Goal: Transaction & Acquisition: Purchase product/service

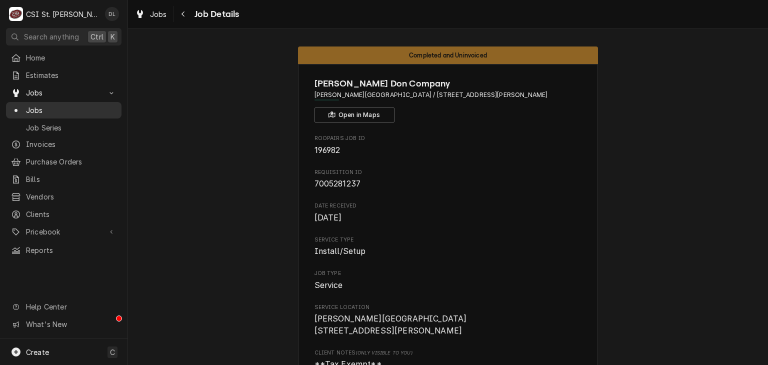
click at [35, 109] on span "Jobs" at bounding box center [71, 110] width 91 height 11
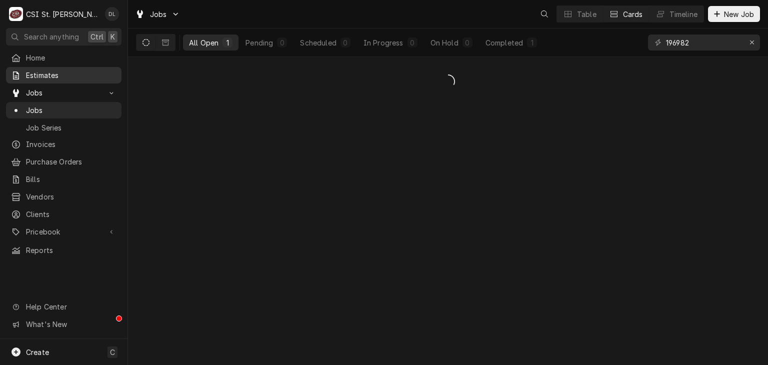
click at [40, 71] on span "Estimates" at bounding box center [71, 75] width 91 height 11
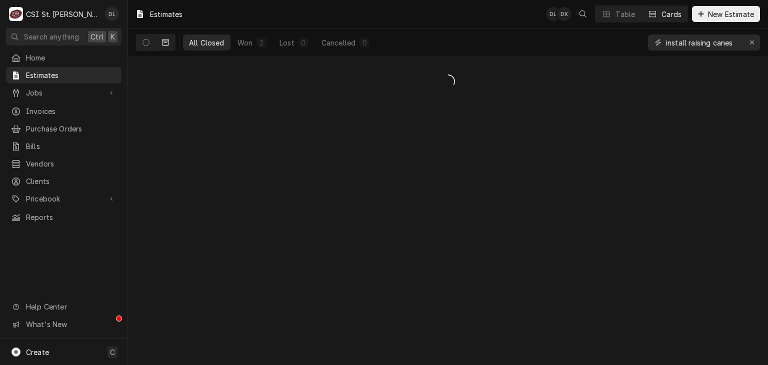
click at [748, 47] on div "Erase input" at bounding box center [752, 43] width 10 height 10
click at [727, 48] on input "Dynamic Content Wrapper" at bounding box center [713, 43] width 94 height 16
type input "400456"
click at [150, 44] on button "Dynamic Content Wrapper" at bounding box center [146, 43] width 19 height 16
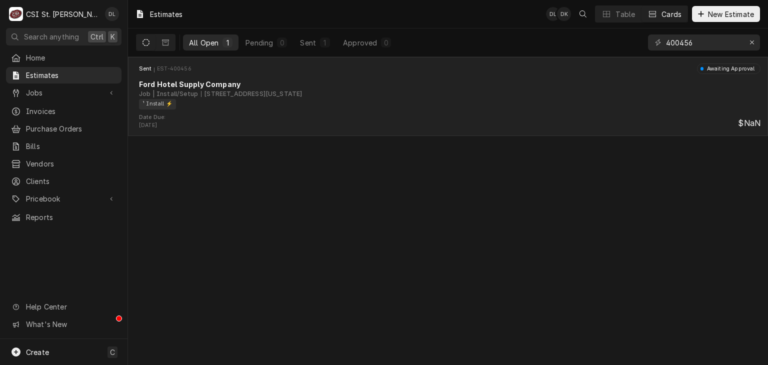
click at [311, 108] on div "¹ Install ⚡️" at bounding box center [446, 104] width 615 height 11
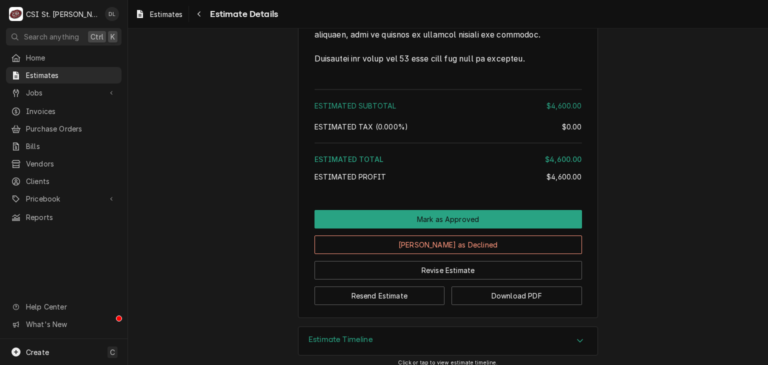
scroll to position [1733, 0]
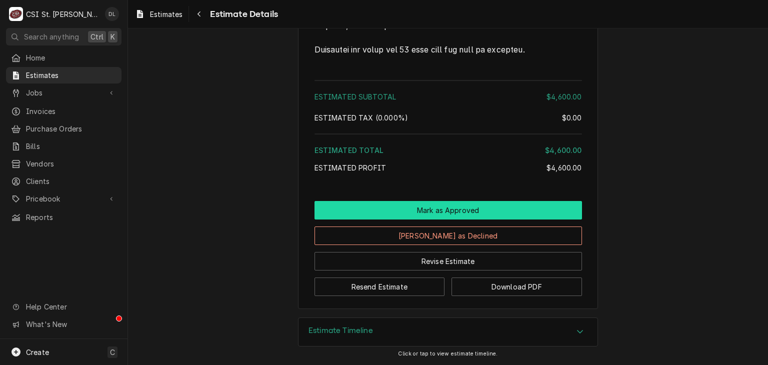
click at [472, 211] on button "Mark as Approved" at bounding box center [449, 210] width 268 height 19
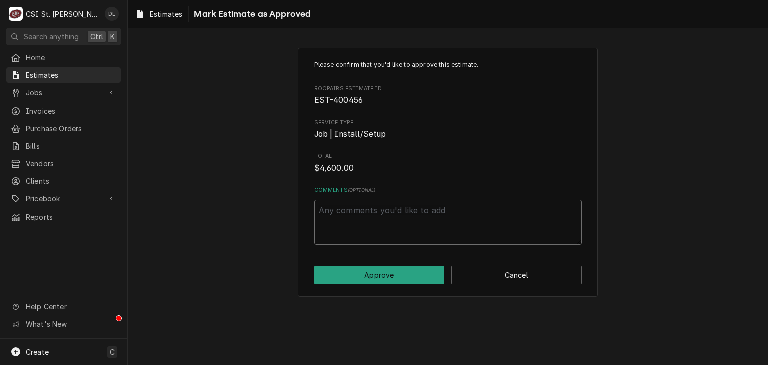
click at [412, 224] on textarea "Comments ( optional )" at bounding box center [449, 222] width 268 height 45
click at [379, 271] on button "Approve" at bounding box center [380, 275] width 131 height 19
type textarea "x"
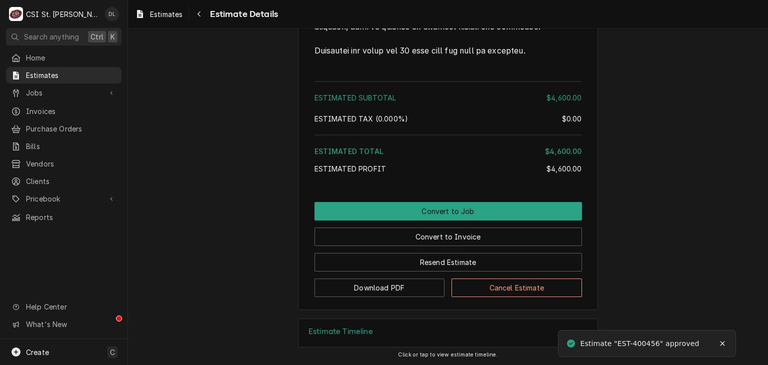
scroll to position [1733, 0]
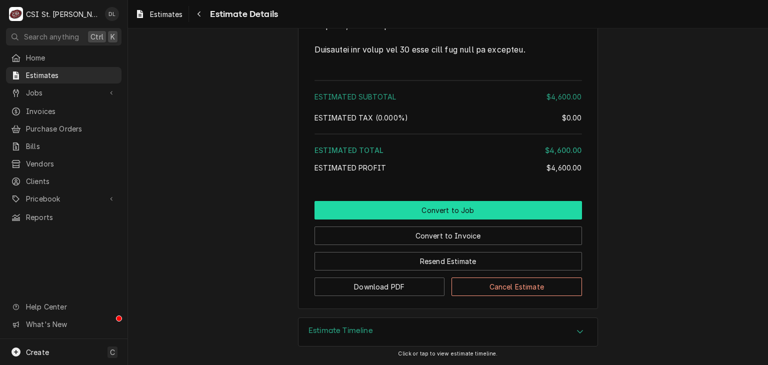
click at [466, 210] on button "Convert to Job" at bounding box center [449, 210] width 268 height 19
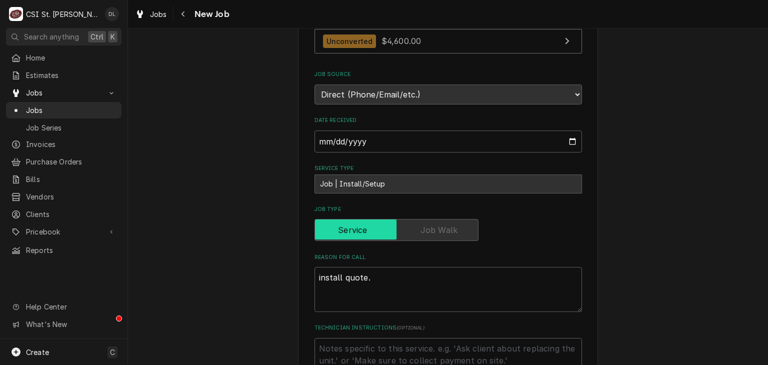
scroll to position [450, 0]
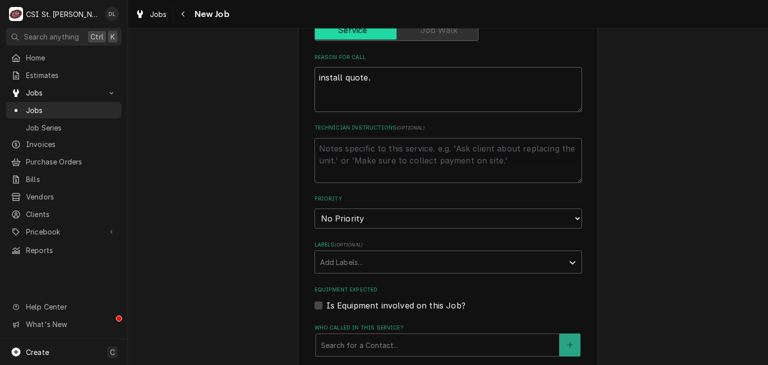
click at [381, 73] on textarea "install quote." at bounding box center [449, 89] width 268 height 45
click at [315, 77] on textarea "install quote." at bounding box center [449, 89] width 268 height 45
type textarea "x"
type textarea "install quote."
type textarea "x"
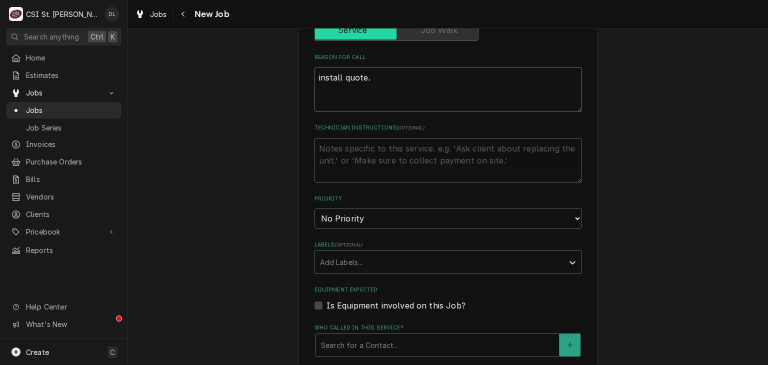
type textarea "a install quote."
type textarea "x"
type textarea "ap install quote."
type textarea "x"
type textarea "app install quote."
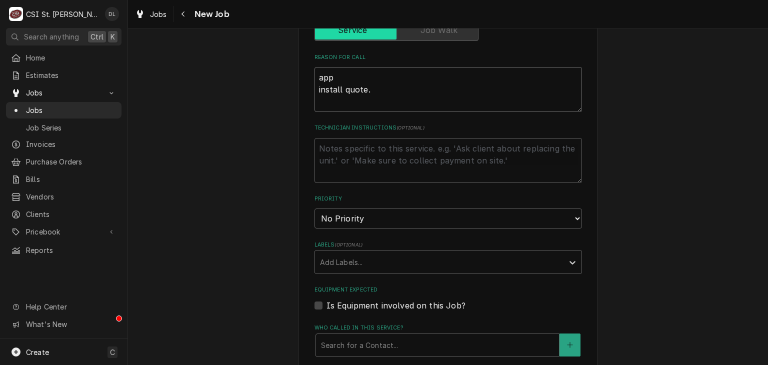
type textarea "x"
type textarea "appo install quote."
type textarea "x"
type textarea "app install quote."
type textarea "x"
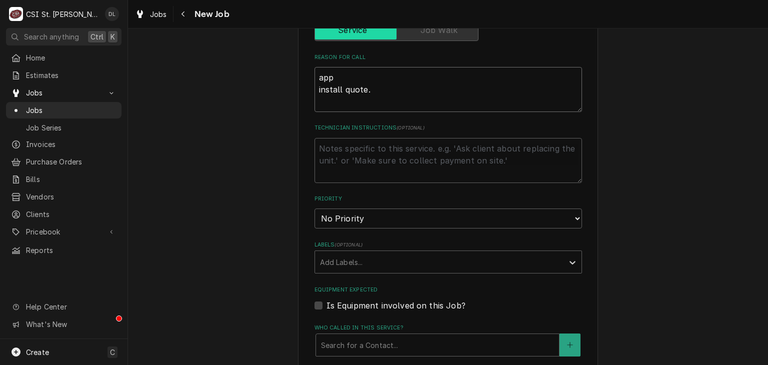
type textarea "appr install quote."
type textarea "x"
type textarea "approv install quote."
type textarea "x"
type textarea "approva install quote."
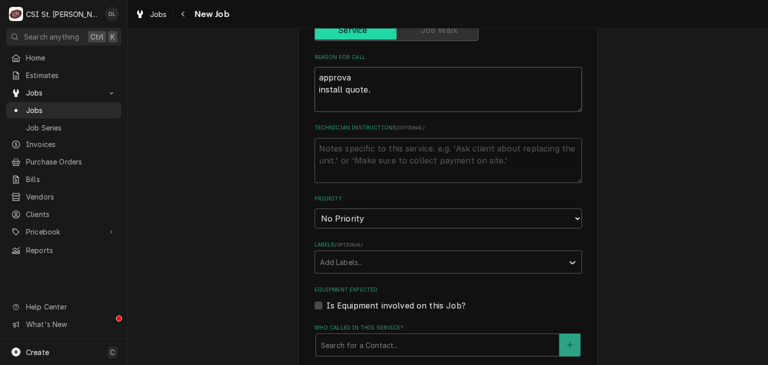
type textarea "x"
type textarea "approval install quote."
type textarea "x"
type textarea "approval install quote."
type textarea "x"
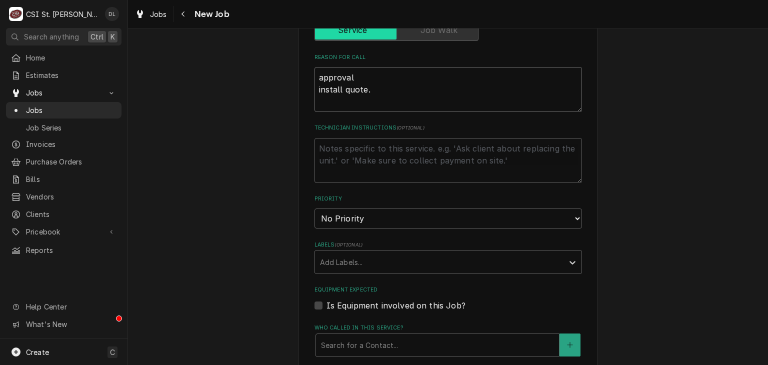
type textarea "approval P install quote."
type textarea "x"
type textarea "approval PO install quote."
type textarea "x"
type textarea "approval PO install quote."
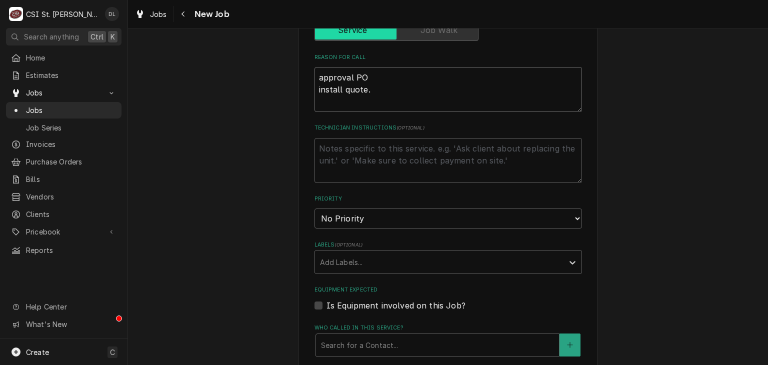
type textarea "x"
type textarea "approval PO # install quote."
type textarea "x"
type textarea "approval PO # install quote."
type textarea "x"
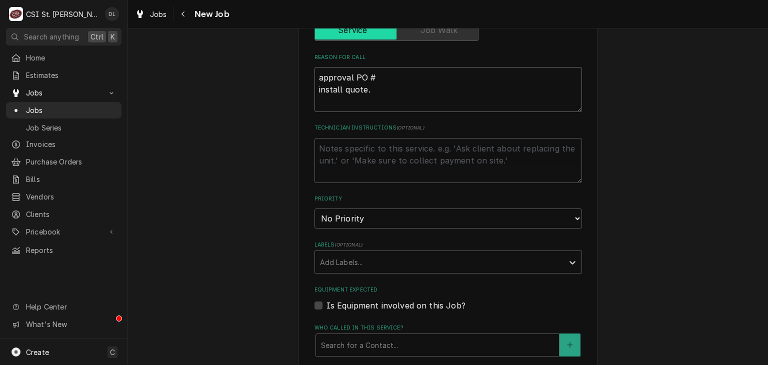
type textarea "approval PO # 4 install quote."
type textarea "x"
type textarea "approval PO # 40 install quote."
type textarea "x"
type textarea "approval PO # 400 install quote."
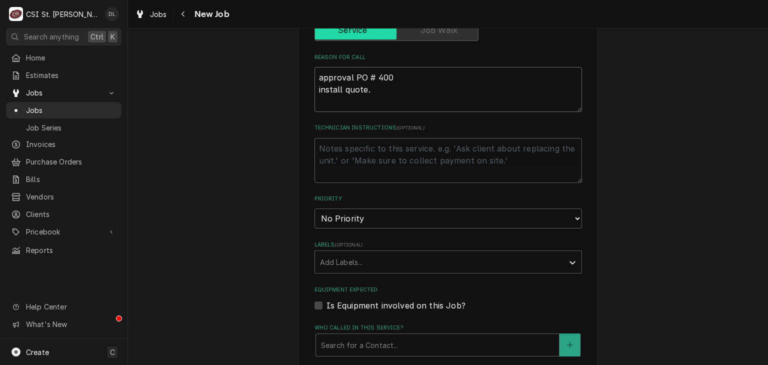
type textarea "x"
type textarea "approval PO # 4009 install quote."
type textarea "x"
type textarea "approval PO # 40097 install quote."
type textarea "x"
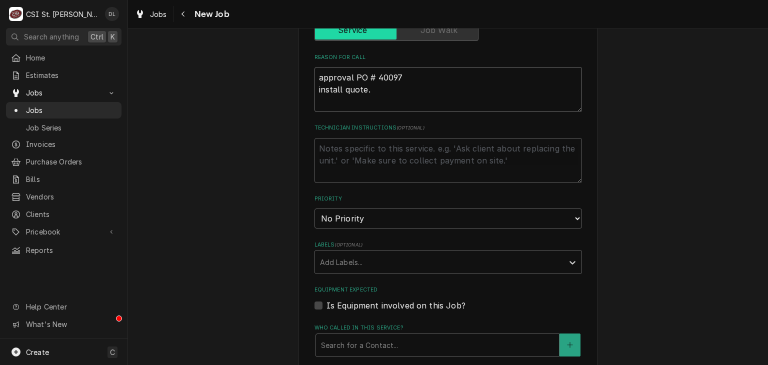
type textarea "approval PO # 400970 install quote."
type textarea "x"
type textarea "approval PO # 4009701 install quote."
type textarea "x"
type textarea "approval PO # 40097018 install quote."
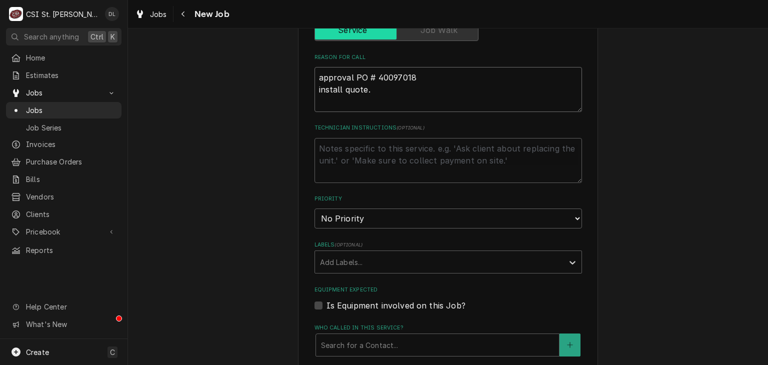
type textarea "x"
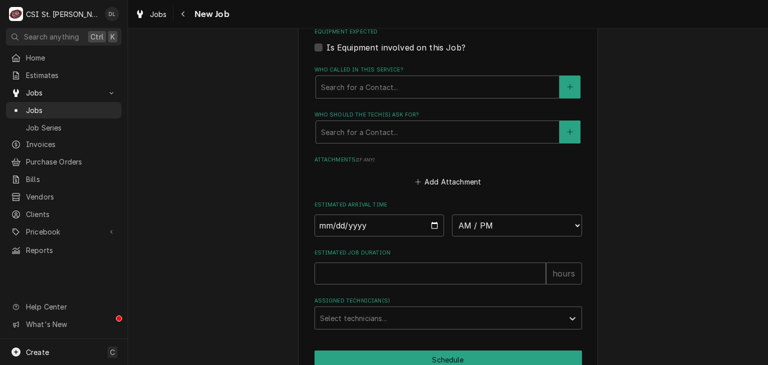
scroll to position [756, 0]
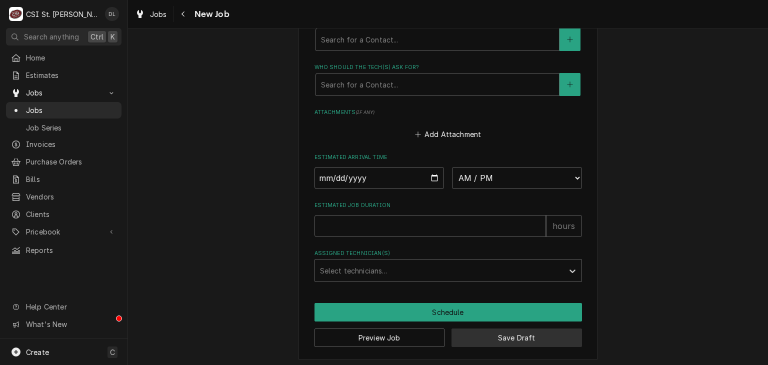
type textarea "approval PO # 40097018 install quote."
click at [503, 334] on button "Save Draft" at bounding box center [517, 338] width 131 height 19
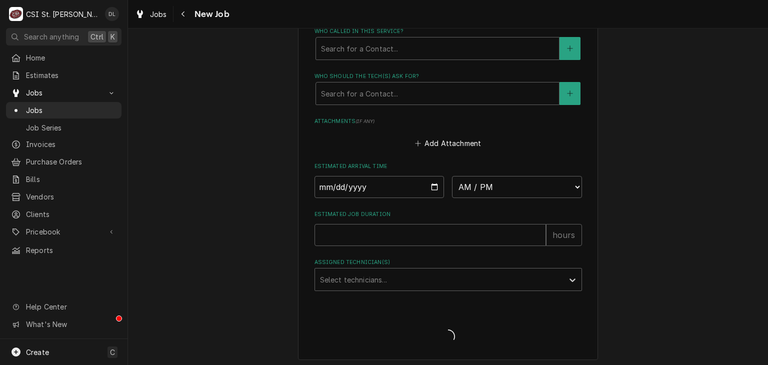
type textarea "x"
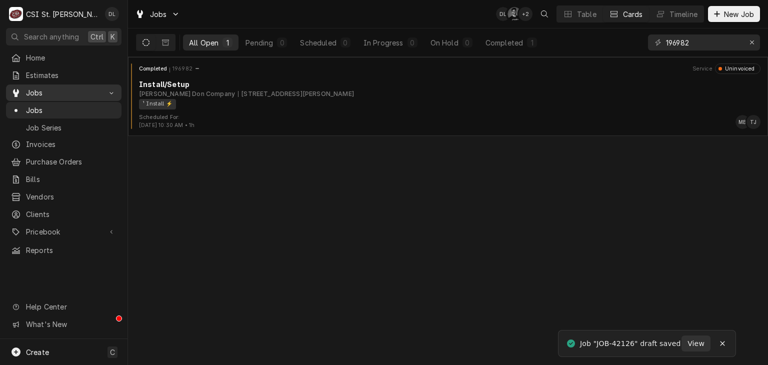
click at [37, 89] on span "Jobs" at bounding box center [64, 93] width 76 height 11
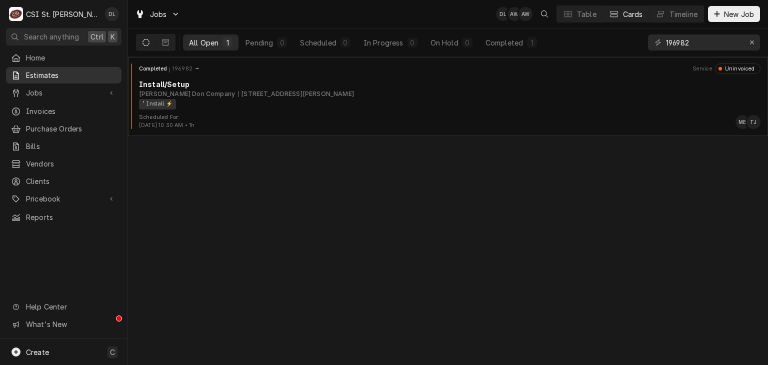
click at [48, 72] on span "Estimates" at bounding box center [71, 75] width 91 height 11
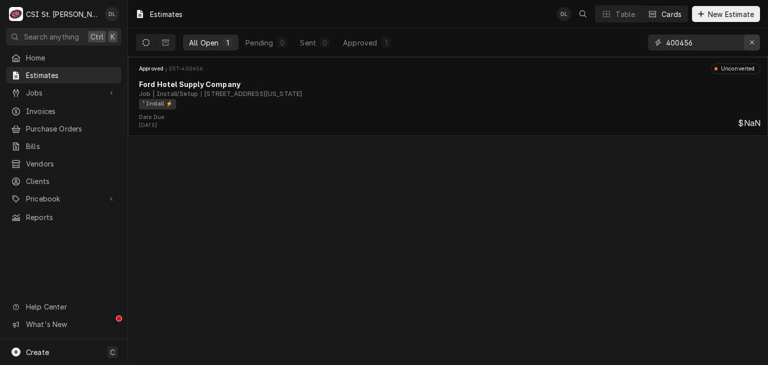
click at [751, 42] on icon "Erase input" at bounding box center [753, 42] width 6 height 7
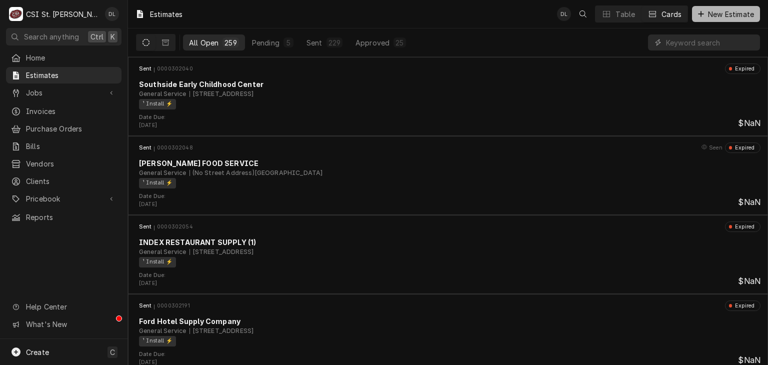
click at [698, 11] on icon "Dynamic Content Wrapper" at bounding box center [701, 14] width 6 height 7
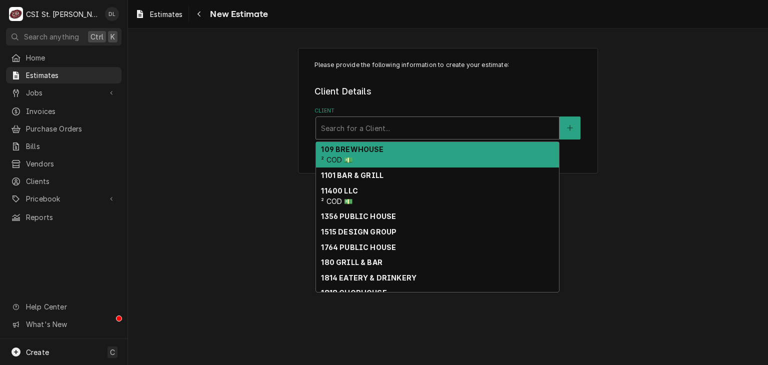
click at [391, 127] on div "Client" at bounding box center [437, 128] width 233 height 18
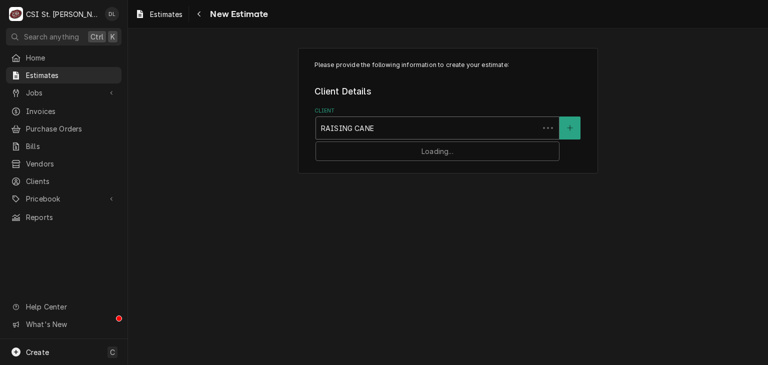
type input "RAISING CANES"
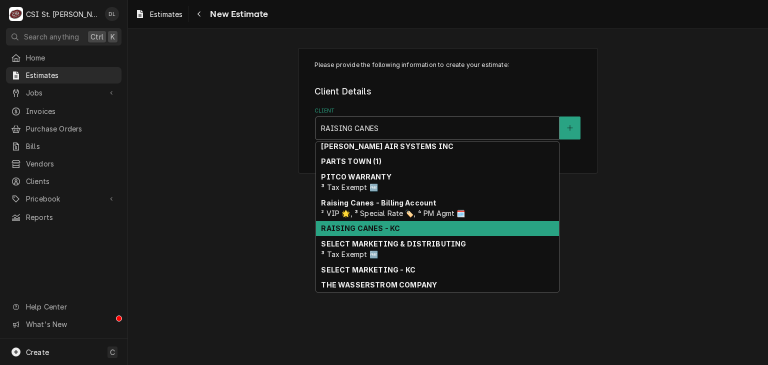
scroll to position [145, 0]
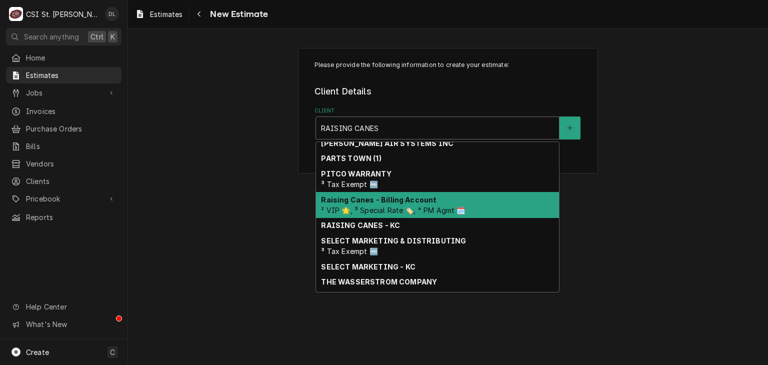
click at [400, 203] on div "Raising Canes - Billing Account ² VIP 🌟, ³ Special Rate 🏷️, ⁴ PM Agmt 🗓️" at bounding box center [437, 205] width 243 height 26
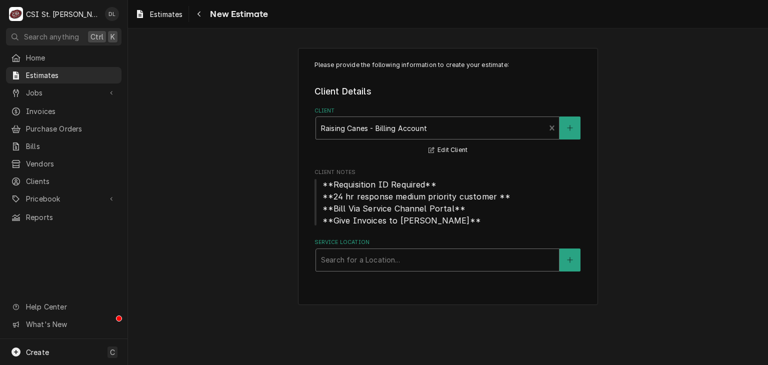
click at [392, 256] on div "Service Location" at bounding box center [437, 260] width 233 height 18
type input "209"
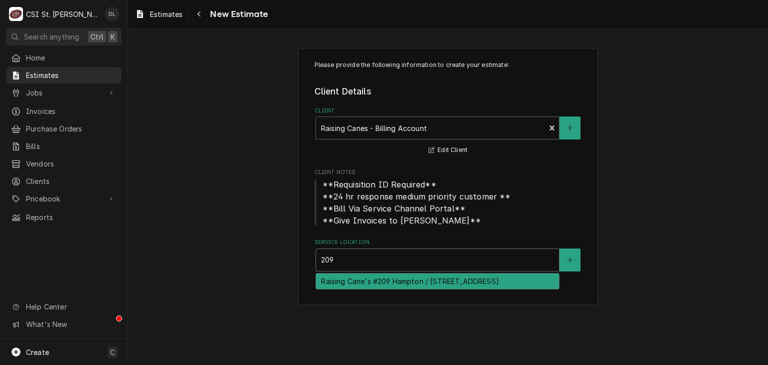
click at [446, 283] on div "Raising Cane's #209 Hampton / 4320 Hampton Ave, St Louis, MO 63109" at bounding box center [437, 282] width 243 height 16
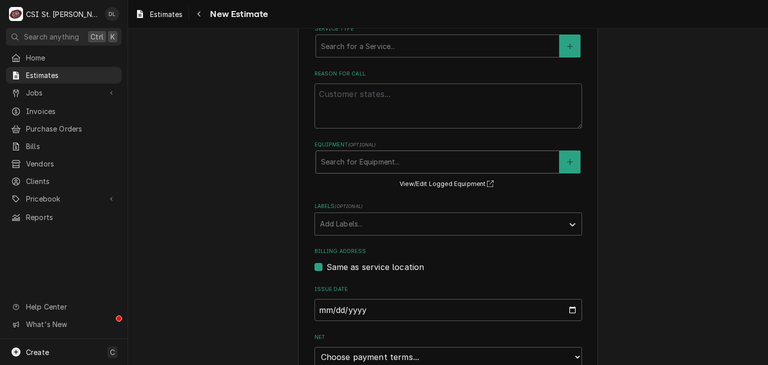
scroll to position [437, 0]
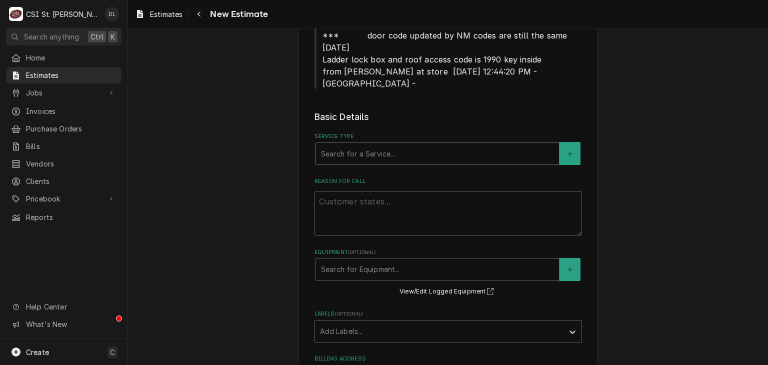
click at [380, 145] on div "Service Type" at bounding box center [437, 154] width 233 height 18
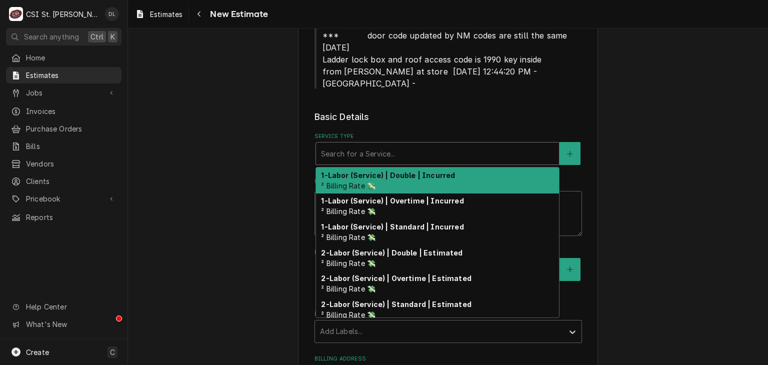
type textarea "x"
type input "I"
type textarea "x"
type input "INS"
type textarea "x"
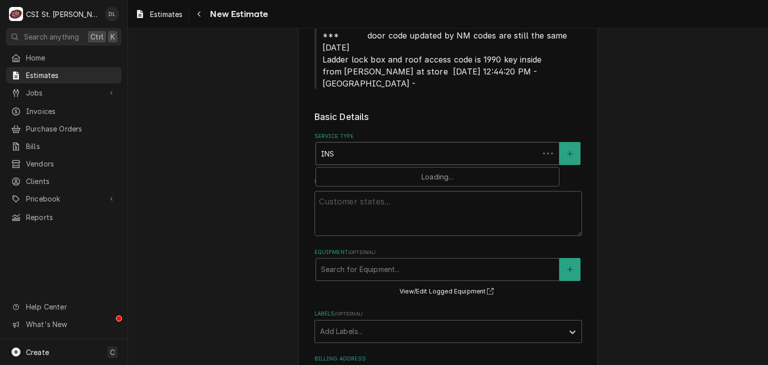
type input "INST"
type textarea "x"
type input "INSTA"
type textarea "x"
type input "INSTAL"
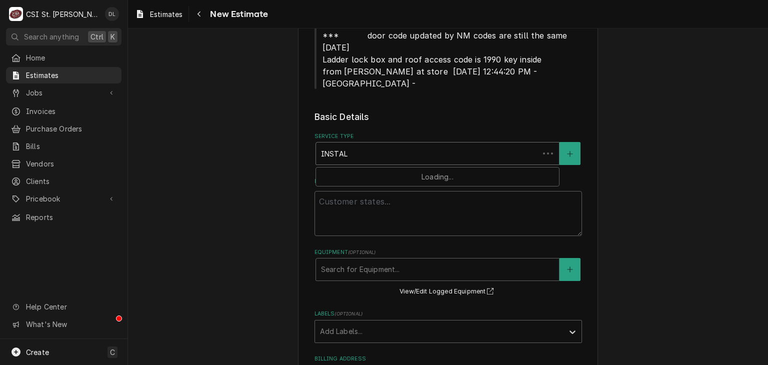
type textarea "x"
type input "INSTALL"
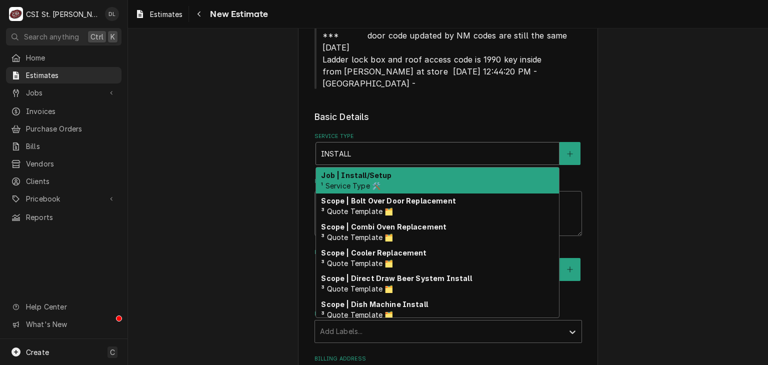
click at [397, 168] on div "Job | Install/Setup ¹ Service Type 🛠️" at bounding box center [437, 181] width 243 height 26
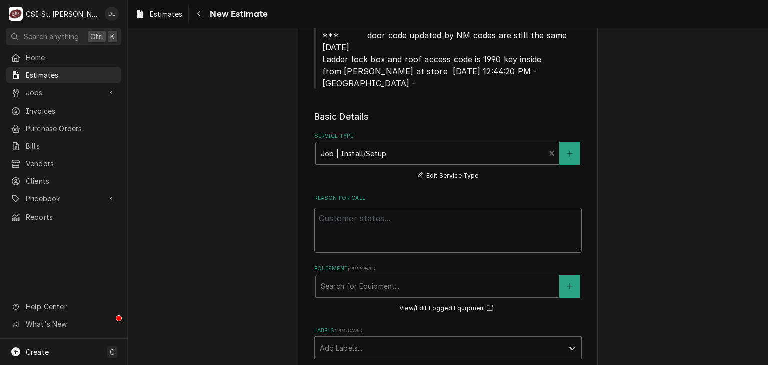
drag, startPoint x: 357, startPoint y: 189, endPoint x: 355, endPoint y: 184, distance: 5.4
click at [357, 208] on textarea "Reason For Call" at bounding box center [449, 230] width 268 height 45
type textarea "x"
type textarea "q"
type textarea "x"
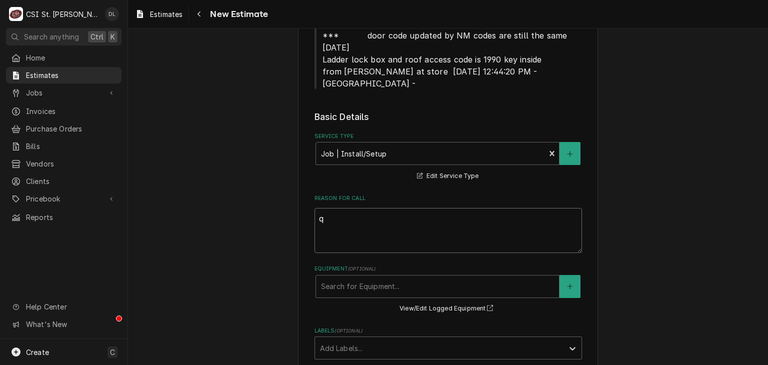
type textarea "qU"
type textarea "x"
type textarea "qUOT"
type textarea "x"
type textarea "qUOTE"
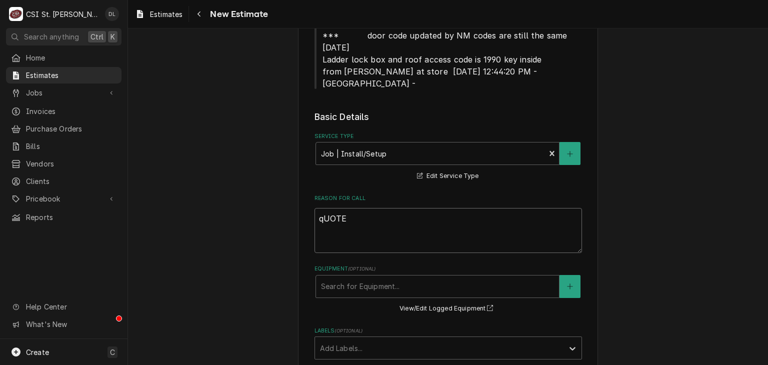
type textarea "x"
type textarea "qUOTE"
type textarea "x"
type textarea "qUOTE F"
type textarea "x"
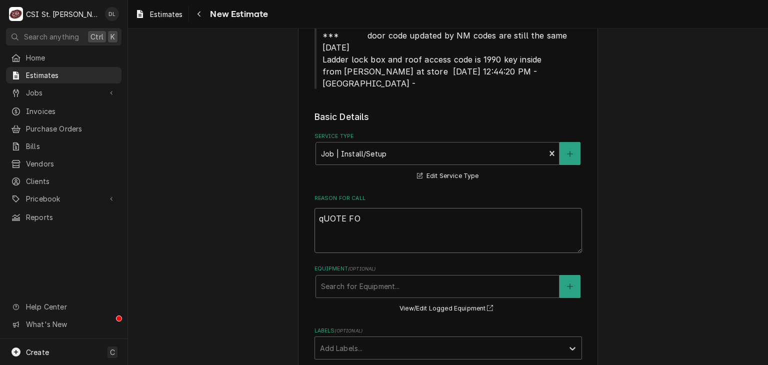
type textarea "qUOTE FO"
type textarea "x"
type textarea "qUOTE FO R"
type textarea "x"
type textarea "qUOTE FO"
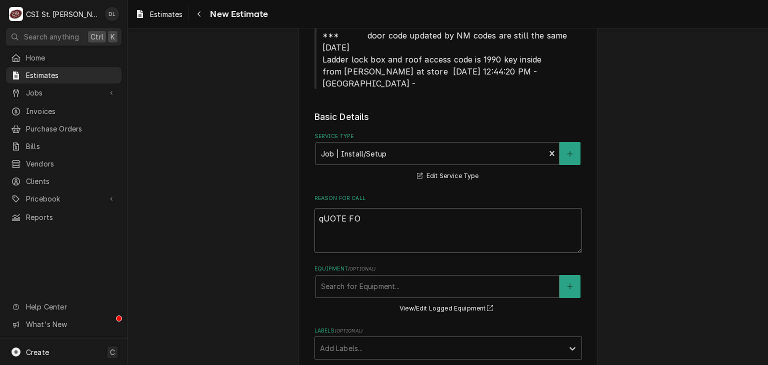
type textarea "x"
type textarea "qUOTE FO"
type textarea "x"
type textarea "qUOTE F"
type textarea "x"
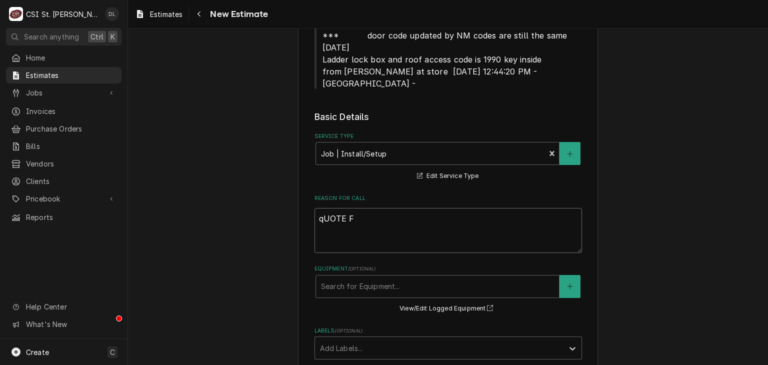
type textarea "qUOTE"
type textarea "x"
type textarea "qUOTE"
type textarea "x"
type textarea "qUOT"
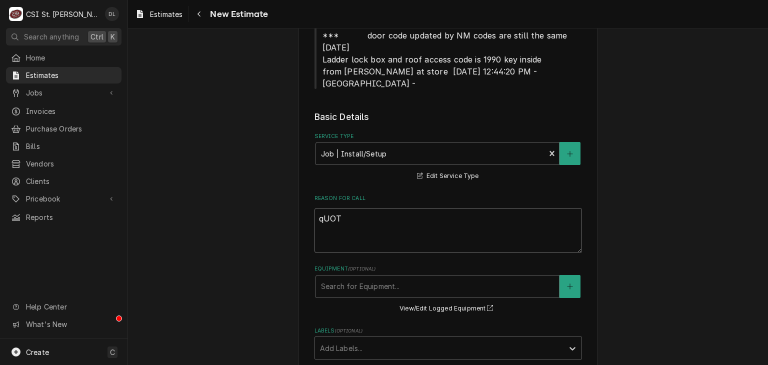
type textarea "x"
type textarea "qUO"
type textarea "x"
type textarea "qU"
type textarea "x"
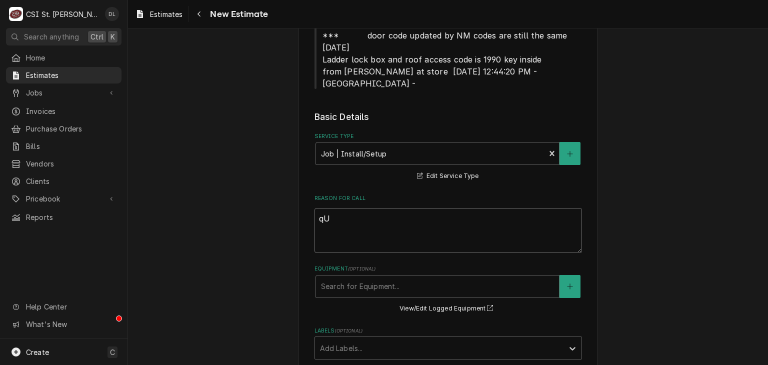
type textarea "q"
type textarea "x"
type textarea "q"
type textarea "x"
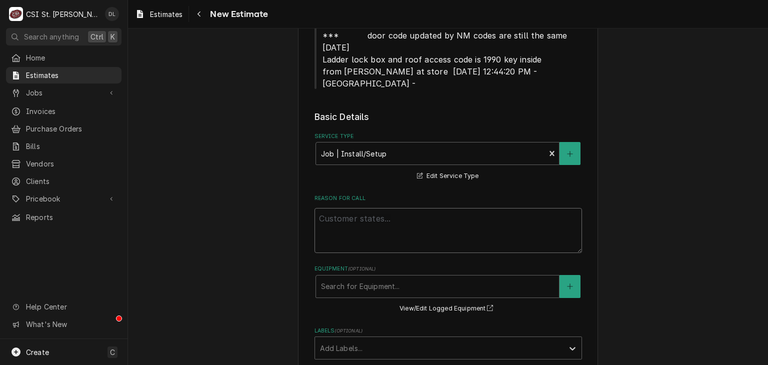
type textarea "x"
type textarea "Q"
type textarea "x"
type textarea "Qu"
type textarea "x"
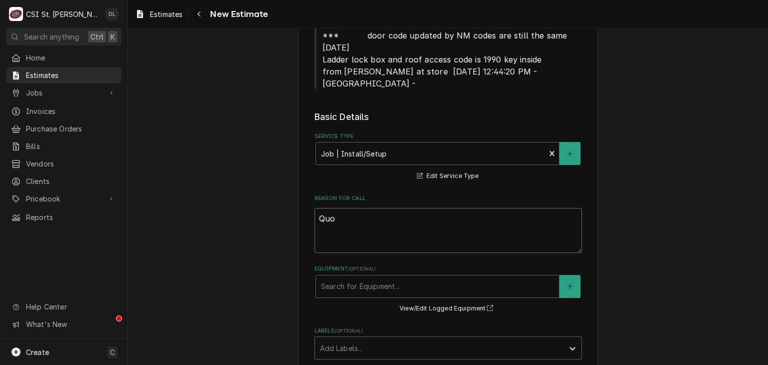
type textarea "Quot"
type textarea "x"
type textarea "Quote"
type textarea "x"
type textarea "Quote"
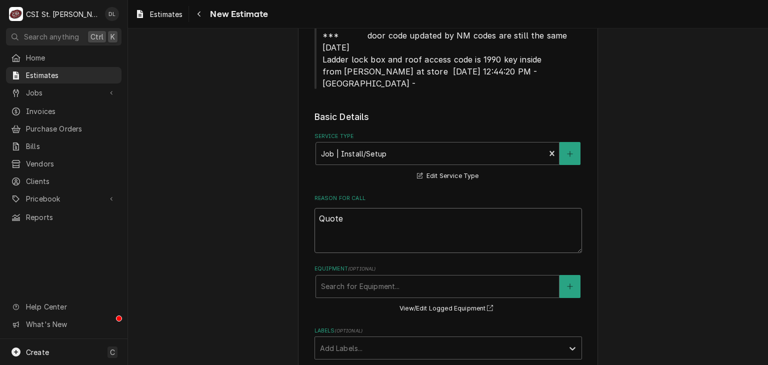
type textarea "x"
type textarea "Quote f"
type textarea "x"
type textarea "Quote fo"
type textarea "x"
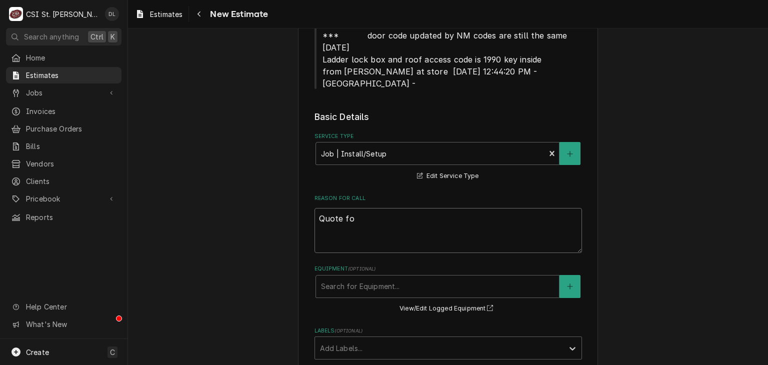
type textarea "Quote fo"
type textarea "x"
type textarea "Quote for"
type textarea "x"
type textarea "Quote for"
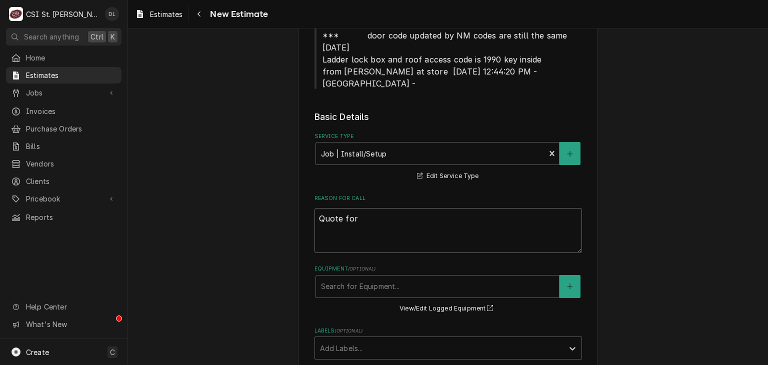
type textarea "x"
type textarea "Quote for n"
type textarea "x"
type textarea "Quote for ne"
type textarea "x"
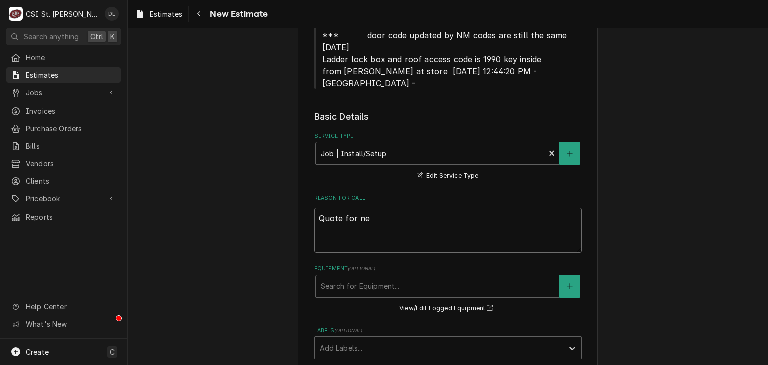
type textarea "Quote for new"
type textarea "x"
type textarea "Quote for new"
type textarea "x"
type textarea "Quote for new M"
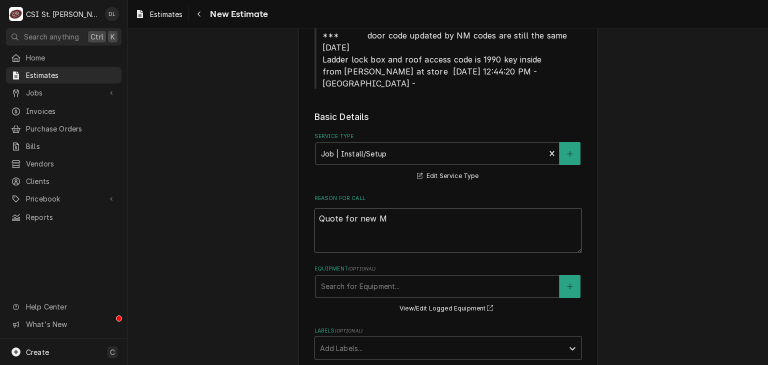
type textarea "x"
type textarea "Quote for new MU"
type textarea "x"
type textarea "Quote for new MUA"
type textarea "x"
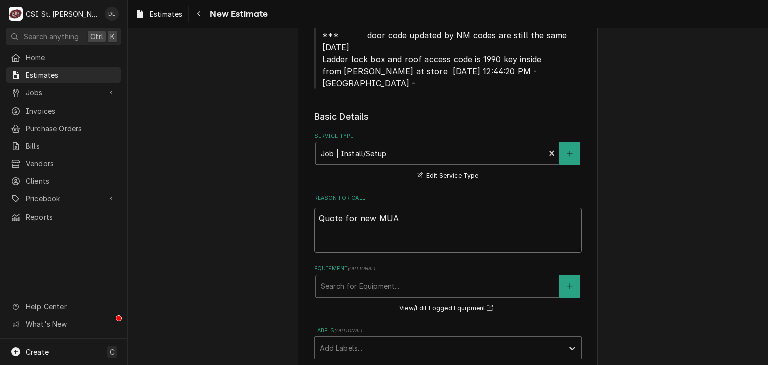
type textarea "Quote for new MUA"
type textarea "x"
type textarea "Quote for new MUA i"
type textarea "x"
type textarea "Quote for new MUA in"
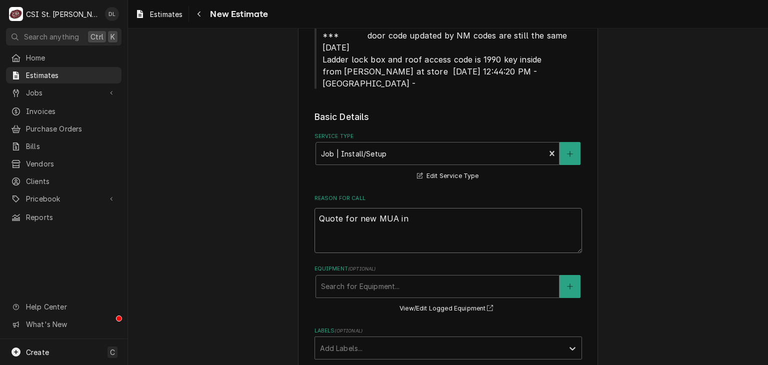
type textarea "x"
type textarea "Quote for new MUA ins"
type textarea "x"
type textarea "Quote for new MUA inst"
type textarea "x"
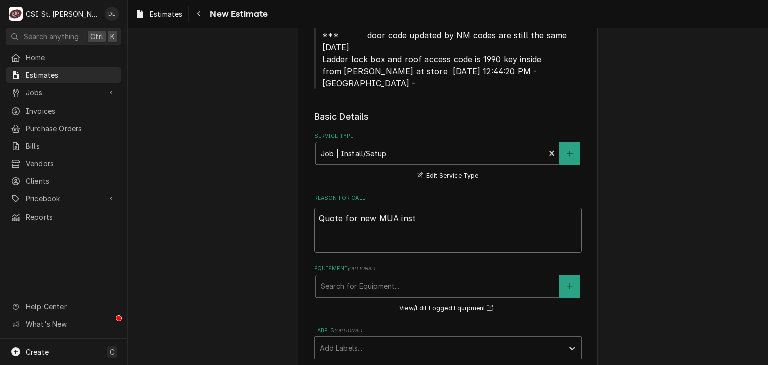
type textarea "Quote for new MUA insta"
type textarea "x"
type textarea "Quote for new MUA instal"
type textarea "x"
type textarea "Quote for new MUA install"
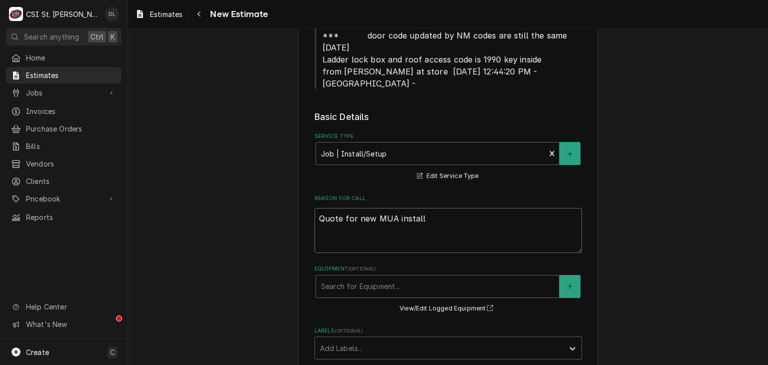
type textarea "x"
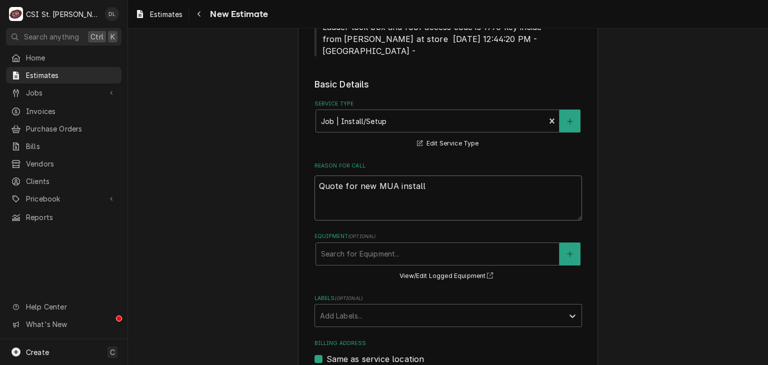
scroll to position [487, 0]
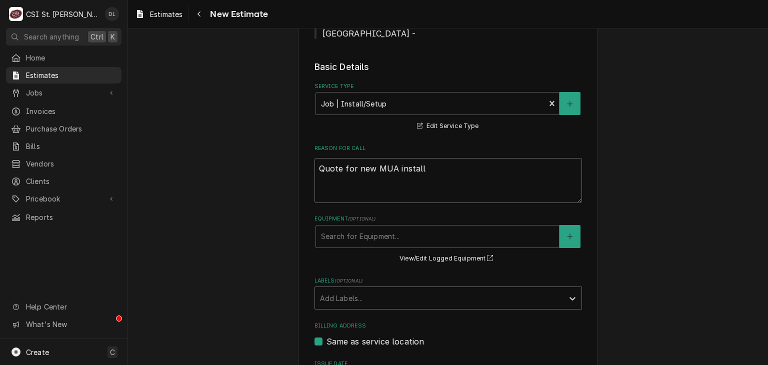
type textarea "Quote for new MUA install"
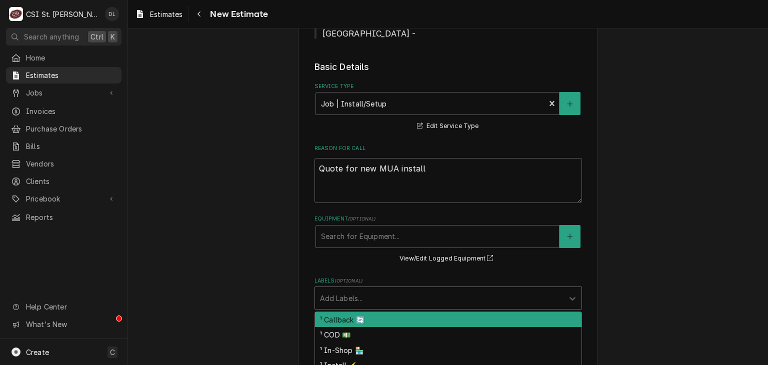
click at [498, 289] on div "Labels" at bounding box center [439, 298] width 239 height 18
type input "install"
click at [336, 312] on div "¹ Install ⚡️" at bounding box center [448, 320] width 267 height 16
type textarea "x"
click at [375, 289] on div "Labels" at bounding box center [458, 298] width 175 height 18
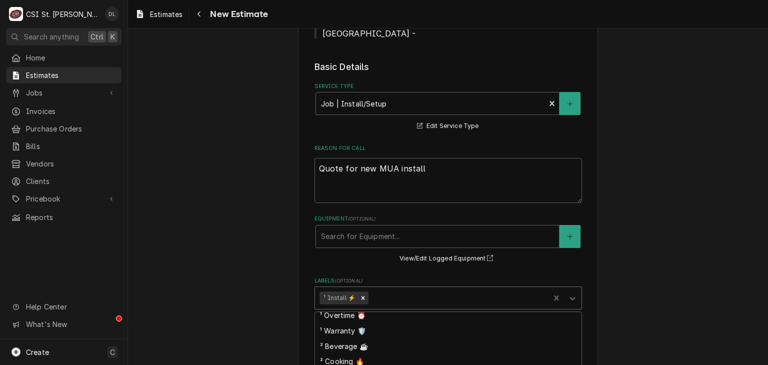
scroll to position [100, 0]
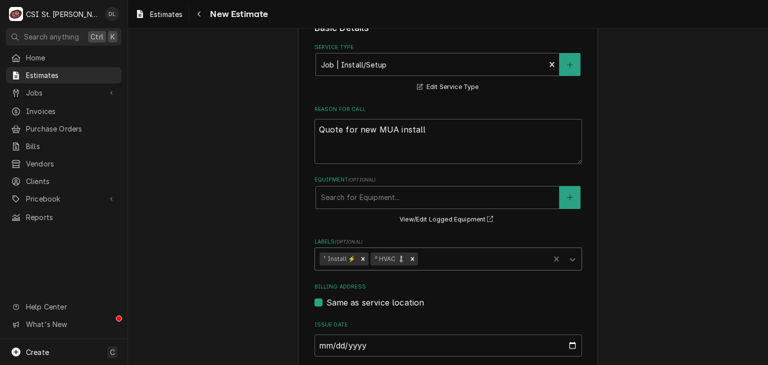
scroll to position [587, 0]
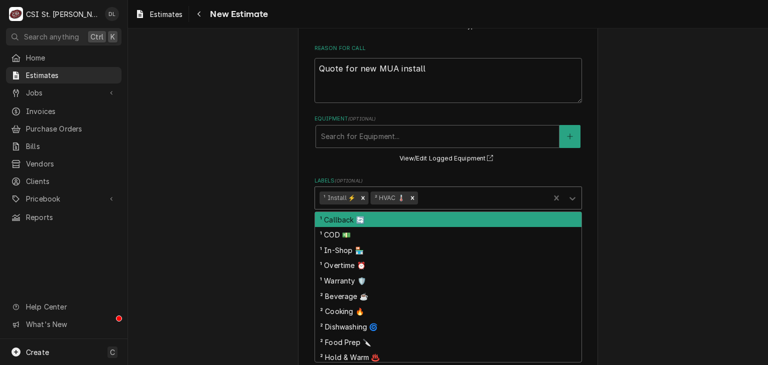
click at [477, 189] on div "Labels" at bounding box center [482, 198] width 125 height 18
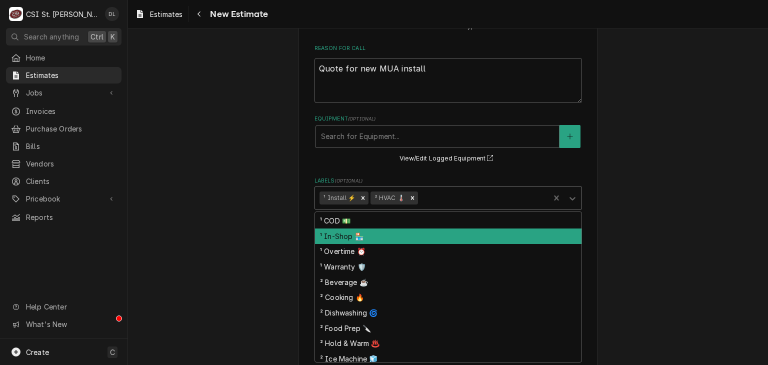
scroll to position [0, 0]
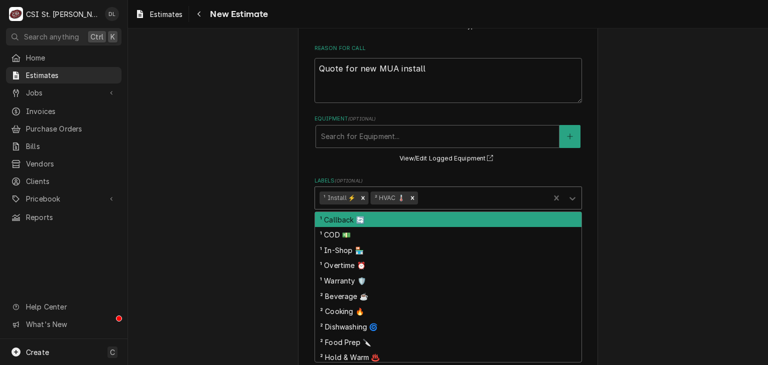
click at [517, 189] on div "Labels" at bounding box center [482, 198] width 125 height 18
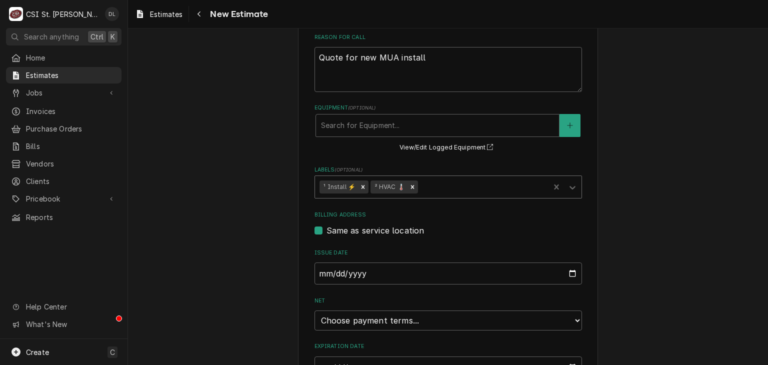
scroll to position [604, 0]
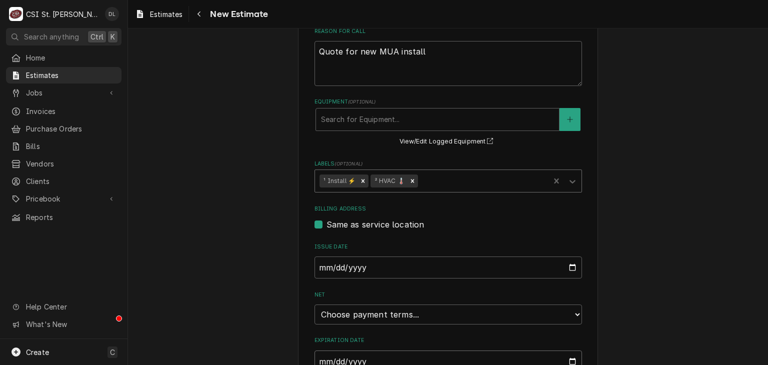
click at [565, 351] on input "Expiration Date" at bounding box center [449, 362] width 268 height 22
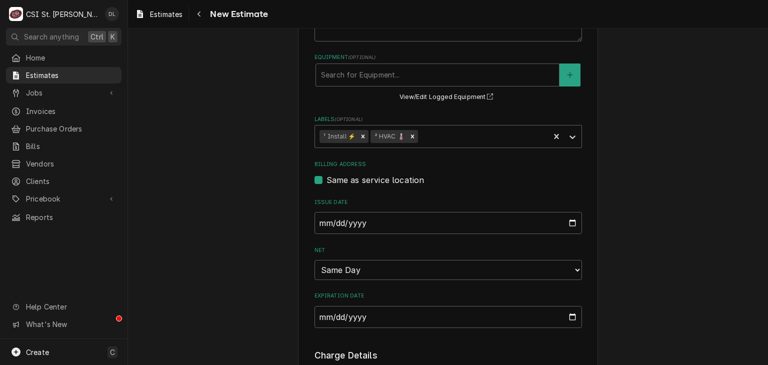
scroll to position [758, 0]
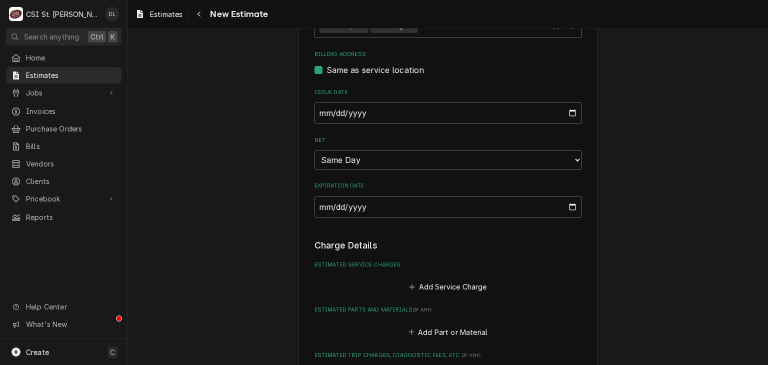
type textarea "x"
drag, startPoint x: 410, startPoint y: 239, endPoint x: 411, endPoint y: 228, distance: 10.6
click at [408, 280] on button "Add Service Charge" at bounding box center [448, 287] width 81 height 14
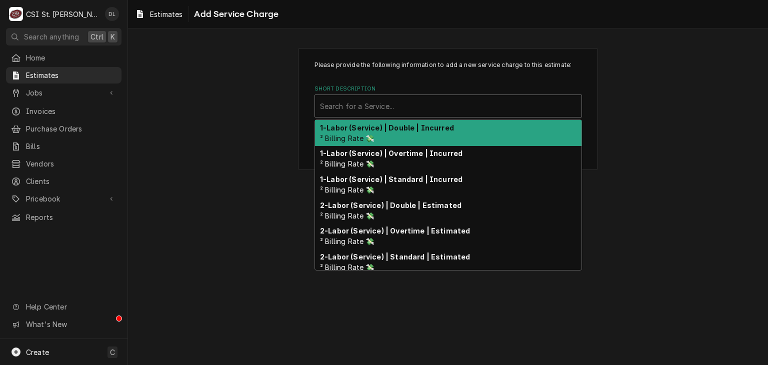
click at [466, 116] on div "Search for a Service..." at bounding box center [448, 106] width 267 height 22
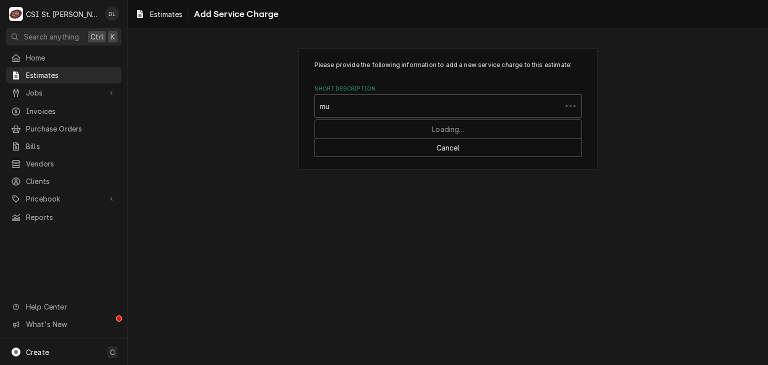
type input "m"
type input "scope hood"
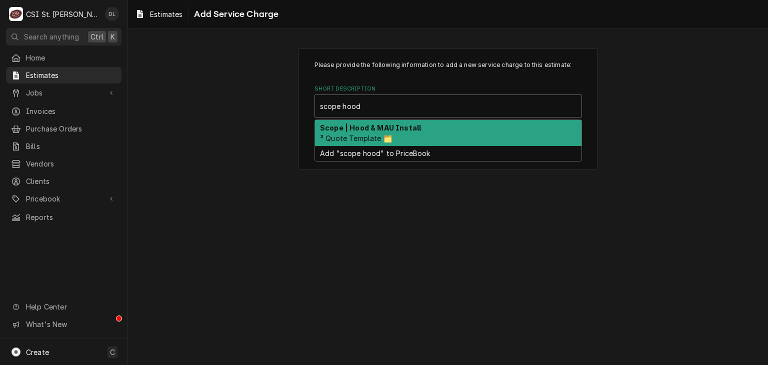
click at [404, 130] on strong "Scope | Hood & MAU Install" at bounding box center [370, 128] width 101 height 9
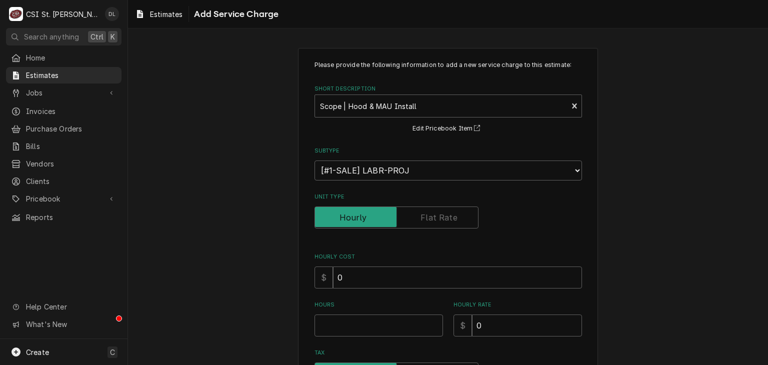
type textarea "x"
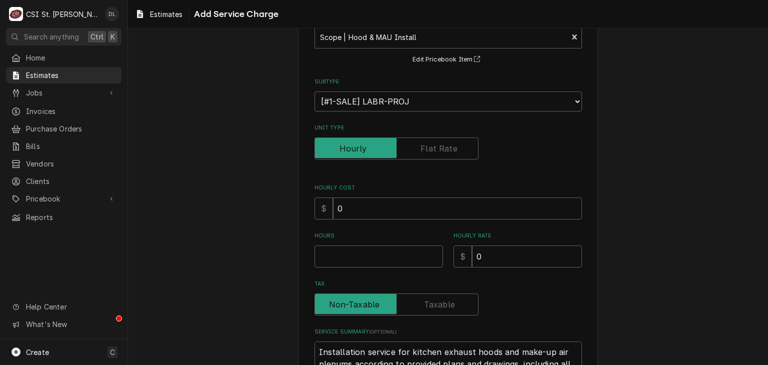
scroll to position [150, 0]
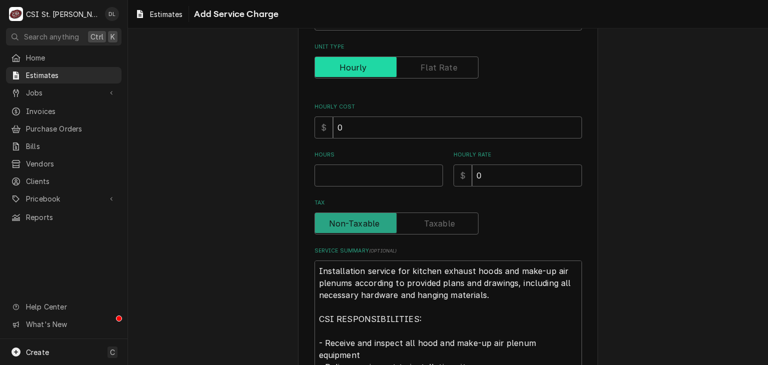
drag, startPoint x: 450, startPoint y: 59, endPoint x: 458, endPoint y: 59, distance: 8.0
click at [452, 59] on input "Unit Type" at bounding box center [396, 68] width 155 height 22
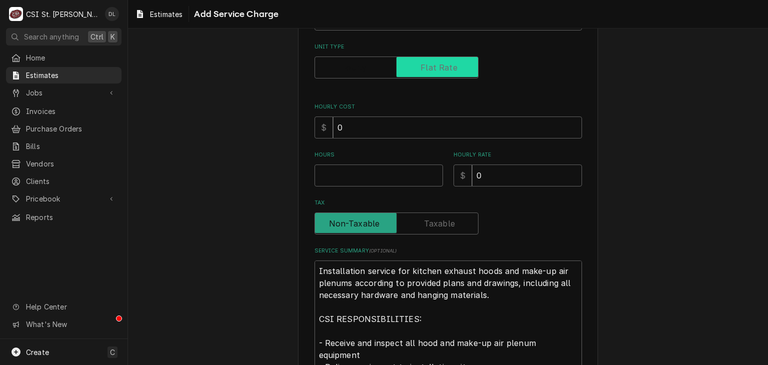
checkbox input "true"
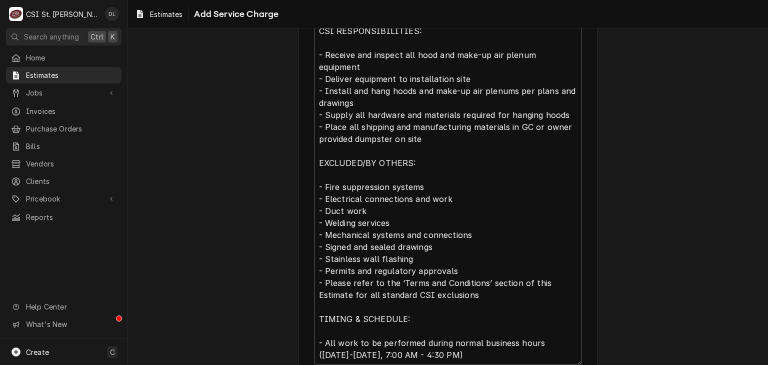
scroll to position [474, 0]
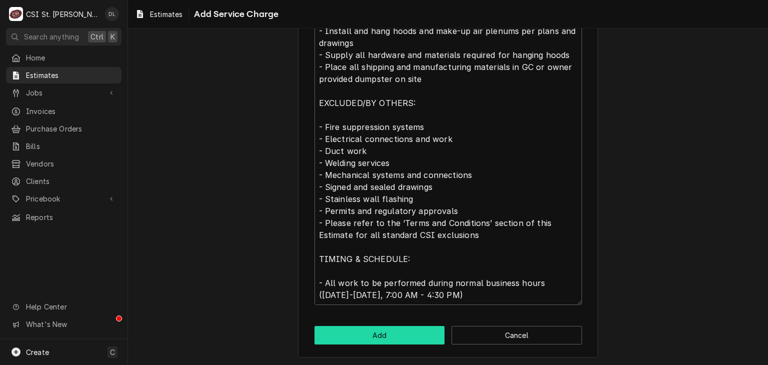
click at [403, 333] on button "Add" at bounding box center [380, 335] width 131 height 19
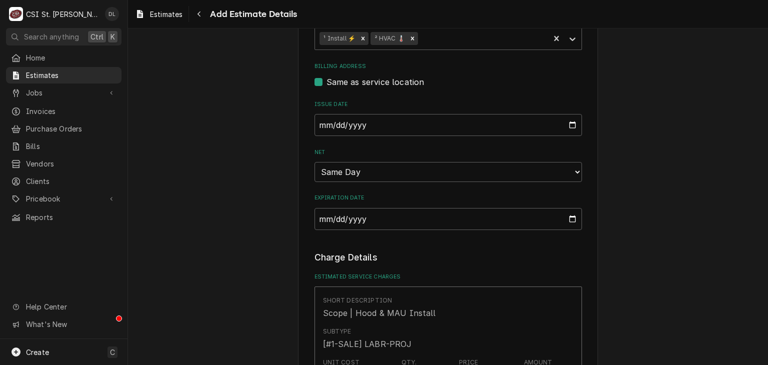
type textarea "x"
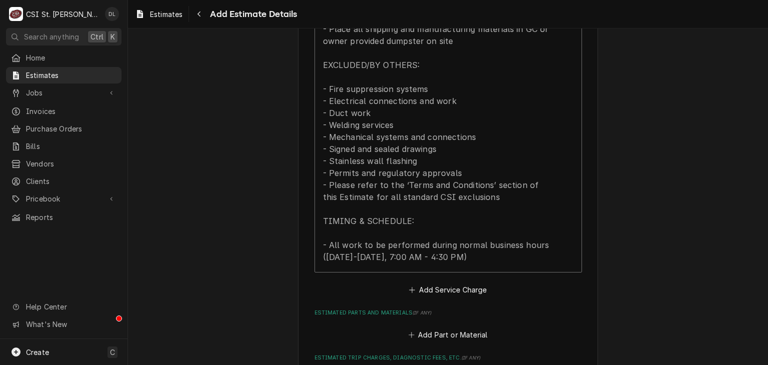
scroll to position [1400, 0]
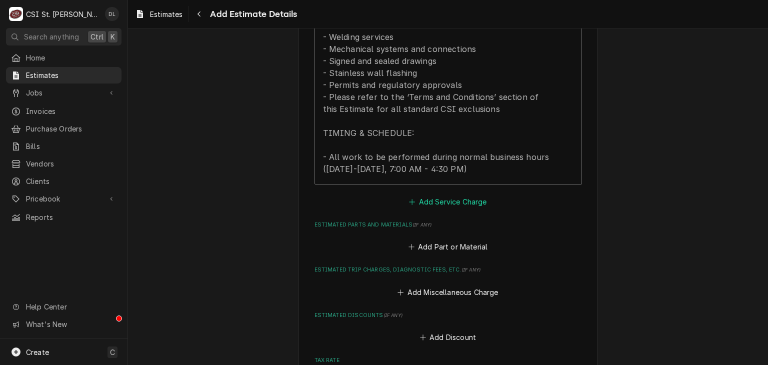
click at [409, 199] on icon "Estimated Service Charges" at bounding box center [412, 202] width 6 height 7
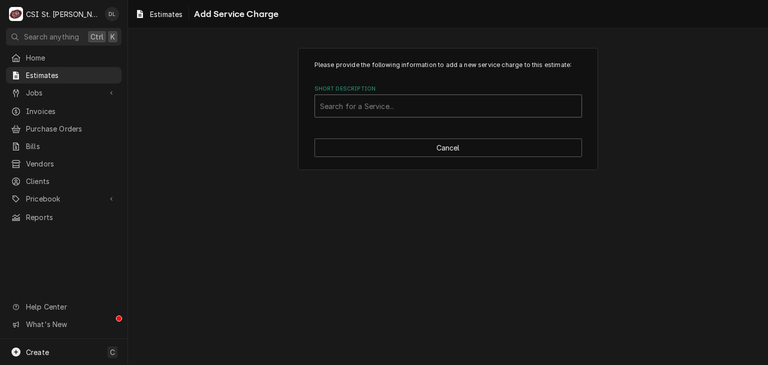
click at [396, 103] on div "Short Description" at bounding box center [448, 106] width 257 height 18
type input "project labor"
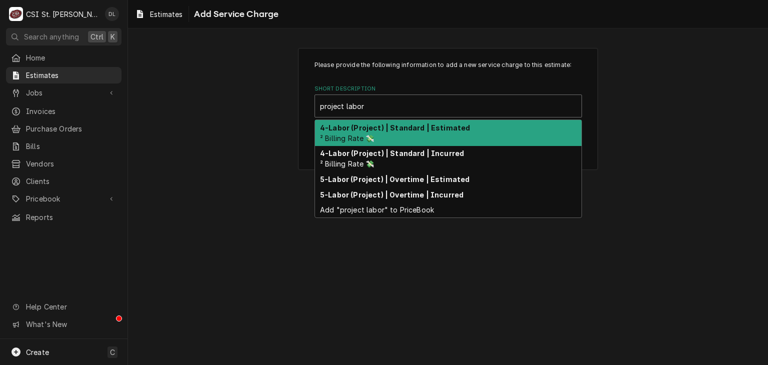
click at [414, 127] on strong "4-Labor (Project) | Standard | Estimated" at bounding box center [395, 128] width 150 height 9
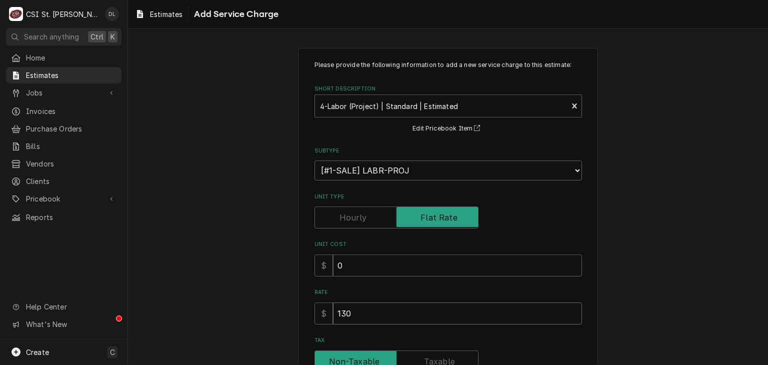
drag, startPoint x: 276, startPoint y: 312, endPoint x: 268, endPoint y: 311, distance: 8.1
click at [268, 311] on div "Please provide the following information to add a new service charge to this es…" at bounding box center [448, 277] width 640 height 477
type textarea "x"
type input "4"
type textarea "x"
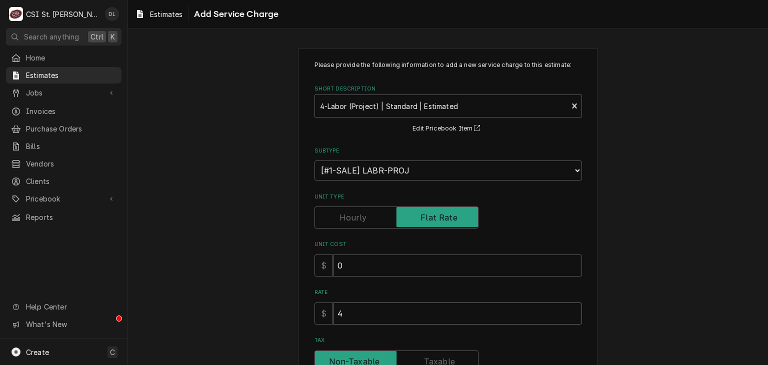
type input "46"
type textarea "x"
type input "468"
type textarea "x"
type input "4680"
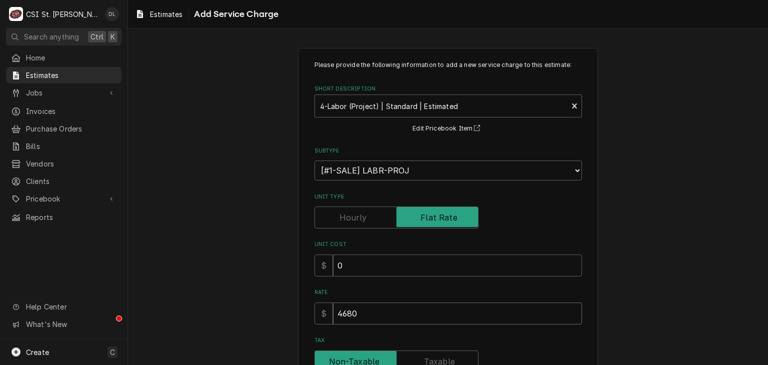
type textarea "x"
type input "4680"
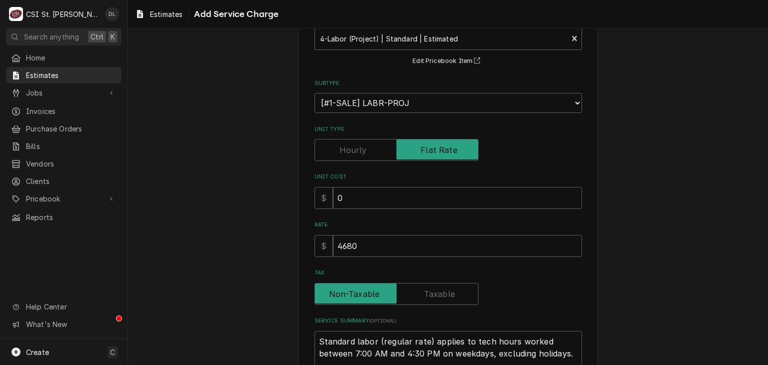
scroll to position [150, 0]
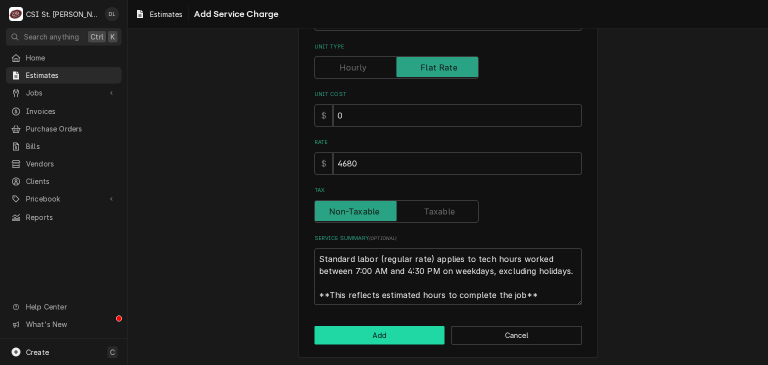
click at [383, 338] on button "Add" at bounding box center [380, 335] width 131 height 19
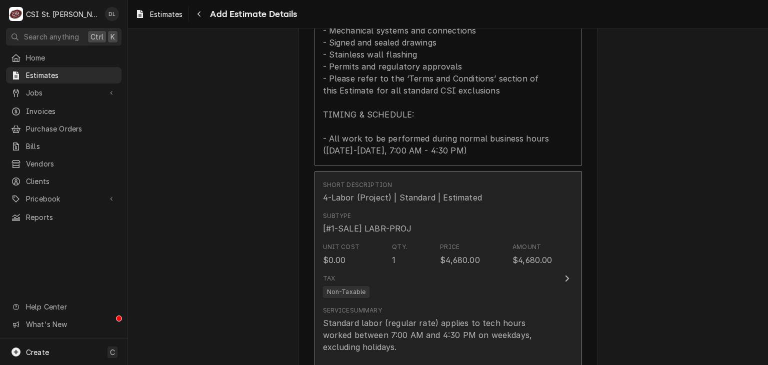
type textarea "x"
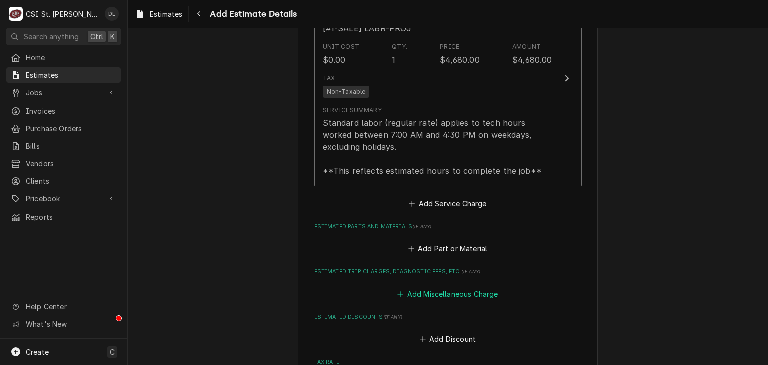
scroll to position [1619, 0]
click at [403, 237] on div "Add Part or Material" at bounding box center [449, 247] width 268 height 20
click at [407, 242] on button "Add Part or Material" at bounding box center [448, 249] width 83 height 14
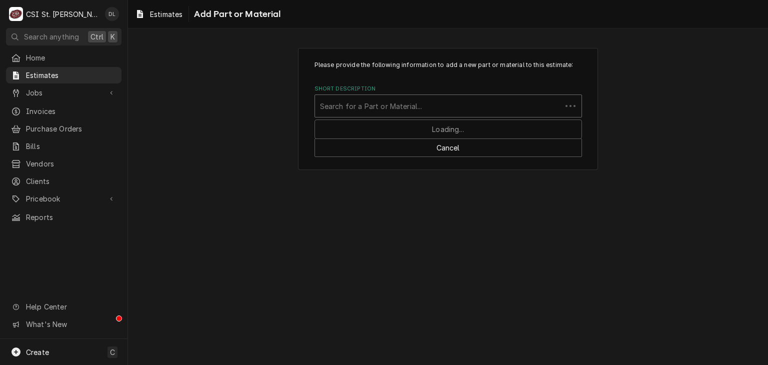
click at [390, 111] on div "Short Description" at bounding box center [438, 106] width 237 height 18
type input "curb adapter"
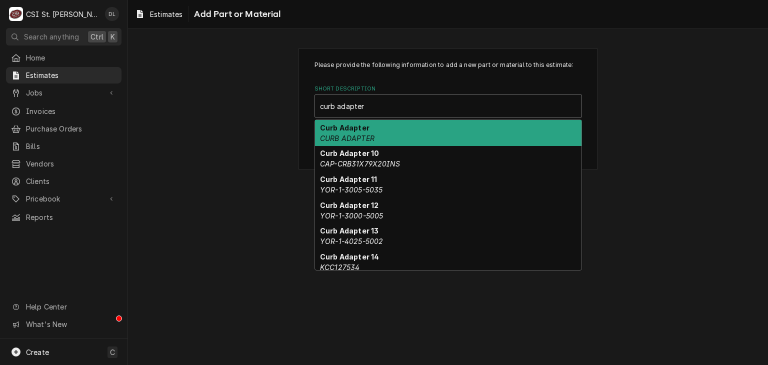
click at [366, 125] on strong "Curb Adapter" at bounding box center [345, 128] width 50 height 9
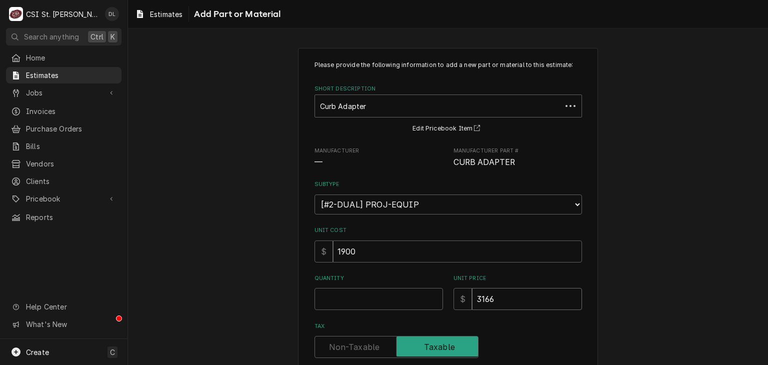
drag, startPoint x: 522, startPoint y: 299, endPoint x: 389, endPoint y: 268, distance: 136.1
click at [398, 284] on div "Quantity Unit Price $ 3166" at bounding box center [449, 293] width 268 height 36
type textarea "x"
type input "2"
type textarea "x"
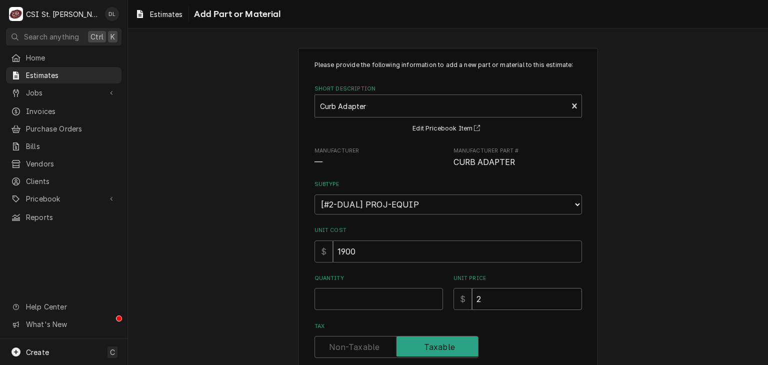
type input "24"
type textarea "x"
type input "240"
type textarea "x"
type input "2409"
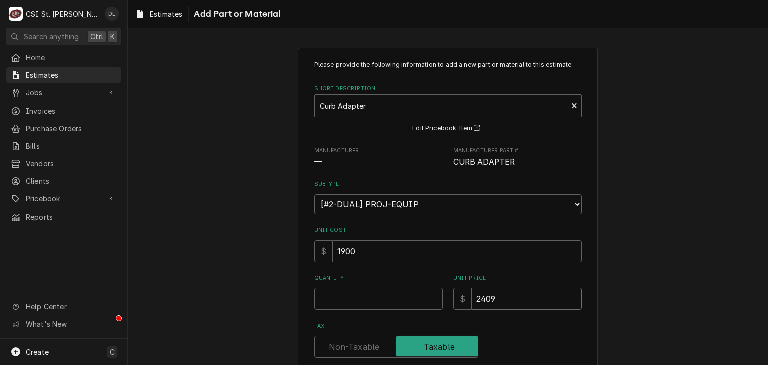
type textarea "x"
type input "240"
type textarea "x"
type input "2403"
type textarea "x"
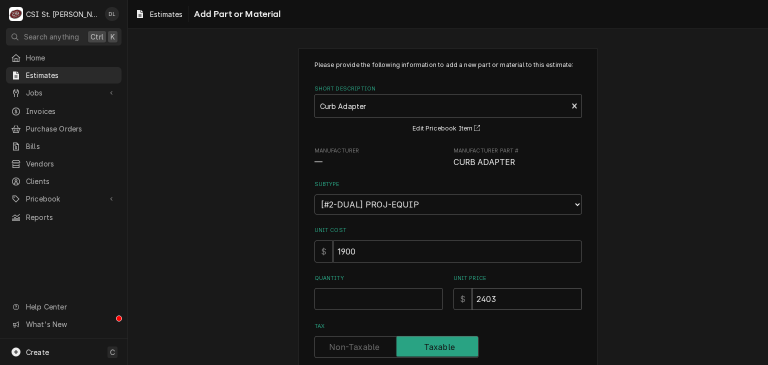
type input "2403.7"
type textarea "x"
type input "2403.75"
type textarea "x"
type input "2403.75"
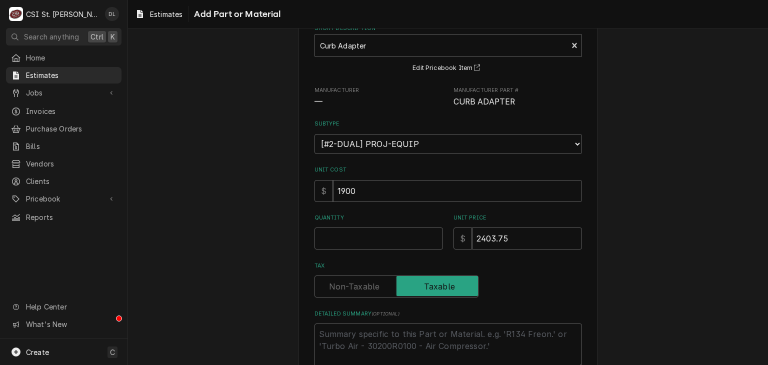
scroll to position [100, 0]
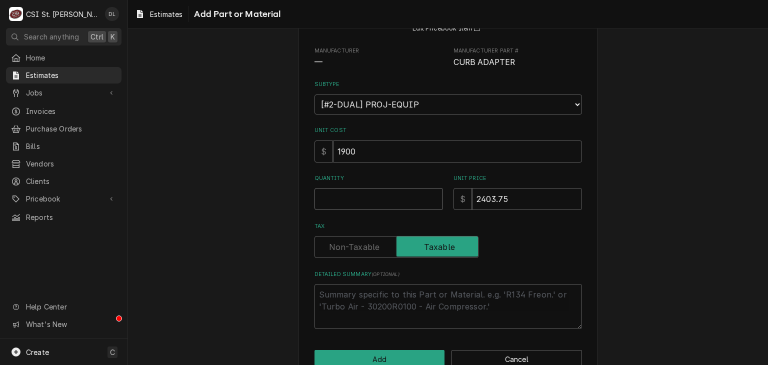
click at [355, 193] on input "Quantity" at bounding box center [379, 199] width 129 height 22
type textarea "x"
type input "1"
type textarea "x"
type input "1"
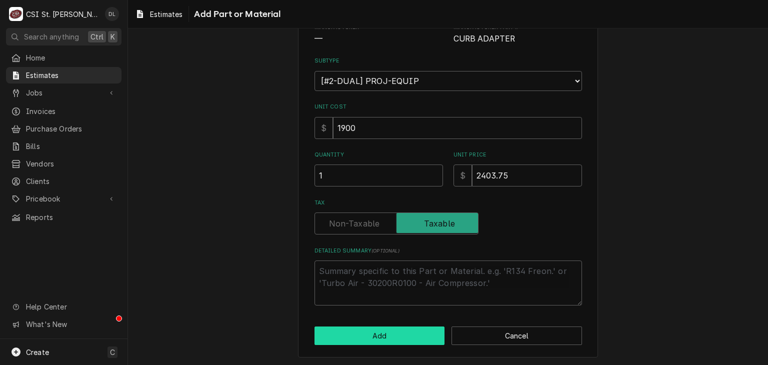
click at [384, 334] on button "Add" at bounding box center [380, 336] width 131 height 19
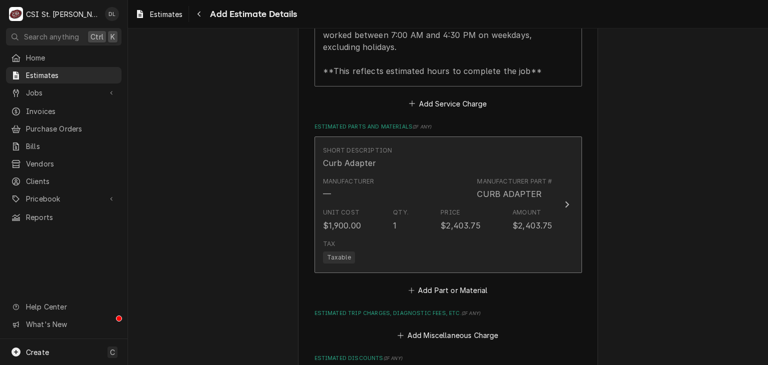
type textarea "x"
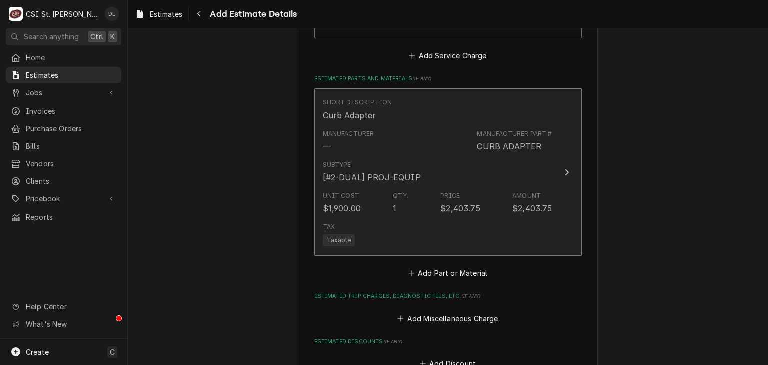
scroll to position [1769, 0]
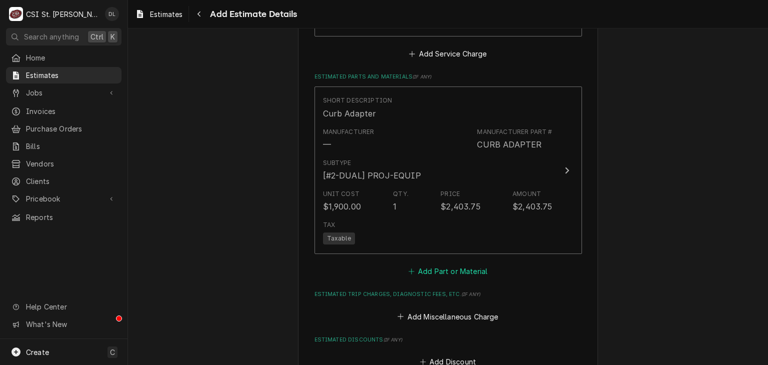
click at [407, 265] on button "Add Part or Material" at bounding box center [448, 272] width 83 height 14
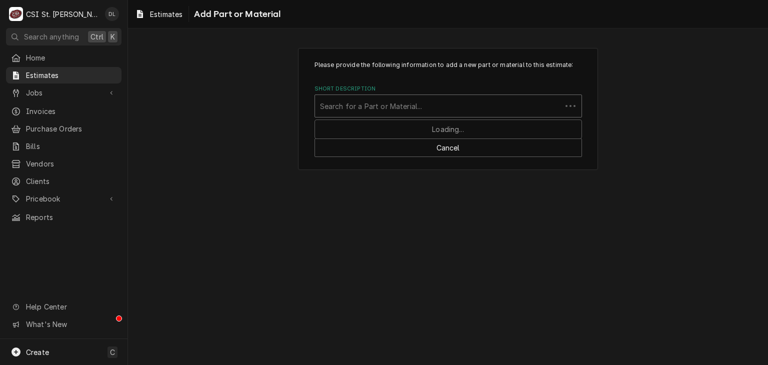
click at [375, 107] on div "Short Description" at bounding box center [438, 106] width 237 height 18
type input "project mater"
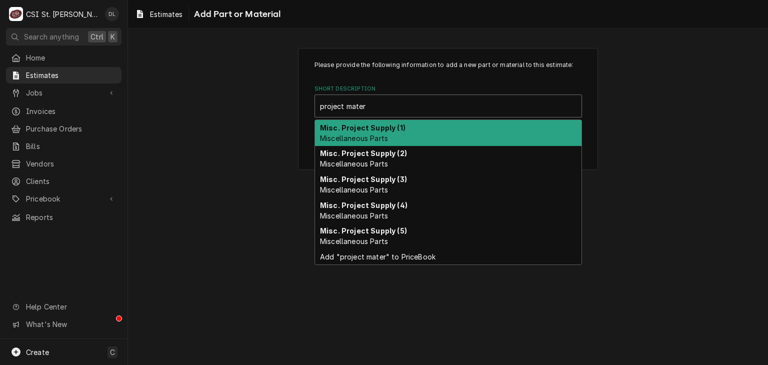
click at [391, 133] on div "Misc. Project Supply (1) Miscellaneous Parts" at bounding box center [448, 133] width 267 height 26
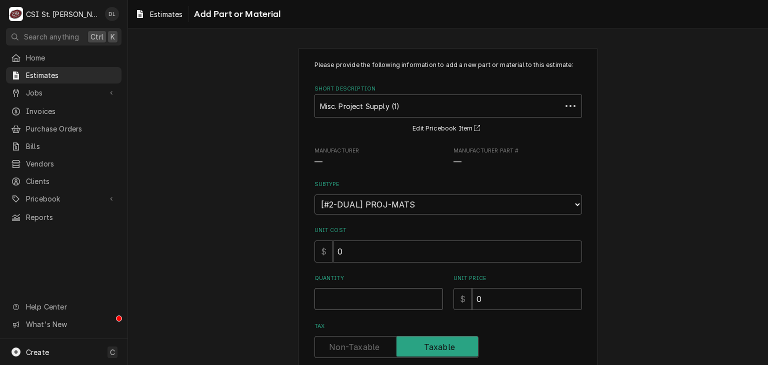
click at [374, 295] on input "Quantity" at bounding box center [379, 299] width 129 height 22
type textarea "x"
type input "1"
type textarea "x"
type input "1"
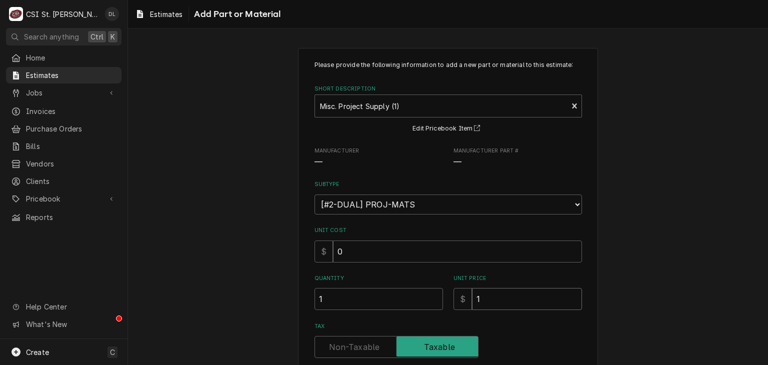
type textarea "x"
type input "10"
type textarea "x"
type input "100"
type textarea "x"
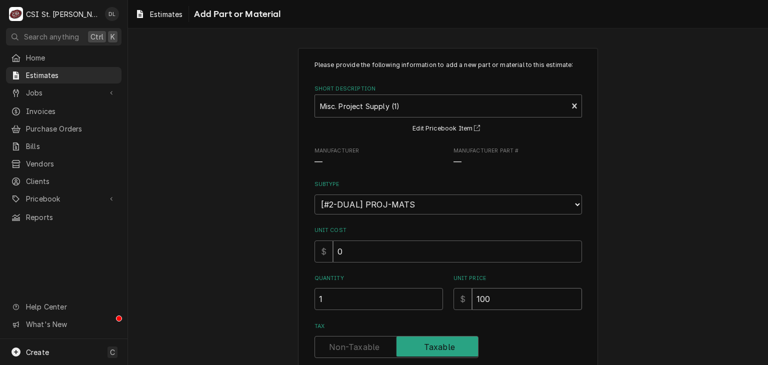
type input "1000"
type textarea "x"
type input "1000"
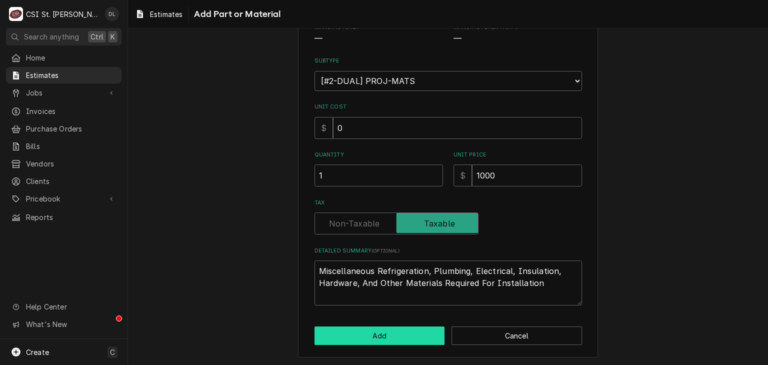
click at [386, 334] on button "Add" at bounding box center [380, 336] width 131 height 19
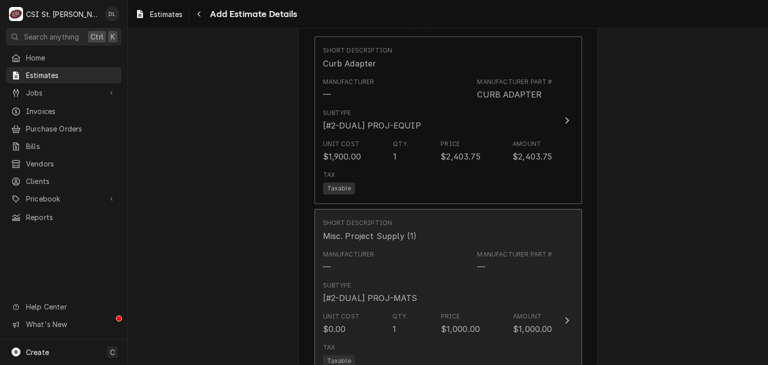
type textarea "x"
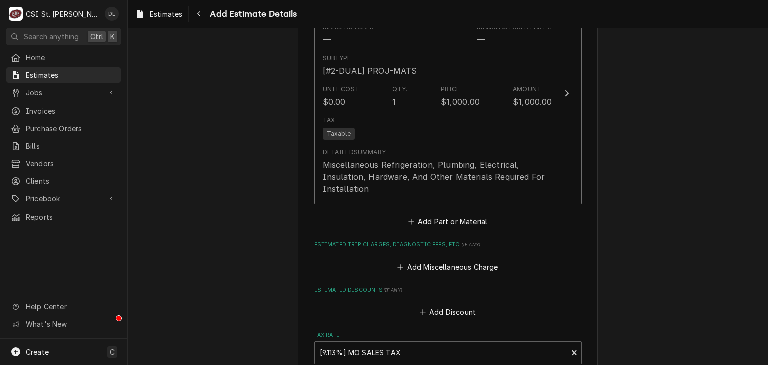
scroll to position [1969, 0]
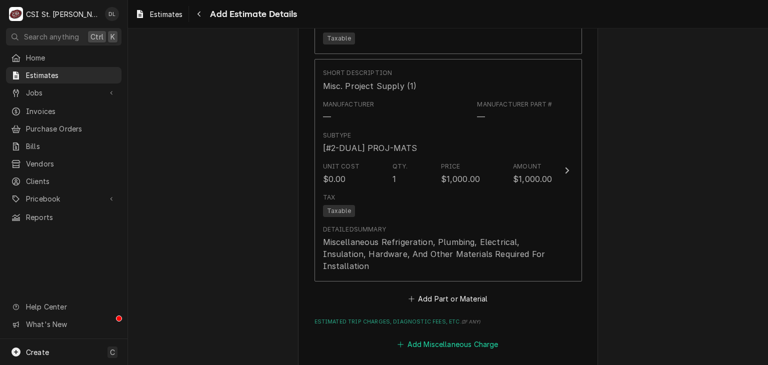
click at [398, 341] on icon "Estimated Trip Charges, Diagnostic Fees, etc." at bounding box center [401, 344] width 6 height 7
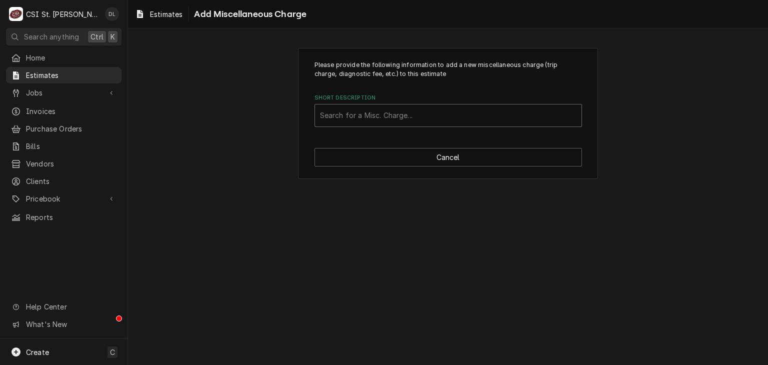
click at [413, 116] on div "Short Description" at bounding box center [448, 116] width 257 height 18
type input "permit"
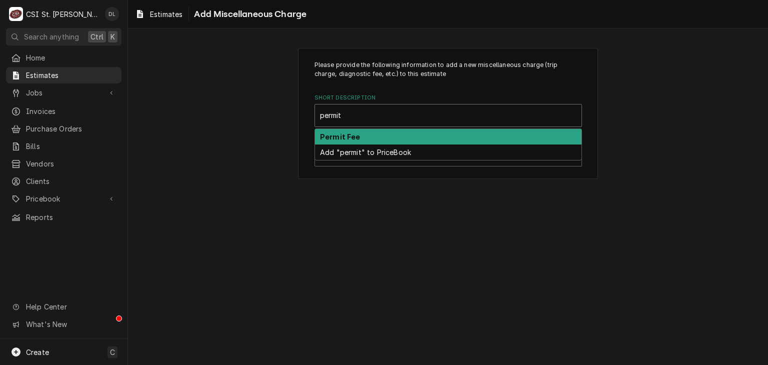
click at [355, 140] on strong "Permit Fee" at bounding box center [340, 137] width 41 height 9
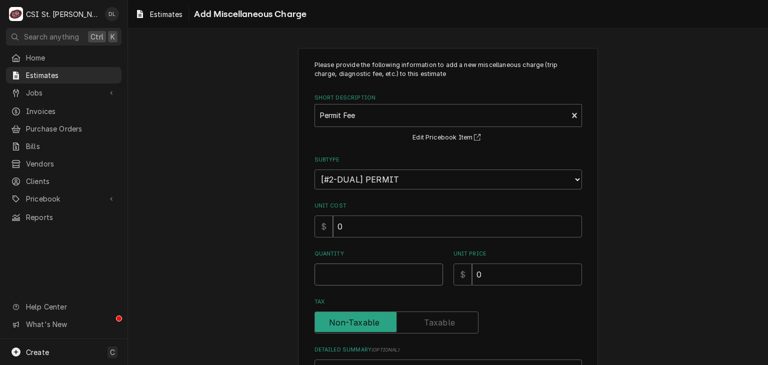
click at [383, 280] on input "Quantity" at bounding box center [379, 275] width 129 height 22
type textarea "x"
type input "1"
type textarea "x"
type input "1"
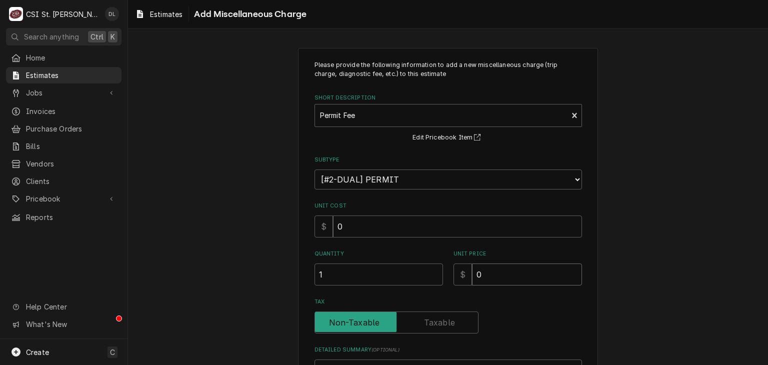
type textarea "x"
type input "3"
type textarea "x"
type input "30"
type textarea "x"
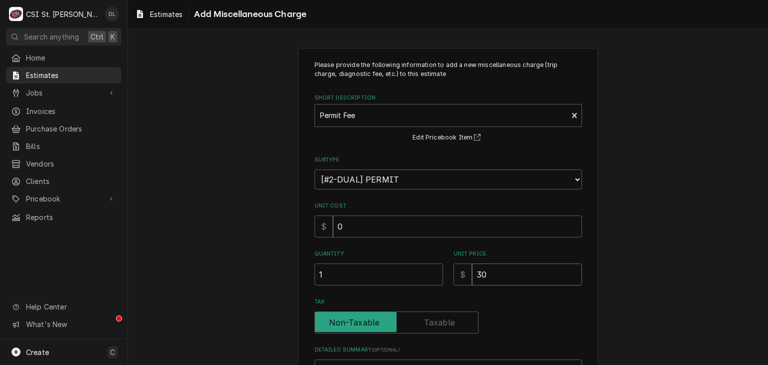
type input "300"
type textarea "x"
type input "300"
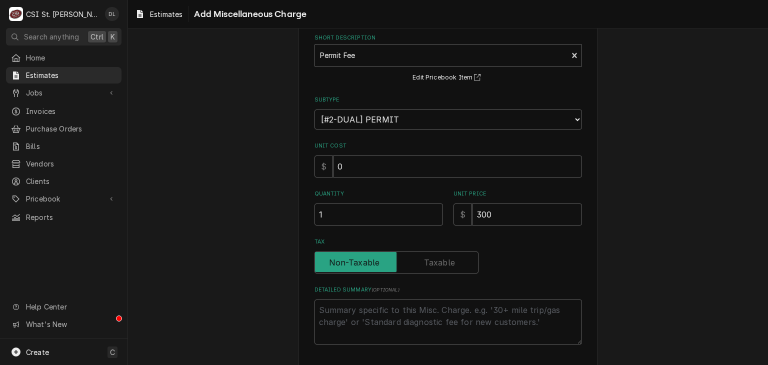
scroll to position [99, 0]
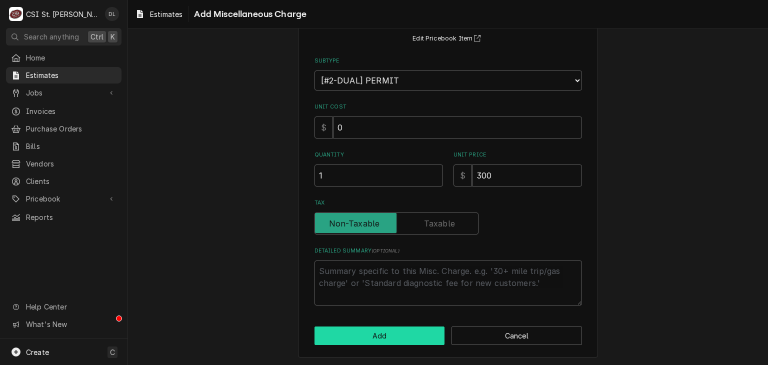
click at [388, 332] on button "Add" at bounding box center [380, 336] width 131 height 19
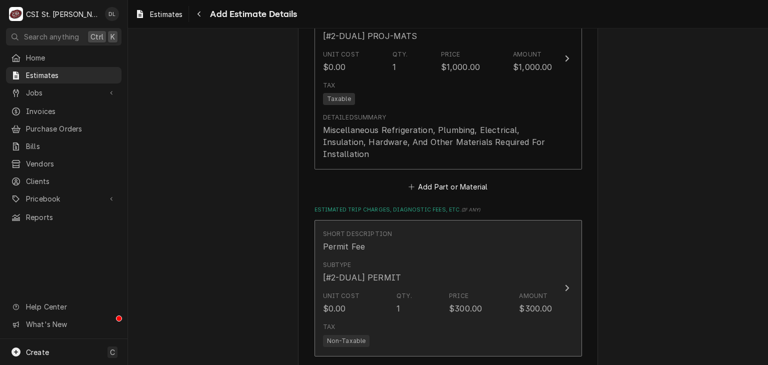
type textarea "x"
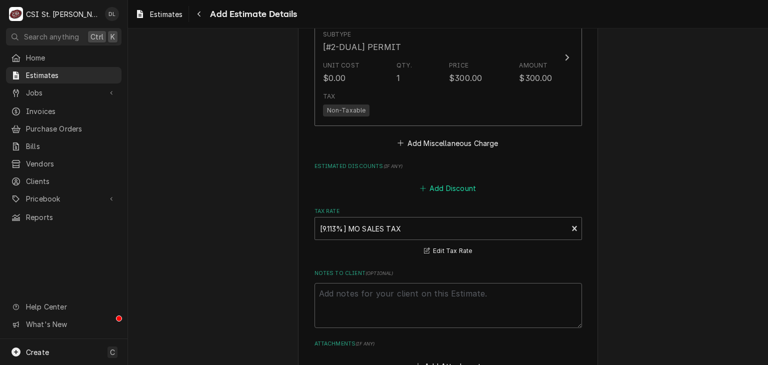
scroll to position [2311, 0]
click at [398, 140] on icon "Estimated Trip Charges, Diagnostic Fees, etc." at bounding box center [401, 143] width 6 height 7
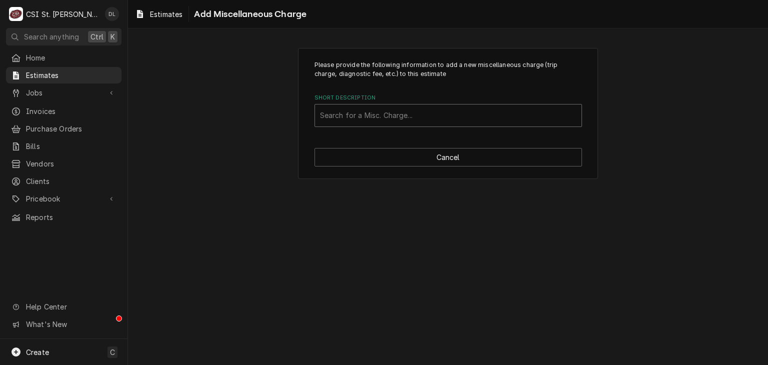
click at [383, 116] on div "Short Description" at bounding box center [448, 116] width 257 height 18
type input "crane"
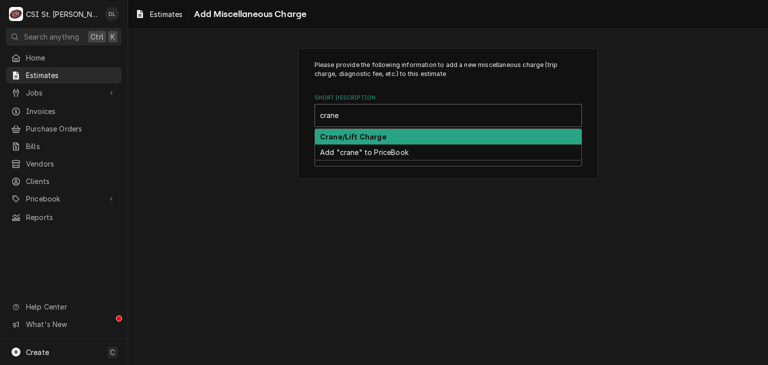
click at [373, 135] on strong "Crane/Lift Charge" at bounding box center [353, 137] width 67 height 9
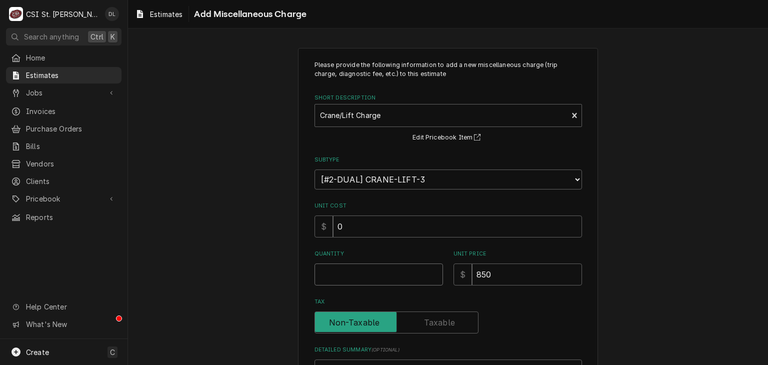
click at [368, 273] on input "Quantity" at bounding box center [379, 275] width 129 height 22
type textarea "x"
type input "1"
type textarea "x"
type input "1"
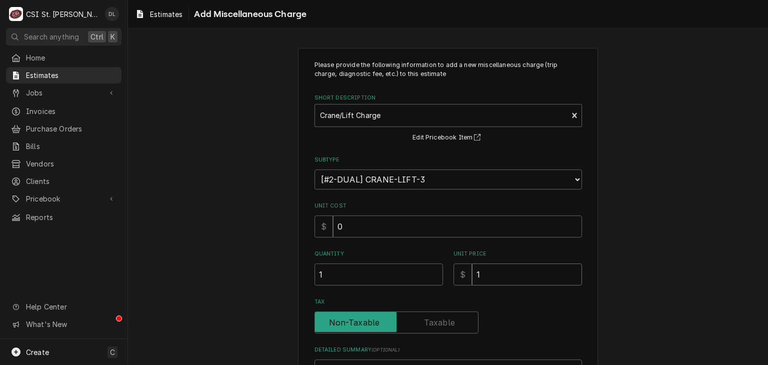
type textarea "x"
type input "17"
type textarea "x"
type input "175"
type textarea "x"
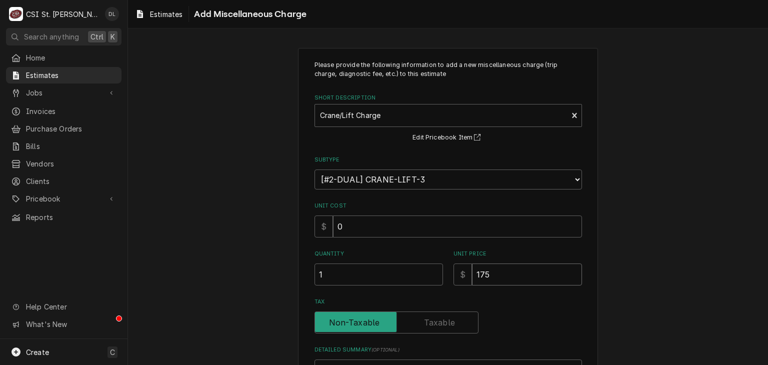
type input "1750"
type textarea "x"
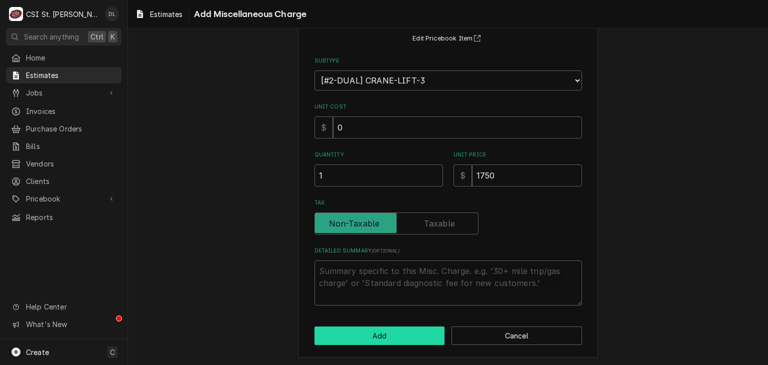
click at [397, 334] on button "Add" at bounding box center [380, 336] width 131 height 19
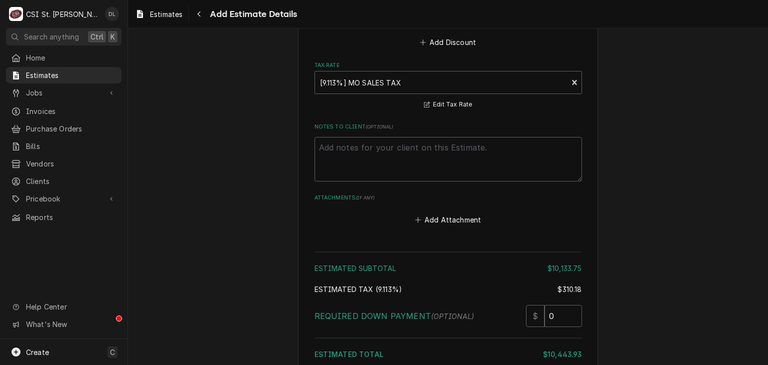
scroll to position [2652, 0]
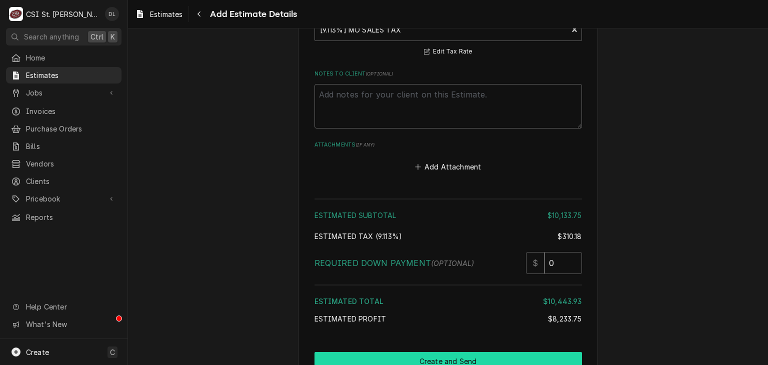
click at [428, 352] on button "Create and Send" at bounding box center [449, 361] width 268 height 19
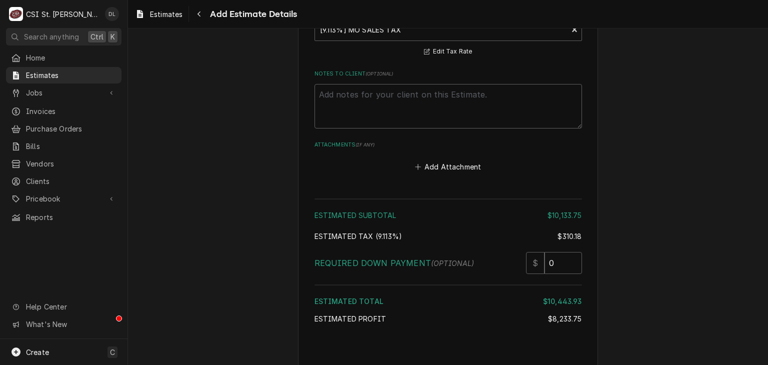
scroll to position [2647, 0]
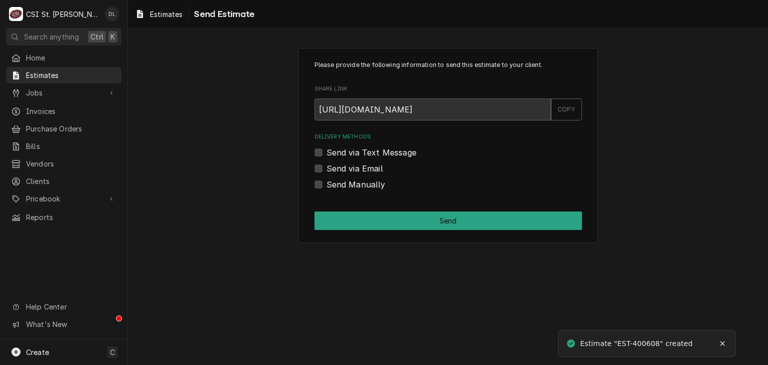
click at [327, 184] on label "Send Manually" at bounding box center [356, 185] width 59 height 12
click at [327, 184] on input "Send Manually" at bounding box center [461, 190] width 268 height 22
checkbox input "true"
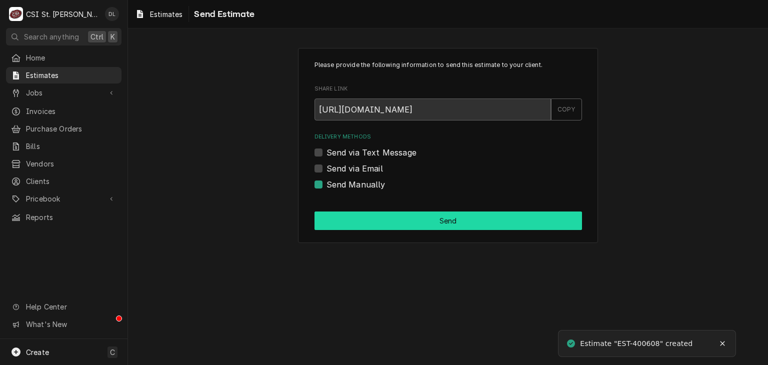
click at [484, 223] on button "Send" at bounding box center [449, 221] width 268 height 19
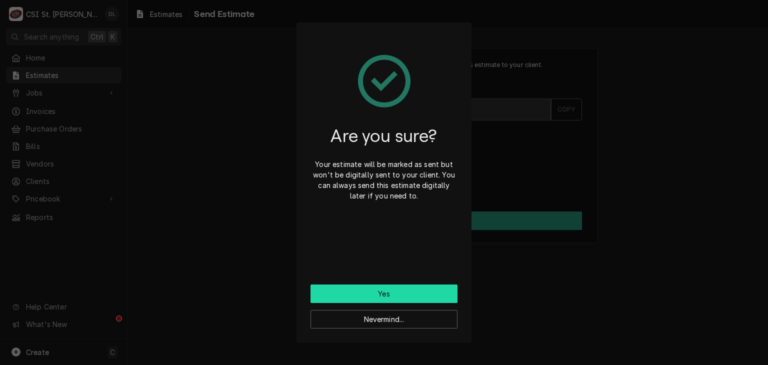
click at [388, 296] on button "Yes" at bounding box center [384, 294] width 147 height 19
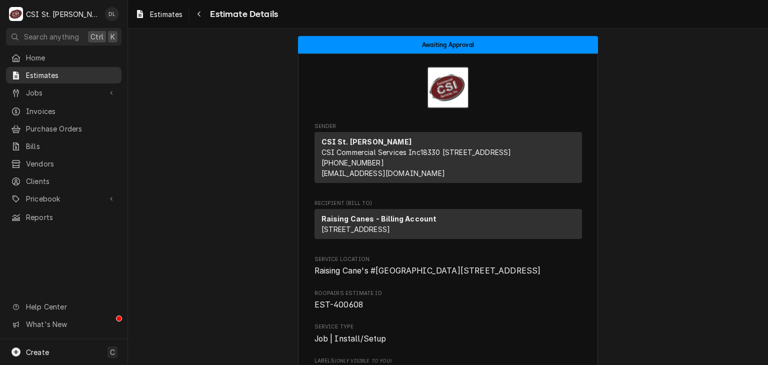
click at [54, 71] on span "Estimates" at bounding box center [71, 75] width 91 height 11
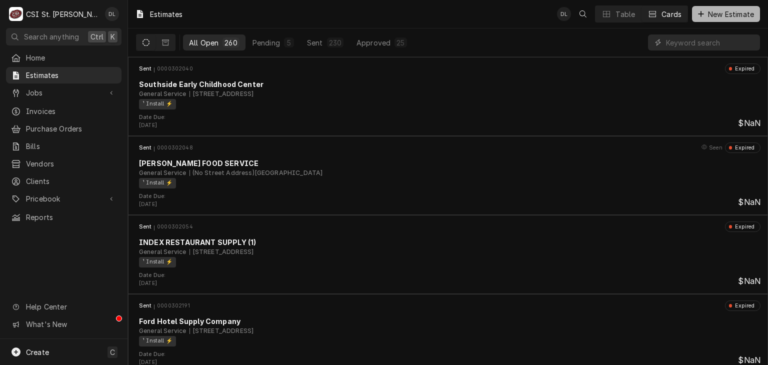
click at [704, 14] on div "Dynamic Content Wrapper" at bounding box center [701, 14] width 10 height 10
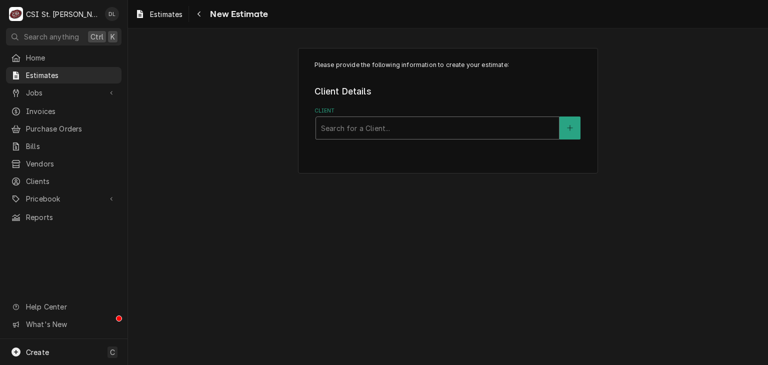
click at [376, 127] on div "Client" at bounding box center [437, 128] width 233 height 18
type input "raising canes 225"
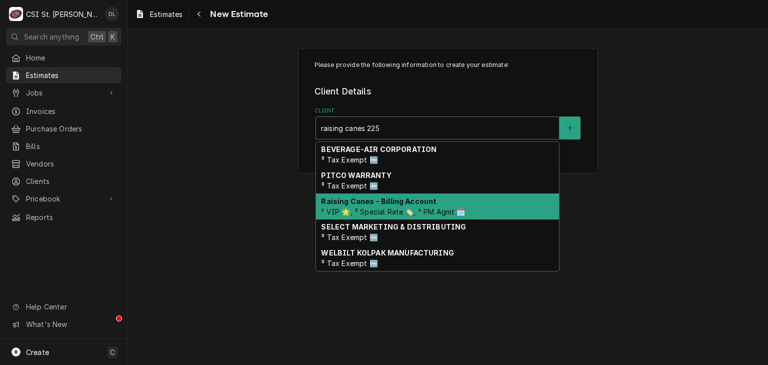
click at [382, 205] on strong "Raising Canes - Billing Account" at bounding box center [379, 201] width 116 height 9
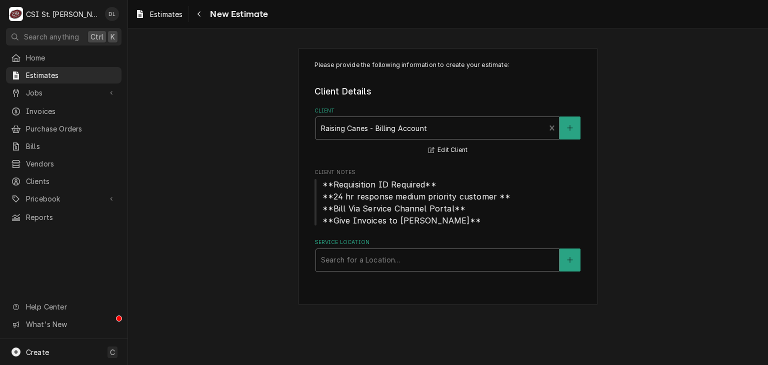
click at [415, 252] on div "Service Location" at bounding box center [437, 260] width 233 height 18
type input "225"
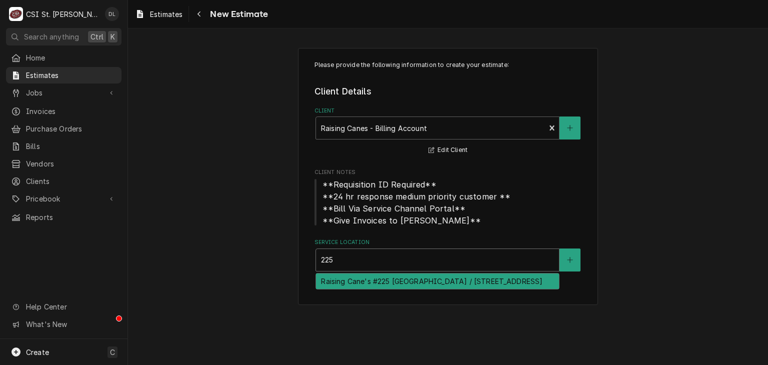
click at [389, 289] on div "Raising Cane's #225 Ellisville / 15698 Manchester Rd, Ellisville, MO 63011" at bounding box center [437, 282] width 243 height 16
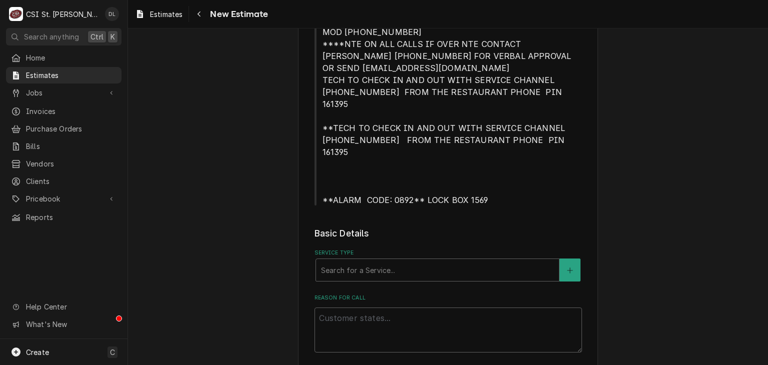
scroll to position [400, 0]
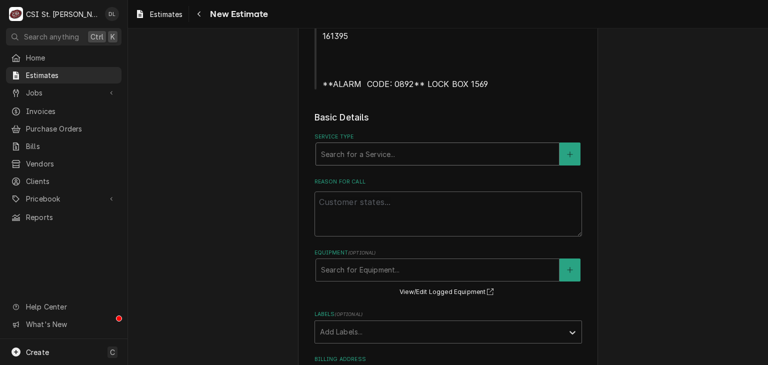
click at [422, 145] on div "Service Type" at bounding box center [437, 154] width 233 height 18
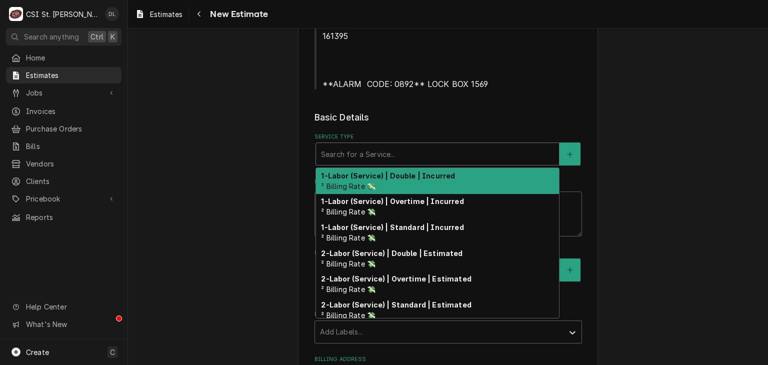
type textarea "x"
type input "i"
type textarea "x"
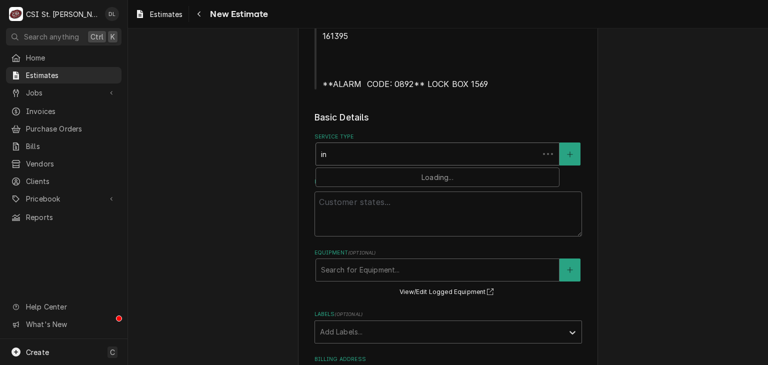
type input "ins"
type textarea "x"
type input "inst"
type textarea "x"
type input "insta"
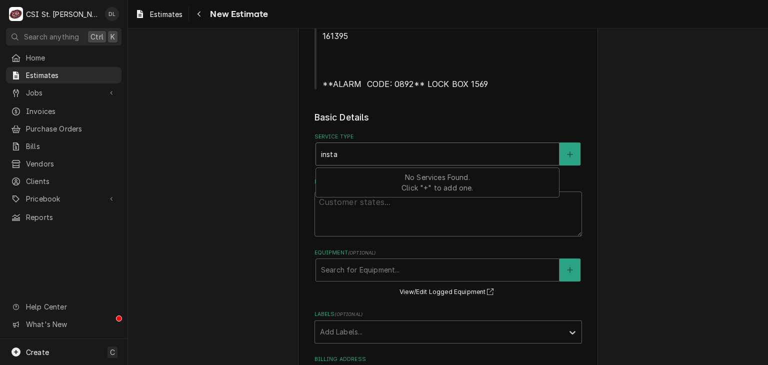
type textarea "x"
type input "instal"
type textarea "x"
type input "install"
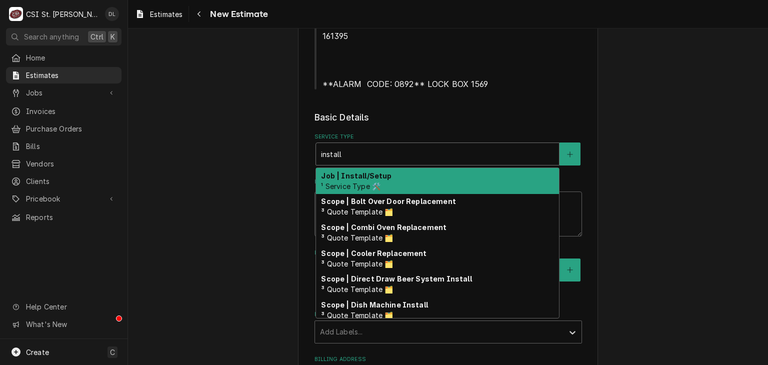
click at [356, 172] on strong "Job | Install/Setup" at bounding box center [356, 176] width 71 height 9
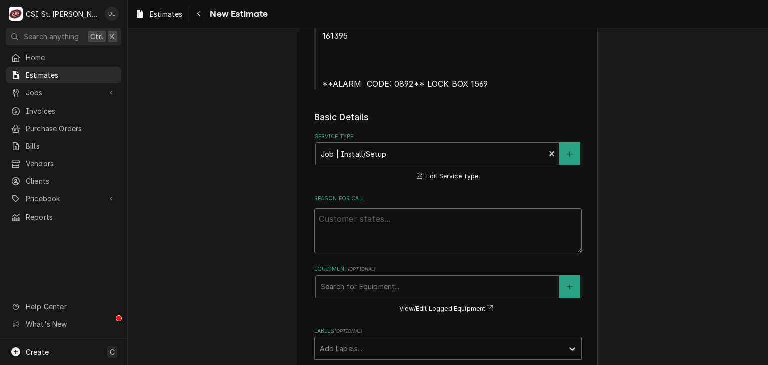
click at [369, 209] on textarea "Reason For Call" at bounding box center [449, 231] width 268 height 45
type textarea "x"
type textarea "q"
type textarea "x"
type textarea "qu"
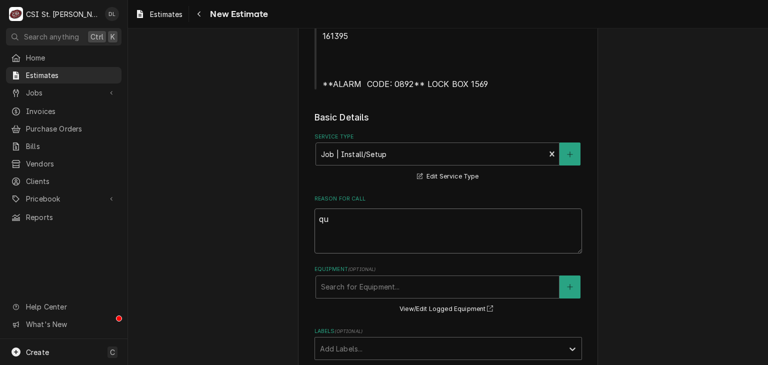
type textarea "x"
type textarea "quo"
type textarea "x"
type textarea "quot"
type textarea "x"
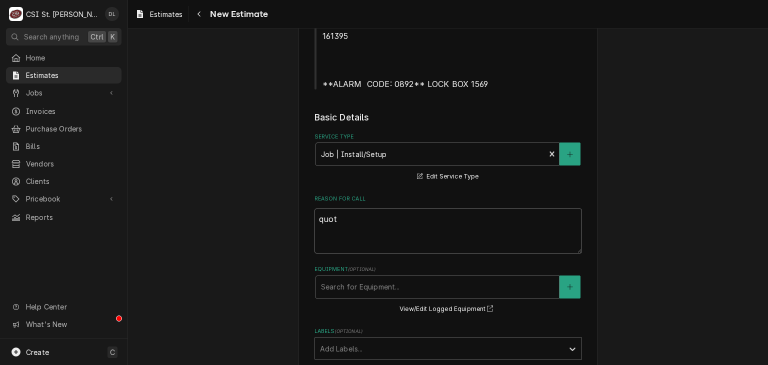
type textarea "quote"
type textarea "x"
type textarea "quote"
type textarea "x"
type textarea "quote o"
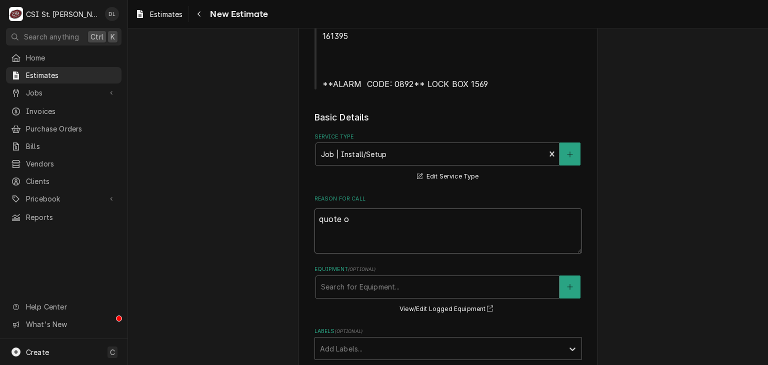
type textarea "x"
type textarea "quote on"
type textarea "x"
type textarea "quote on"
type textarea "x"
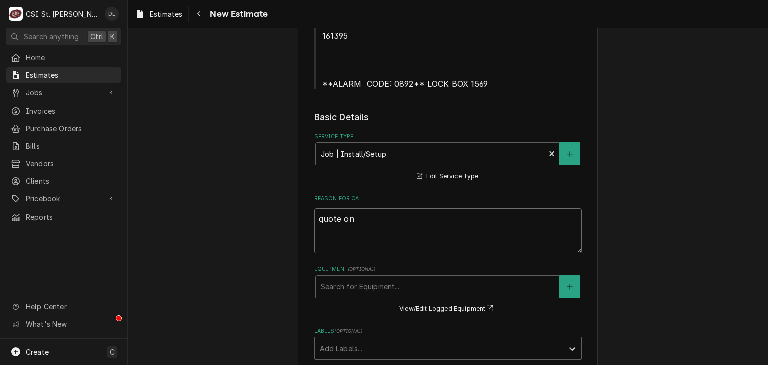
type textarea "quote on M"
type textarea "x"
type textarea "quote on MU"
type textarea "x"
type textarea "quote on MUA"
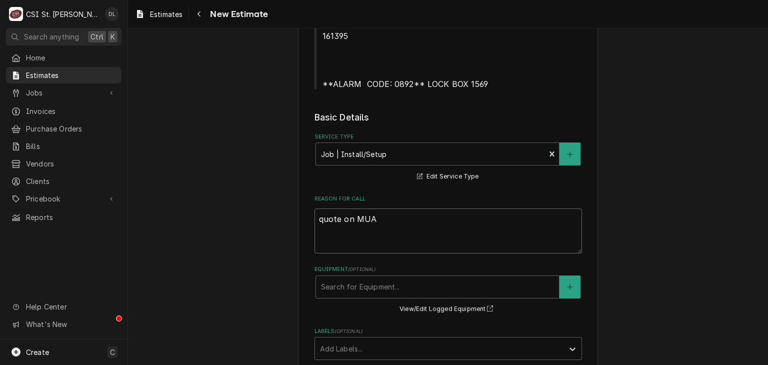
type textarea "x"
type textarea "quote on MUA"
type textarea "x"
type textarea "quote on MUA i"
type textarea "x"
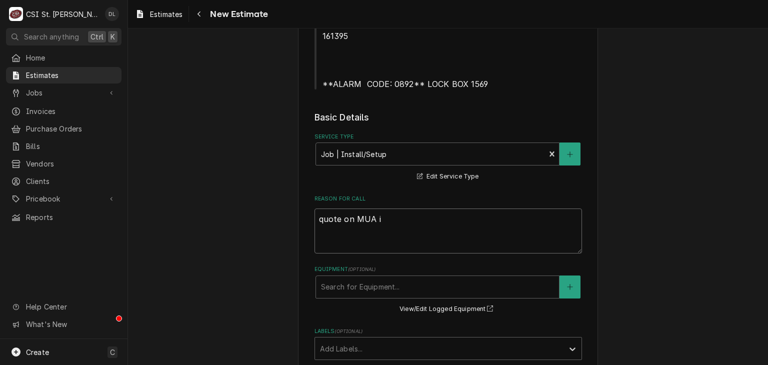
type textarea "quote on MUA in"
type textarea "x"
type textarea "quote on MUA ins"
type textarea "x"
type textarea "quote on MUA inst"
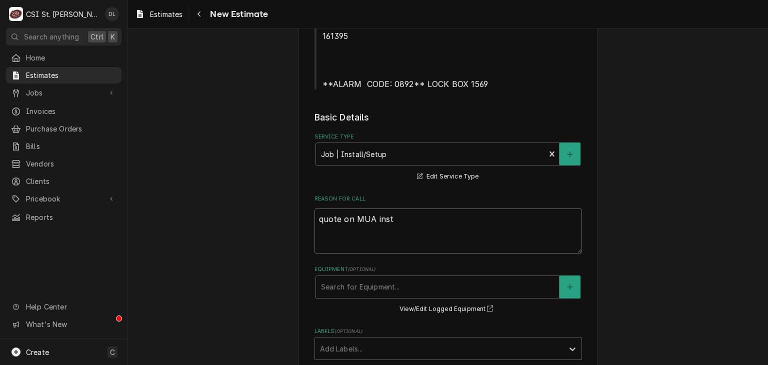
type textarea "x"
type textarea "quote on MUA insta"
type textarea "x"
type textarea "quote on MUA instal"
type textarea "x"
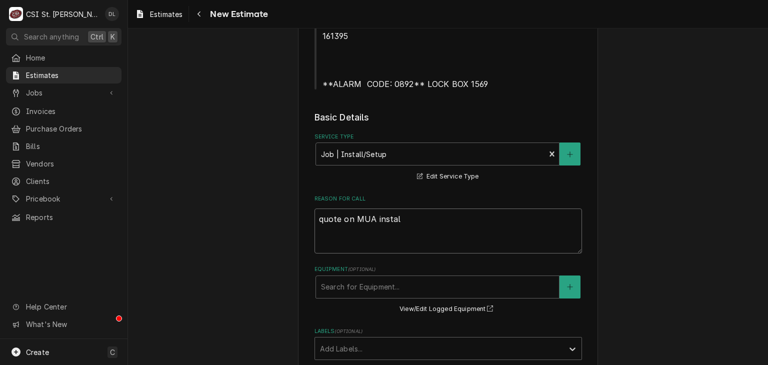
type textarea "quote on MUA install"
type textarea "x"
type textarea "quote on MUA install"
click at [387, 340] on div "Labels" at bounding box center [439, 349] width 239 height 18
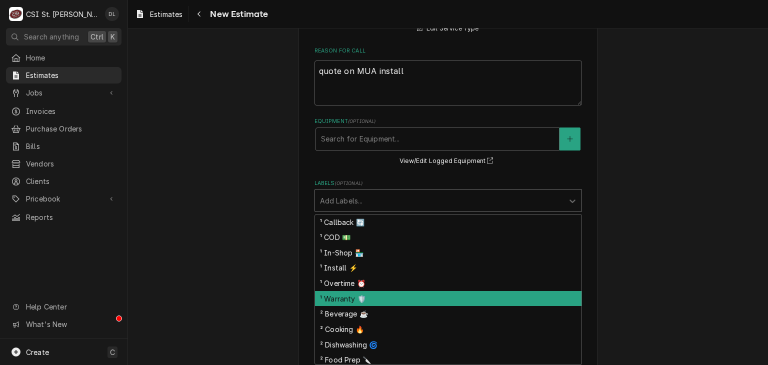
scroll to position [550, 0]
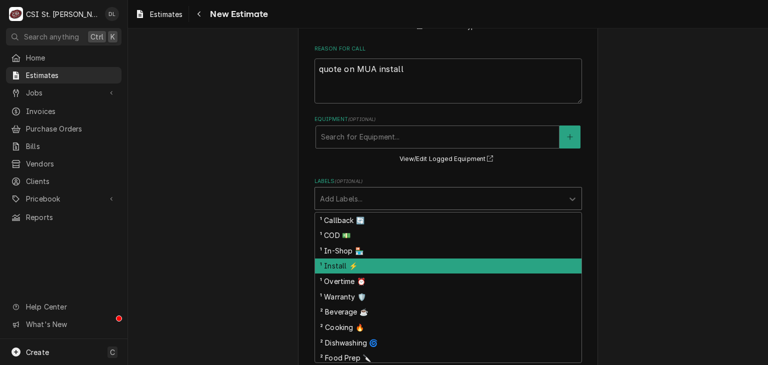
click at [358, 259] on div "¹ Install ⚡️" at bounding box center [448, 267] width 267 height 16
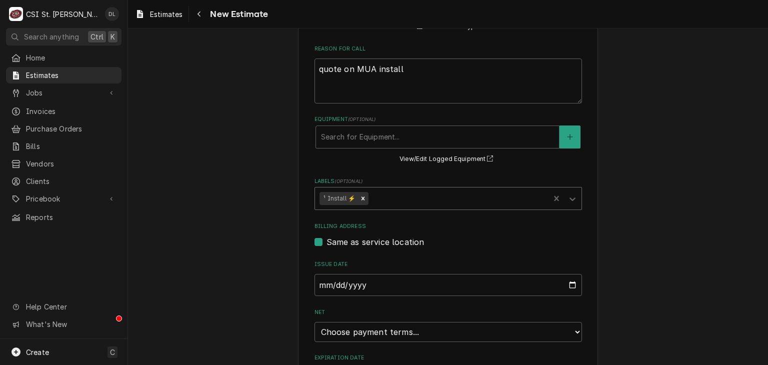
click at [416, 190] on div "Labels" at bounding box center [458, 199] width 175 height 18
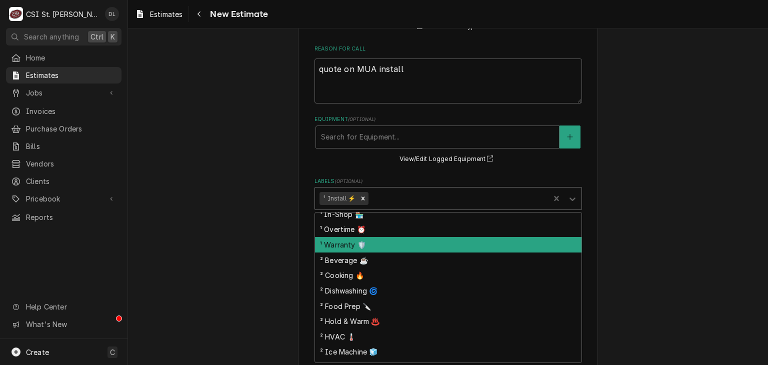
scroll to position [80, 0]
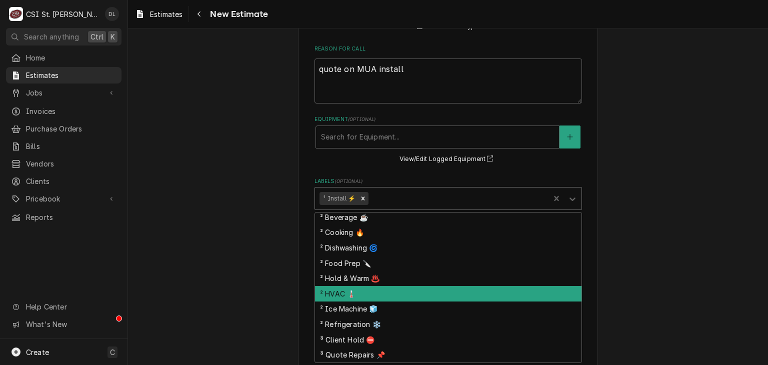
click at [369, 286] on div "² HVAC 🌡️" at bounding box center [448, 294] width 267 height 16
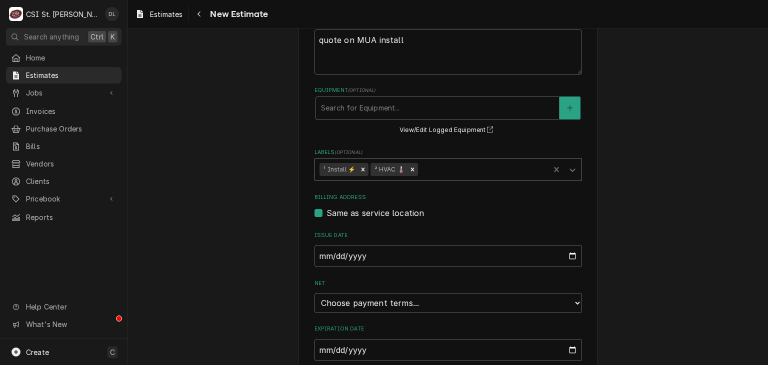
scroll to position [592, 0]
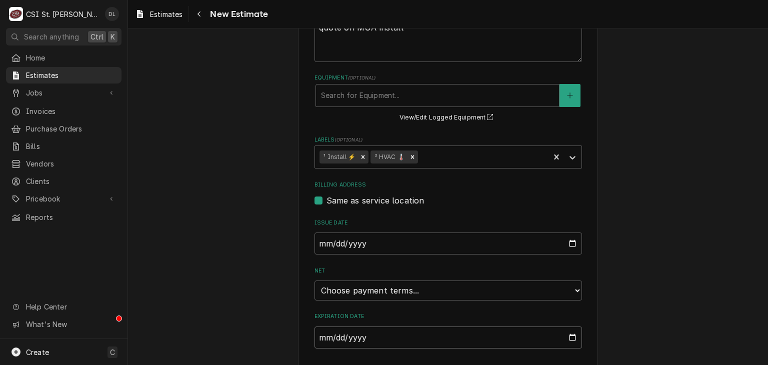
click at [572, 327] on input "Expiration Date" at bounding box center [449, 338] width 268 height 22
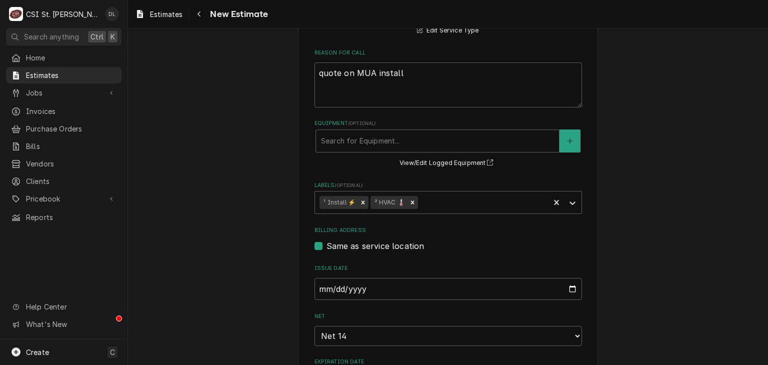
type textarea "x"
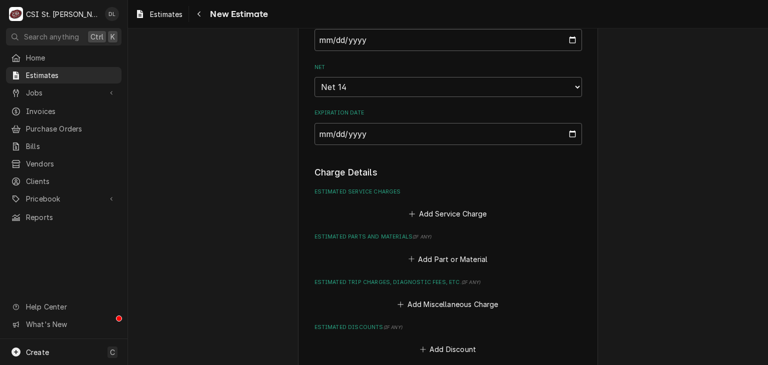
scroll to position [796, 0]
click at [410, 210] on icon "Estimated Service Charges" at bounding box center [412, 213] width 6 height 7
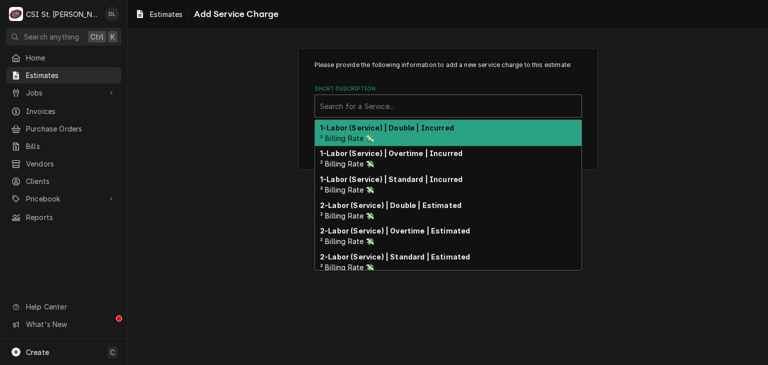
click at [431, 99] on div "Short Description" at bounding box center [448, 106] width 257 height 18
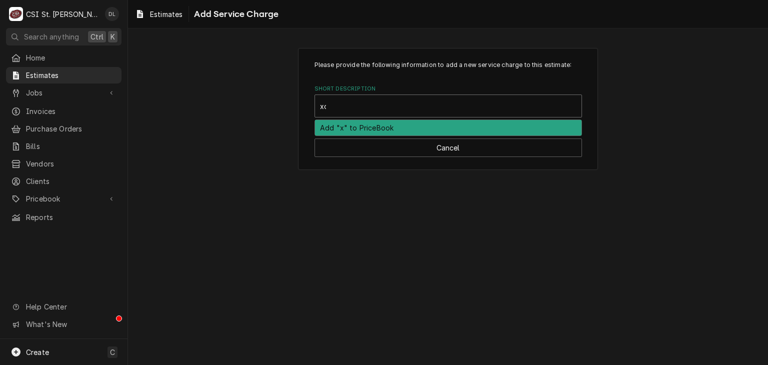
type input "x"
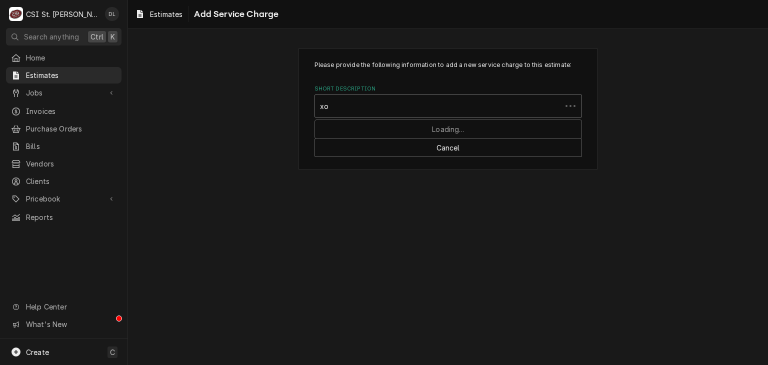
type input "x"
type input "scope hood"
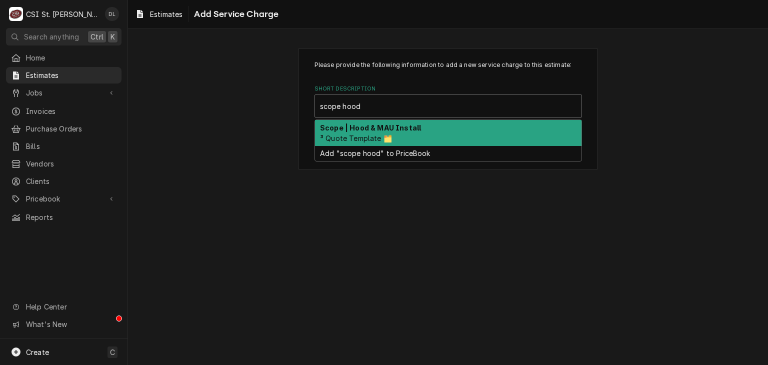
click at [415, 130] on strong "Scope | Hood & MAU Install" at bounding box center [370, 128] width 101 height 9
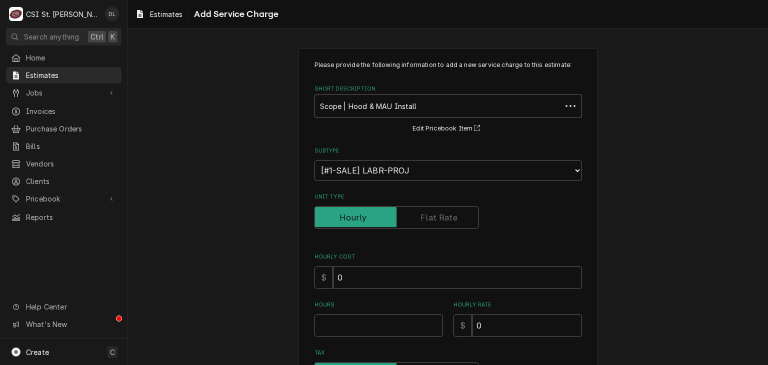
type textarea "x"
click at [465, 217] on input "Unit Type" at bounding box center [396, 218] width 155 height 22
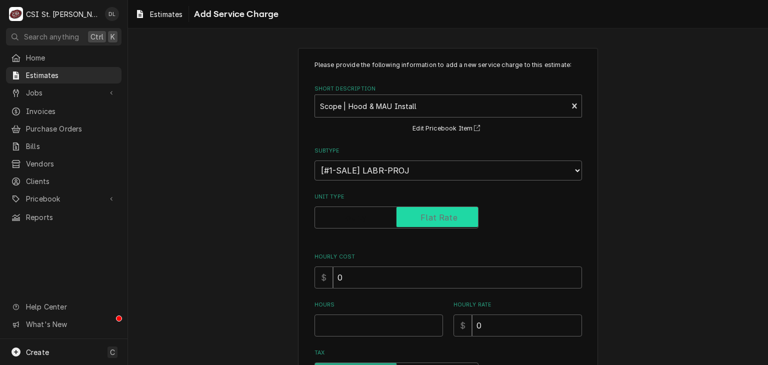
checkbox input "true"
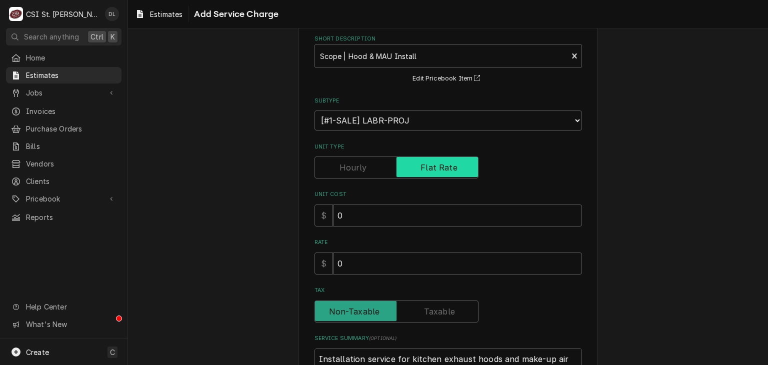
scroll to position [50, 0]
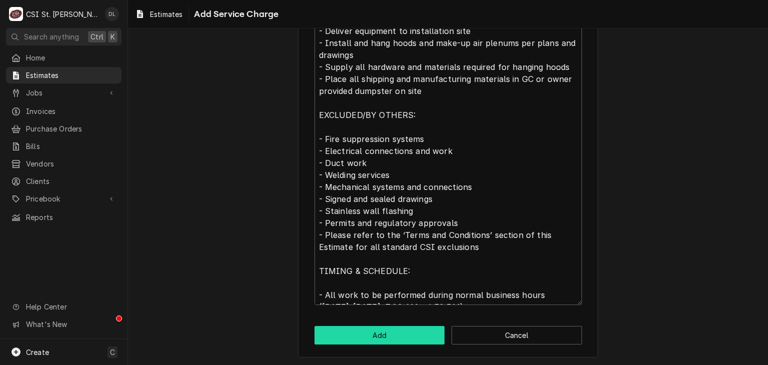
click at [386, 332] on button "Add" at bounding box center [380, 335] width 131 height 19
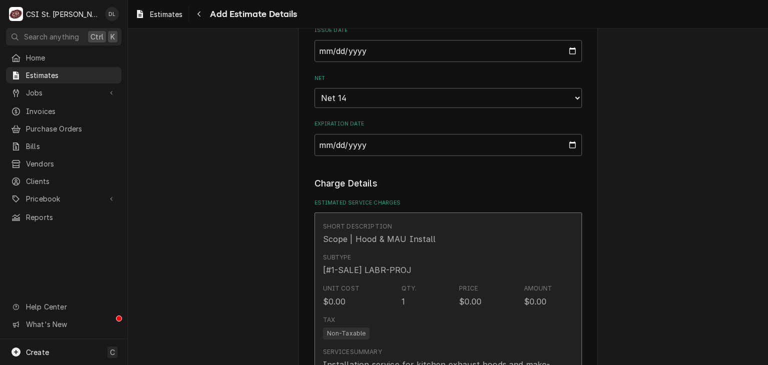
type textarea "x"
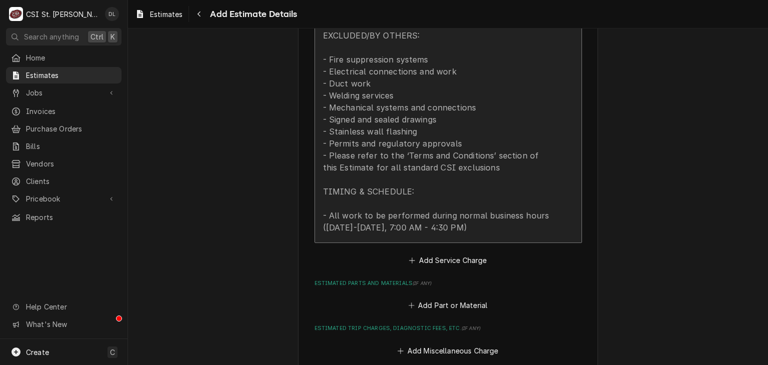
scroll to position [1485, 0]
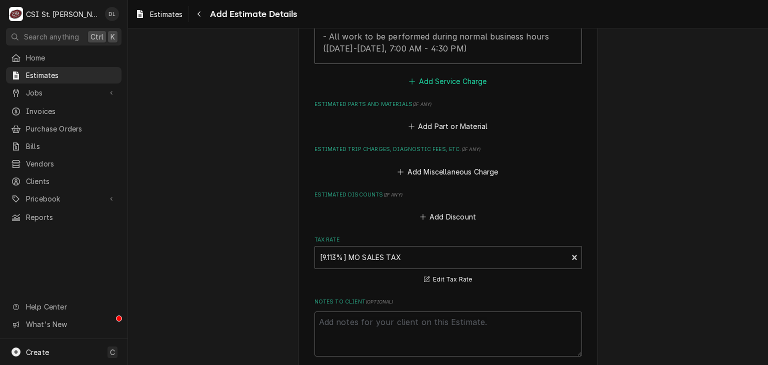
click at [409, 78] on icon "Estimated Service Charges" at bounding box center [412, 81] width 6 height 7
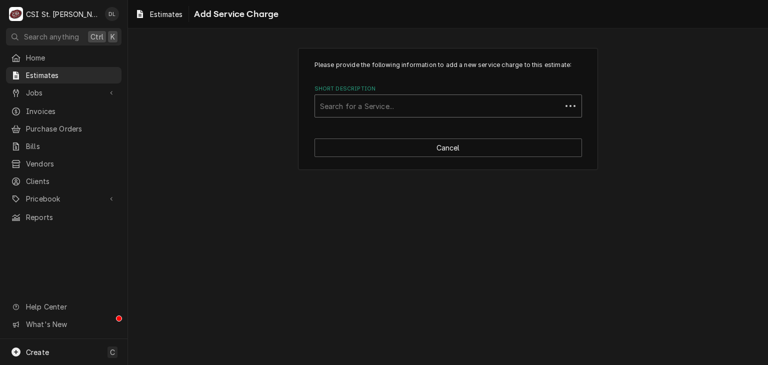
click at [389, 109] on div "Short Description" at bounding box center [438, 106] width 237 height 18
type input "project labor"
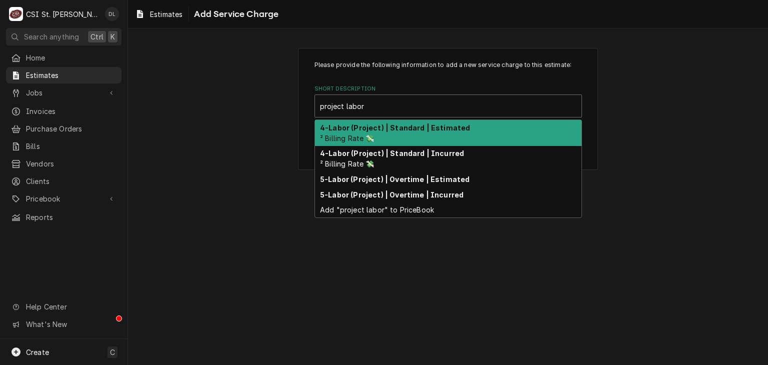
drag, startPoint x: 387, startPoint y: 129, endPoint x: 382, endPoint y: 121, distance: 8.8
click at [386, 129] on strong "4-Labor (Project) | Standard | Estimated" at bounding box center [395, 128] width 150 height 9
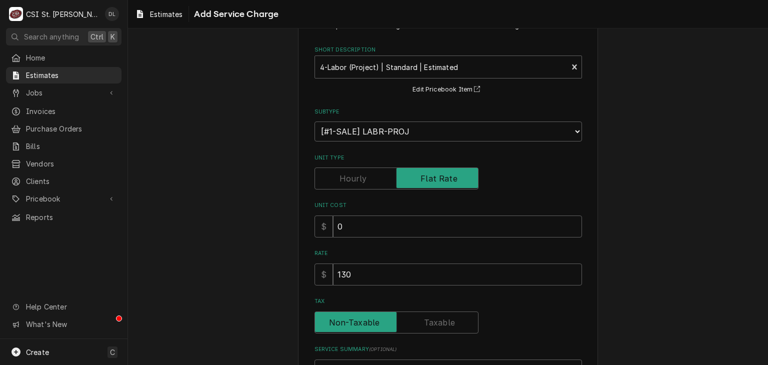
scroll to position [100, 0]
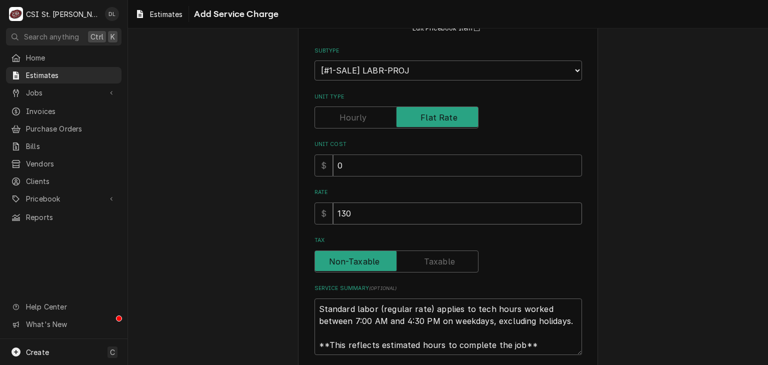
drag, startPoint x: 362, startPoint y: 211, endPoint x: 313, endPoint y: 216, distance: 49.8
click at [315, 217] on div "$ 130" at bounding box center [449, 214] width 268 height 22
type textarea "x"
type input "4"
type textarea "x"
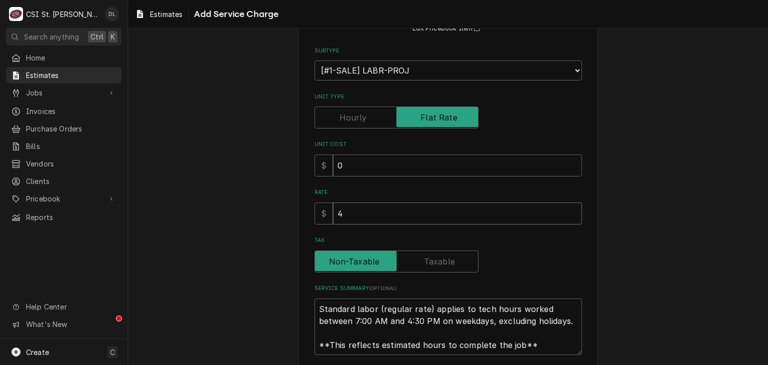
type input "46"
type textarea "x"
type input "468"
type textarea "x"
type input "4680"
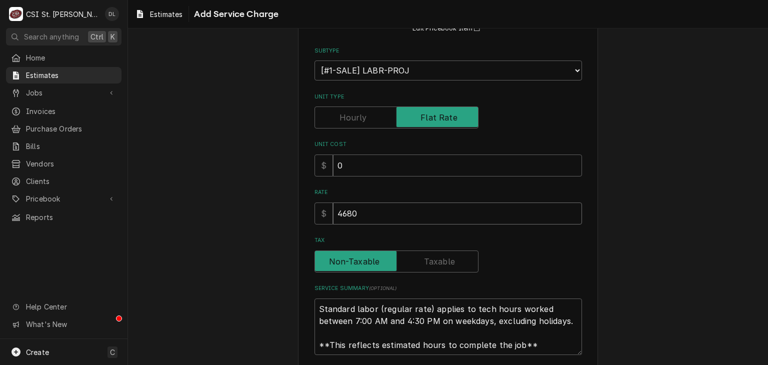
type textarea "x"
type input "4680"
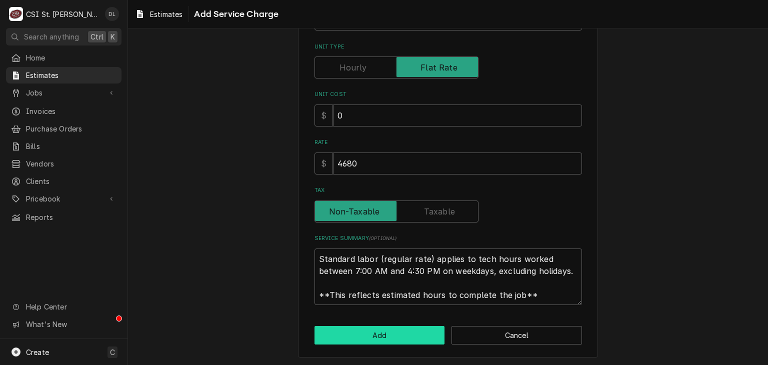
click at [372, 339] on button "Add" at bounding box center [380, 335] width 131 height 19
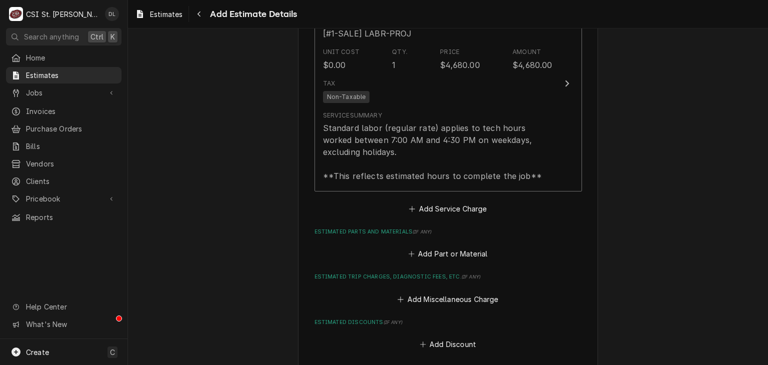
scroll to position [1704, 0]
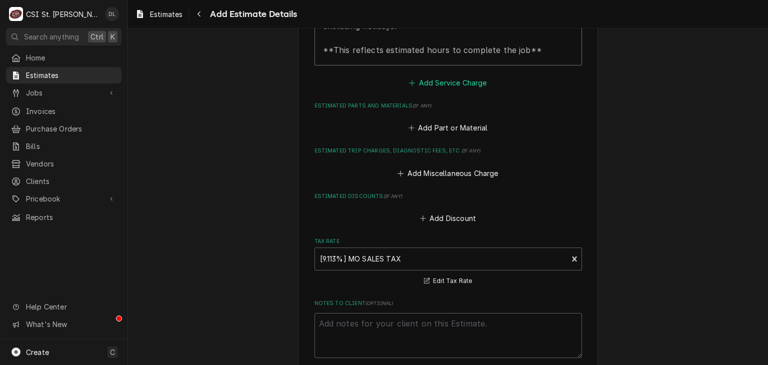
click at [409, 80] on icon "Estimated Service Charges" at bounding box center [412, 83] width 6 height 7
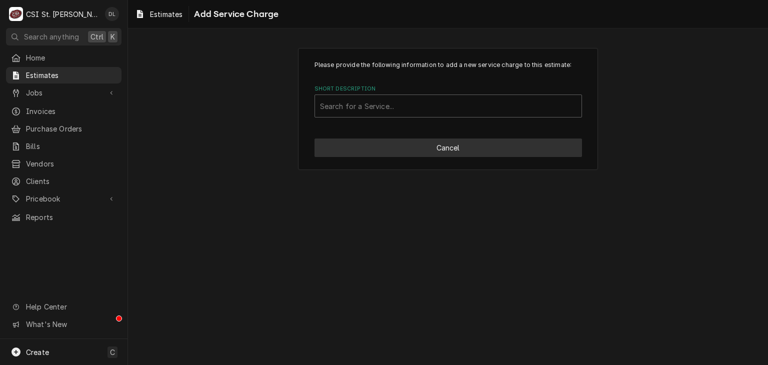
click at [430, 145] on button "Cancel" at bounding box center [449, 148] width 268 height 19
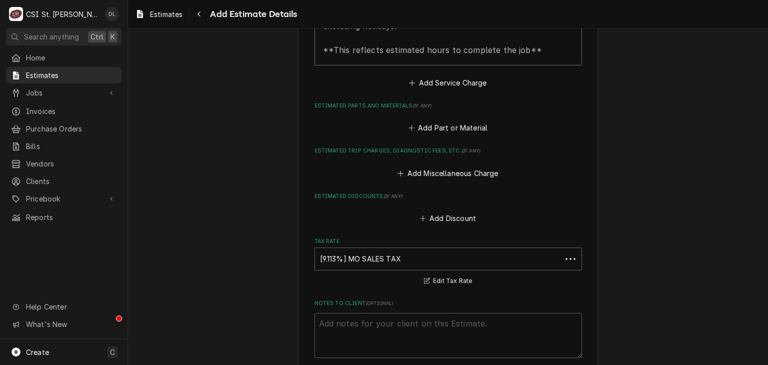
scroll to position [1754, 0]
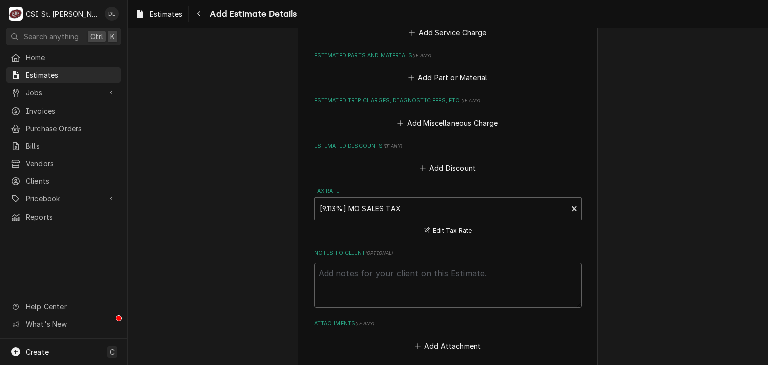
type textarea "x"
click at [409, 75] on icon "Estimated Parts and Materials" at bounding box center [412, 78] width 6 height 7
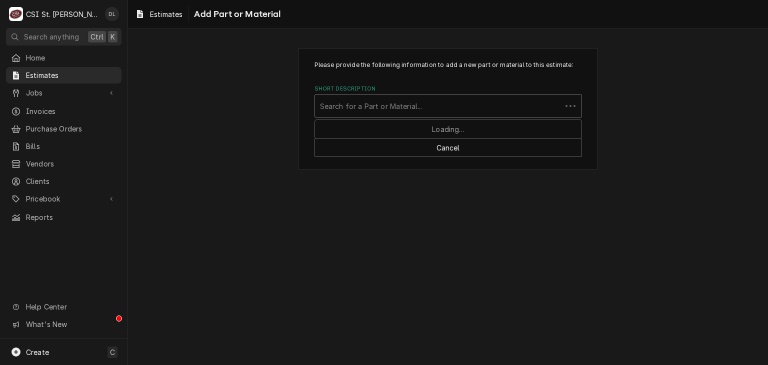
click at [376, 110] on div "Short Description" at bounding box center [438, 106] width 237 height 18
type input "curb adapter"
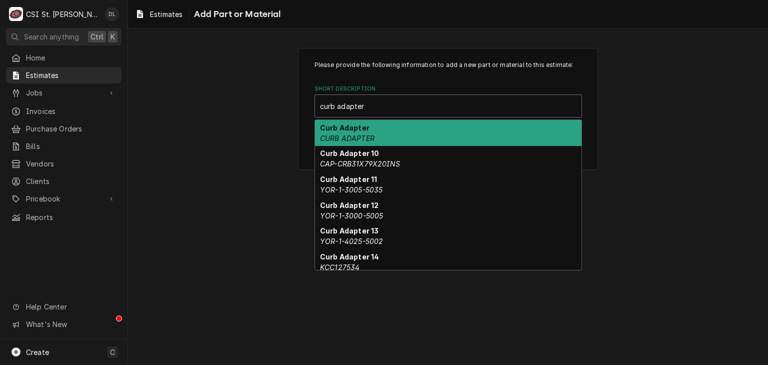
click at [352, 134] on em "CURB ADAPTER" at bounding box center [347, 138] width 55 height 9
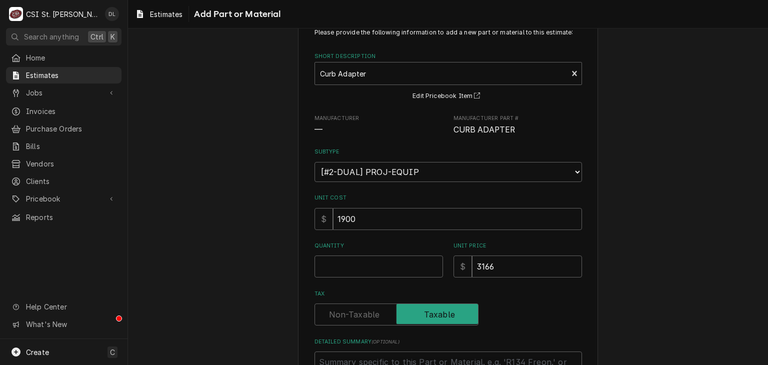
scroll to position [50, 0]
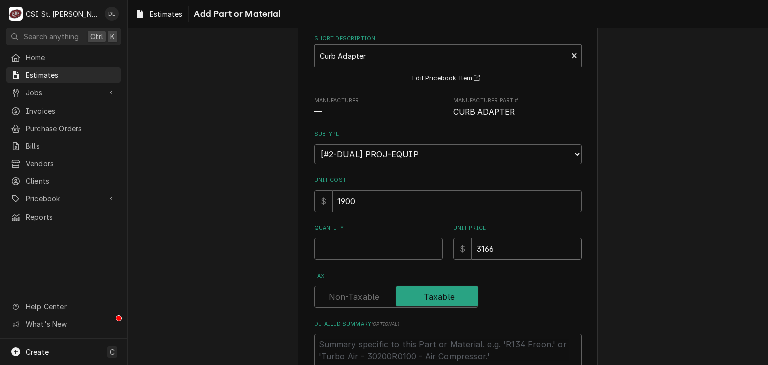
drag, startPoint x: 524, startPoint y: 249, endPoint x: 376, endPoint y: 235, distance: 148.7
click at [385, 242] on div "Quantity Unit Price $ 3166" at bounding box center [449, 243] width 268 height 36
type textarea "x"
type input "2"
type textarea "x"
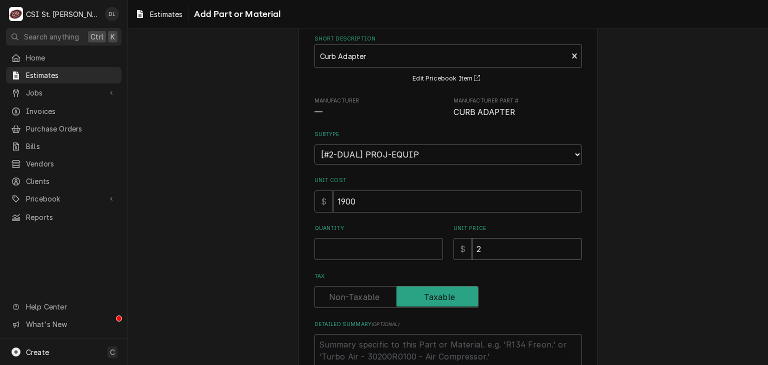
type input "29"
type textarea "x"
type input "297"
type textarea "x"
type input "2970"
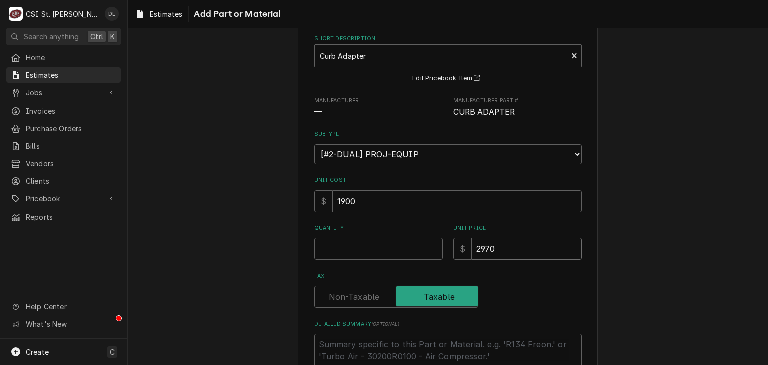
type textarea "x"
type input "2970"
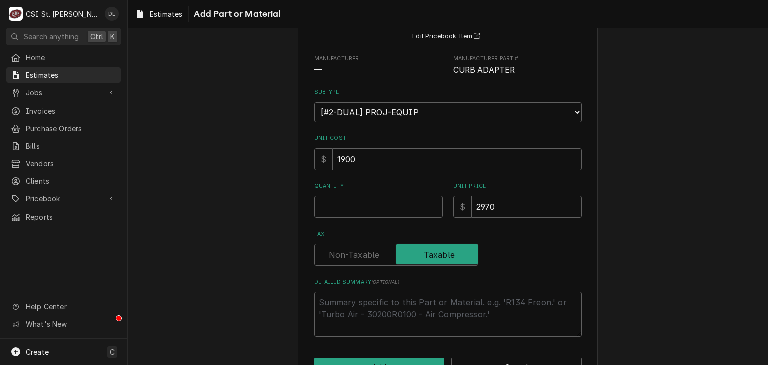
scroll to position [124, 0]
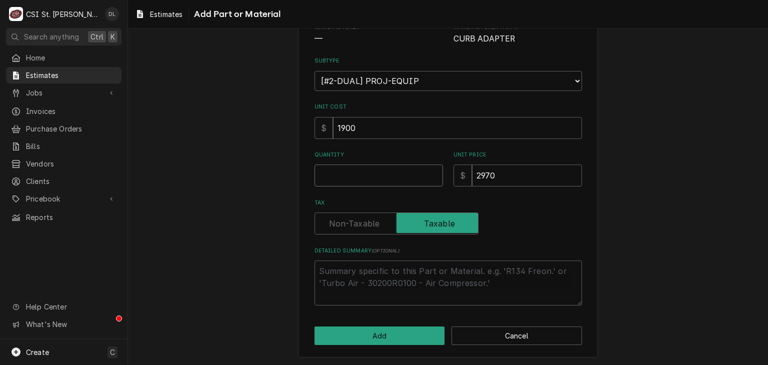
click at [351, 177] on input "Quantity" at bounding box center [379, 176] width 129 height 22
type textarea "x"
type input "1"
type textarea "x"
type input "1"
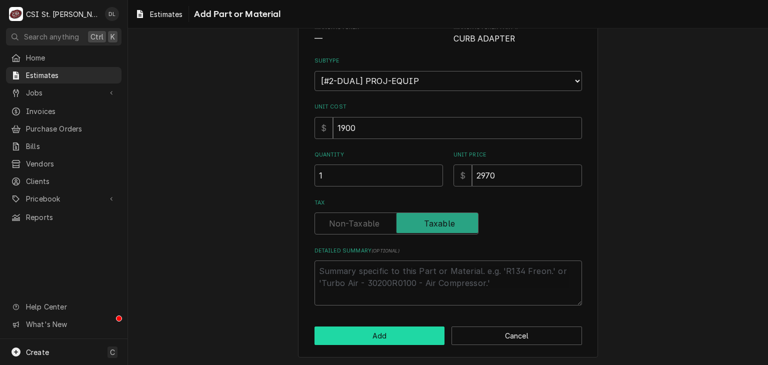
click at [372, 336] on button "Add" at bounding box center [380, 336] width 131 height 19
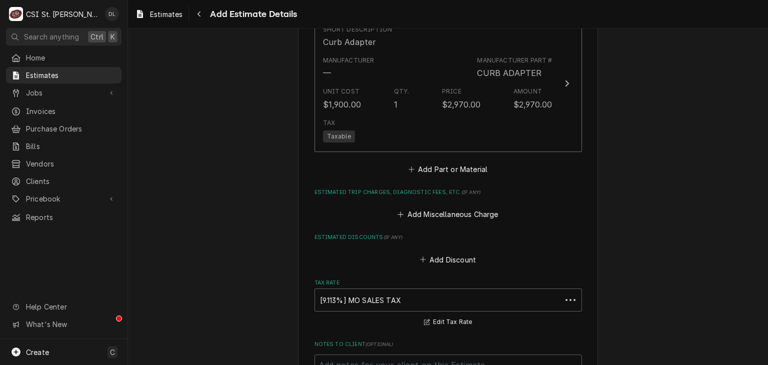
scroll to position [1804, 0]
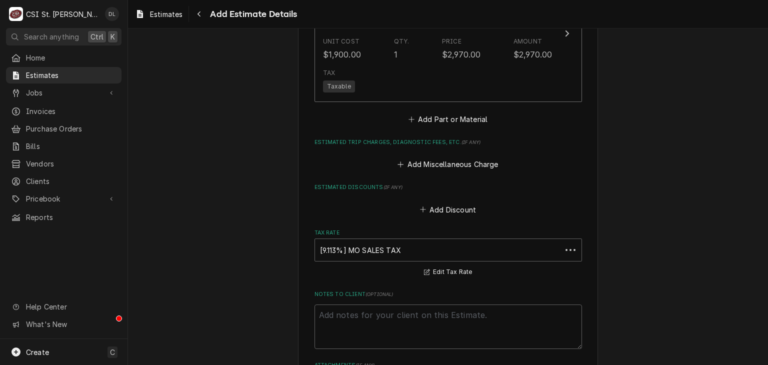
type textarea "x"
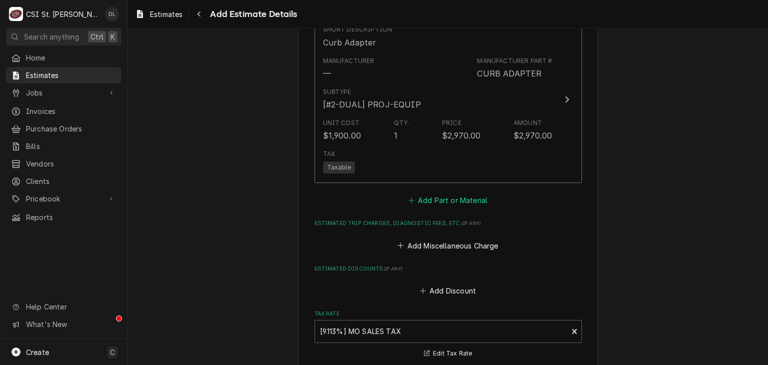
click at [407, 194] on button "Add Part or Material" at bounding box center [448, 201] width 83 height 14
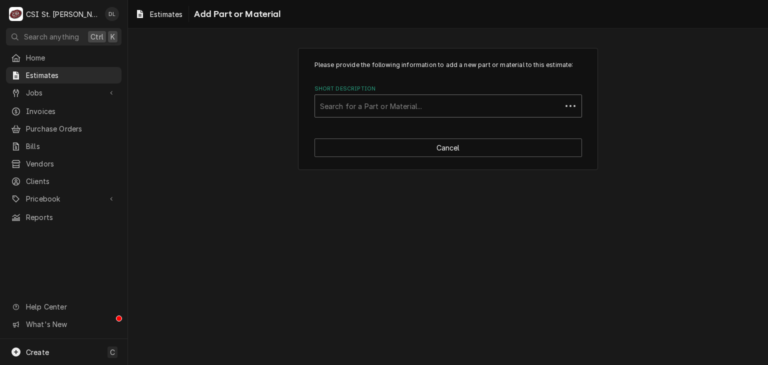
click at [386, 104] on div "Short Description" at bounding box center [438, 106] width 237 height 18
type input "project mater"
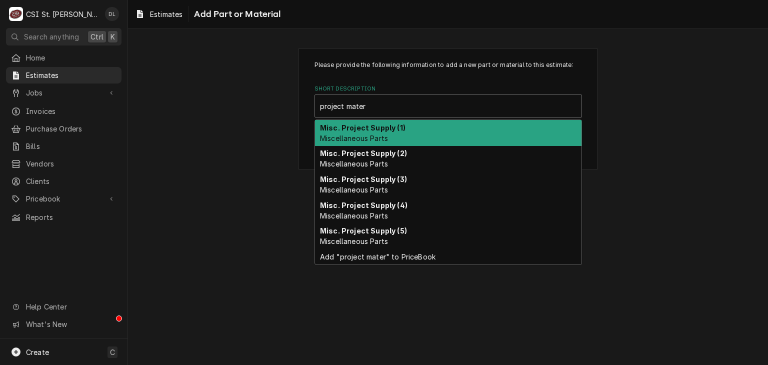
click at [362, 132] on div "Misc. Project Supply (1) Miscellaneous Parts" at bounding box center [448, 133] width 267 height 26
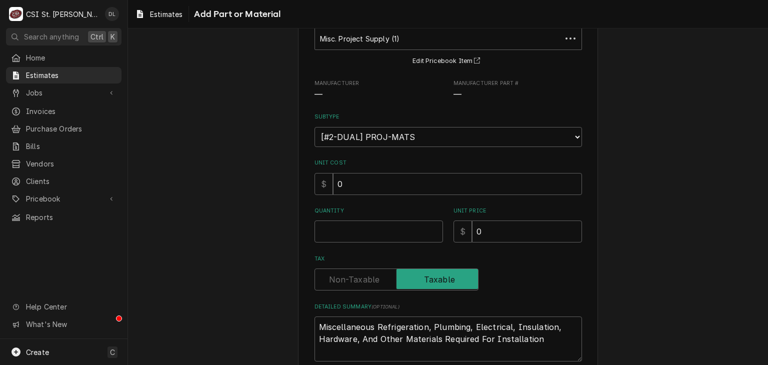
scroll to position [124, 0]
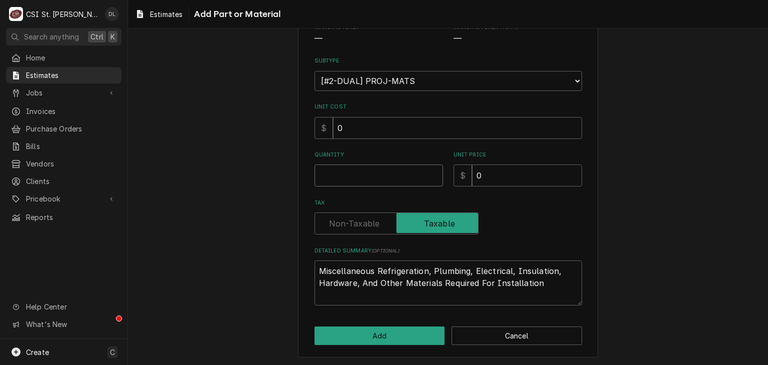
click at [358, 174] on input "Quantity" at bounding box center [379, 176] width 129 height 22
type textarea "x"
type input "1"
type textarea "x"
type input "1"
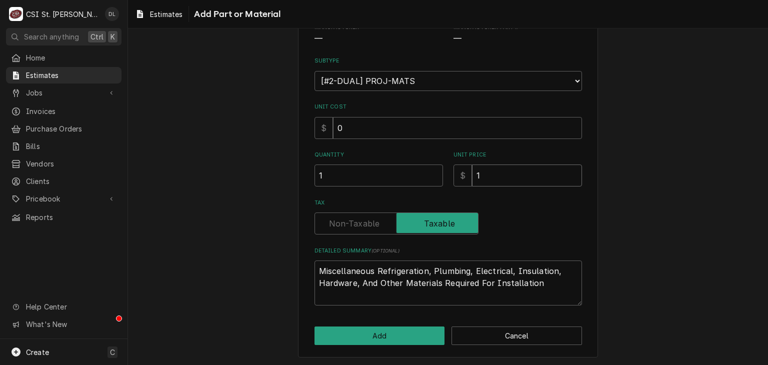
type textarea "x"
type input "10"
type textarea "x"
type input "100"
type textarea "x"
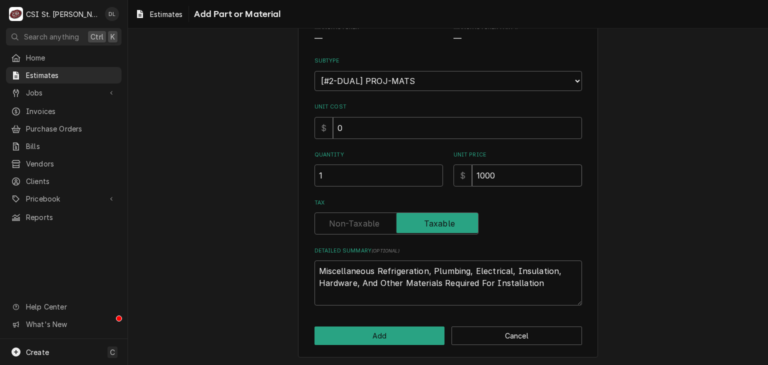
type input "1000"
click at [390, 335] on button "Add" at bounding box center [380, 336] width 131 height 19
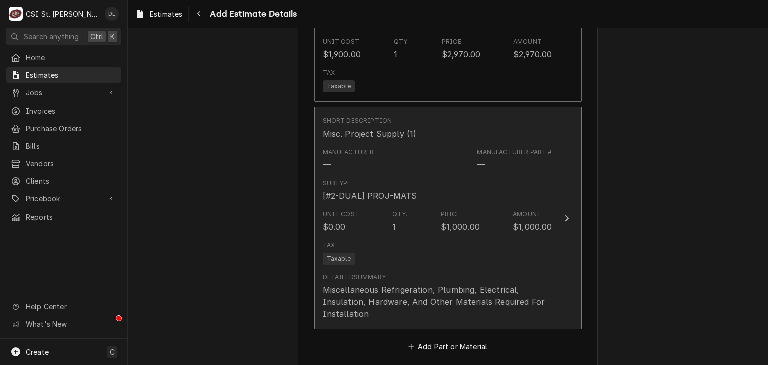
type textarea "x"
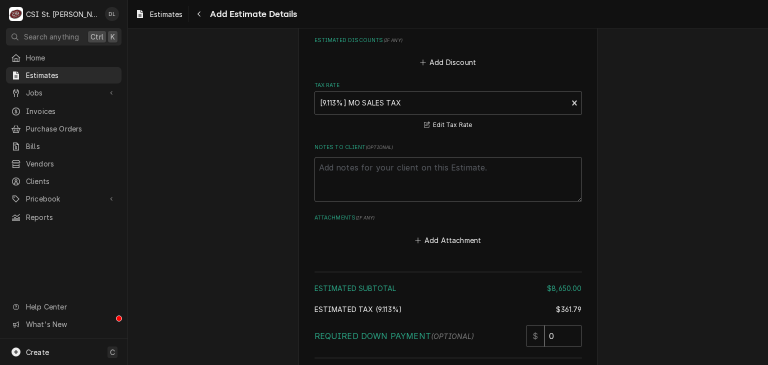
scroll to position [2108, 0]
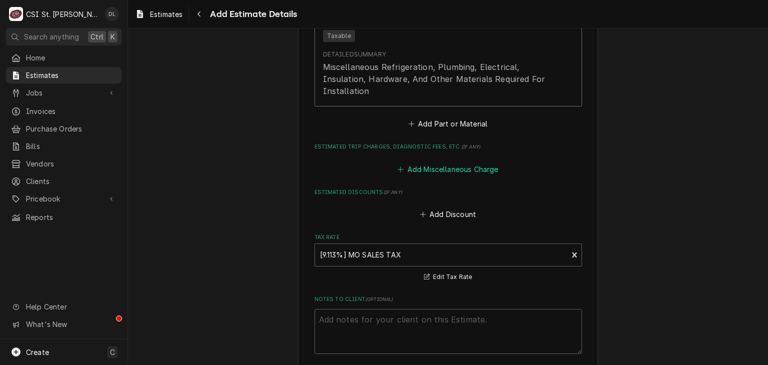
click at [398, 166] on icon "Estimated Trip Charges, Diagnostic Fees, etc." at bounding box center [401, 169] width 6 height 7
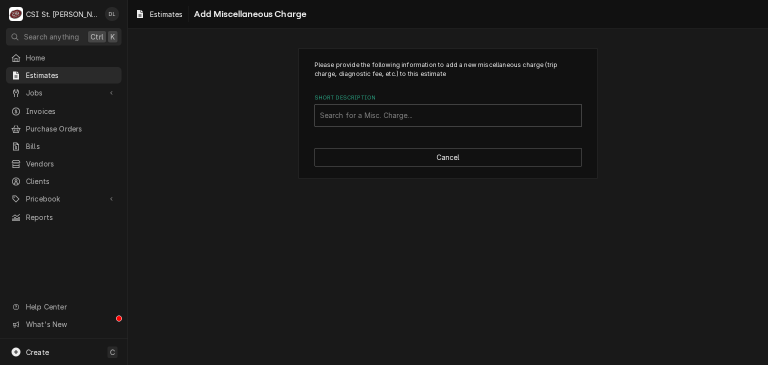
click at [396, 113] on div "Short Description" at bounding box center [448, 116] width 257 height 18
type input "crane"
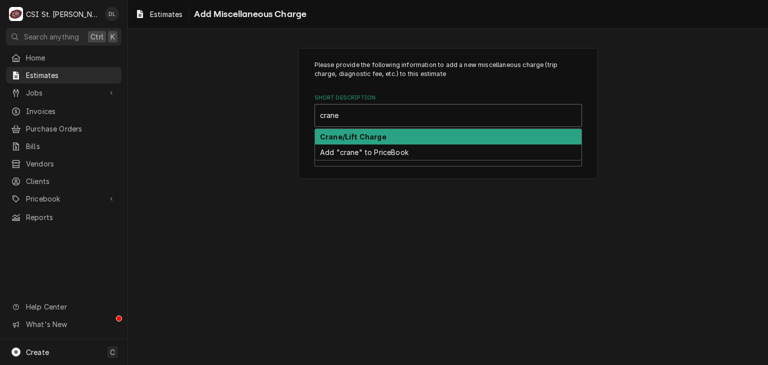
click at [386, 137] on div "Crane/Lift Charge" at bounding box center [448, 137] width 267 height 16
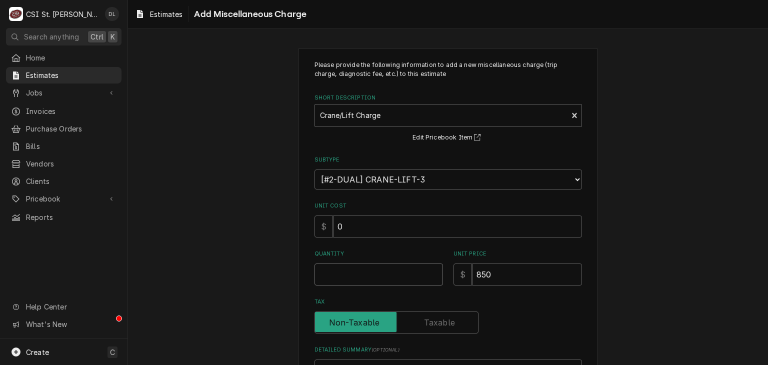
click at [371, 271] on input "Quantity" at bounding box center [379, 275] width 129 height 22
type textarea "x"
type input "1"
type textarea "x"
type input "1"
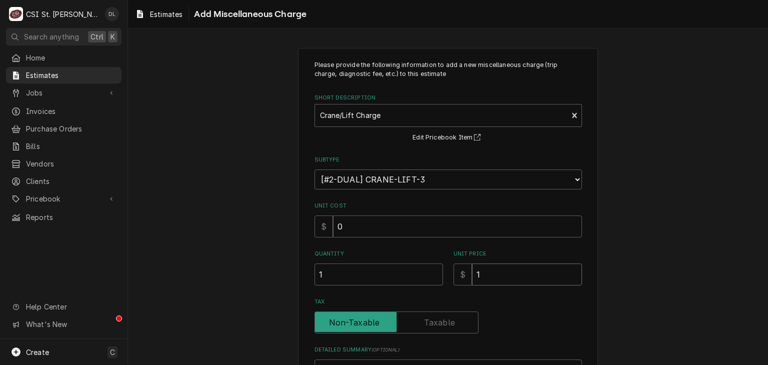
type textarea "x"
type input "17"
type textarea "x"
type input "175"
type textarea "x"
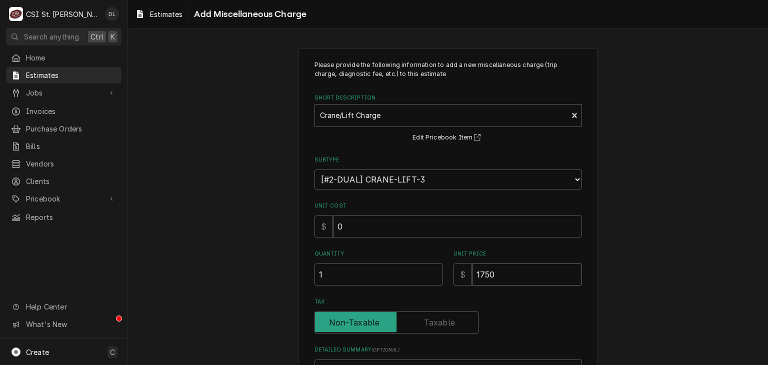
type input "1750"
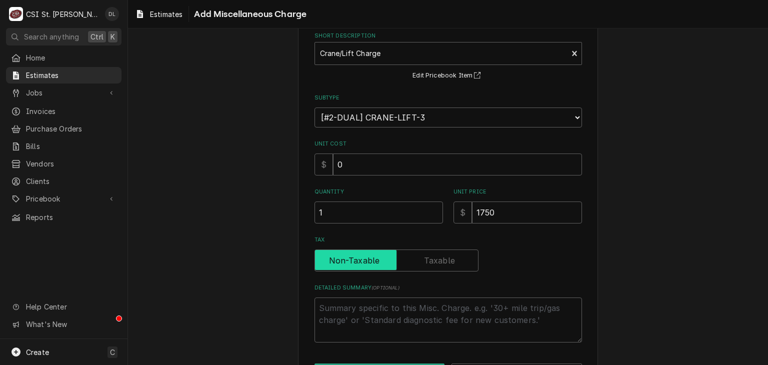
scroll to position [99, 0]
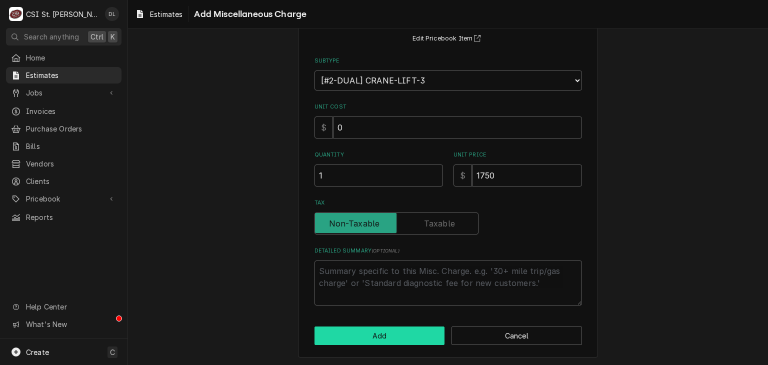
click at [377, 335] on button "Add" at bounding box center [380, 336] width 131 height 19
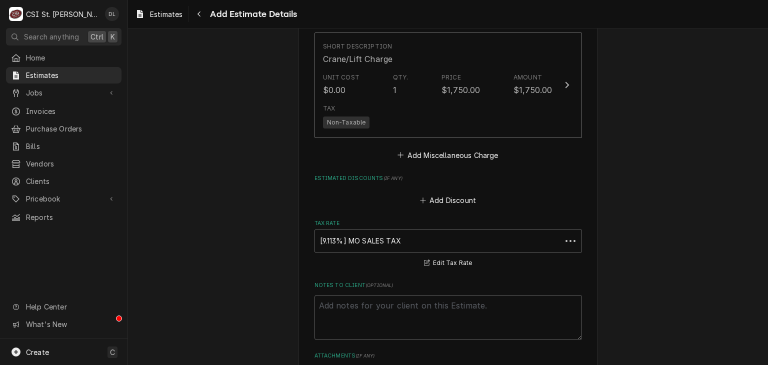
type textarea "x"
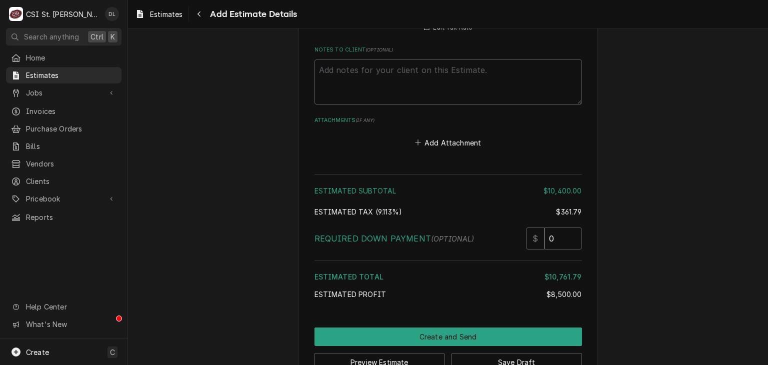
scroll to position [2249, 0]
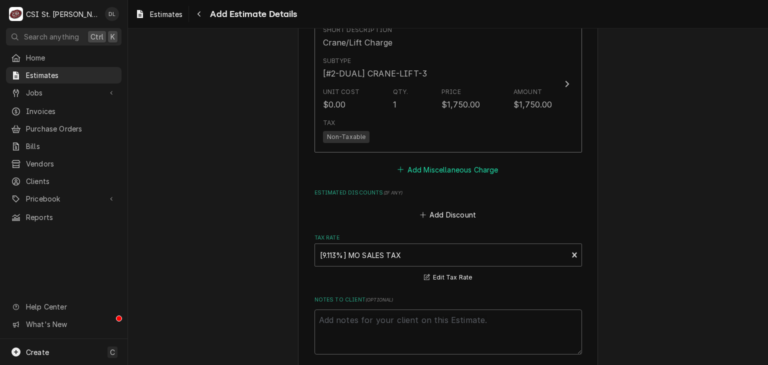
click at [398, 166] on icon "Estimated Trip Charges, Diagnostic Fees, etc." at bounding box center [401, 169] width 6 height 7
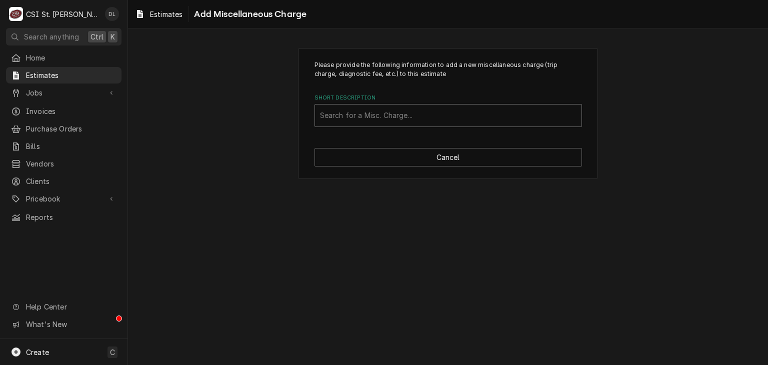
click at [386, 117] on div "Short Description" at bounding box center [448, 116] width 257 height 18
type input "permit"
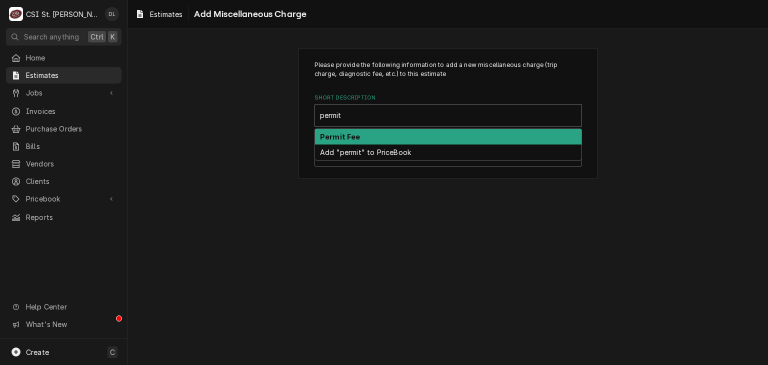
click at [391, 141] on div "Permit Fee" at bounding box center [448, 137] width 267 height 16
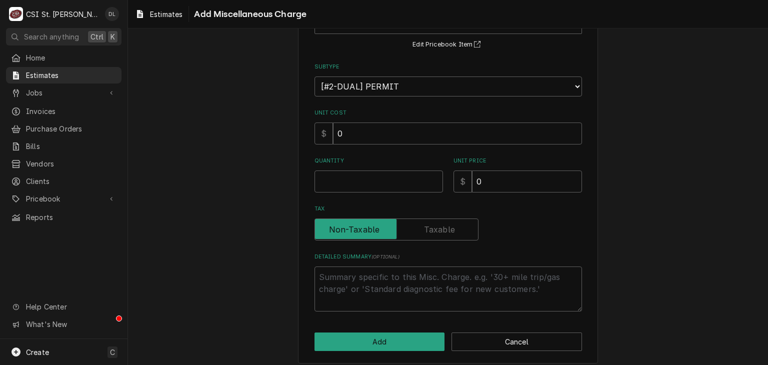
scroll to position [99, 0]
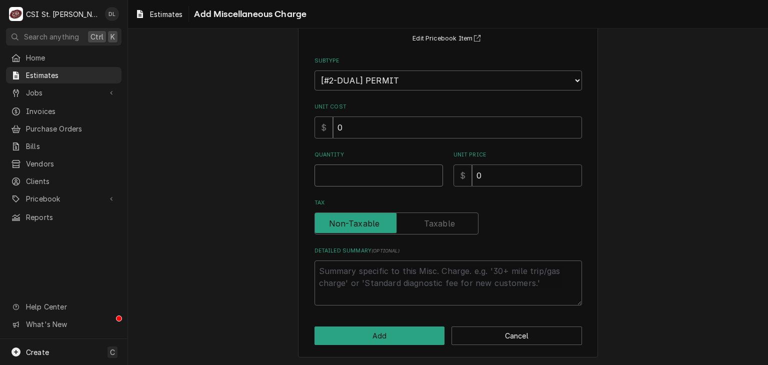
click at [382, 176] on input "Quantity" at bounding box center [379, 176] width 129 height 22
type textarea "x"
type input "1"
type textarea "x"
type input "3"
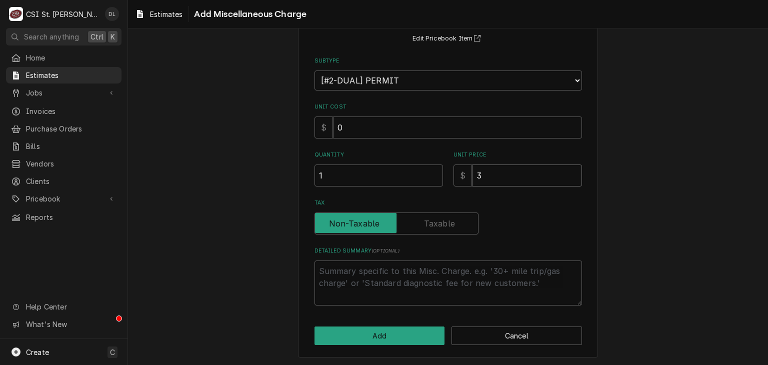
type textarea "x"
type input "30"
type textarea "x"
type input "300"
type textarea "x"
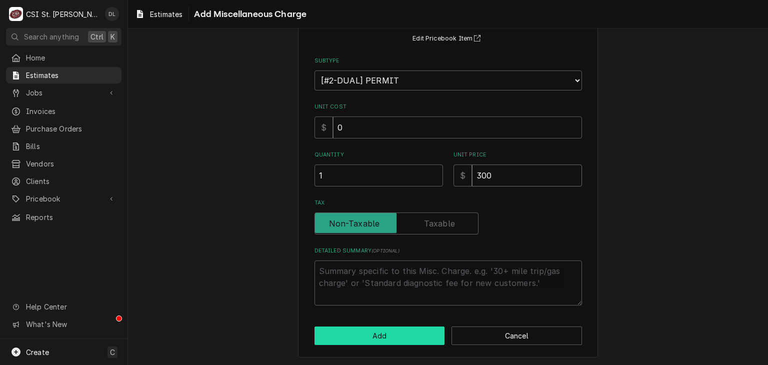
type input "300"
click at [398, 336] on button "Add" at bounding box center [380, 336] width 131 height 19
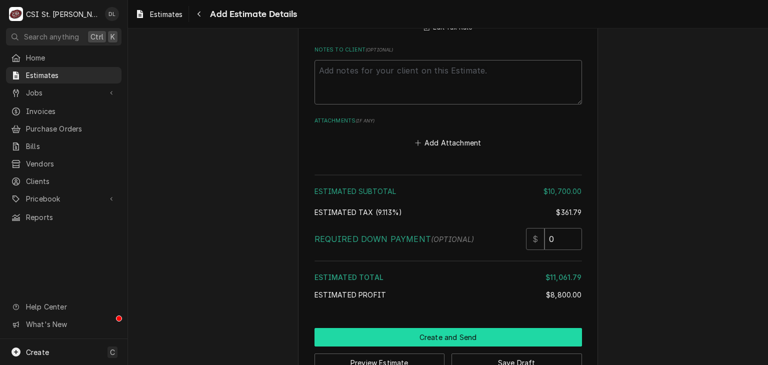
click at [431, 328] on button "Create and Send" at bounding box center [449, 337] width 268 height 19
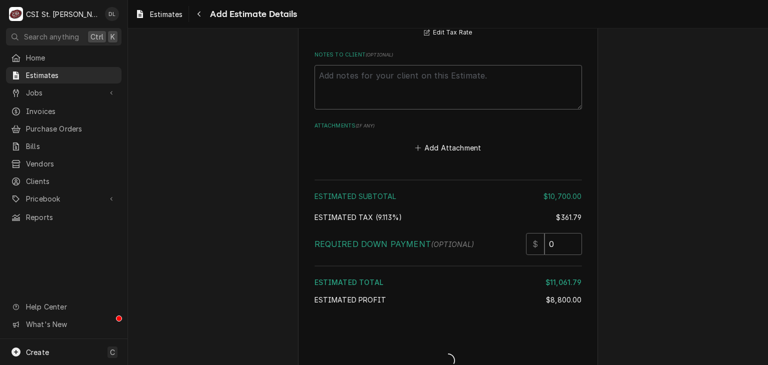
type textarea "x"
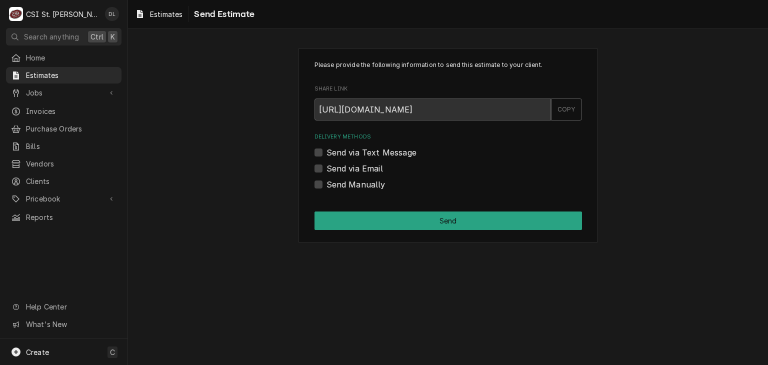
click at [327, 188] on label "Send Manually" at bounding box center [356, 185] width 59 height 12
click at [327, 188] on input "Send Manually" at bounding box center [461, 190] width 268 height 22
checkbox input "true"
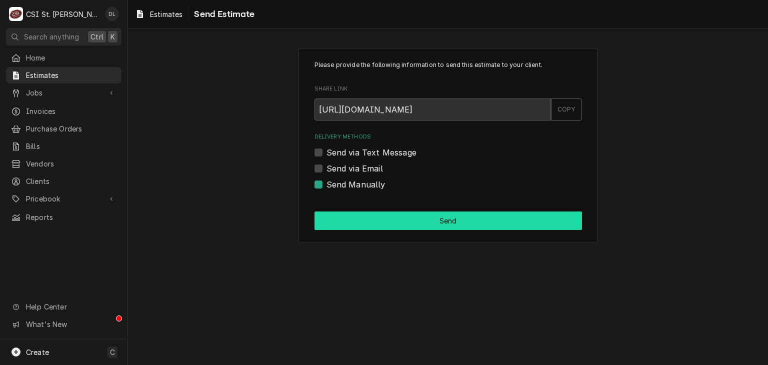
click at [440, 227] on button "Send" at bounding box center [449, 221] width 268 height 19
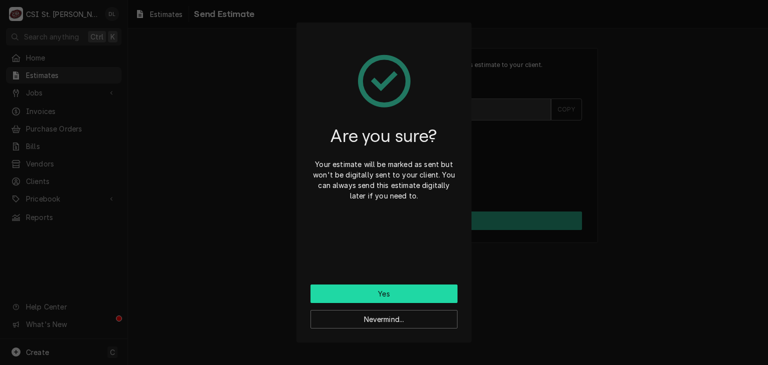
click at [398, 297] on button "Yes" at bounding box center [384, 294] width 147 height 19
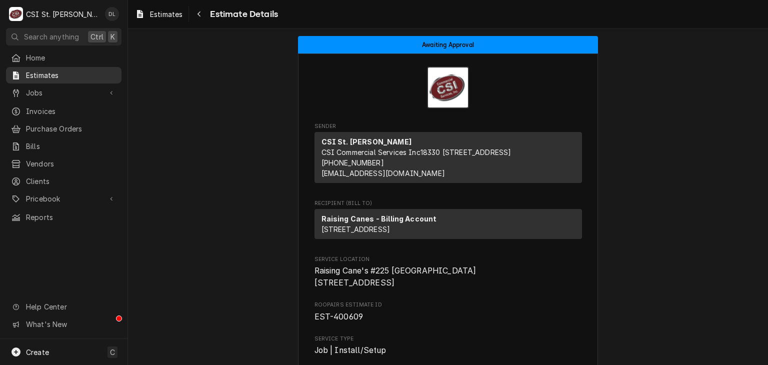
click at [64, 72] on span "Estimates" at bounding box center [71, 75] width 91 height 11
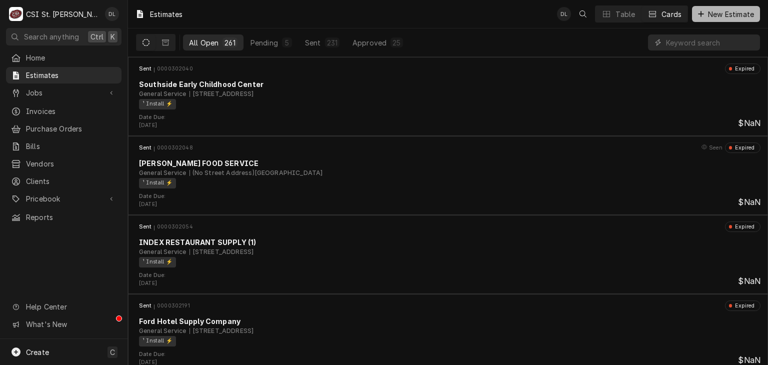
click at [698, 13] on icon "Dynamic Content Wrapper" at bounding box center [701, 14] width 6 height 7
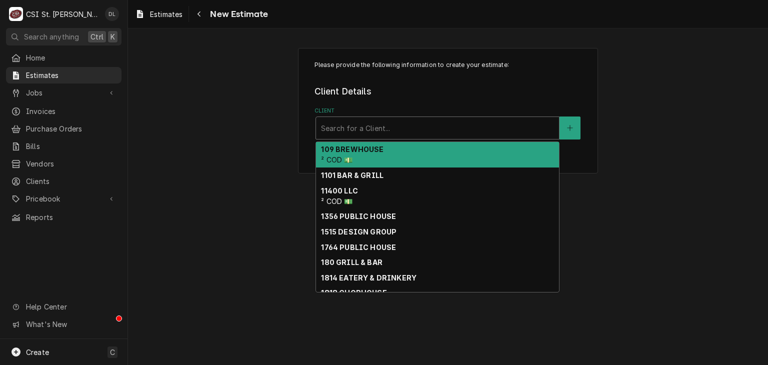
click at [373, 131] on div "Client" at bounding box center [437, 128] width 233 height 18
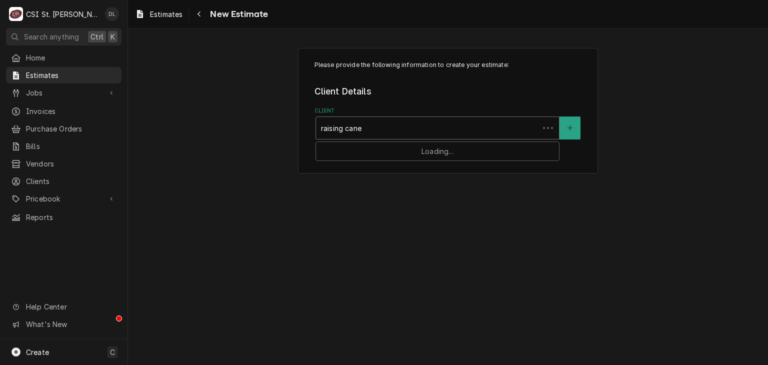
type input "raising canes"
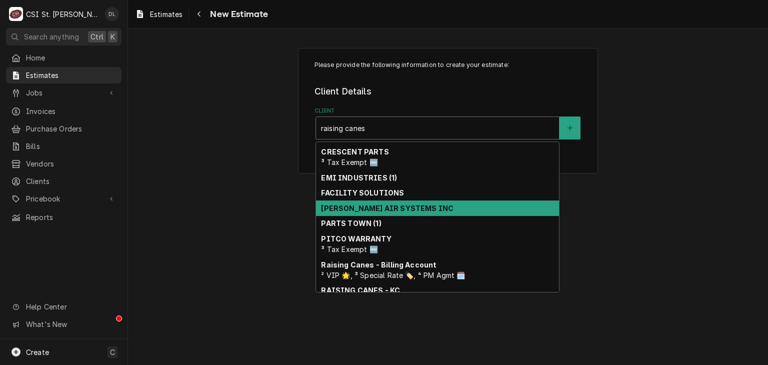
scroll to position [95, 0]
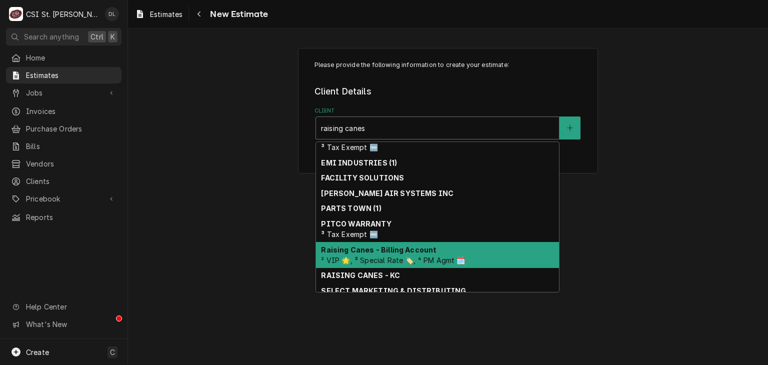
click at [391, 258] on span "² VIP 🌟, ³ Special Rate 🏷️, ⁴ PM Agmt 🗓️" at bounding box center [393, 260] width 144 height 9
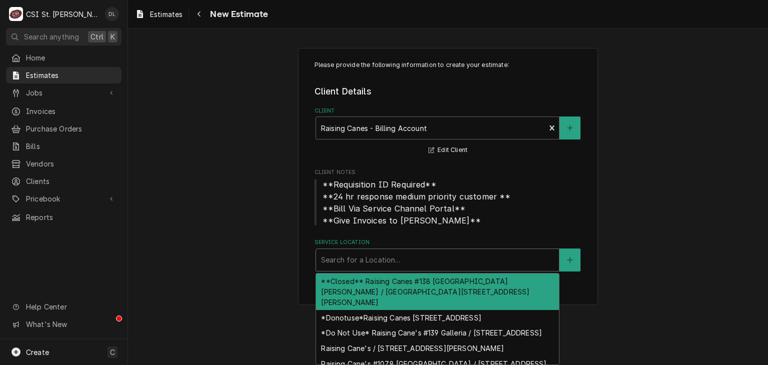
click at [363, 257] on div "Service Location" at bounding box center [437, 260] width 233 height 18
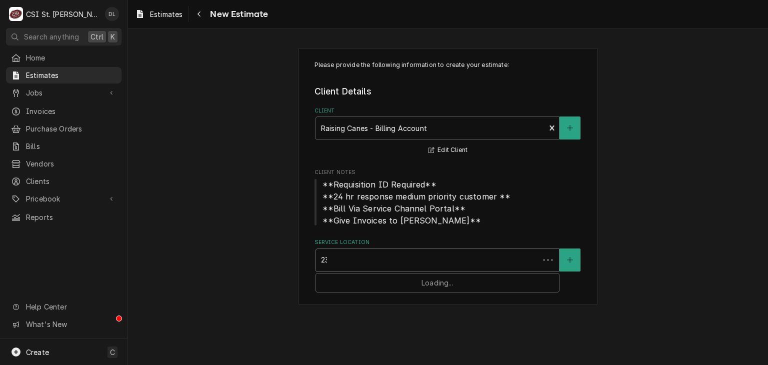
type input "233"
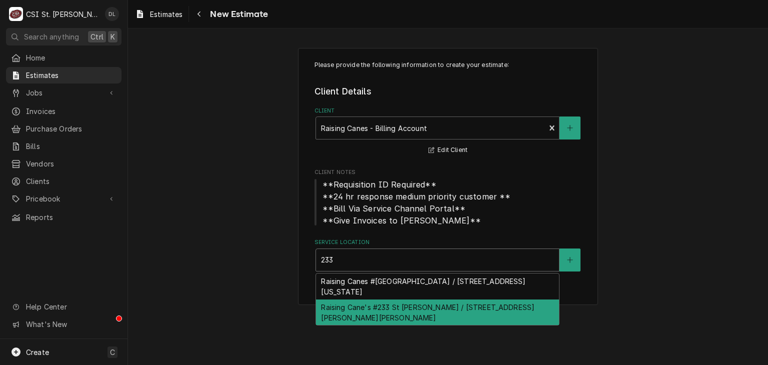
click at [429, 313] on div "Raising Cane's #233 St [PERSON_NAME] / [STREET_ADDRESS][PERSON_NAME][PERSON_NAM…" at bounding box center [437, 313] width 243 height 26
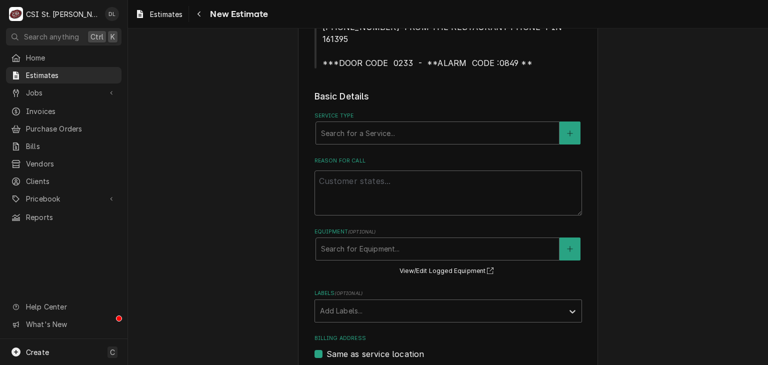
scroll to position [350, 0]
click at [390, 123] on div "Service Type" at bounding box center [437, 132] width 233 height 18
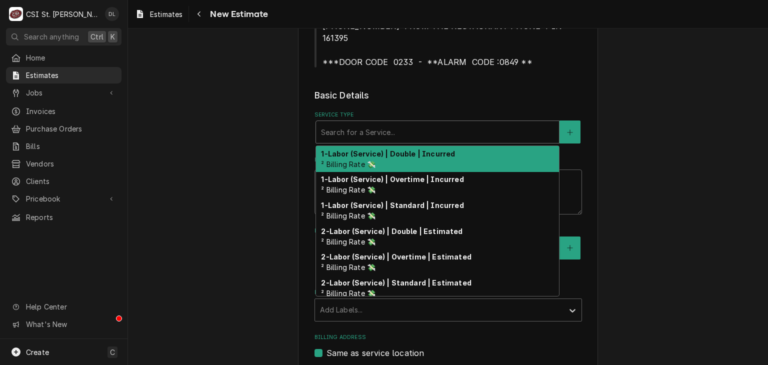
type textarea "x"
type input "i"
type textarea "x"
type input "in"
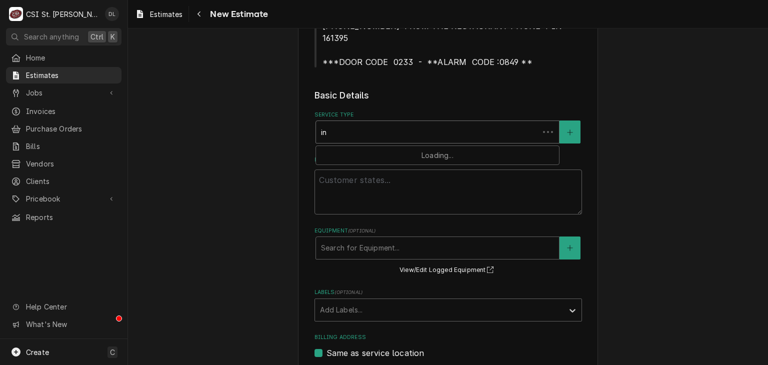
type textarea "x"
type input "ins"
type textarea "x"
type input "inst"
type textarea "x"
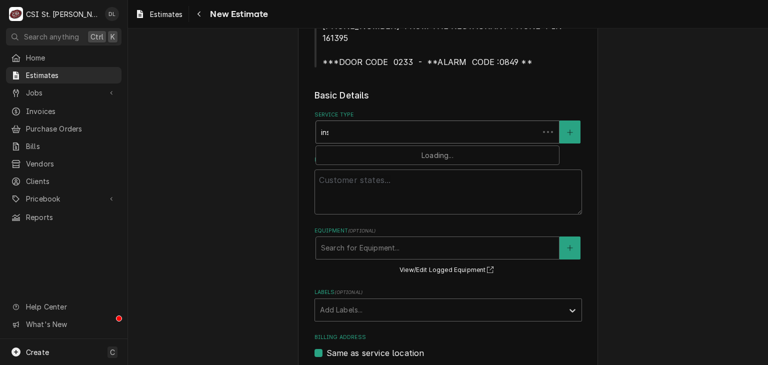
type input "insta"
type textarea "x"
type input "instal"
type textarea "x"
type input "install"
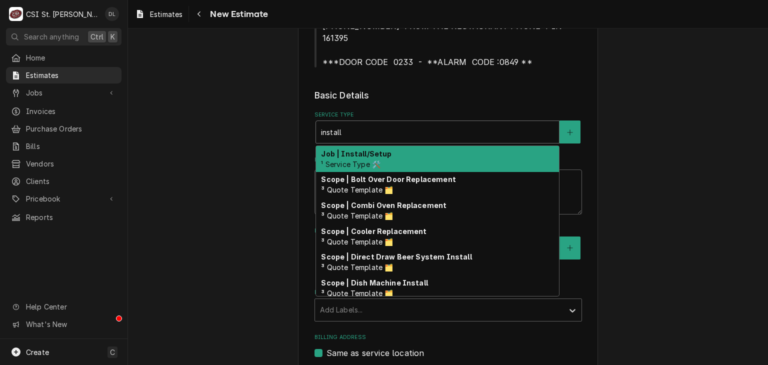
click at [378, 150] on strong "Job | Install/Setup" at bounding box center [356, 154] width 71 height 9
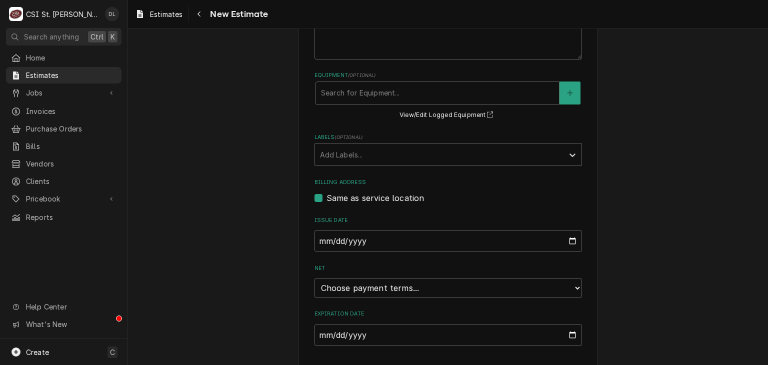
scroll to position [532, 0]
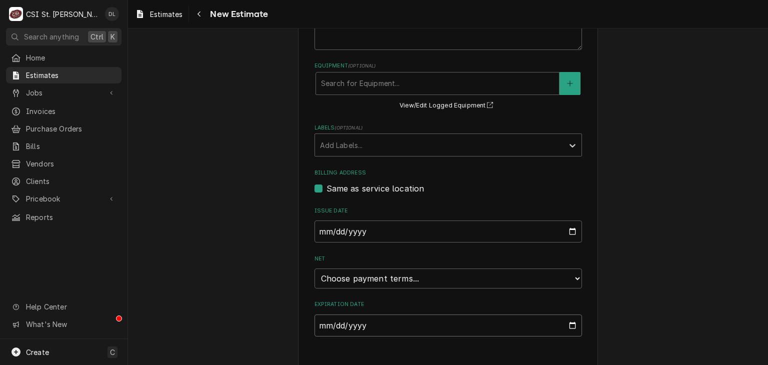
click at [570, 315] on input "Expiration Date" at bounding box center [449, 326] width 268 height 22
click at [568, 315] on input "Expiration Date" at bounding box center [449, 326] width 268 height 22
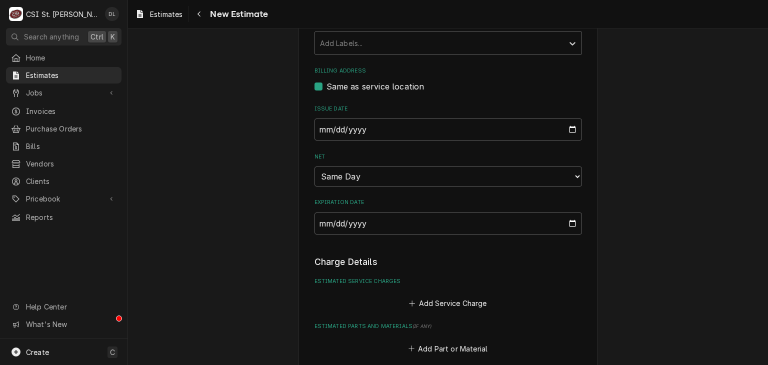
scroll to position [636, 0]
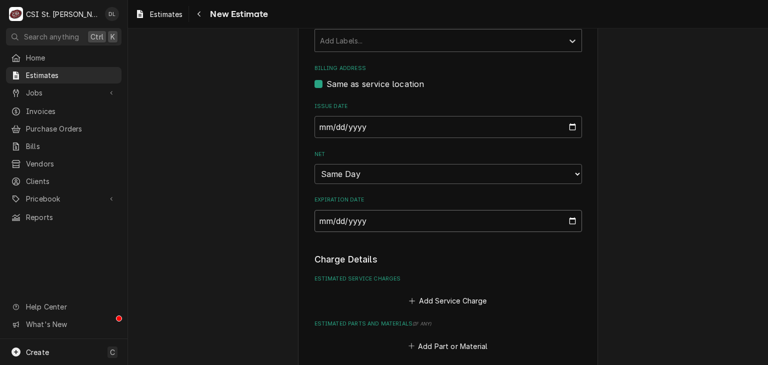
click at [566, 210] on input "[DATE]" at bounding box center [449, 221] width 268 height 22
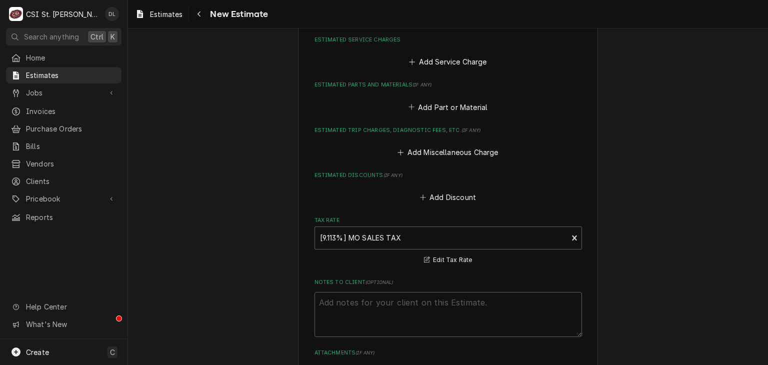
type textarea "x"
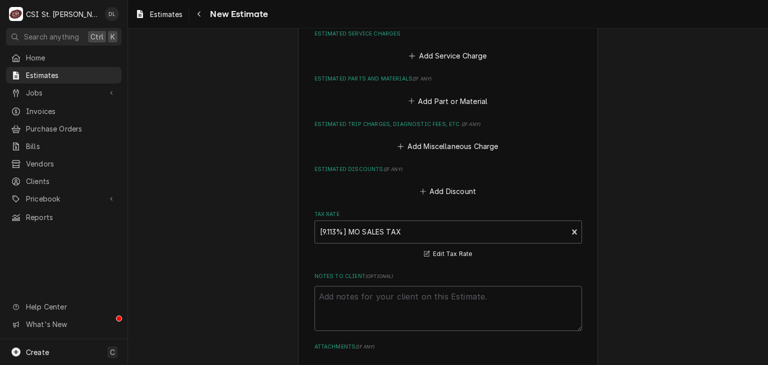
scroll to position [781, 0]
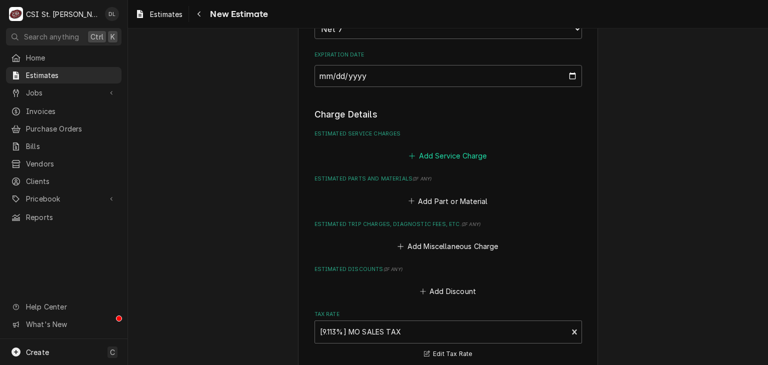
click at [410, 153] on icon "Estimated Service Charges" at bounding box center [412, 156] width 6 height 7
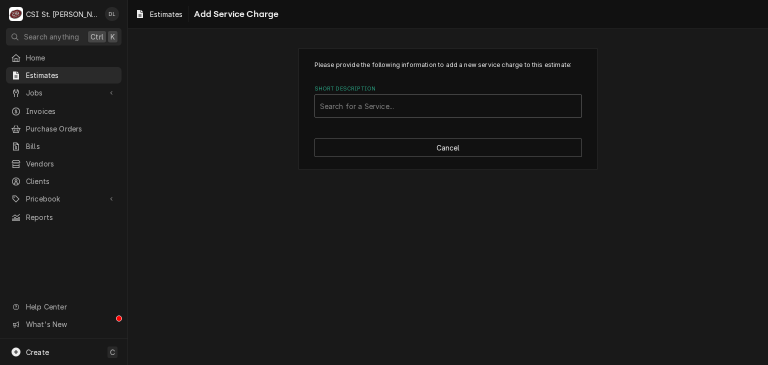
click at [401, 110] on div "Short Description" at bounding box center [448, 106] width 257 height 18
type input "scope hood"
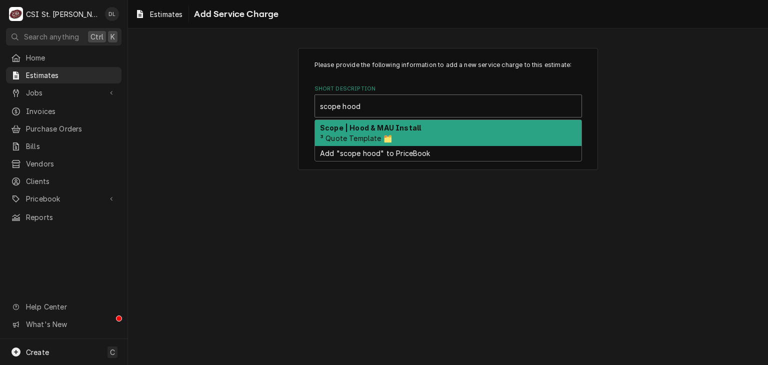
click at [388, 135] on span "³ Quote Template 🗂️" at bounding box center [356, 138] width 72 height 9
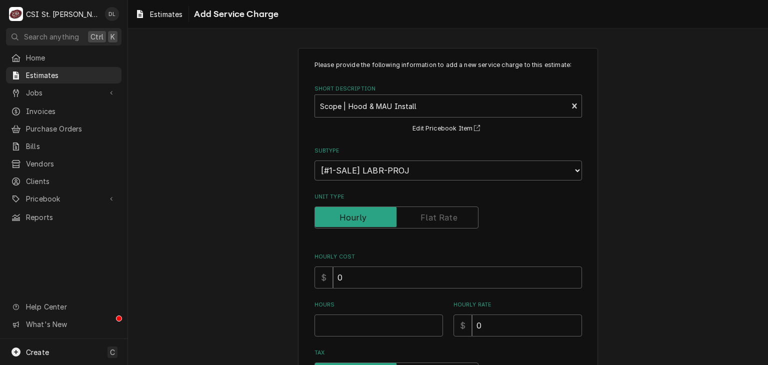
type textarea "x"
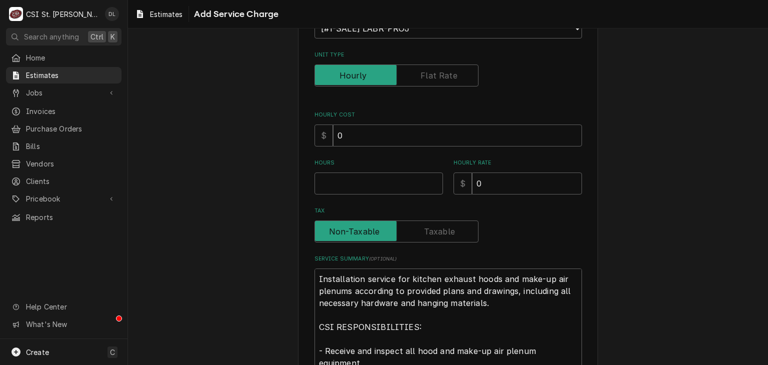
scroll to position [150, 0]
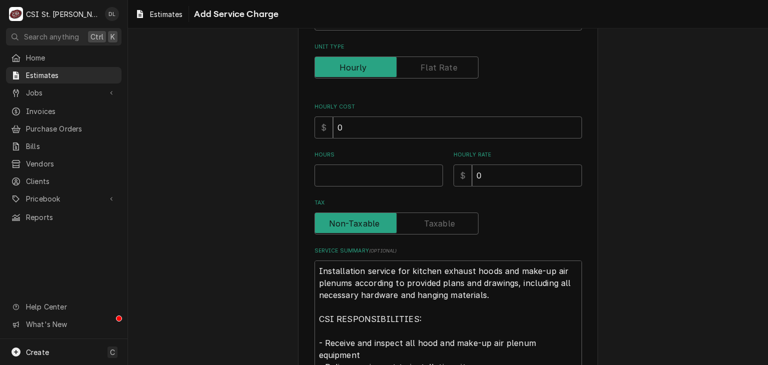
click at [439, 65] on label "Unit Type" at bounding box center [397, 68] width 164 height 22
click at [439, 65] on input "Unit Type" at bounding box center [396, 68] width 155 height 22
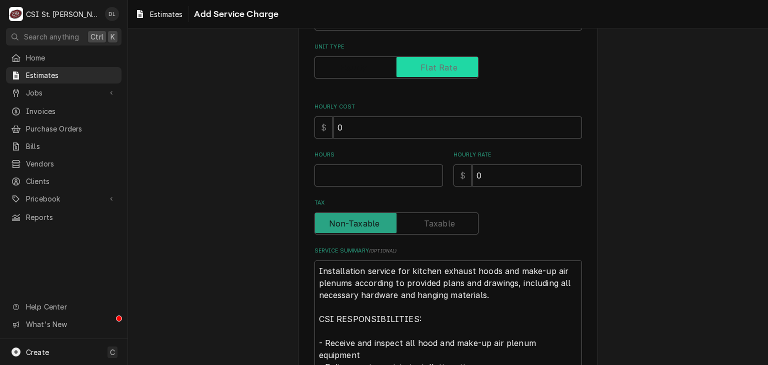
checkbox input "true"
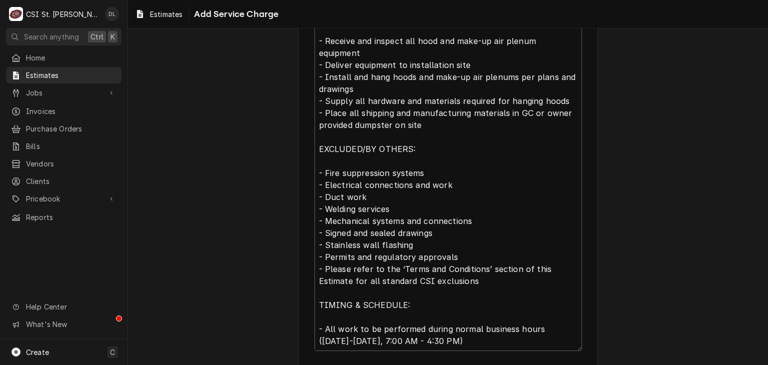
scroll to position [474, 0]
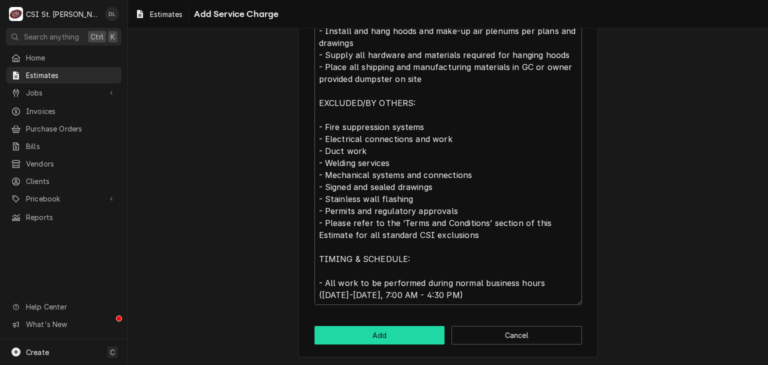
click at [379, 332] on button "Add" at bounding box center [380, 335] width 131 height 19
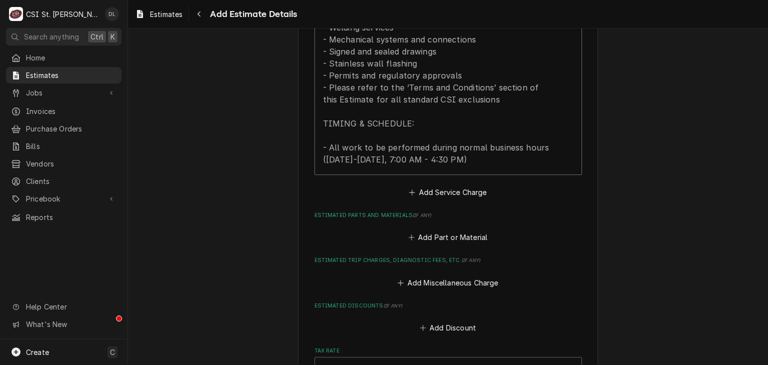
scroll to position [1328, 0]
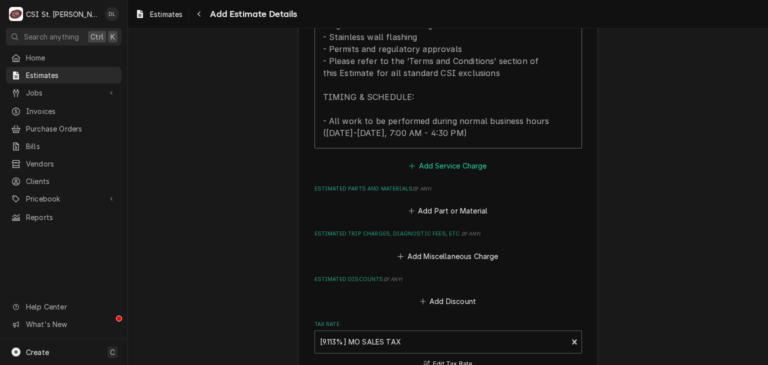
click at [411, 163] on icon "Estimated Service Charges" at bounding box center [412, 166] width 6 height 7
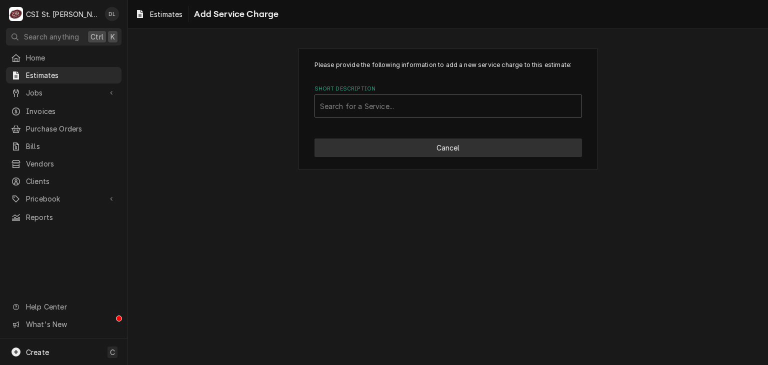
click at [452, 149] on button "Cancel" at bounding box center [449, 148] width 268 height 19
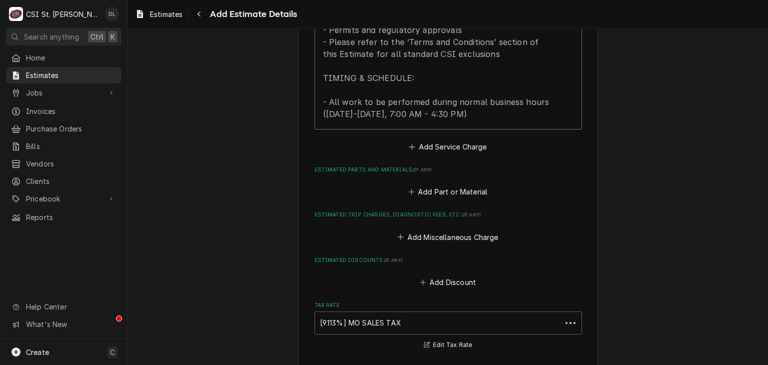
scroll to position [1347, 0]
type textarea "x"
click at [410, 145] on icon "Estimated Service Charges" at bounding box center [413, 148] width 6 height 6
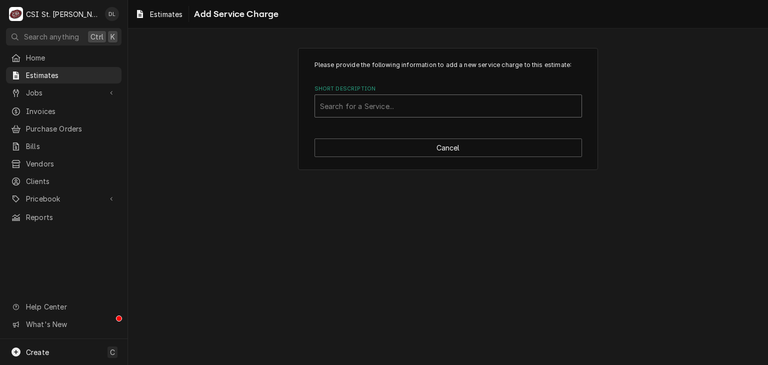
click at [392, 103] on div "Short Description" at bounding box center [448, 106] width 257 height 18
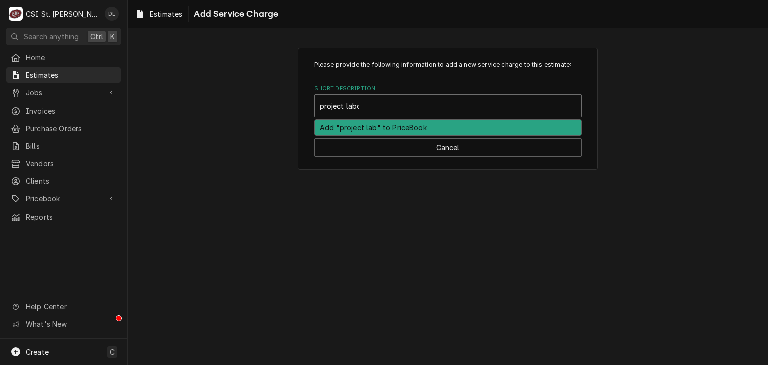
type input "project labor"
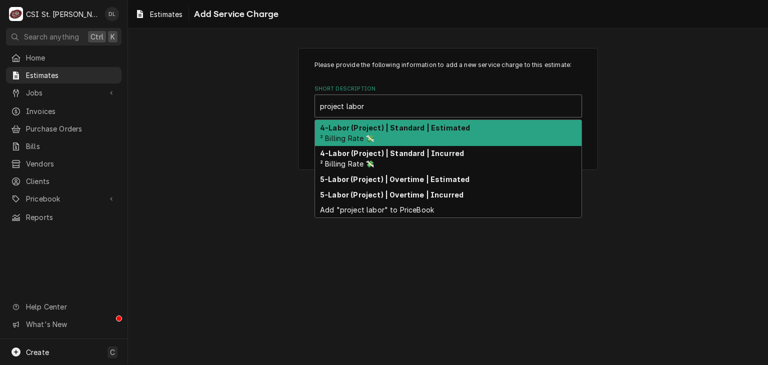
click at [387, 122] on div "4-Labor (Project) | Standard | Estimated ² Billing Rate 💸" at bounding box center [448, 133] width 267 height 26
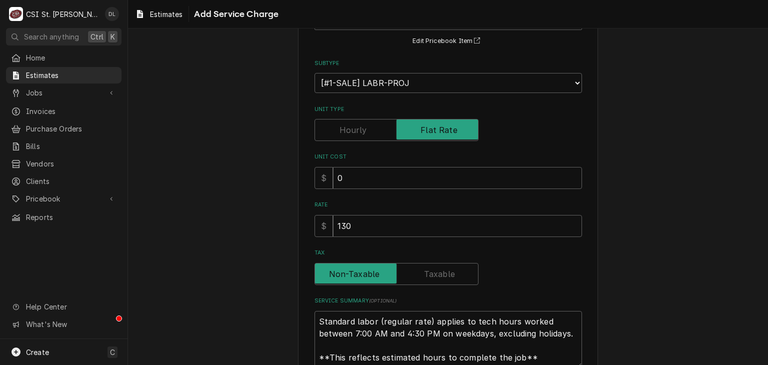
scroll to position [150, 0]
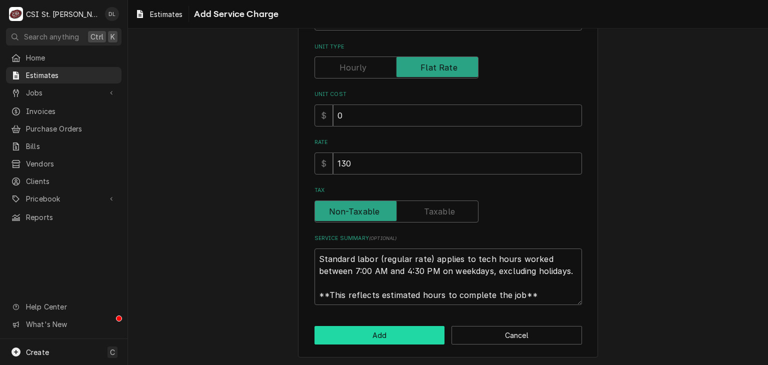
click at [396, 334] on button "Add" at bounding box center [380, 335] width 131 height 19
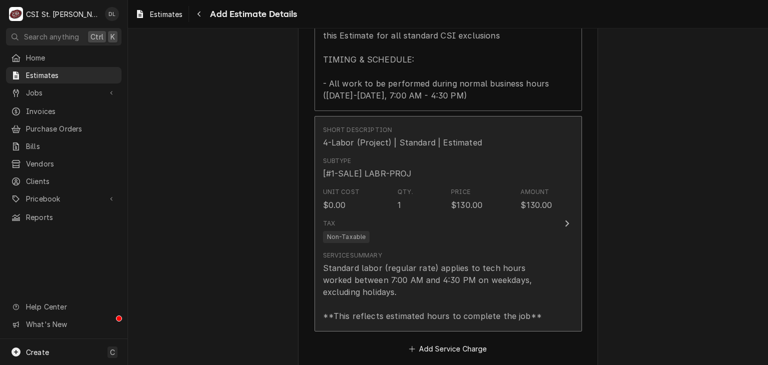
click at [483, 184] on div "Unit Cost $0.00 Qty. 1 Price $130.00 Amount $130.00" at bounding box center [438, 199] width 230 height 31
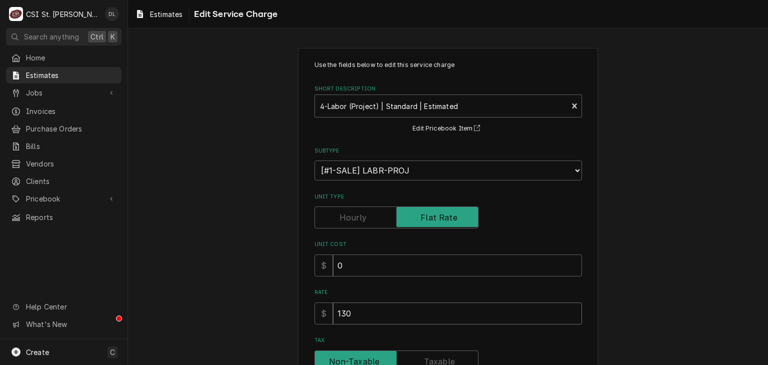
drag, startPoint x: 345, startPoint y: 309, endPoint x: 148, endPoint y: 282, distance: 198.9
click at [149, 286] on div "Use the fields below to edit this service charge Short Description 4-Labor (Pro…" at bounding box center [448, 290] width 640 height 503
type textarea "x"
type input "4"
type textarea "x"
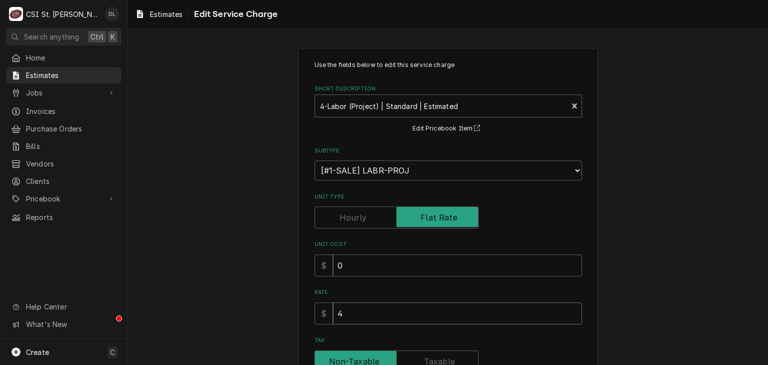
type input "46"
type textarea "x"
type input "468"
type textarea "x"
type input "4680"
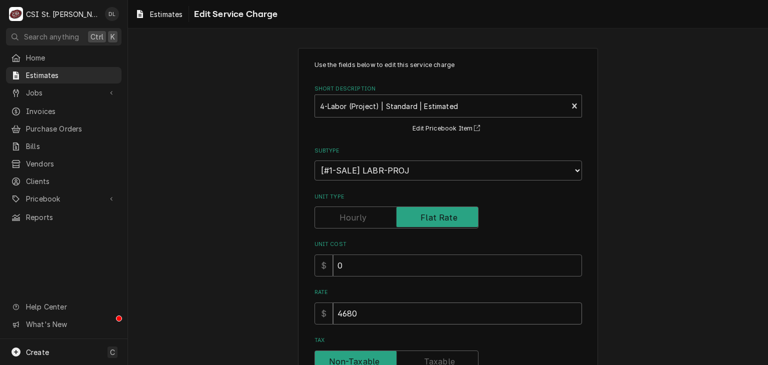
type textarea "x"
type input "4680"
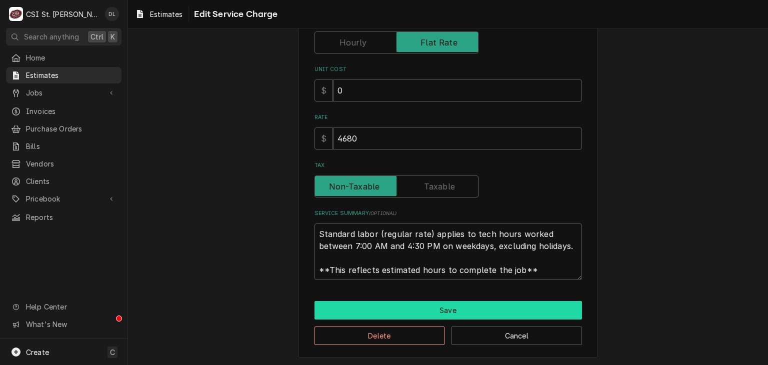
click at [424, 308] on button "Save" at bounding box center [449, 310] width 268 height 19
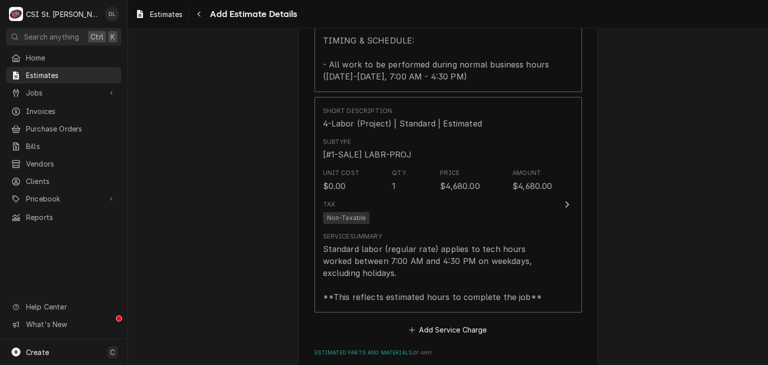
type textarea "x"
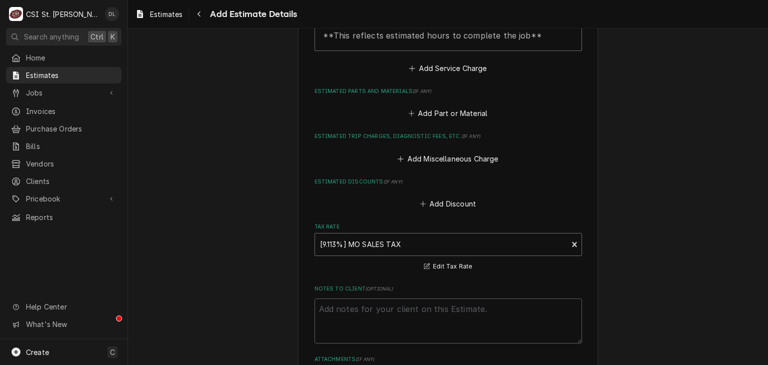
scroll to position [1585, 0]
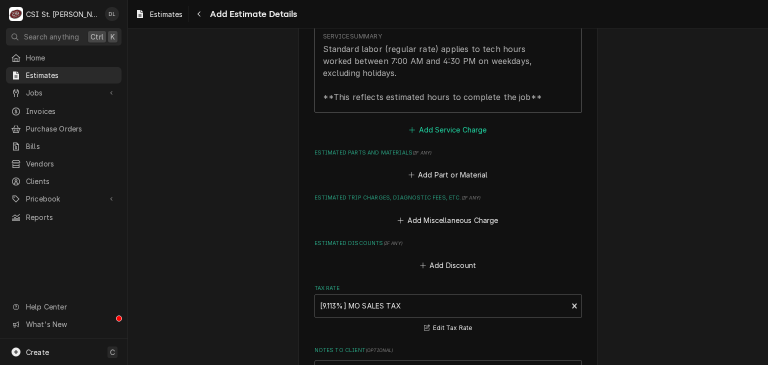
click at [409, 127] on icon "Estimated Service Charges" at bounding box center [412, 130] width 6 height 7
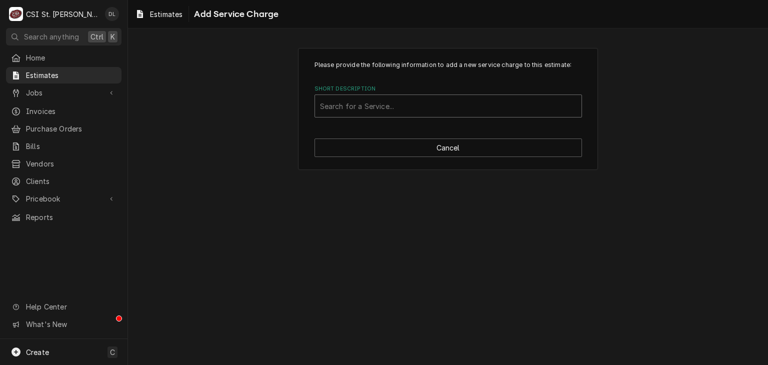
click at [419, 111] on div "Short Description" at bounding box center [448, 106] width 257 height 18
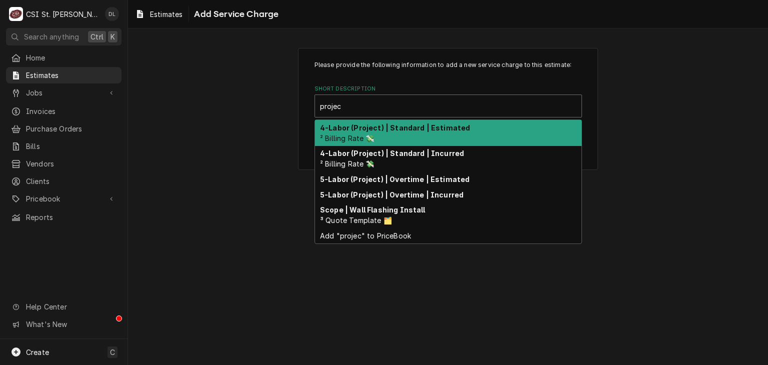
type input "projec"
click at [660, 123] on div "Please provide the following information to add a new service charge to this es…" at bounding box center [448, 109] width 640 height 140
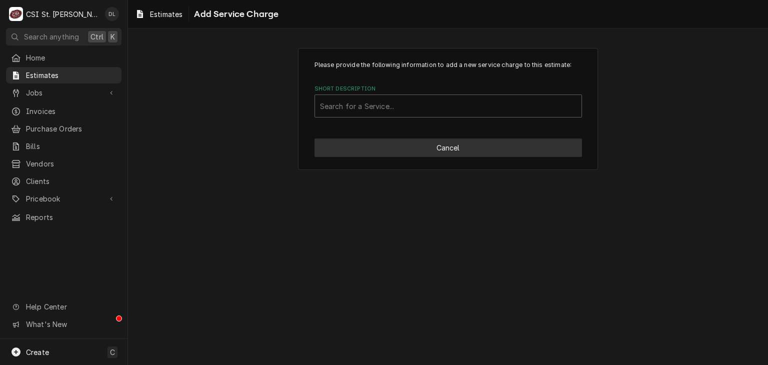
click at [478, 154] on button "Cancel" at bounding box center [449, 148] width 268 height 19
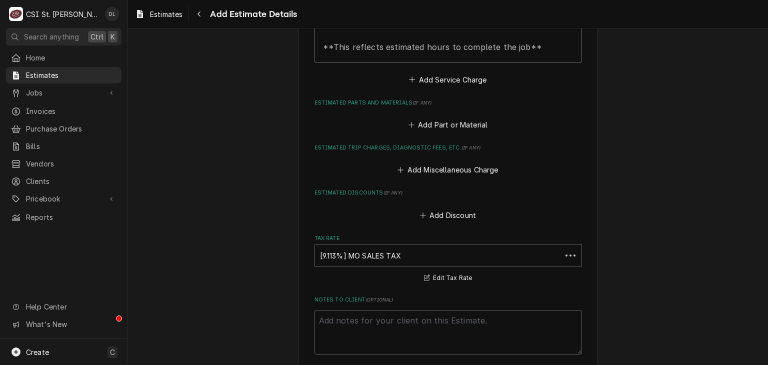
scroll to position [1635, 0]
type textarea "x"
click at [409, 122] on icon "Estimated Parts and Materials" at bounding box center [412, 125] width 6 height 7
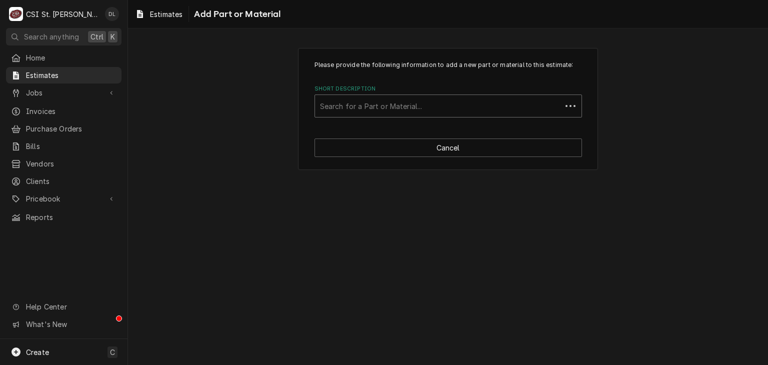
click at [405, 105] on div "Short Description" at bounding box center [438, 106] width 237 height 18
type input "p"
type input "curb adapter"
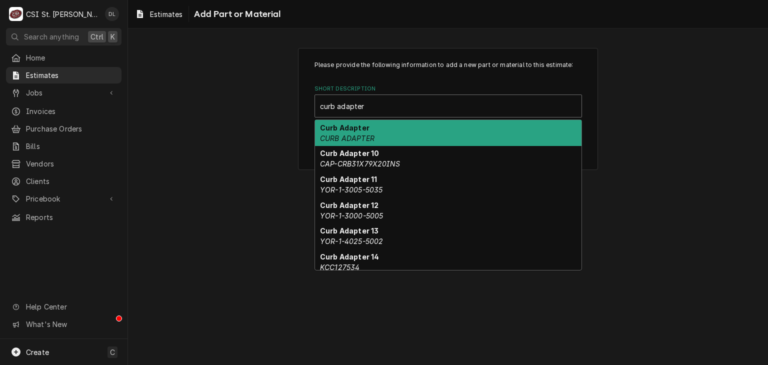
click at [374, 127] on div "Curb Adapter CURB ADAPTER" at bounding box center [448, 133] width 267 height 26
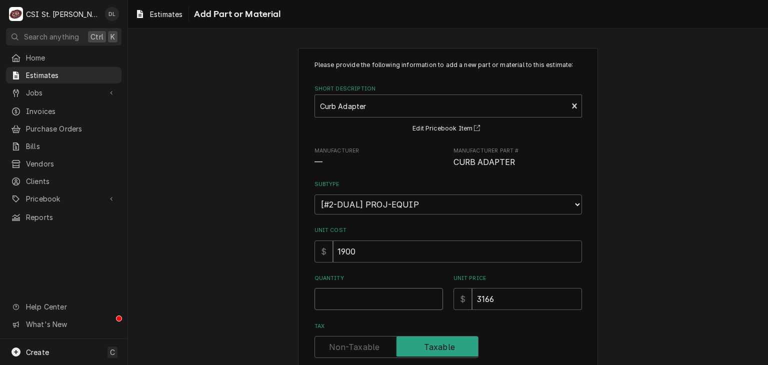
click at [376, 299] on input "Quantity" at bounding box center [379, 299] width 129 height 22
type textarea "x"
type input "1"
type textarea "x"
type input "1"
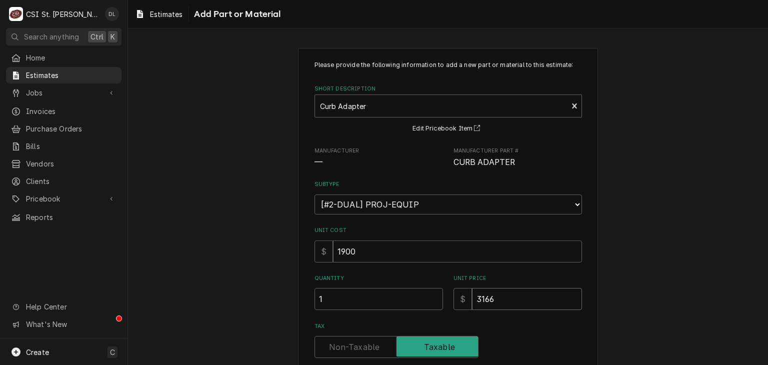
type textarea "x"
type input "2"
type textarea "x"
type input "29"
type textarea "x"
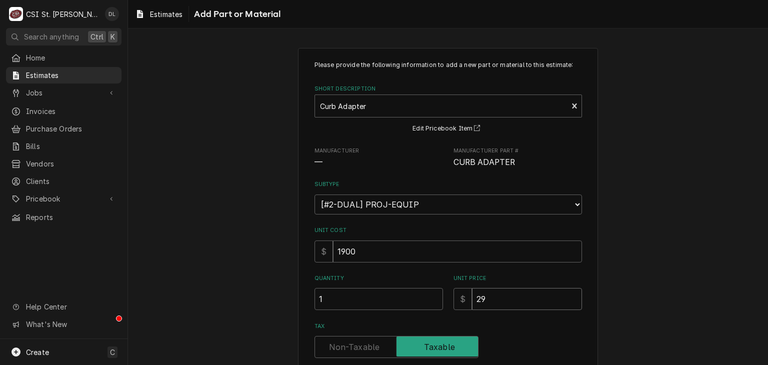
type input "297"
type textarea "x"
type input "2970"
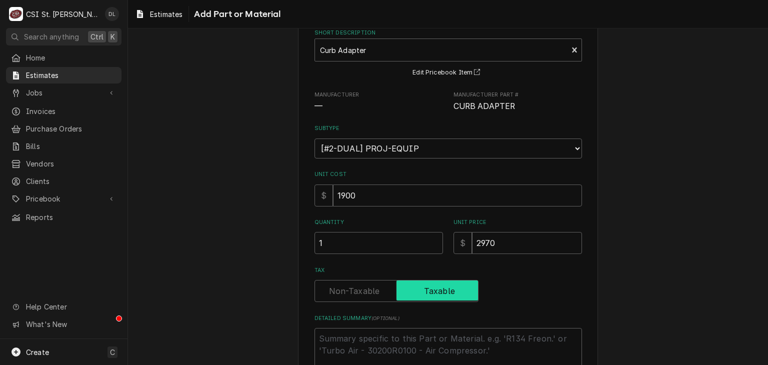
scroll to position [124, 0]
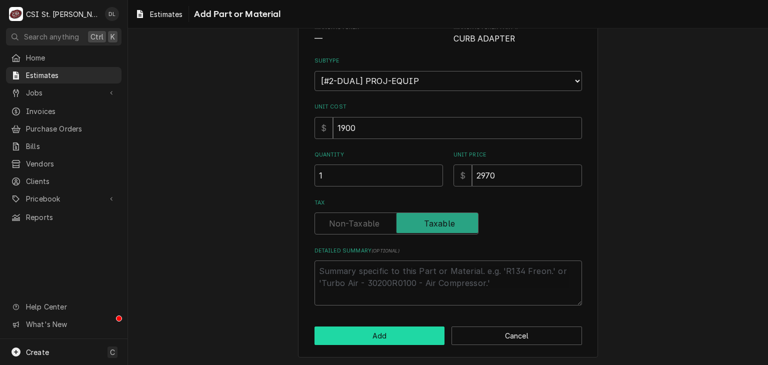
click at [376, 339] on button "Add" at bounding box center [380, 336] width 131 height 19
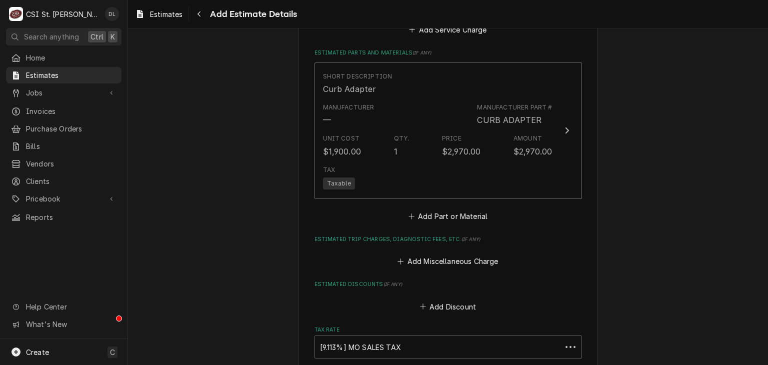
scroll to position [1685, 0]
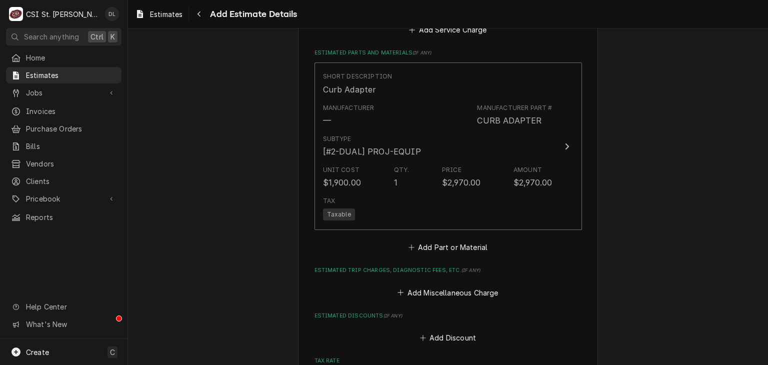
type textarea "x"
click at [410, 244] on icon "Estimated Parts and Materials" at bounding box center [412, 247] width 6 height 7
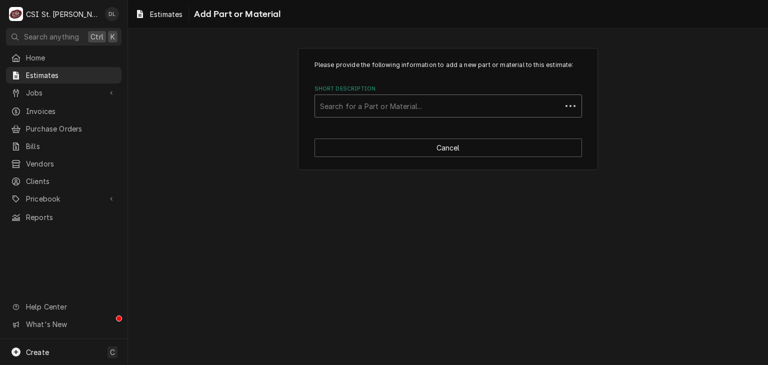
click at [386, 107] on div "Short Description" at bounding box center [438, 106] width 237 height 18
type input "project mater"
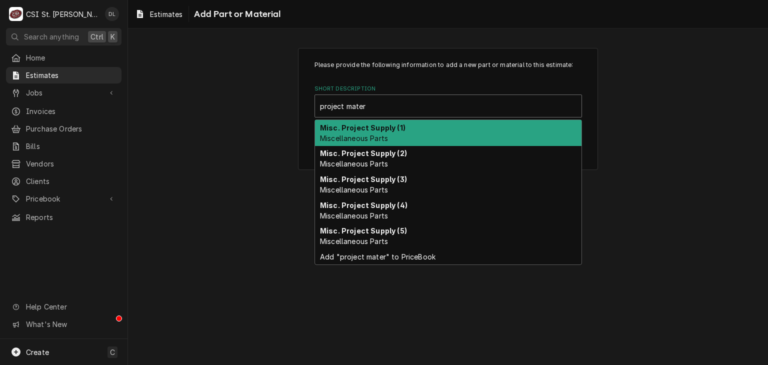
click at [378, 129] on strong "Misc. Project Supply (1)" at bounding box center [363, 128] width 86 height 9
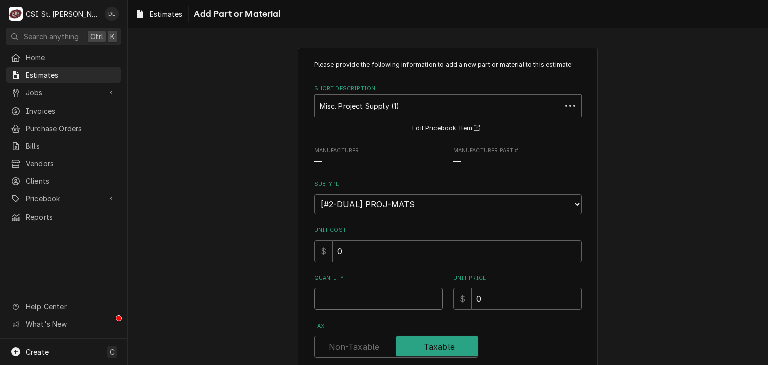
click at [358, 301] on input "Quantity" at bounding box center [379, 299] width 129 height 22
type textarea "x"
type input "1"
type textarea "x"
type input "1"
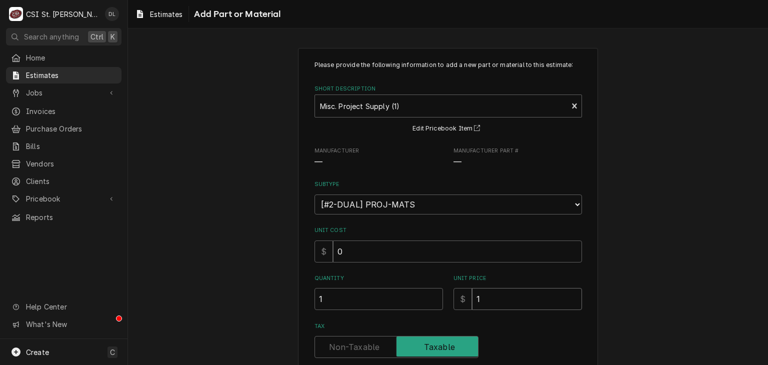
type textarea "x"
type input "10"
type textarea "x"
type input "100"
type textarea "x"
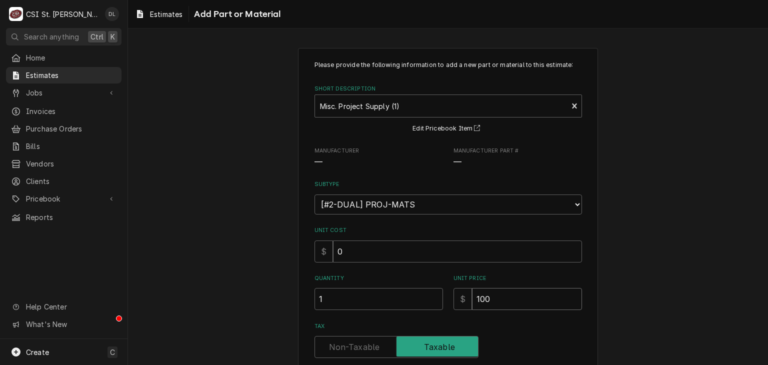
type input "1000"
type textarea "x"
type input "1000"
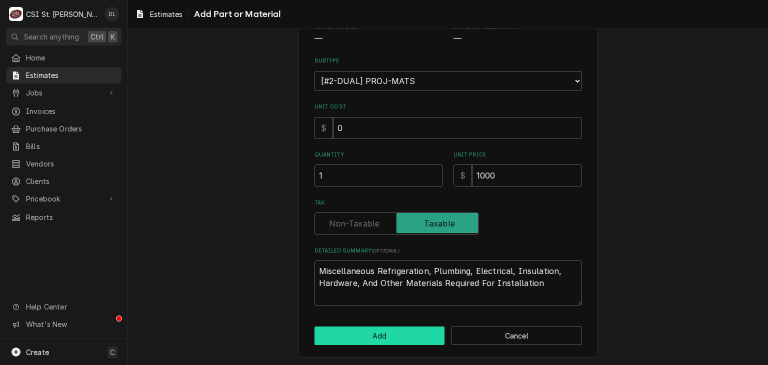
click at [400, 333] on button "Add" at bounding box center [380, 336] width 131 height 19
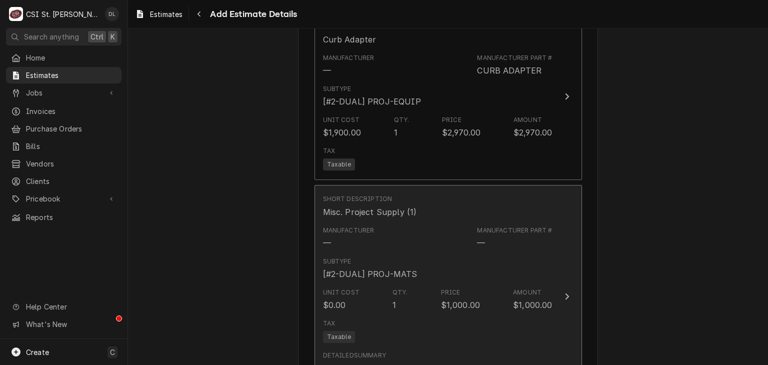
type textarea "x"
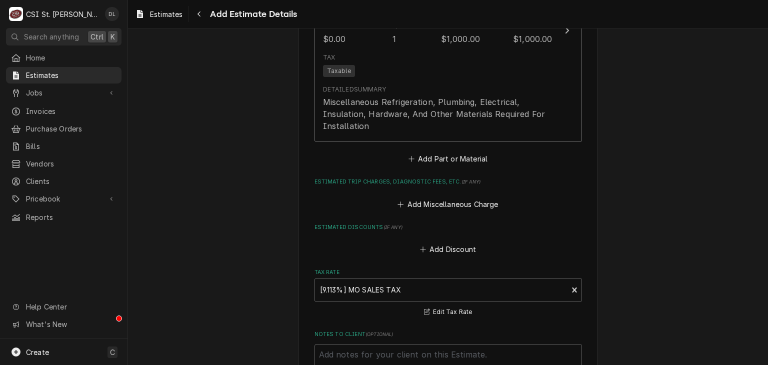
scroll to position [1998, 0]
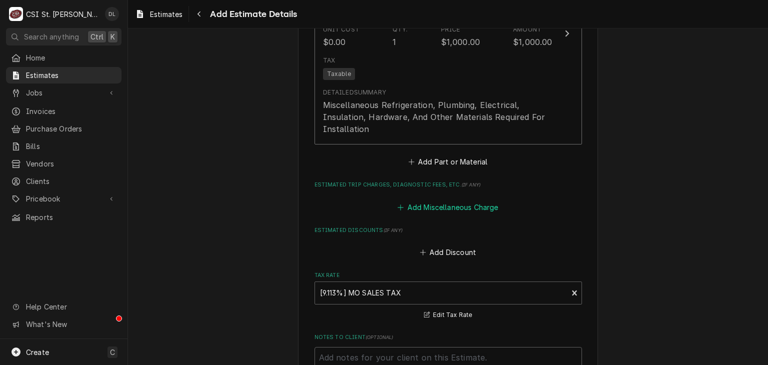
click at [398, 204] on icon "Estimated Trip Charges, Diagnostic Fees, etc." at bounding box center [401, 207] width 6 height 7
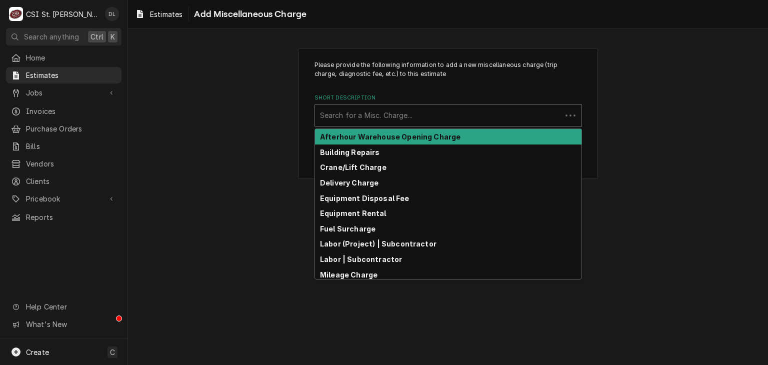
click at [394, 111] on div "Short Description" at bounding box center [438, 116] width 237 height 18
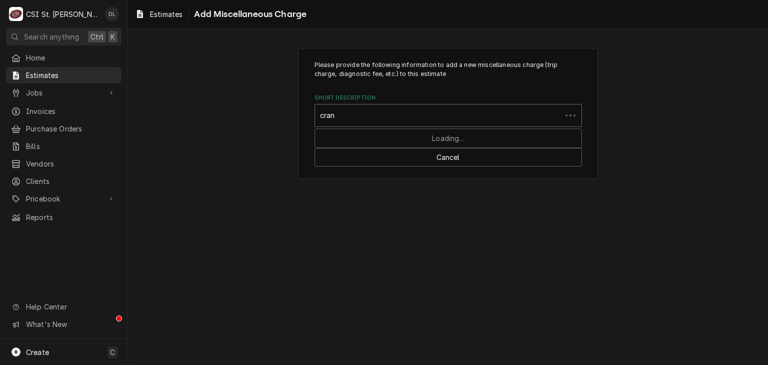
type input "crane"
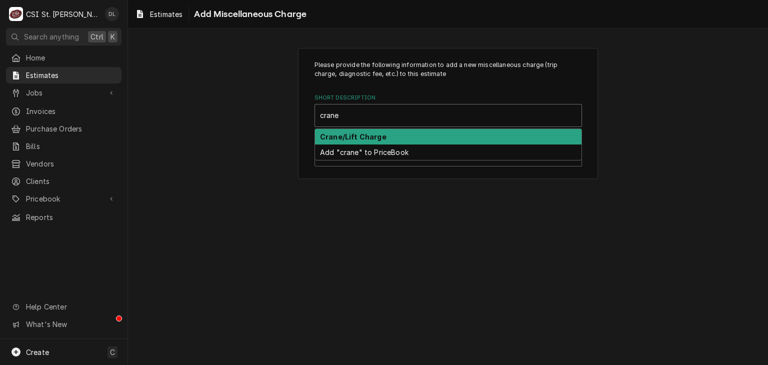
click at [394, 132] on div "Crane/Lift Charge" at bounding box center [448, 137] width 267 height 16
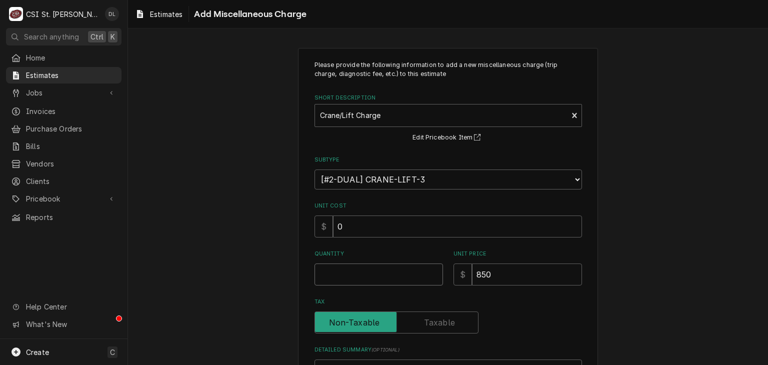
click at [354, 277] on input "Quantity" at bounding box center [379, 275] width 129 height 22
type textarea "x"
type input "1"
type textarea "x"
type input "1"
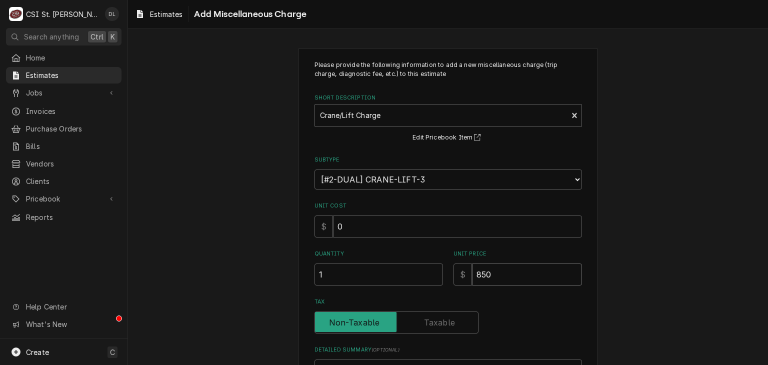
drag, startPoint x: 494, startPoint y: 273, endPoint x: 405, endPoint y: 248, distance: 92.6
click at [407, 252] on div "Quantity 1 Unit Price $ 850" at bounding box center [449, 268] width 268 height 36
type textarea "x"
type input "1"
type textarea "x"
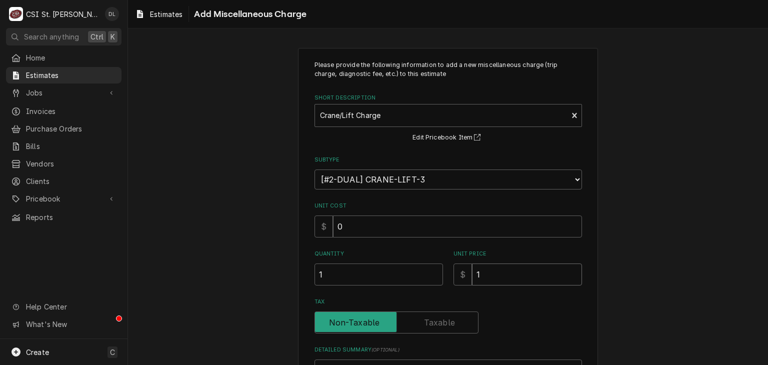
type input "17"
type textarea "x"
type input "175"
type textarea "x"
type input "1750"
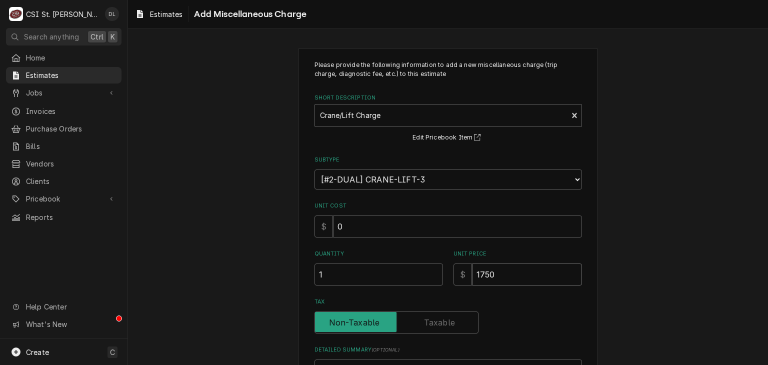
type textarea "x"
type input "1750"
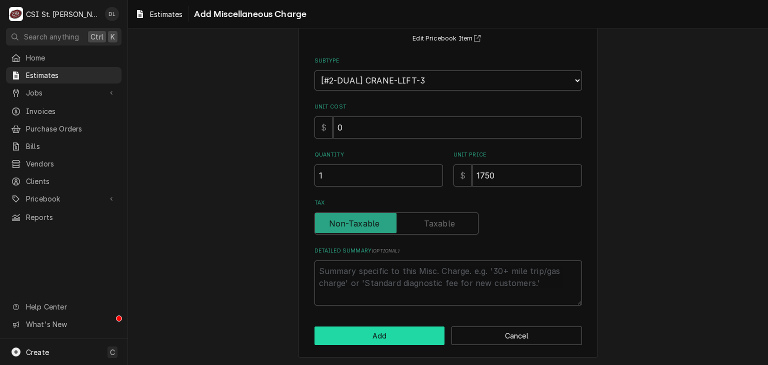
click at [396, 332] on button "Add" at bounding box center [380, 336] width 131 height 19
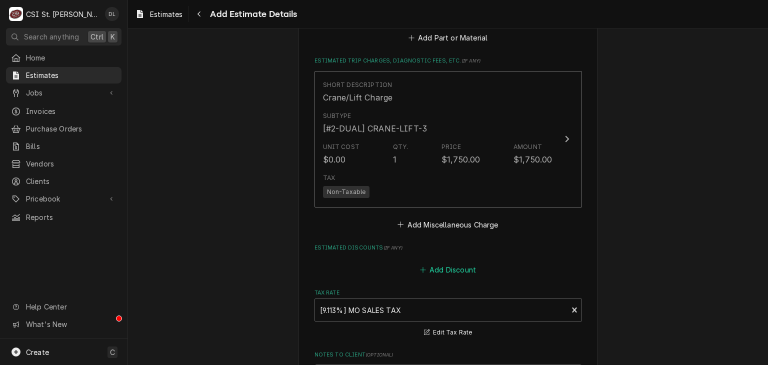
type textarea "x"
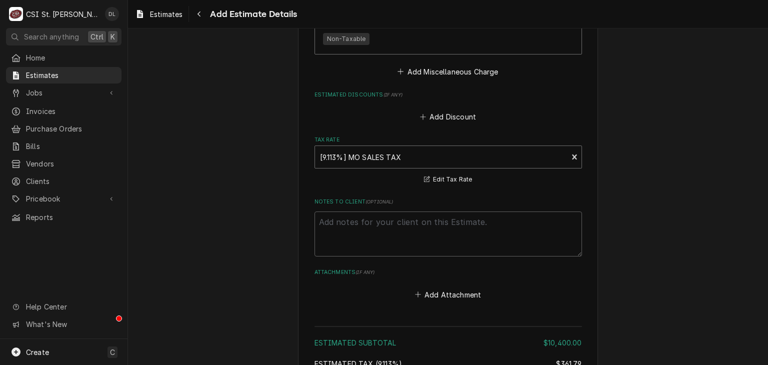
scroll to position [2189, 0]
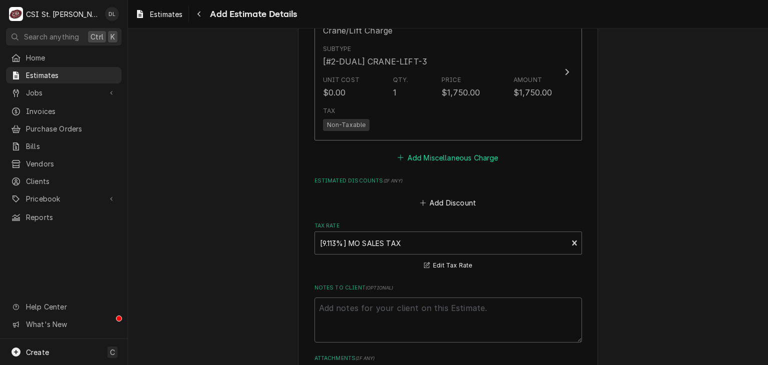
click at [399, 154] on icon "Estimated Trip Charges, Diagnostic Fees, etc." at bounding box center [401, 157] width 6 height 7
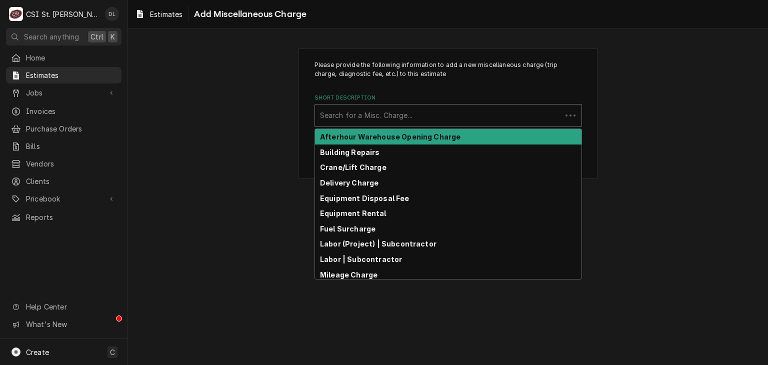
click at [424, 111] on div "Short Description" at bounding box center [438, 116] width 237 height 18
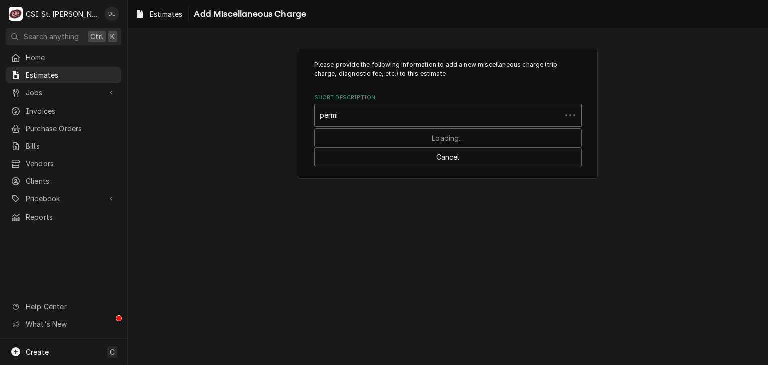
type input "permit"
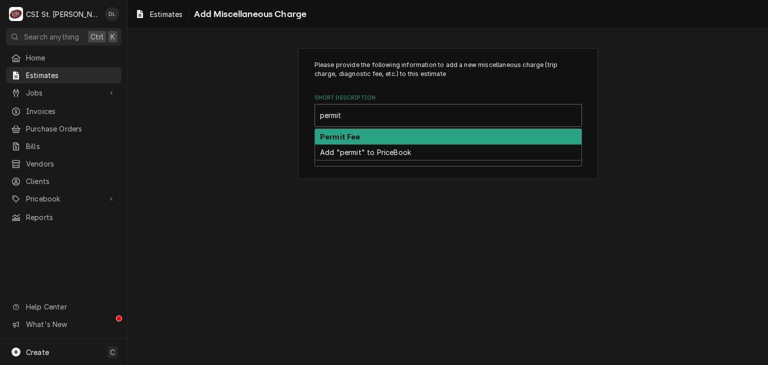
click at [386, 132] on div "Permit Fee" at bounding box center [448, 137] width 267 height 16
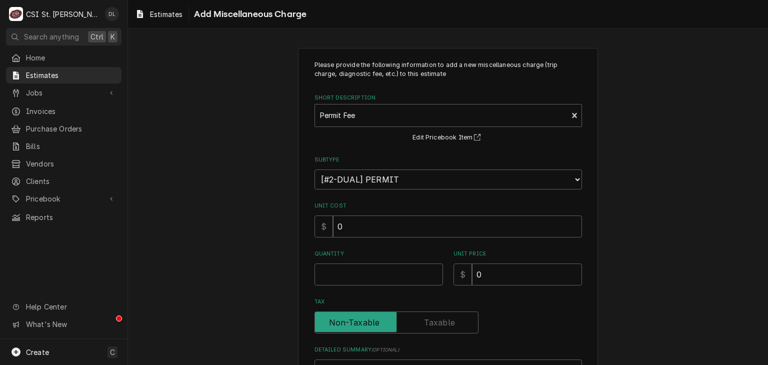
click at [393, 289] on div "Please provide the following information to add a new miscellaneous charge (tri…" at bounding box center [449, 233] width 268 height 344
click at [376, 280] on input "Quantity" at bounding box center [379, 275] width 129 height 22
type textarea "x"
type input "1"
type textarea "x"
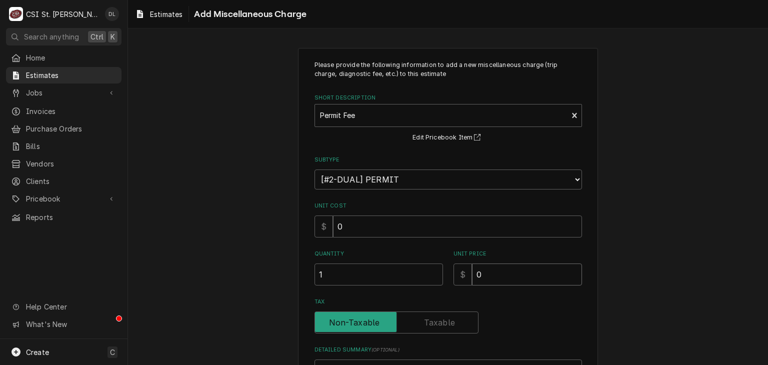
type input "3"
type textarea "x"
type input "30"
type textarea "x"
type input "300"
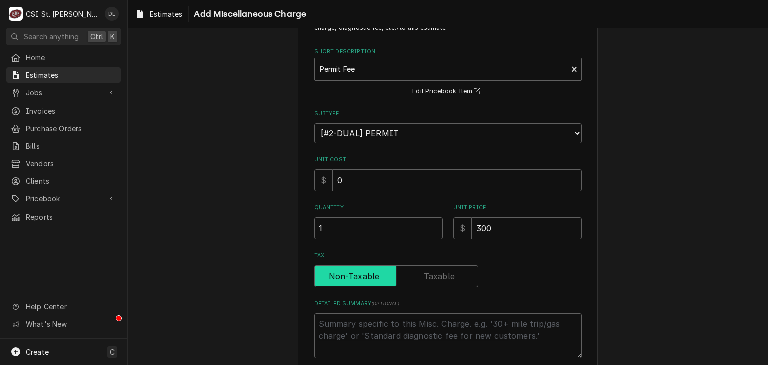
scroll to position [99, 0]
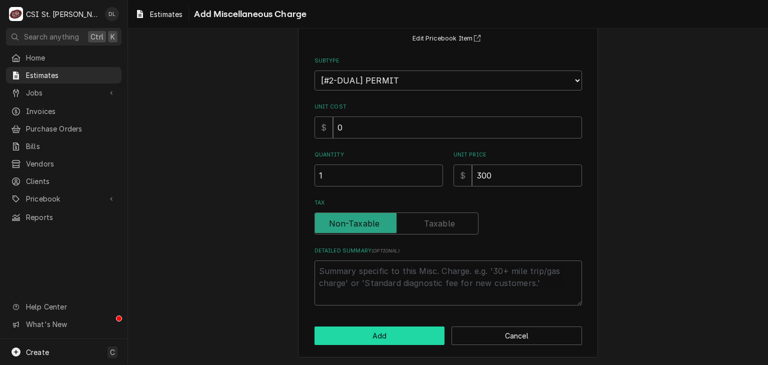
click at [389, 327] on button "Add" at bounding box center [380, 336] width 131 height 19
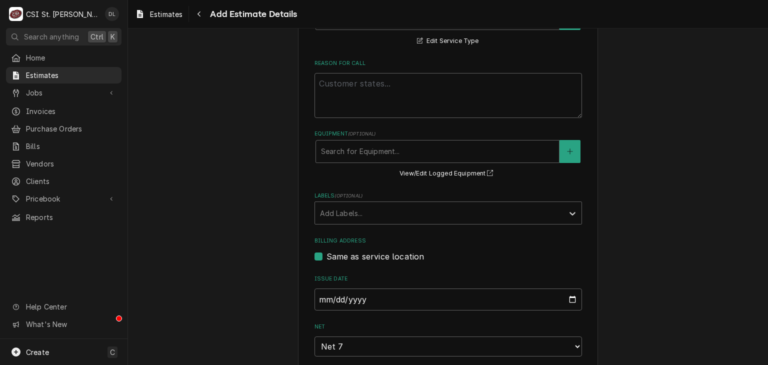
scroll to position [300, 0]
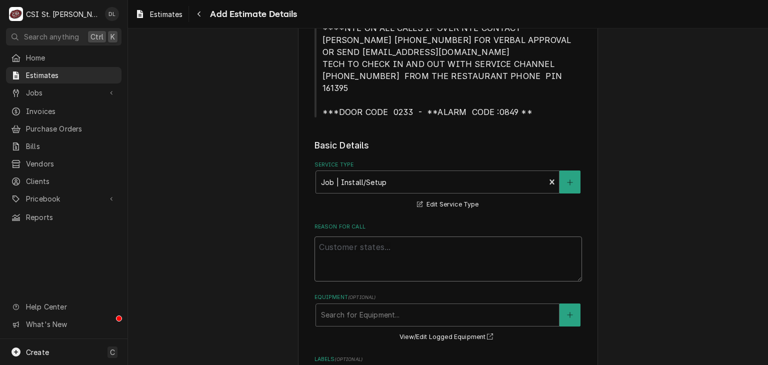
click at [361, 238] on textarea "Reason For Call" at bounding box center [449, 259] width 268 height 45
type textarea "x"
type textarea "q"
type textarea "x"
type textarea "qu"
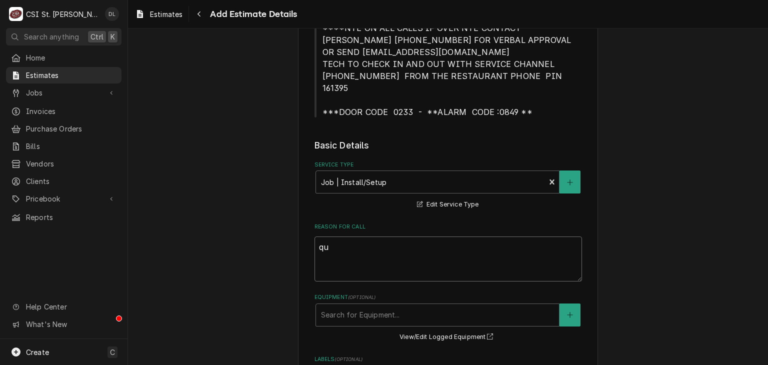
type textarea "x"
type textarea "quo"
type textarea "x"
type textarea "quot"
type textarea "x"
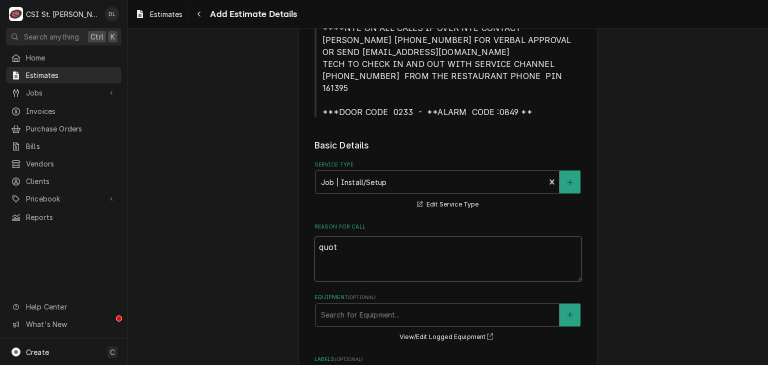
type textarea "quote"
type textarea "x"
type textarea "quote"
type textarea "x"
type textarea "quote f"
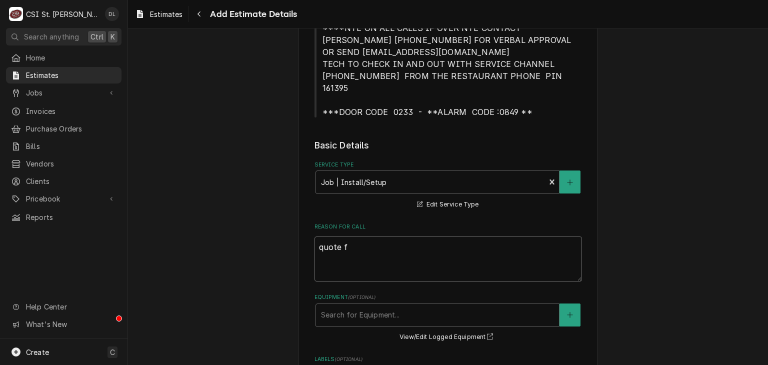
type textarea "x"
type textarea "quote fo"
type textarea "x"
type textarea "quote for"
type textarea "x"
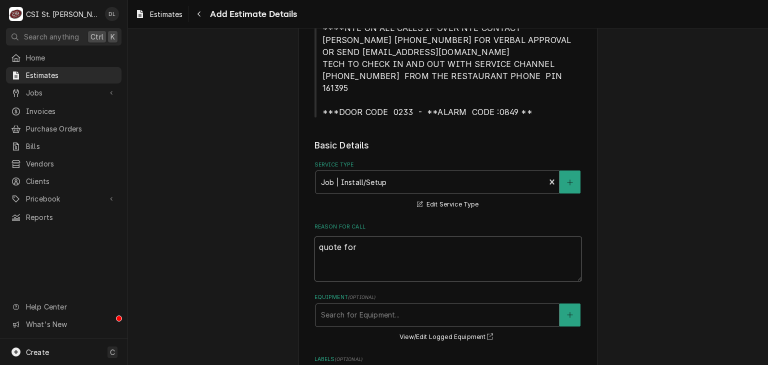
type textarea "quote for M"
type textarea "x"
type textarea "quote for MU"
type textarea "x"
type textarea "quote for MUA"
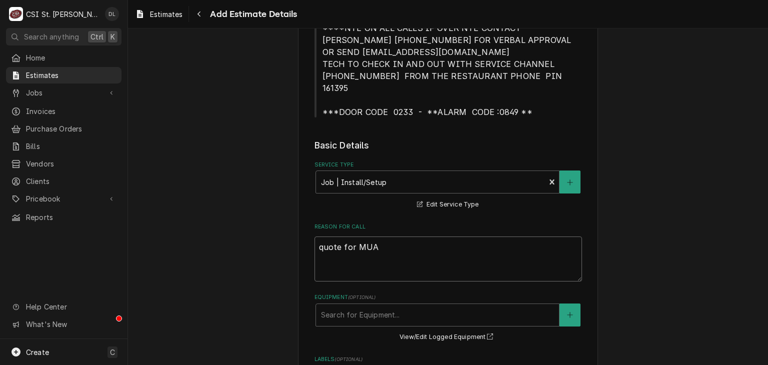
type textarea "x"
type textarea "quote for MUA"
type textarea "x"
type textarea "quote for MUA i"
type textarea "x"
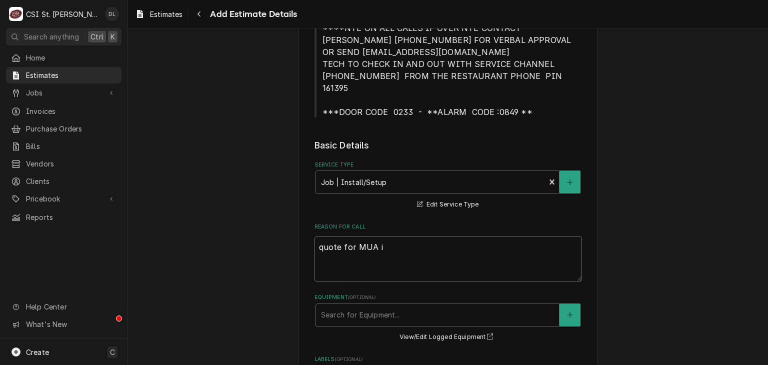
type textarea "quote for MUA in"
type textarea "x"
type textarea "quote for MUA ins"
type textarea "x"
type textarea "quote for MUA inst"
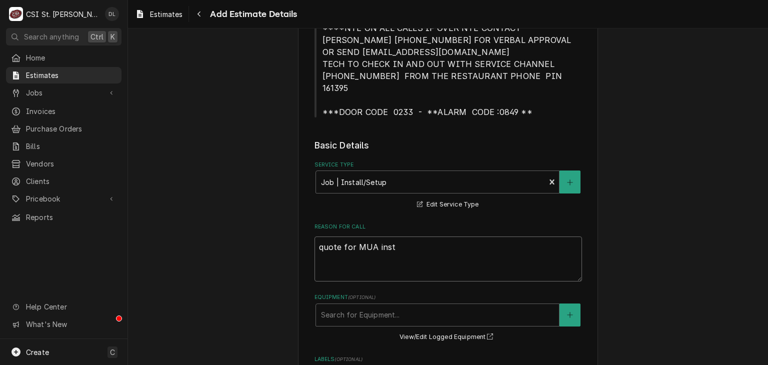
type textarea "x"
type textarea "quote for MUA insta"
type textarea "x"
type textarea "quote for MUA instal"
type textarea "x"
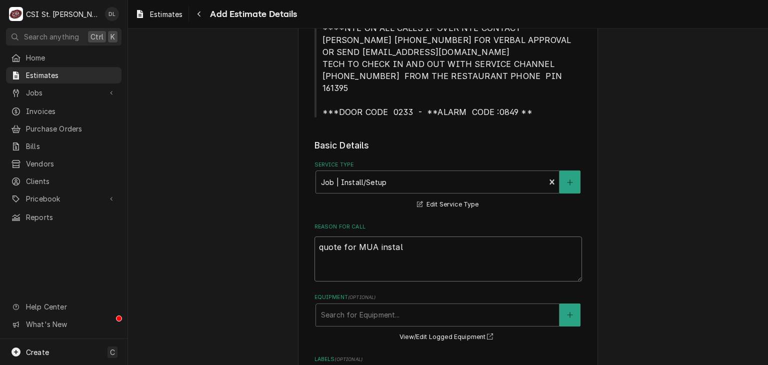
type textarea "quote for MUA install"
type textarea "x"
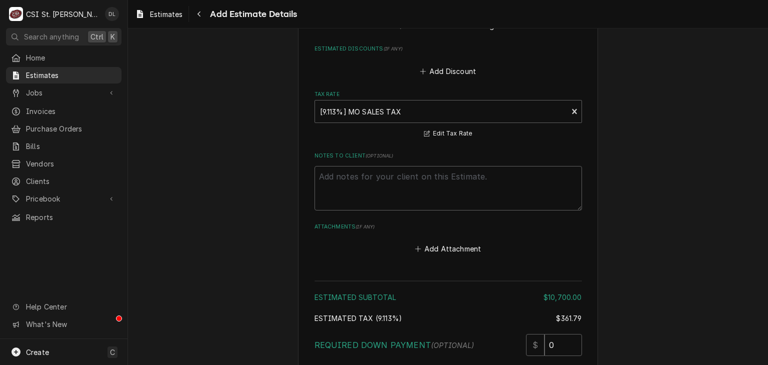
scroll to position [2580, 0]
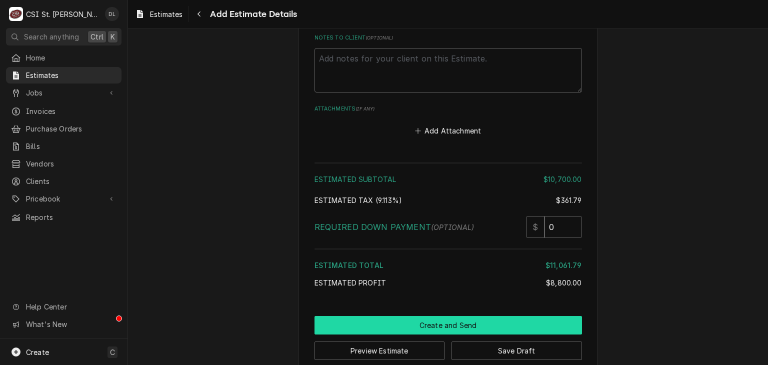
type textarea "quote for MUA install"
click at [456, 316] on button "Create and Send" at bounding box center [449, 325] width 268 height 19
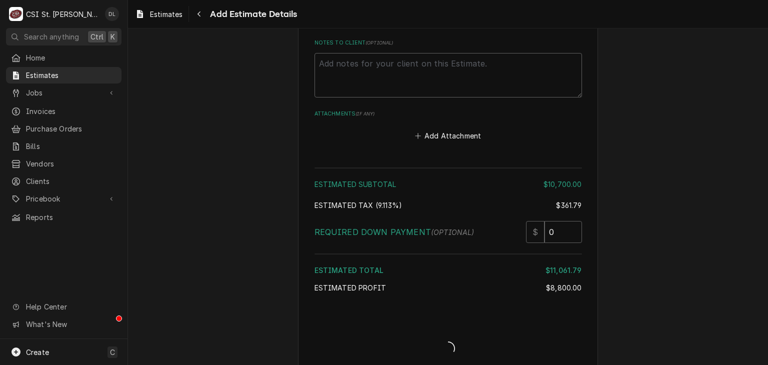
type textarea "x"
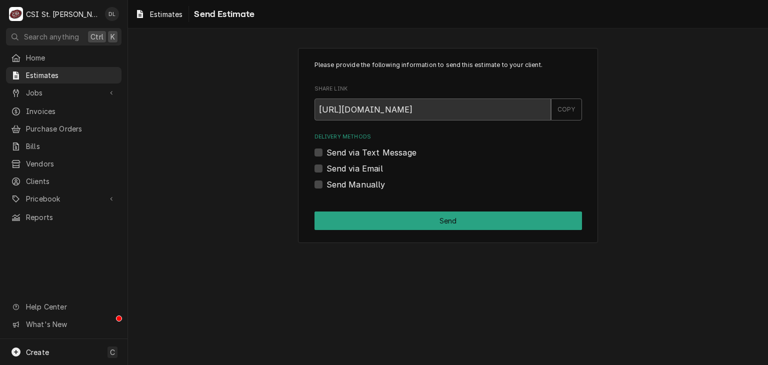
click at [327, 187] on label "Send Manually" at bounding box center [356, 185] width 59 height 12
click at [327, 187] on input "Send Manually" at bounding box center [461, 190] width 268 height 22
checkbox input "true"
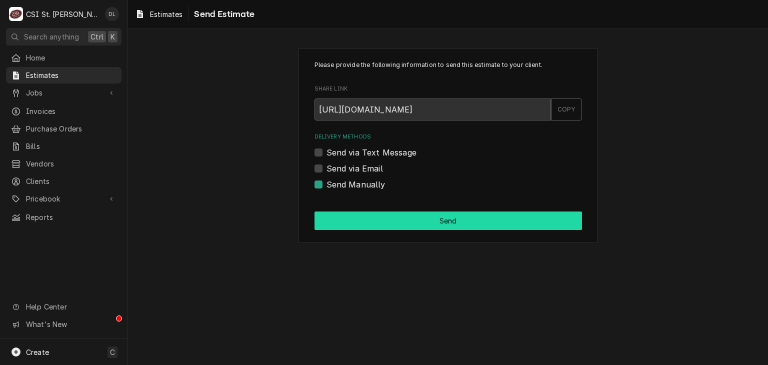
click at [465, 221] on button "Send" at bounding box center [449, 221] width 268 height 19
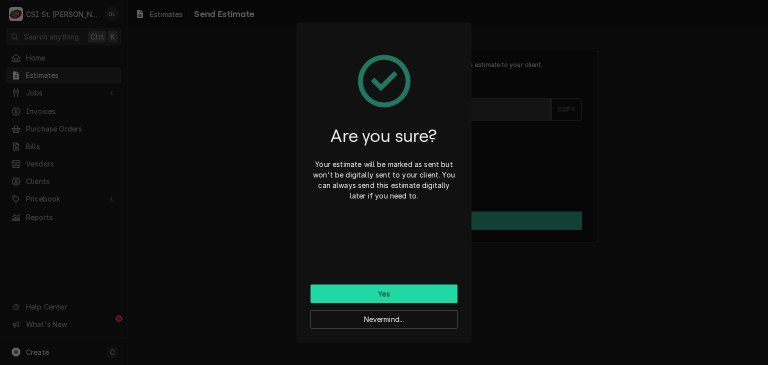
click at [395, 293] on button "Yes" at bounding box center [384, 294] width 147 height 19
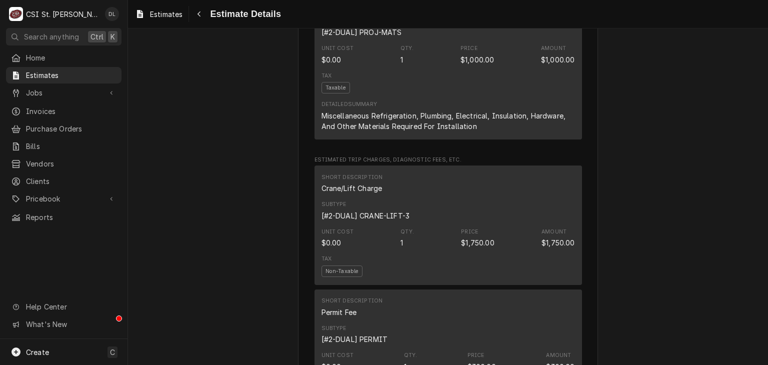
scroll to position [1601, 0]
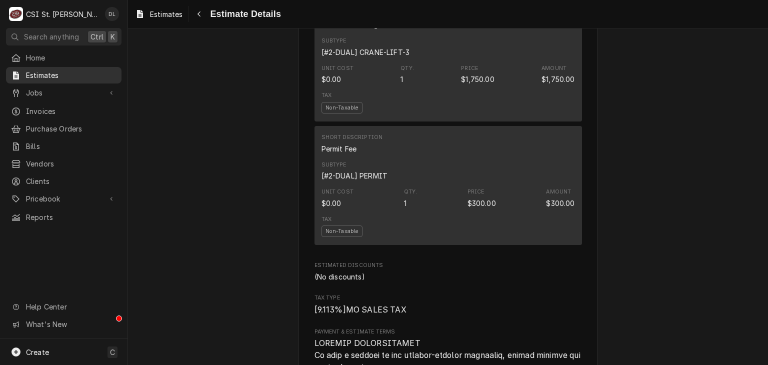
click at [49, 75] on span "Estimates" at bounding box center [71, 75] width 91 height 11
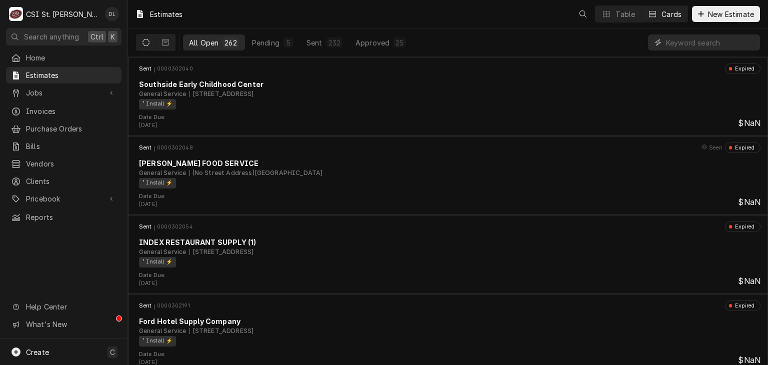
click at [729, 44] on input "Dynamic Content Wrapper" at bounding box center [710, 43] width 89 height 16
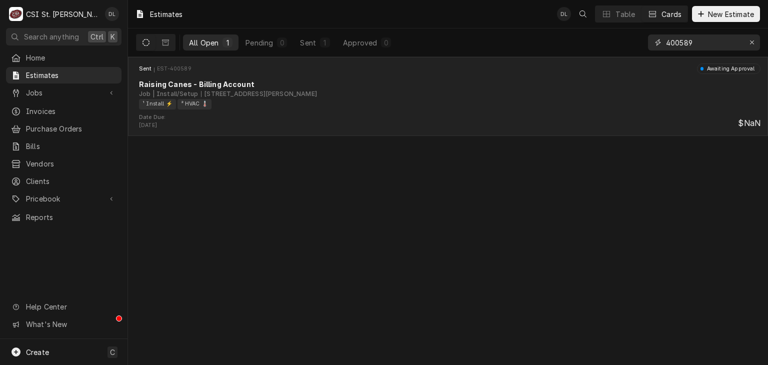
type input "400589"
click at [441, 92] on div "Job | Install/Setup [STREET_ADDRESS][PERSON_NAME]" at bounding box center [450, 94] width 622 height 9
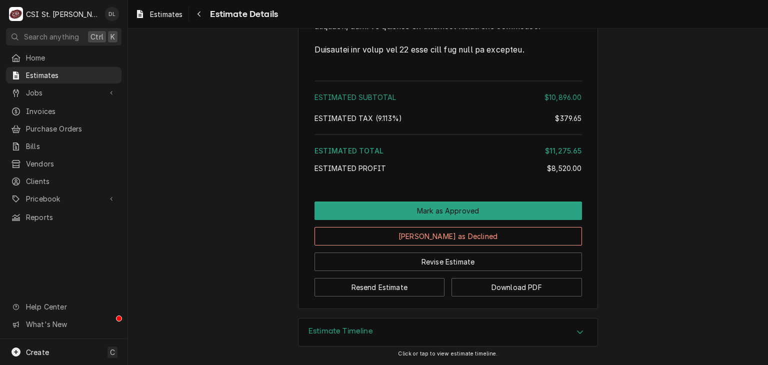
scroll to position [2361, 0]
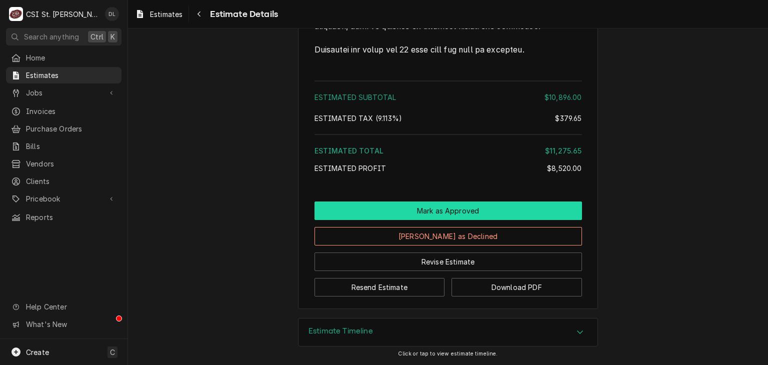
click at [441, 210] on button "Mark as Approved" at bounding box center [449, 211] width 268 height 19
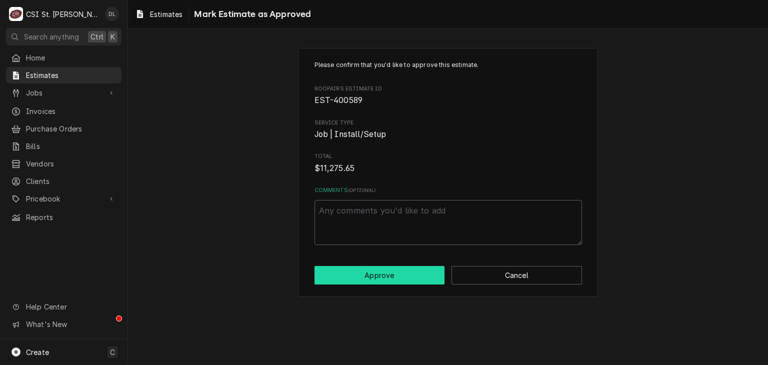
click at [379, 272] on button "Approve" at bounding box center [380, 275] width 131 height 19
type textarea "x"
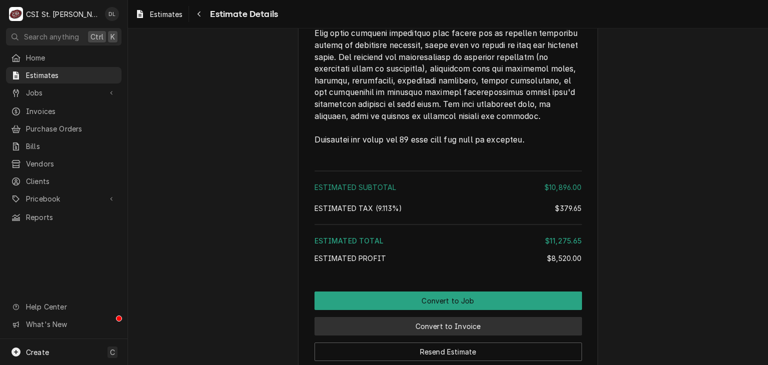
scroll to position [2361, 0]
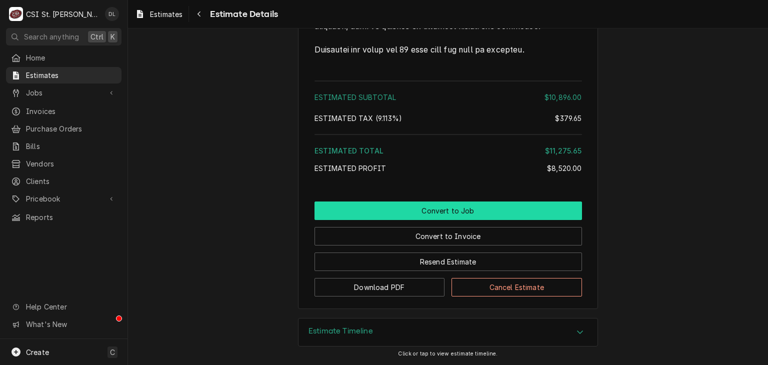
click at [448, 214] on button "Convert to Job" at bounding box center [449, 211] width 268 height 19
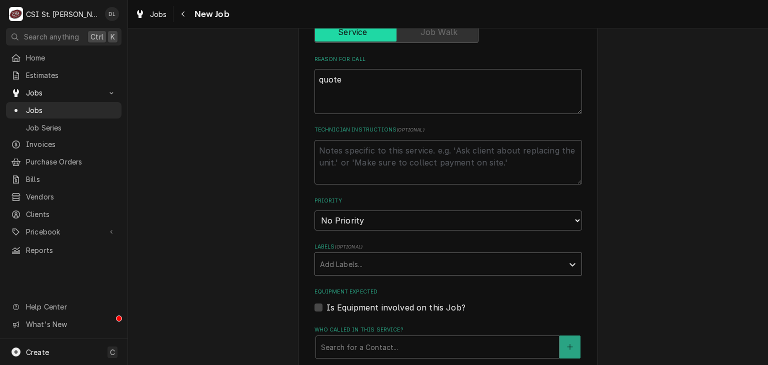
scroll to position [750, 0]
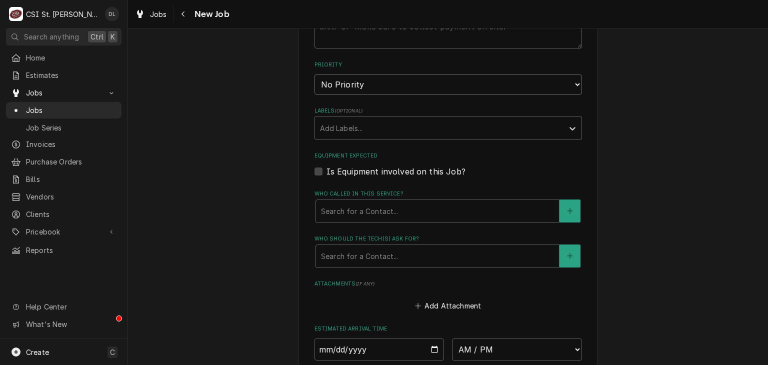
click at [572, 75] on select "No Priority Urgent High Medium Low" at bounding box center [449, 85] width 268 height 20
click at [570, 124] on icon "Labels" at bounding box center [573, 129] width 10 height 10
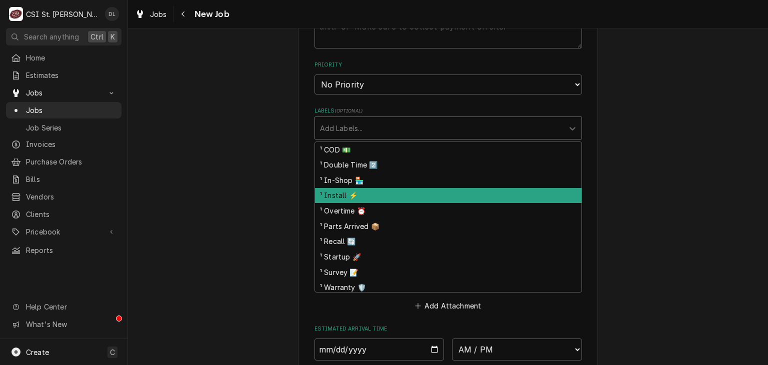
click at [334, 188] on div "¹ Install ⚡️" at bounding box center [448, 196] width 267 height 16
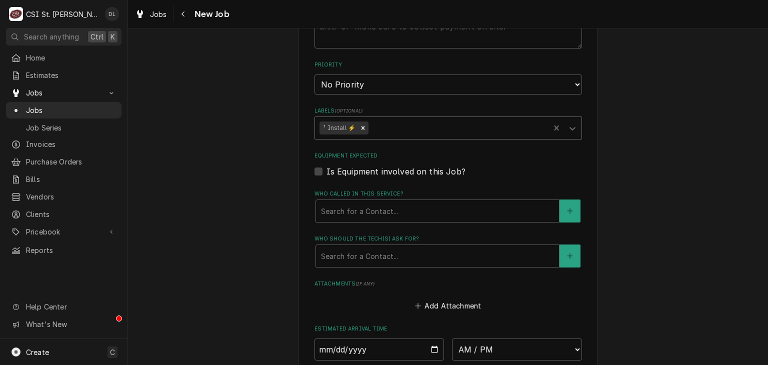
click at [398, 119] on div "Labels" at bounding box center [458, 128] width 175 height 18
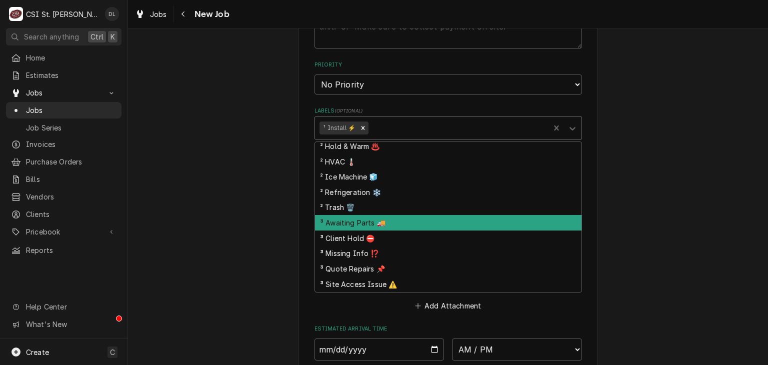
scroll to position [250, 0]
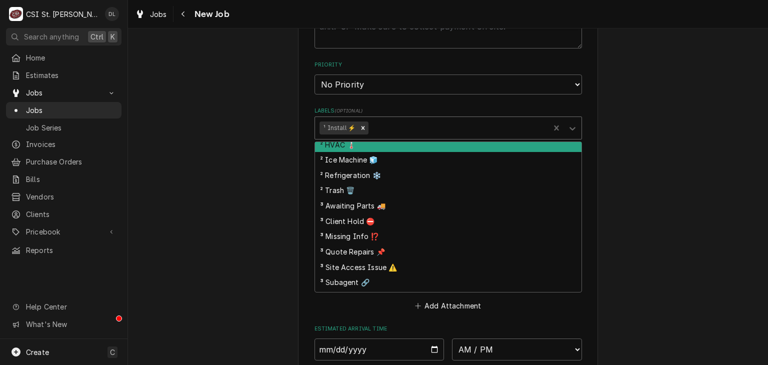
click at [346, 137] on div "² HVAC 🌡️" at bounding box center [448, 145] width 267 height 16
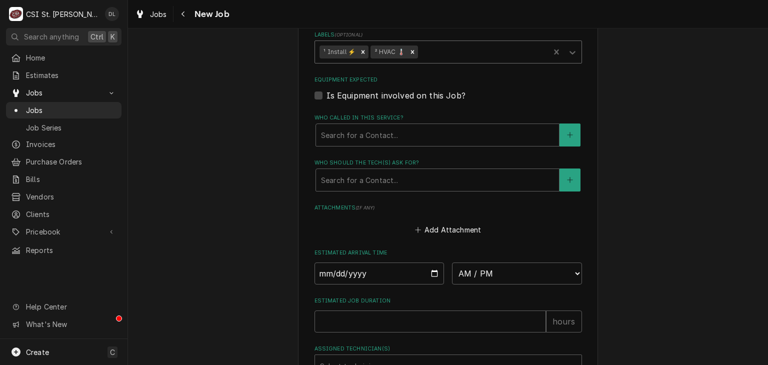
scroll to position [910, 0]
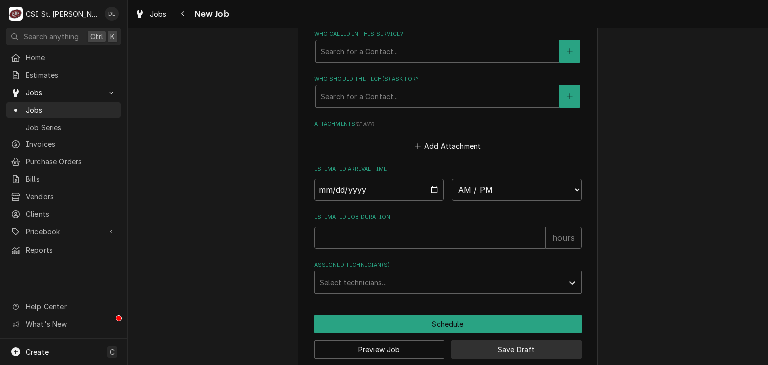
click at [521, 341] on button "Save Draft" at bounding box center [517, 350] width 131 height 19
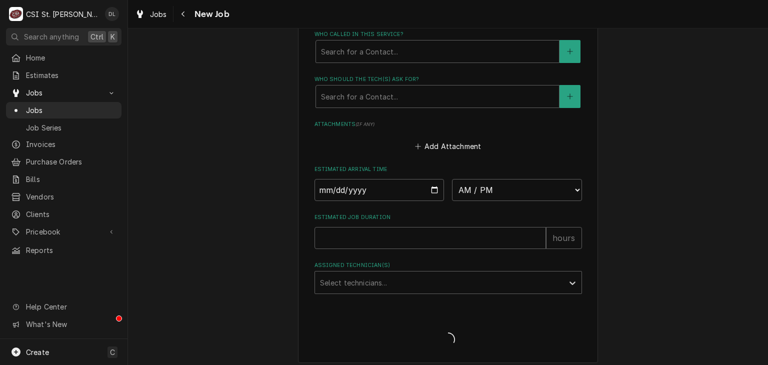
scroll to position [901, 0]
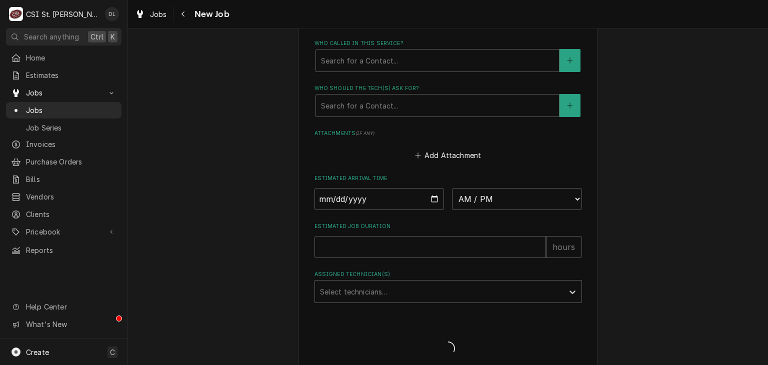
type textarea "x"
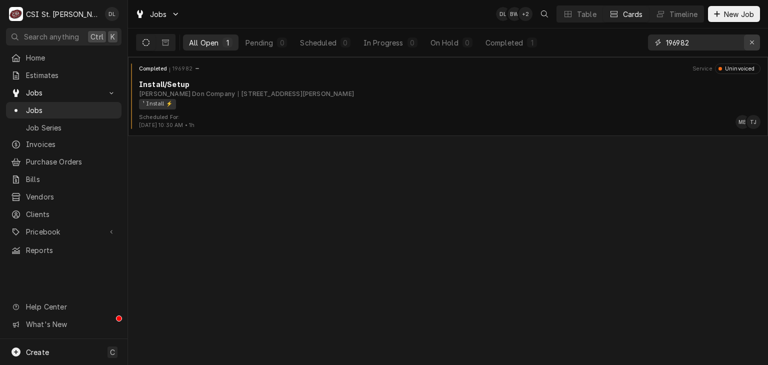
click at [752, 43] on icon "Erase input" at bounding box center [753, 42] width 6 height 7
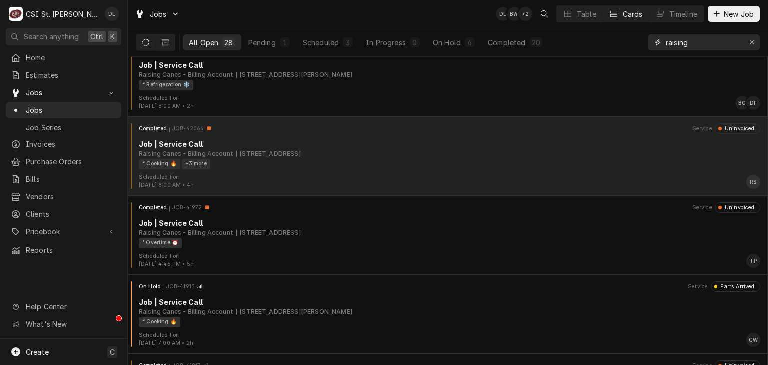
scroll to position [250, 0]
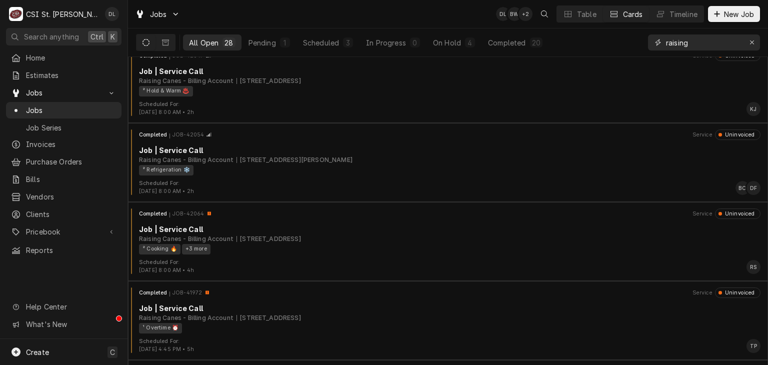
click at [668, 41] on input "raising" at bounding box center [703, 43] width 75 height 16
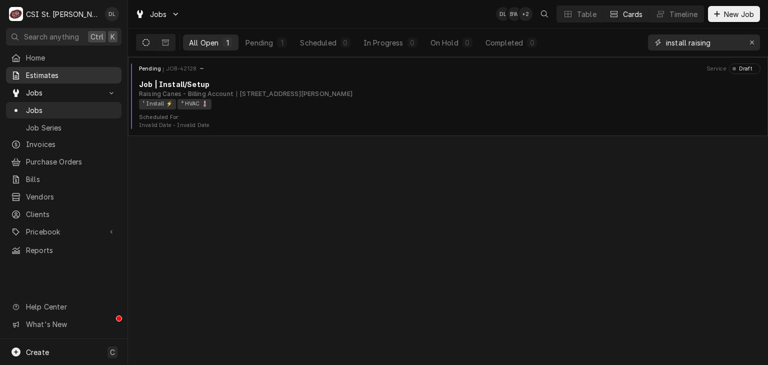
type input "install raising"
click at [60, 76] on span "Estimates" at bounding box center [71, 75] width 91 height 11
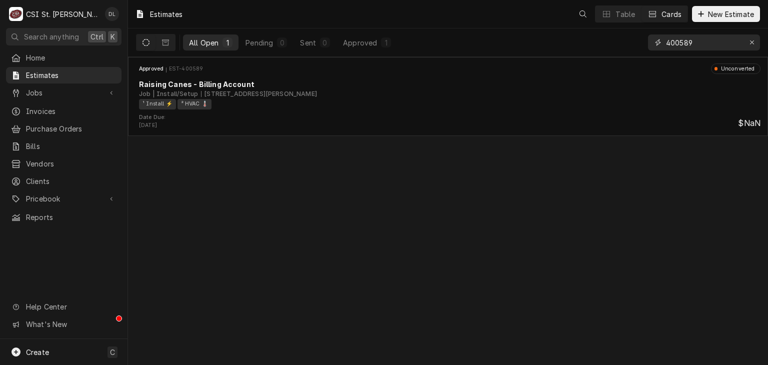
click at [730, 44] on input "400589" at bounding box center [703, 43] width 75 height 16
type input "4"
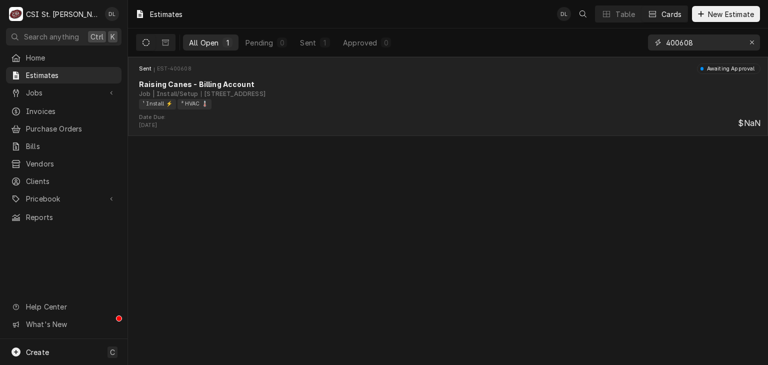
type input "400608"
click at [242, 112] on div "Sent EST-400608 Awaiting Approval Raising Canes - Billing Account Job | Install…" at bounding box center [448, 89] width 632 height 50
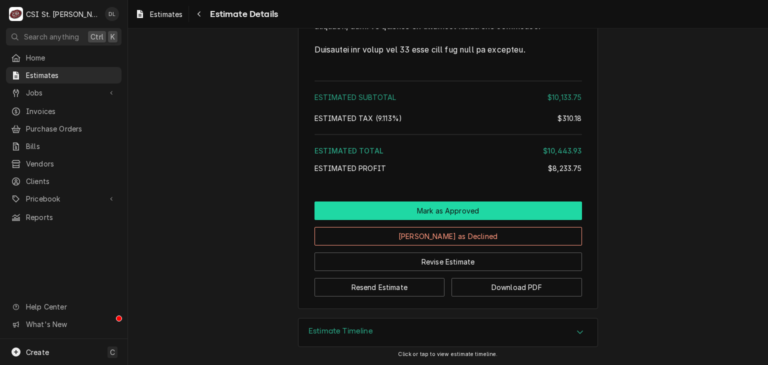
scroll to position [2361, 0]
click at [448, 212] on button "Mark as Approved" at bounding box center [449, 211] width 268 height 19
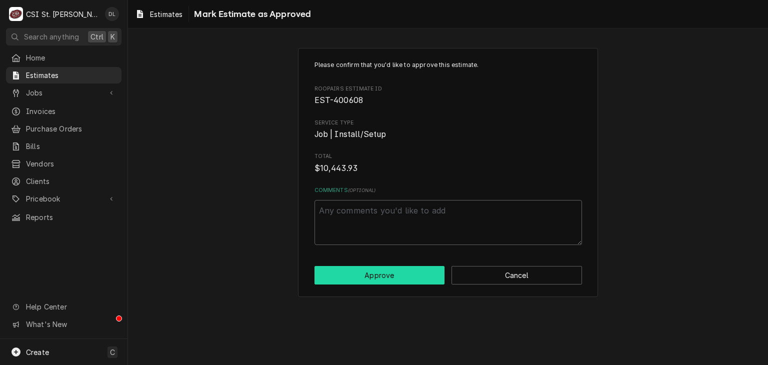
click at [409, 277] on button "Approve" at bounding box center [380, 275] width 131 height 19
type textarea "x"
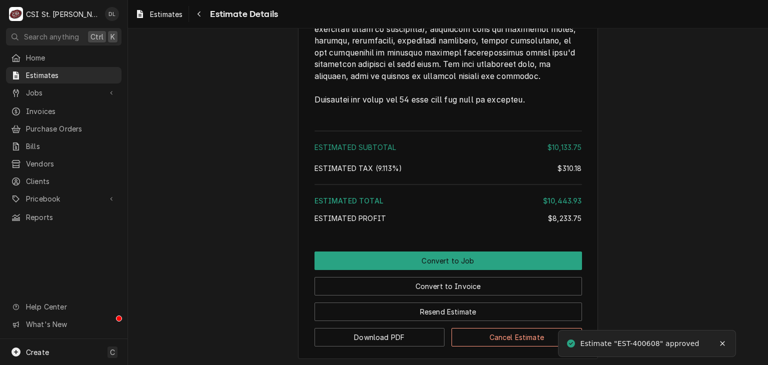
scroll to position [2361, 0]
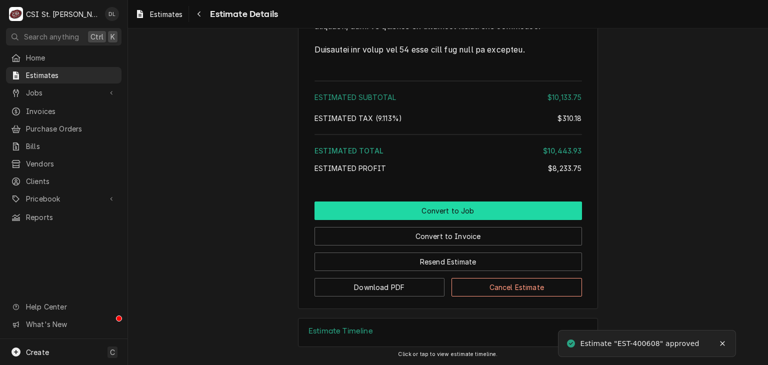
click at [450, 209] on button "Convert to Job" at bounding box center [449, 211] width 268 height 19
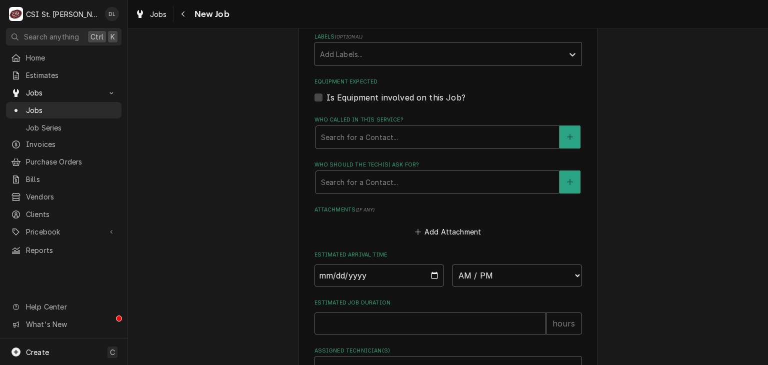
scroll to position [970, 0]
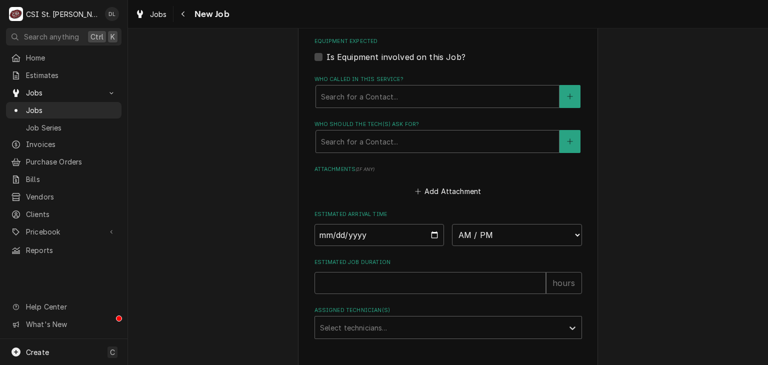
type textarea "x"
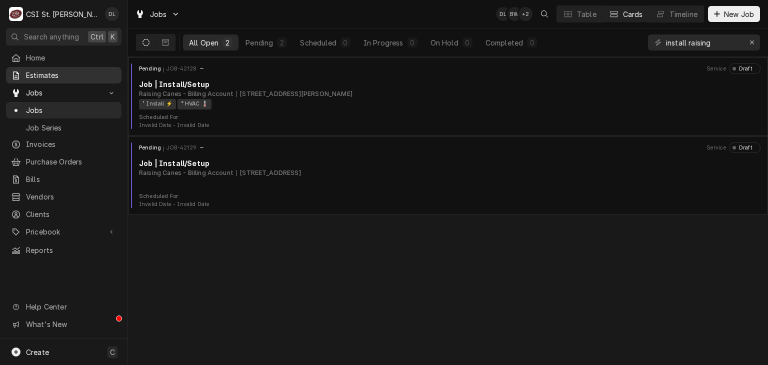
click at [50, 75] on span "Estimates" at bounding box center [71, 75] width 91 height 11
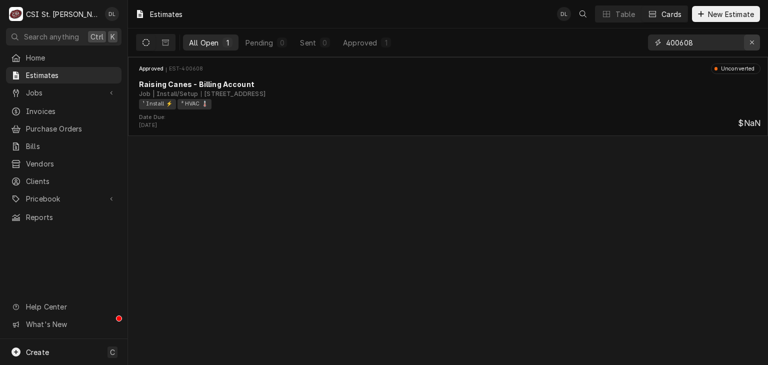
click at [748, 42] on div "Erase input" at bounding box center [752, 43] width 10 height 10
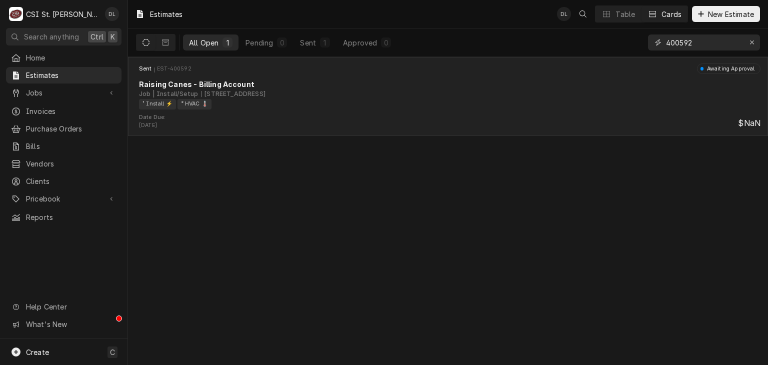
type input "400592"
click at [243, 103] on div "¹ Install ⚡️ ² HVAC 🌡️" at bounding box center [446, 104] width 615 height 11
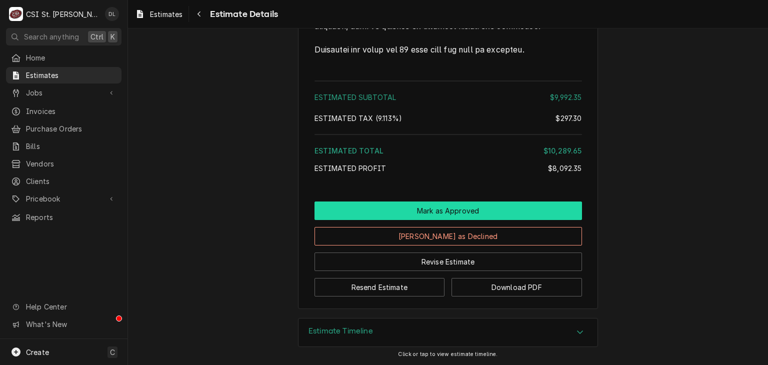
scroll to position [2361, 0]
click at [458, 214] on button "Mark as Approved" at bounding box center [449, 211] width 268 height 19
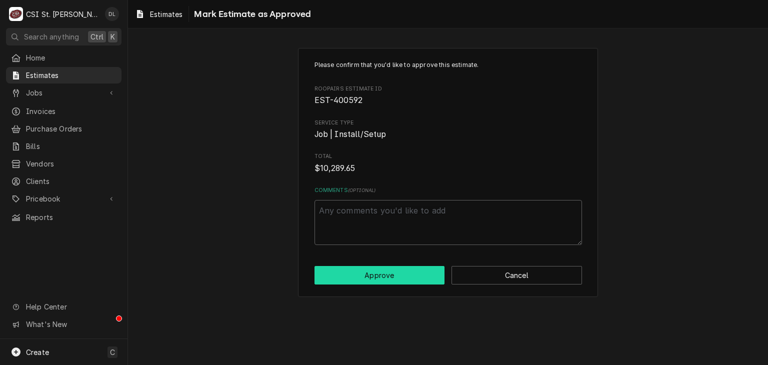
click at [388, 276] on button "Approve" at bounding box center [380, 275] width 131 height 19
type textarea "x"
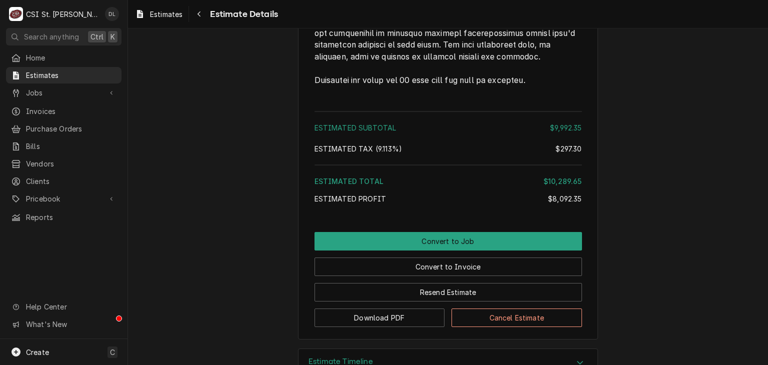
scroll to position [2361, 0]
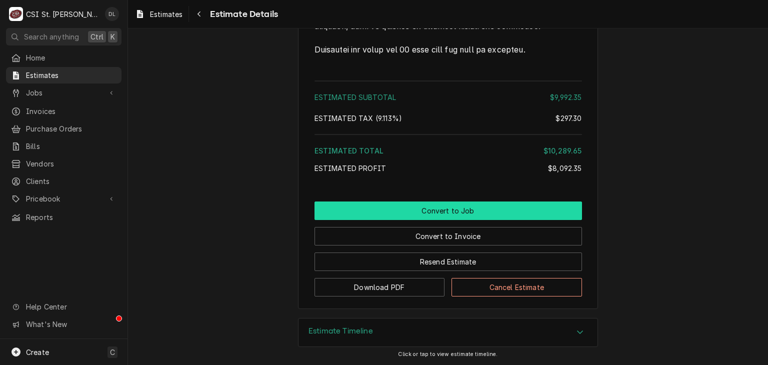
click at [456, 213] on button "Convert to Job" at bounding box center [449, 211] width 268 height 19
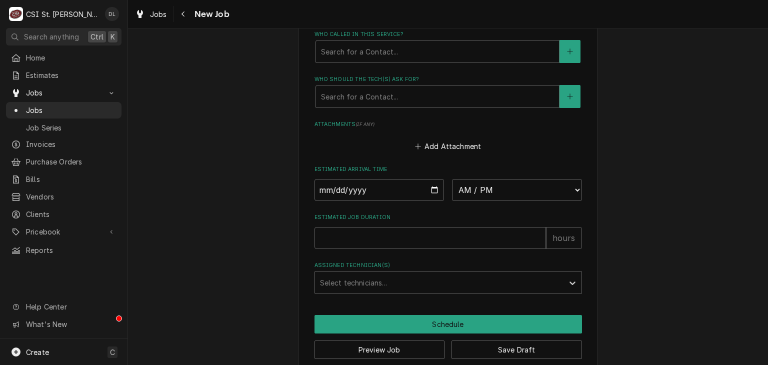
scroll to position [698, 0]
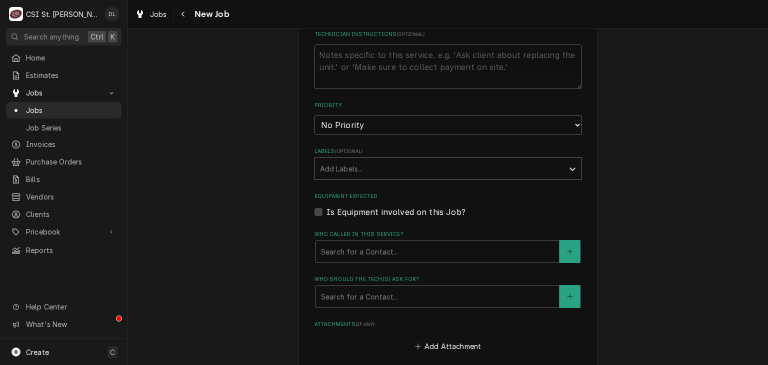
click at [515, 160] on div "Labels" at bounding box center [439, 169] width 239 height 18
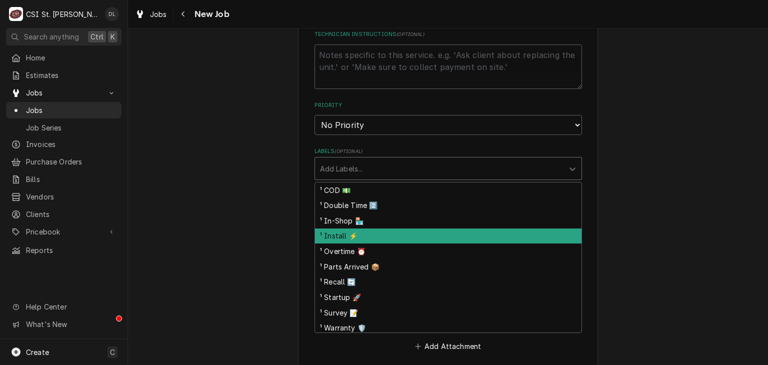
click at [354, 229] on div "¹ Install ⚡️" at bounding box center [448, 237] width 267 height 16
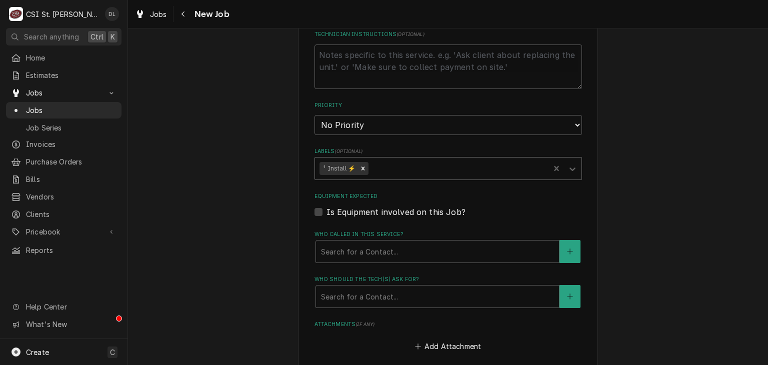
click at [447, 160] on div "Labels" at bounding box center [458, 169] width 175 height 18
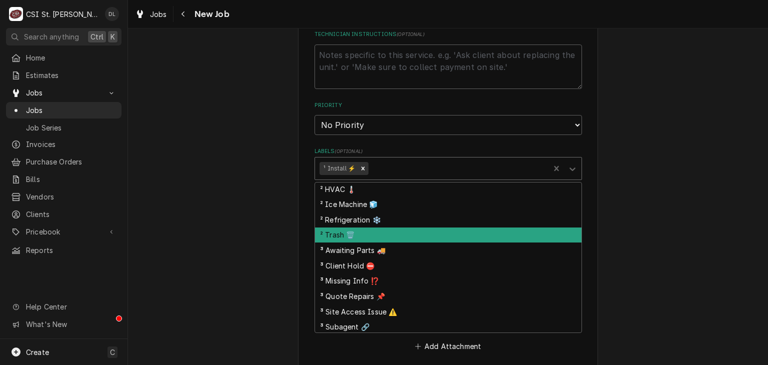
scroll to position [228, 0]
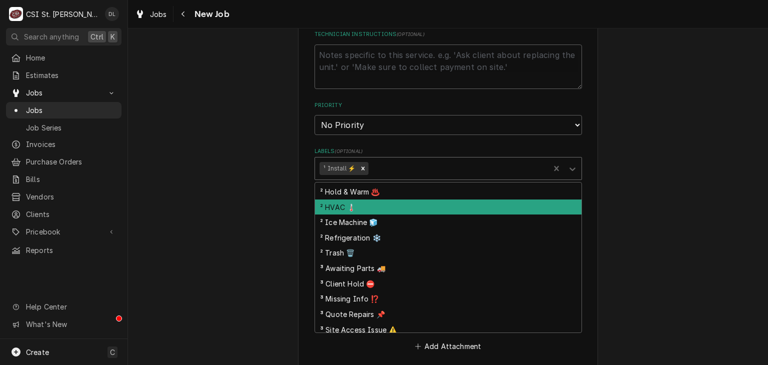
click at [363, 200] on div "² HVAC 🌡️" at bounding box center [448, 208] width 267 height 16
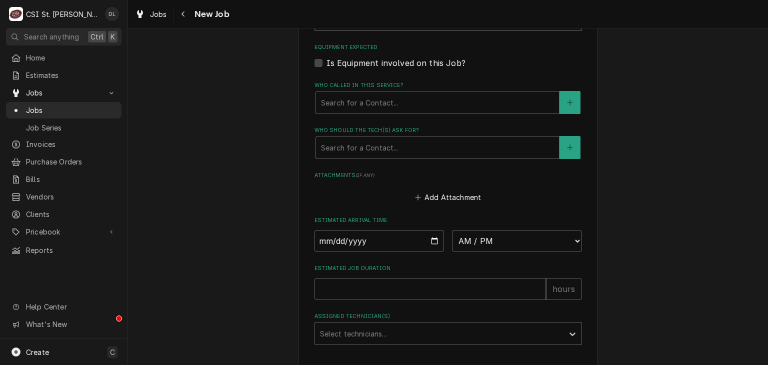
scroll to position [898, 0]
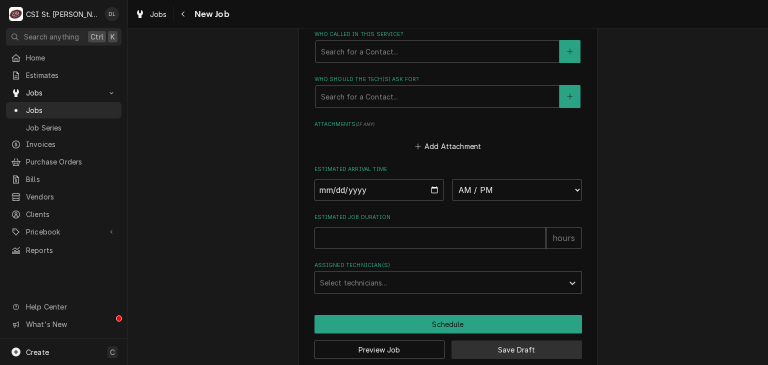
click at [504, 341] on button "Save Draft" at bounding box center [517, 350] width 131 height 19
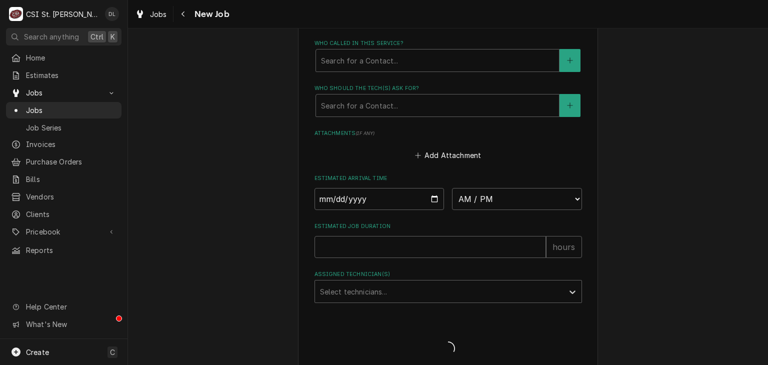
type textarea "x"
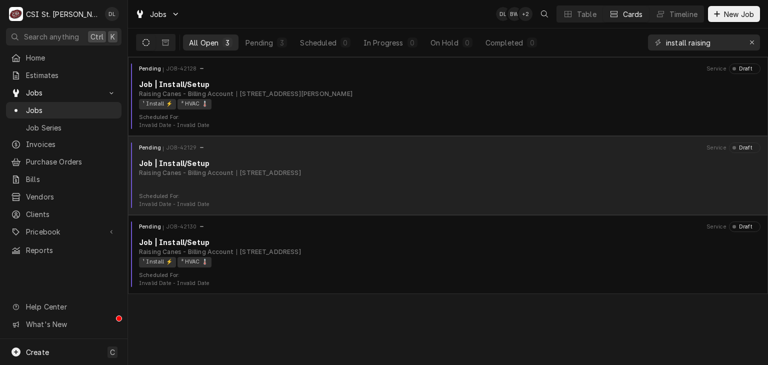
click at [323, 179] on div "Pending JOB-42129 Service Draft Job | Install/Setup Raising Canes - Billing Acc…" at bounding box center [448, 168] width 632 height 50
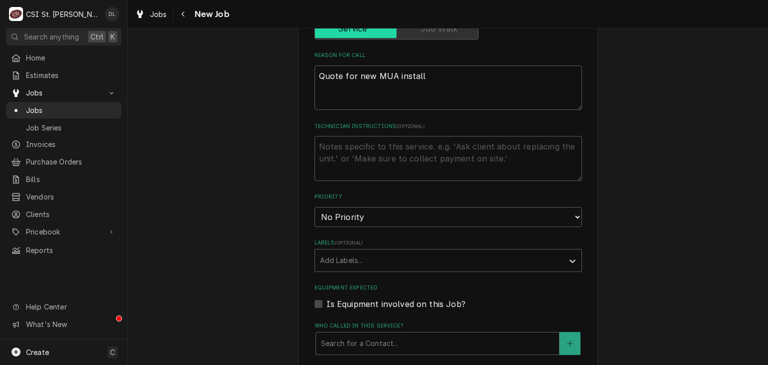
scroll to position [640, 0]
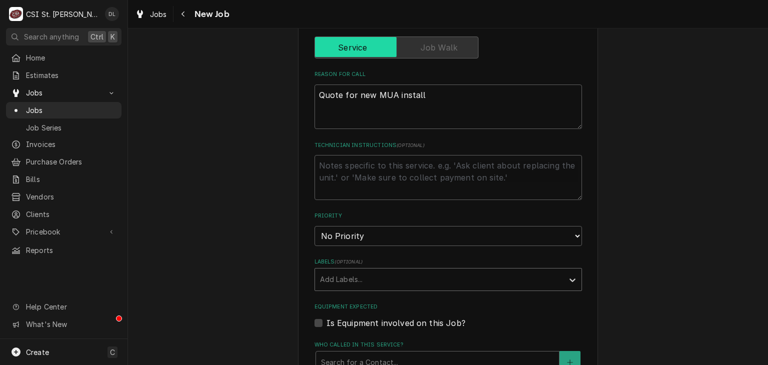
click at [408, 271] on div "Labels" at bounding box center [439, 280] width 239 height 18
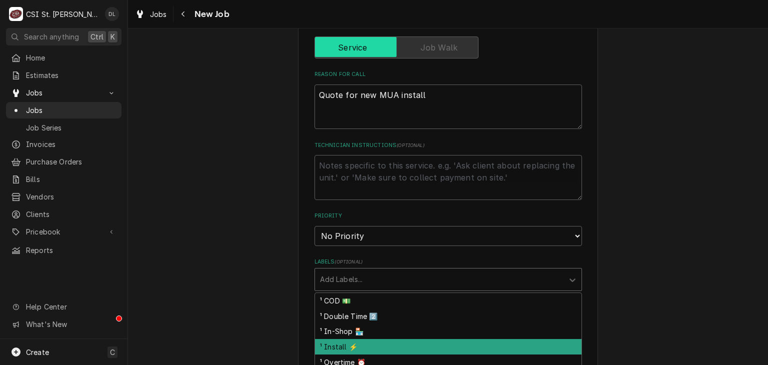
click at [362, 339] on div "¹ Install ⚡️" at bounding box center [448, 347] width 267 height 16
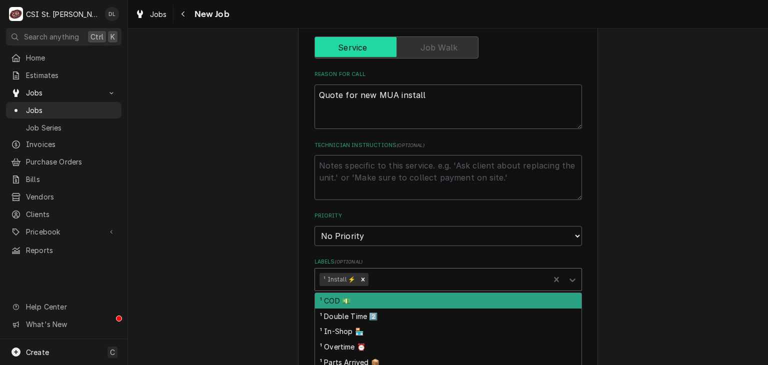
click at [399, 271] on div "Labels" at bounding box center [458, 280] width 175 height 18
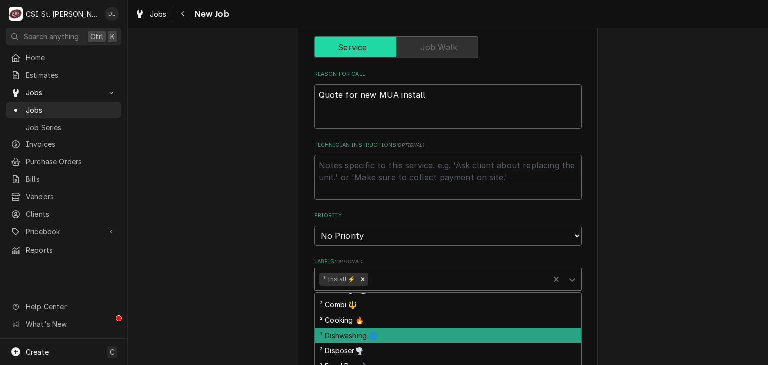
scroll to position [150, 0]
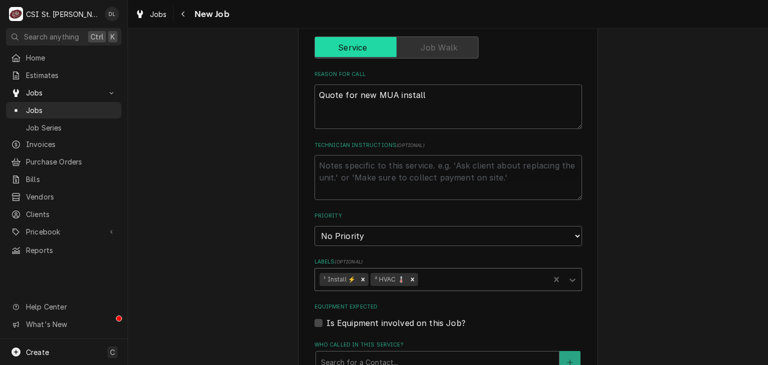
scroll to position [940, 0]
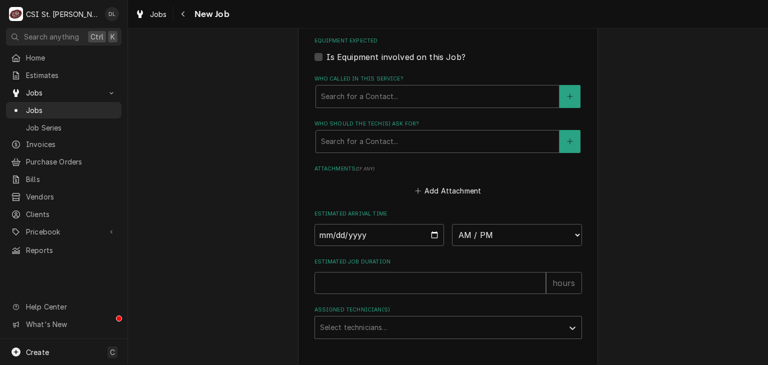
type textarea "x"
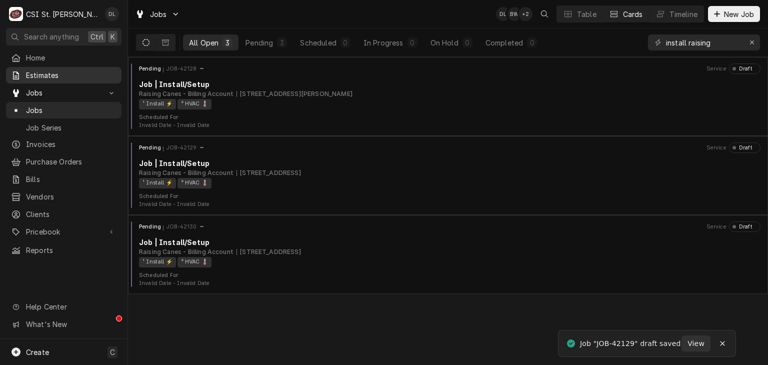
click at [52, 75] on span "Estimates" at bounding box center [71, 75] width 91 height 11
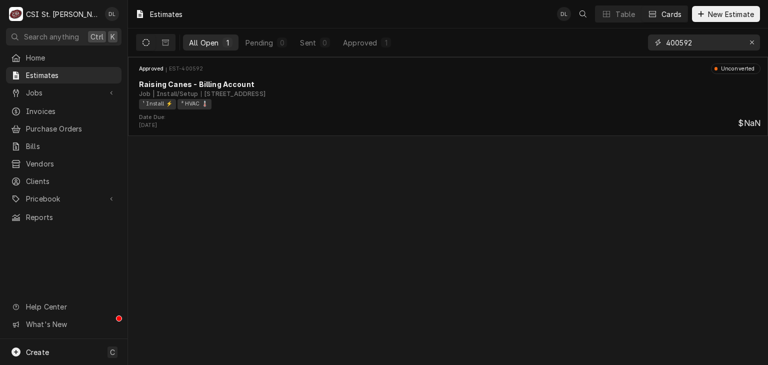
click at [711, 46] on input "400592" at bounding box center [703, 43] width 75 height 16
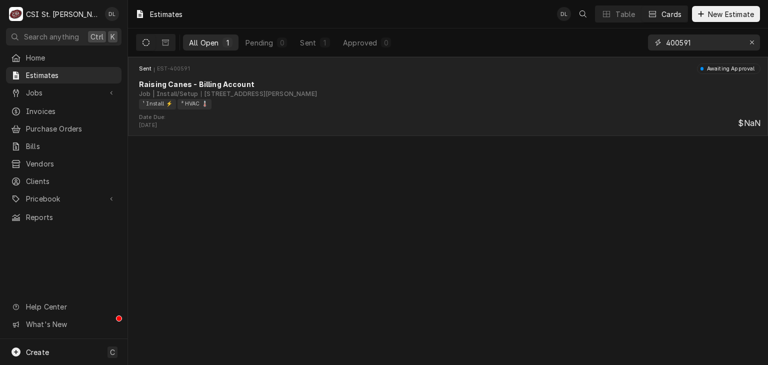
type input "400591"
click at [358, 90] on div "Job | Install/Setup 805 S Vandeventer Ave, St Louis, MO 63110" at bounding box center [450, 94] width 622 height 9
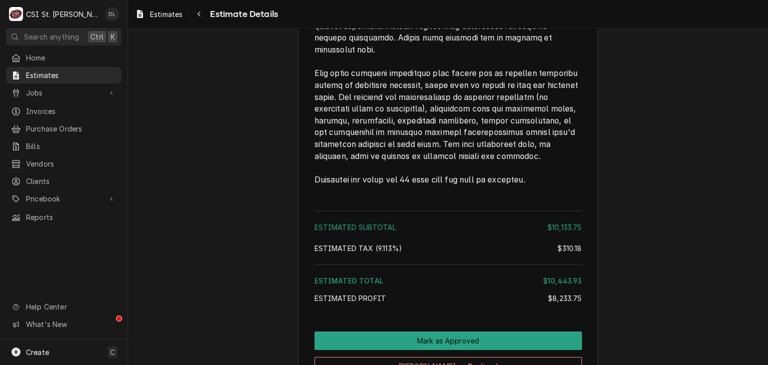
scroll to position [2361, 0]
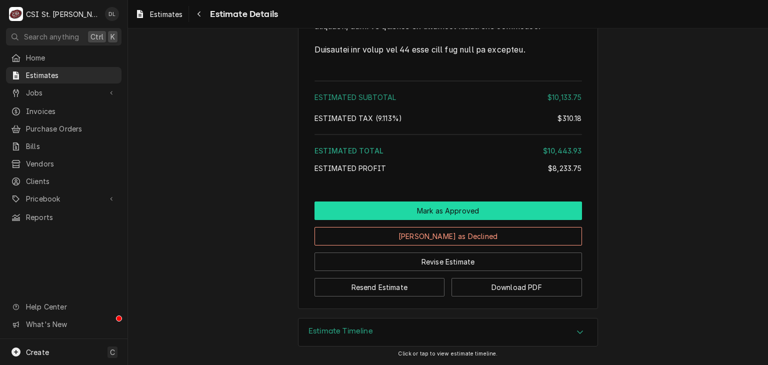
click at [466, 207] on button "Mark as Approved" at bounding box center [449, 211] width 268 height 19
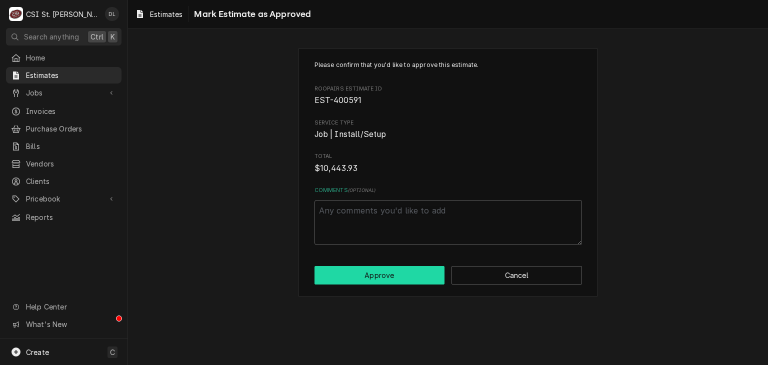
click at [375, 276] on button "Approve" at bounding box center [380, 275] width 131 height 19
type textarea "x"
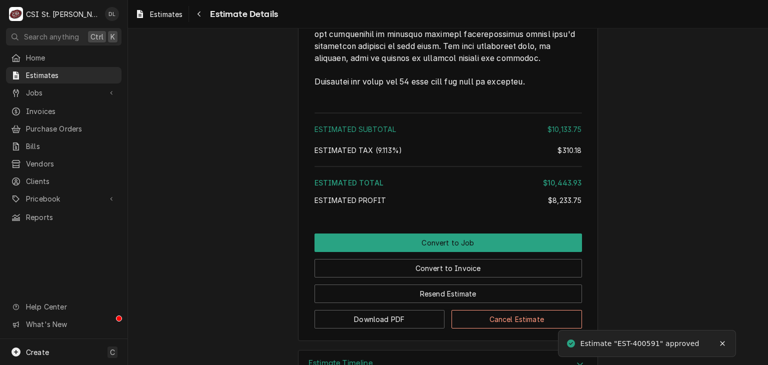
scroll to position [2361, 0]
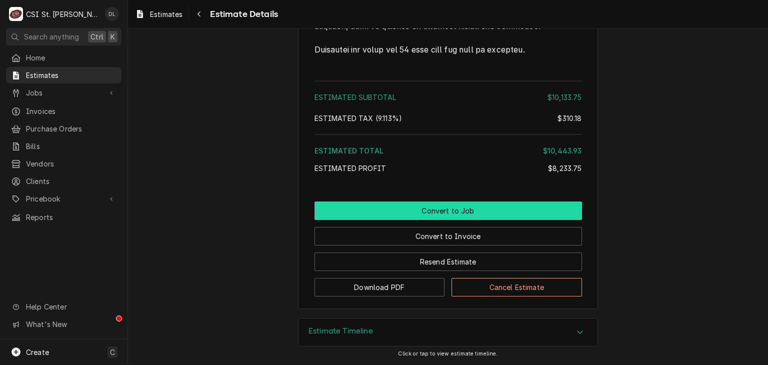
click at [440, 209] on button "Convert to Job" at bounding box center [449, 211] width 268 height 19
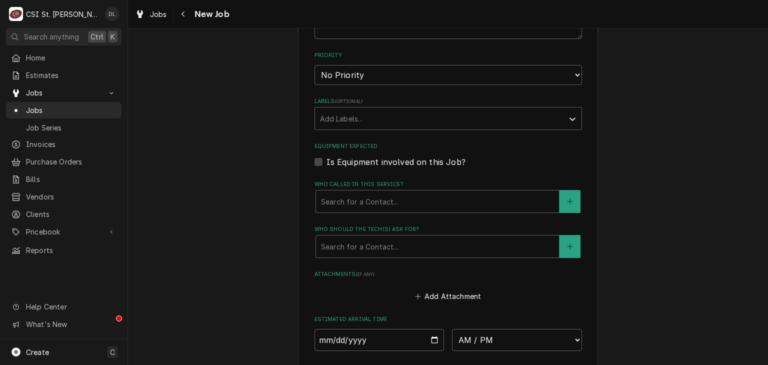
scroll to position [648, 0]
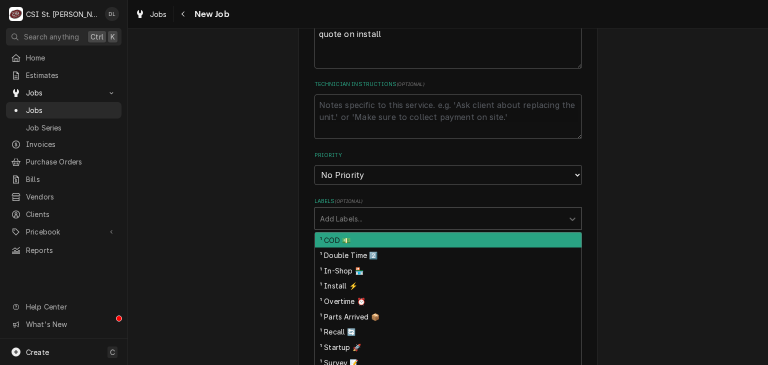
click at [400, 210] on div "Labels" at bounding box center [439, 219] width 239 height 18
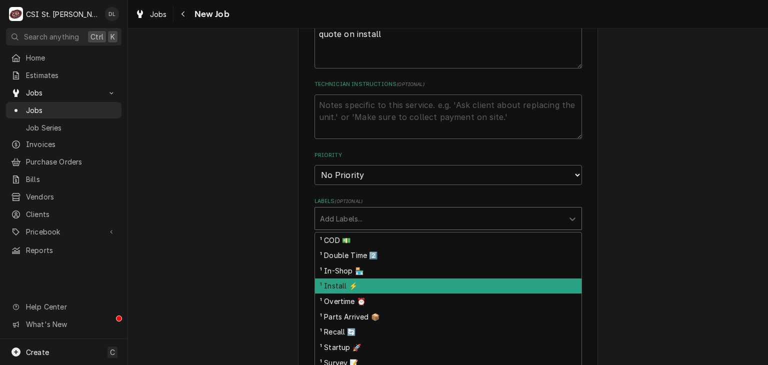
click at [350, 279] on div "¹ Install ⚡️" at bounding box center [448, 287] width 267 height 16
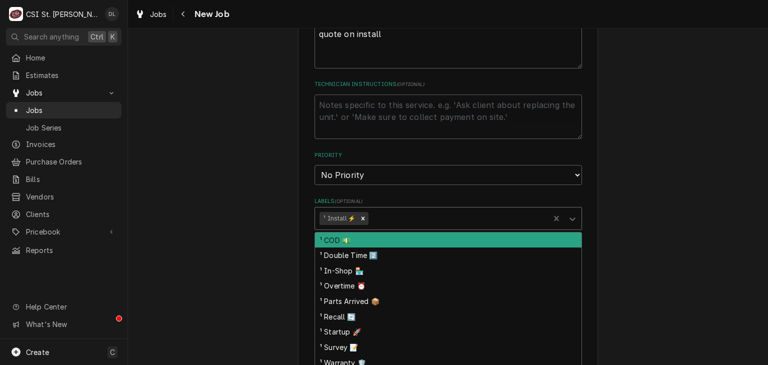
click at [406, 210] on div "Labels" at bounding box center [458, 219] width 175 height 18
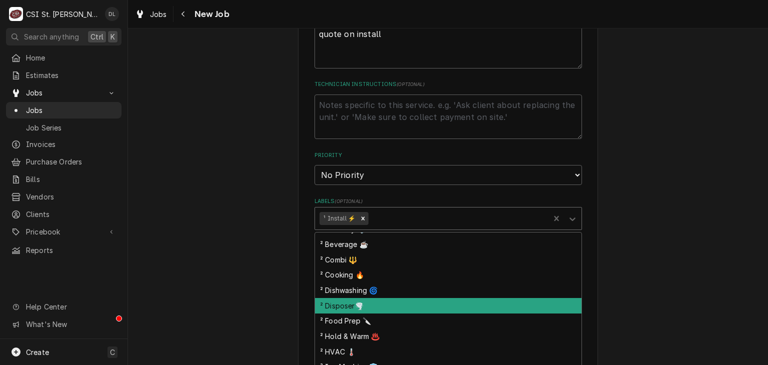
scroll to position [150, 0]
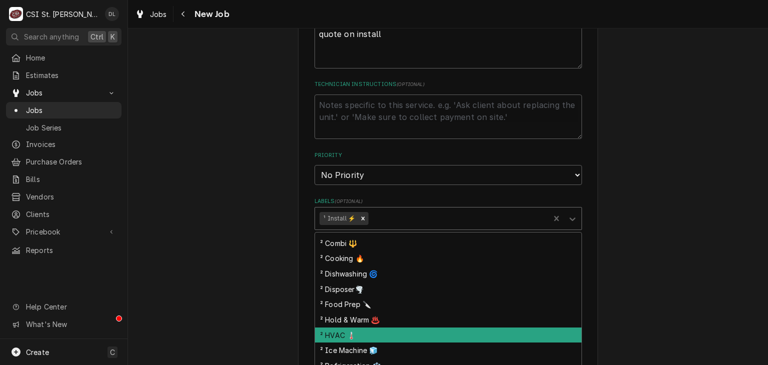
click at [361, 328] on div "² HVAC 🌡️" at bounding box center [448, 336] width 267 height 16
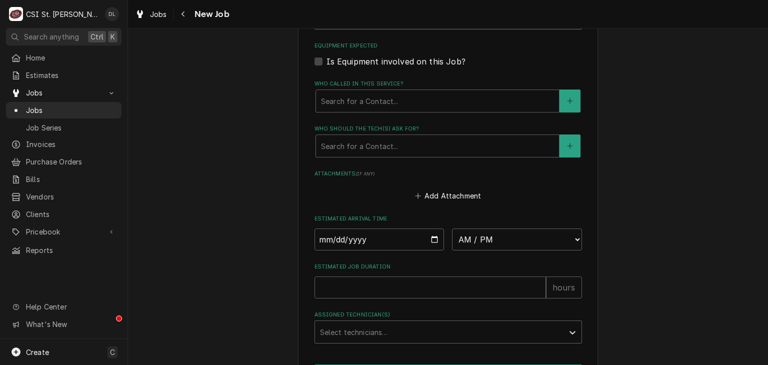
scroll to position [898, 0]
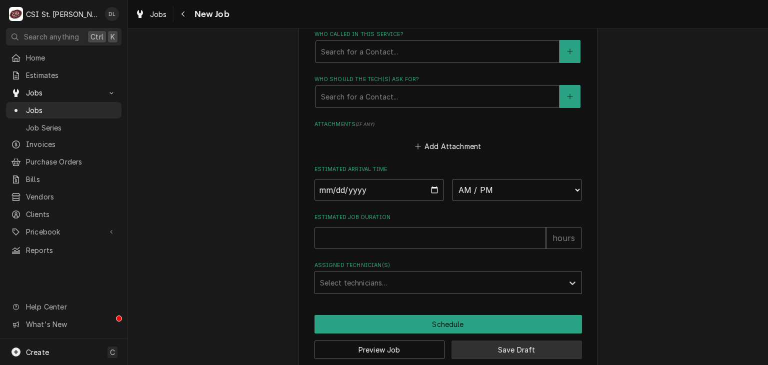
click at [500, 341] on button "Save Draft" at bounding box center [517, 350] width 131 height 19
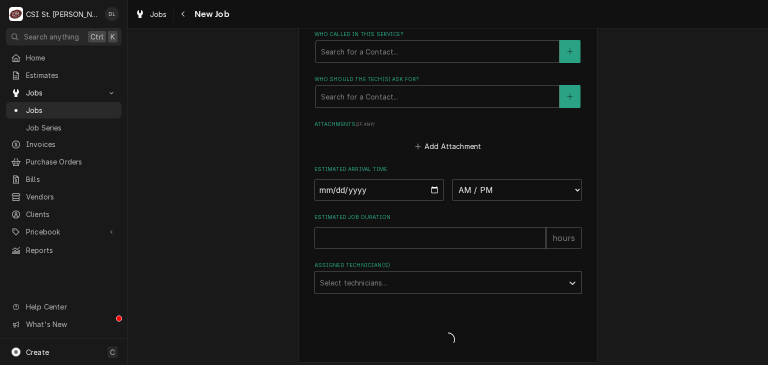
scroll to position [889, 0]
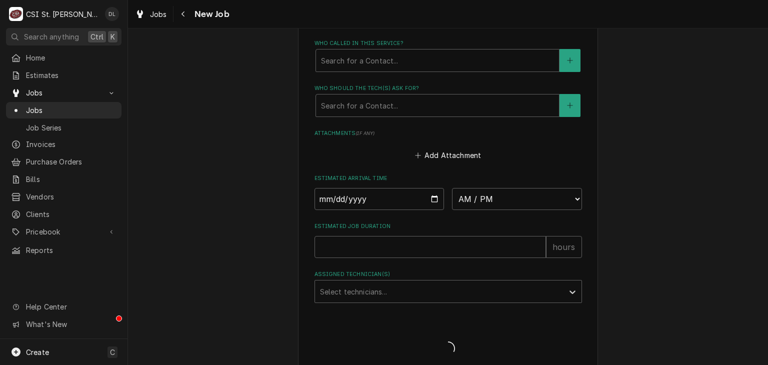
type textarea "x"
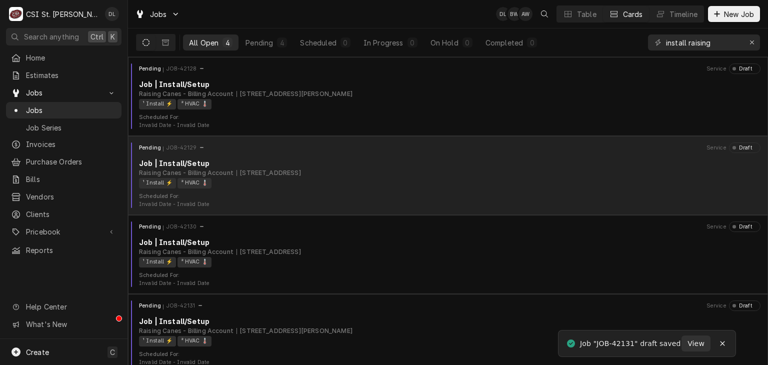
scroll to position [8, 0]
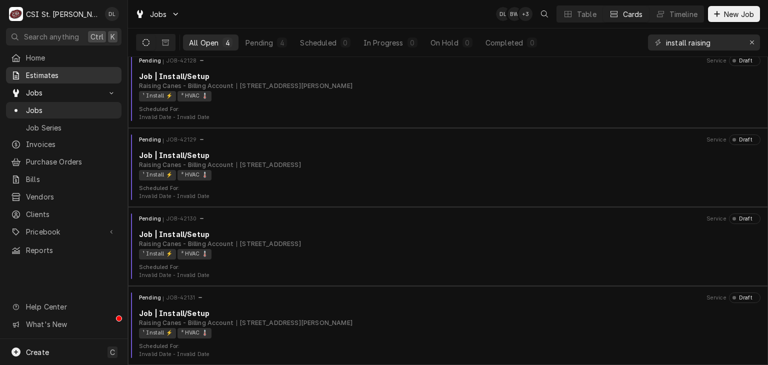
click at [47, 77] on span "Estimates" at bounding box center [71, 75] width 91 height 11
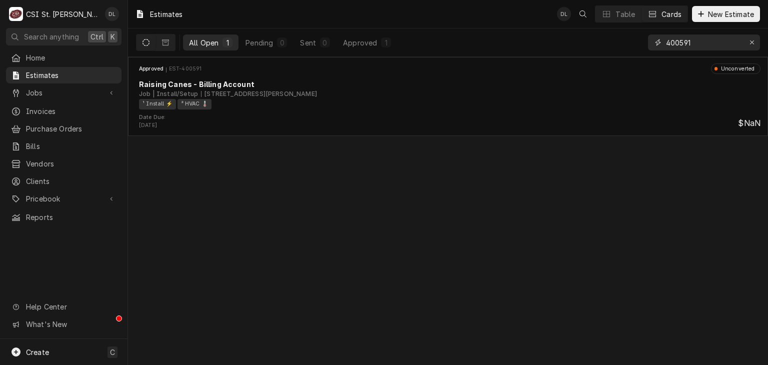
click at [702, 46] on input "400591" at bounding box center [703, 43] width 75 height 16
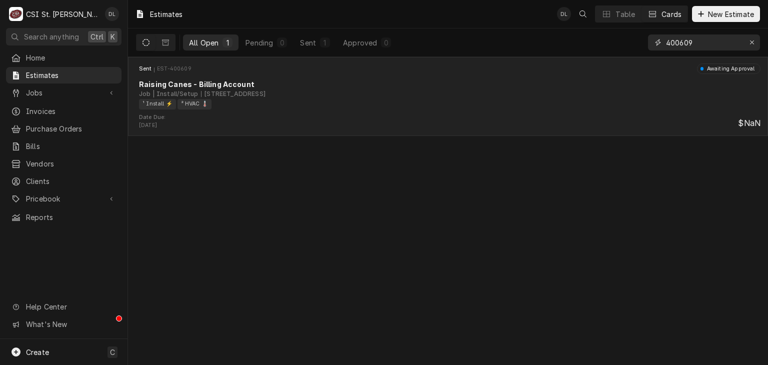
type input "400609"
click at [240, 93] on div "15698 Manchester Rd, Ellisville, MO 63011" at bounding box center [233, 94] width 65 height 9
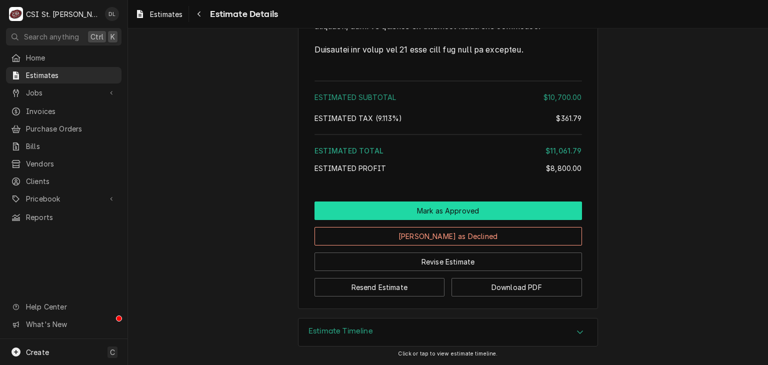
scroll to position [2361, 0]
click at [451, 214] on button "Mark as Approved" at bounding box center [449, 211] width 268 height 19
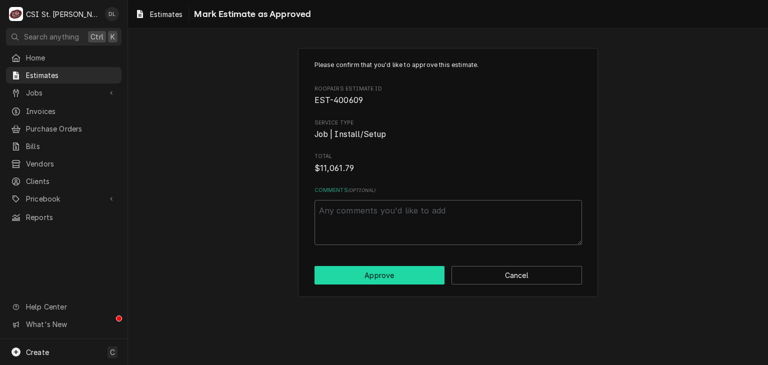
click at [386, 277] on button "Approve" at bounding box center [380, 275] width 131 height 19
type textarea "x"
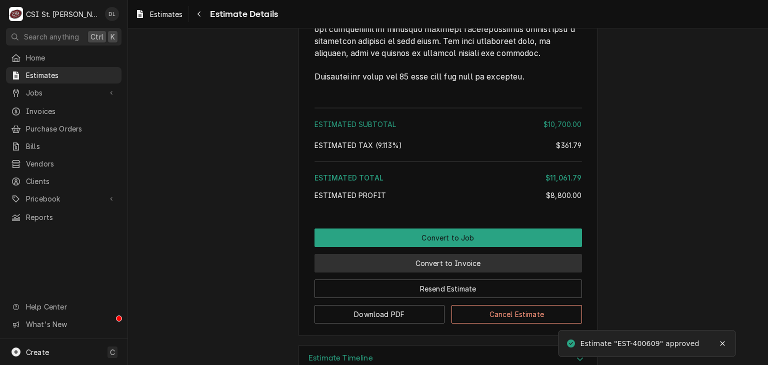
scroll to position [2361, 0]
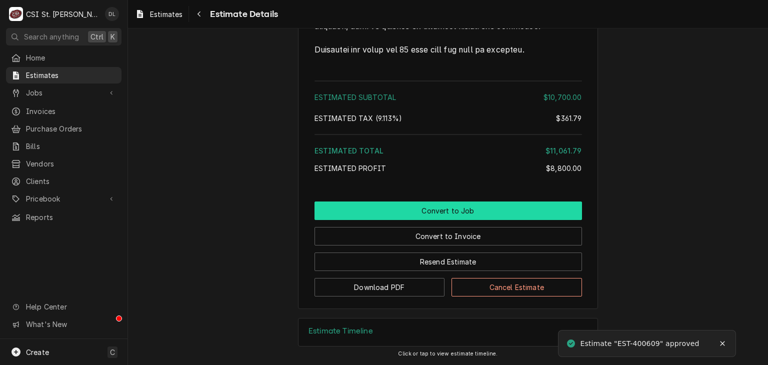
click at [472, 216] on button "Convert to Job" at bounding box center [449, 211] width 268 height 19
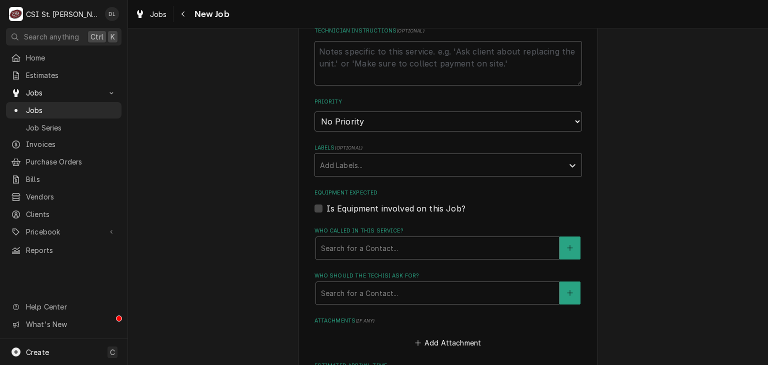
scroll to position [758, 0]
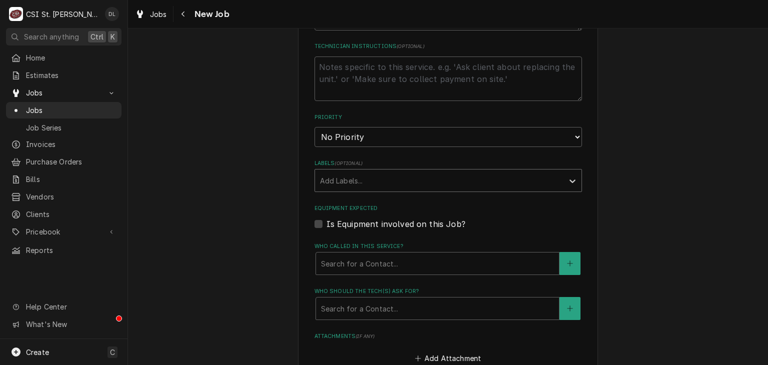
click at [424, 172] on div "Labels" at bounding box center [439, 181] width 239 height 18
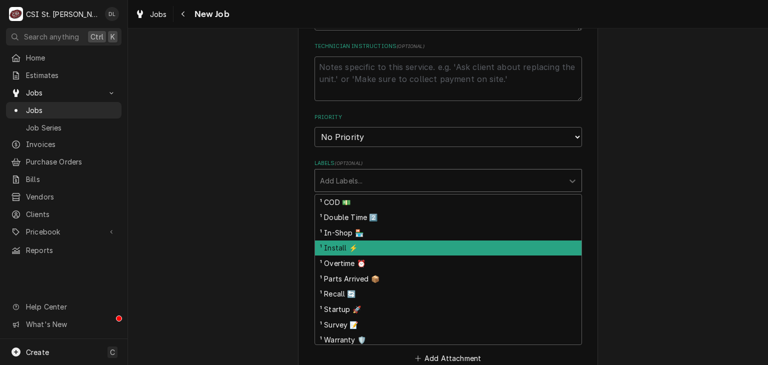
click at [338, 241] on div "¹ Install ⚡️" at bounding box center [448, 249] width 267 height 16
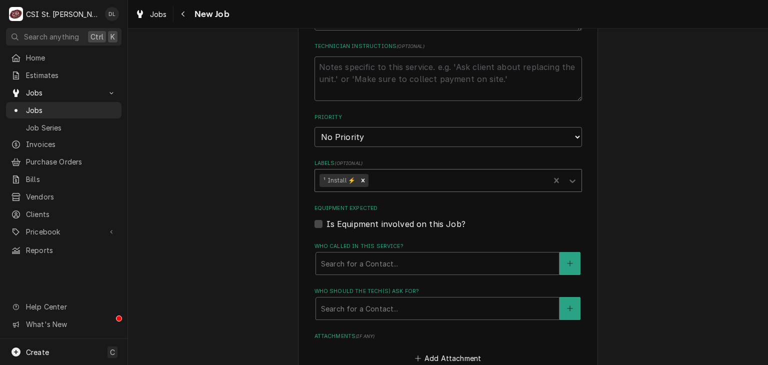
click at [401, 172] on div "Labels" at bounding box center [458, 181] width 175 height 18
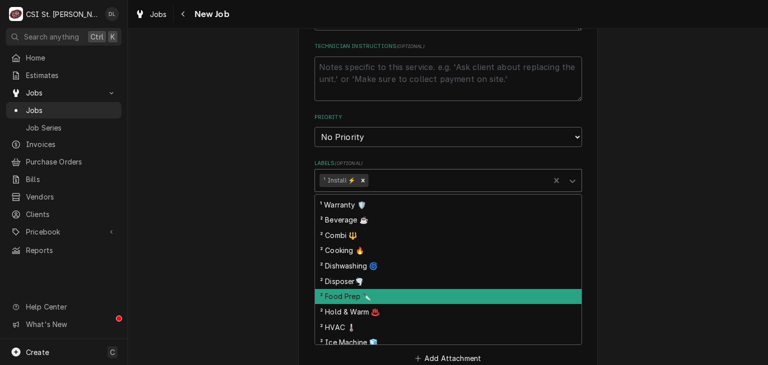
scroll to position [150, 0]
click at [365, 290] on div "² HVAC 🌡️" at bounding box center [448, 298] width 267 height 16
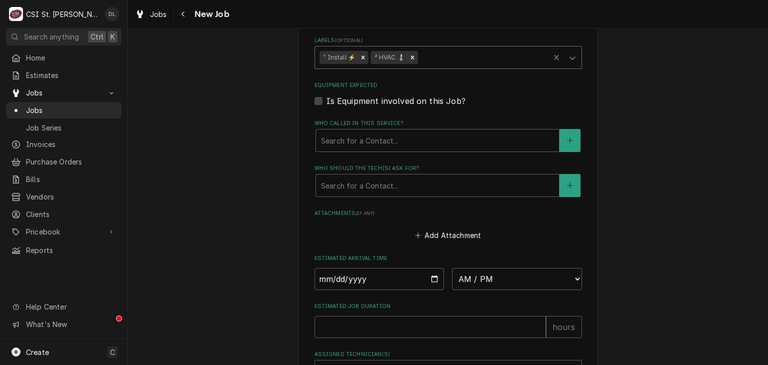
scroll to position [958, 0]
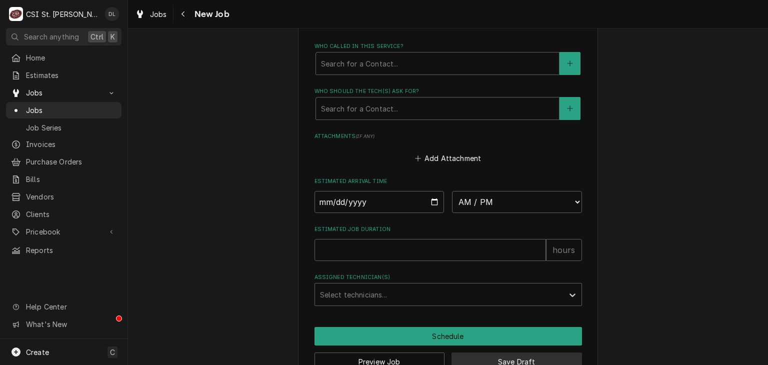
click at [516, 353] on button "Save Draft" at bounding box center [517, 362] width 131 height 19
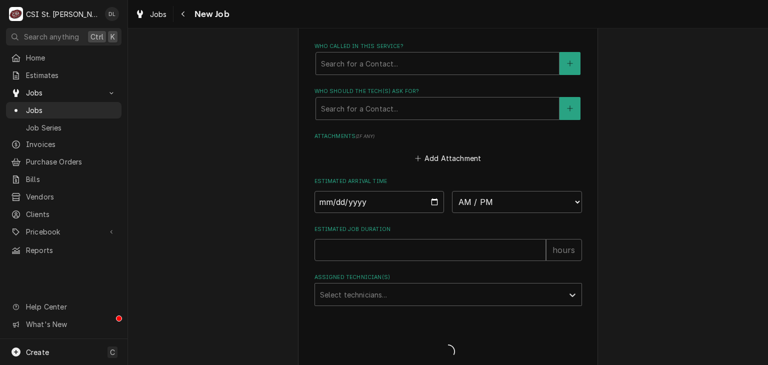
scroll to position [949, 0]
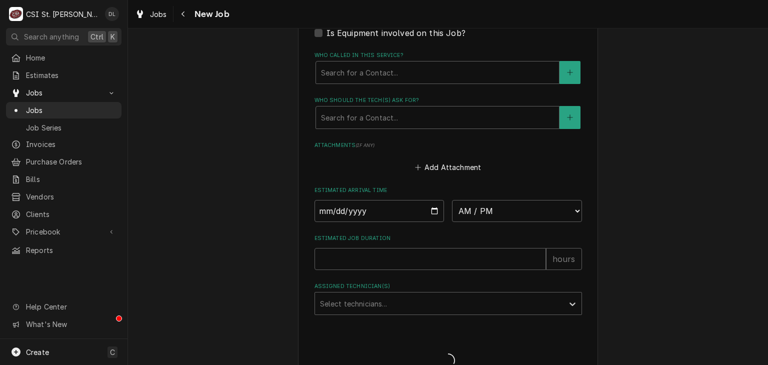
type textarea "x"
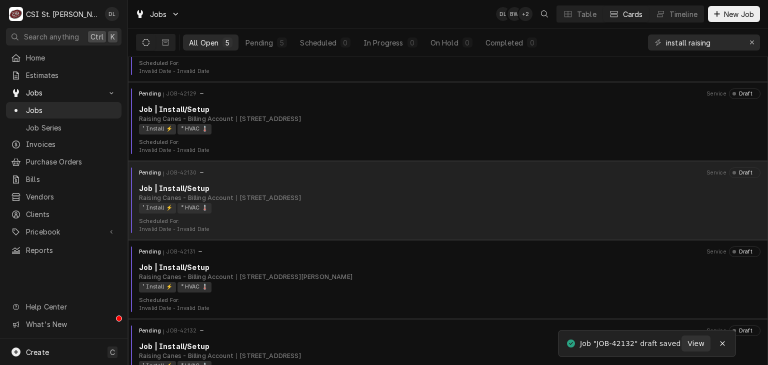
scroll to position [87, 0]
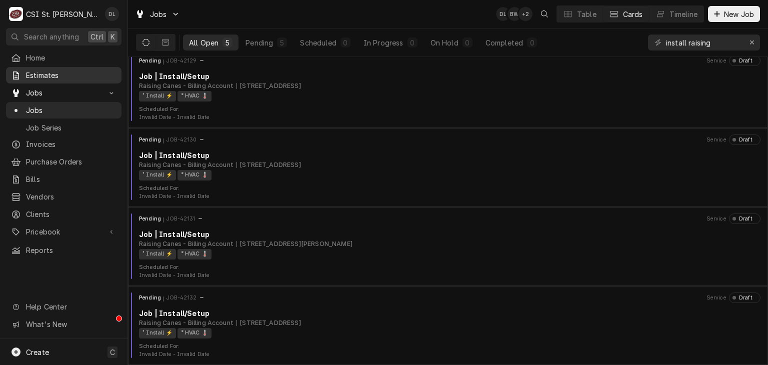
click at [52, 73] on span "Estimates" at bounding box center [71, 75] width 91 height 11
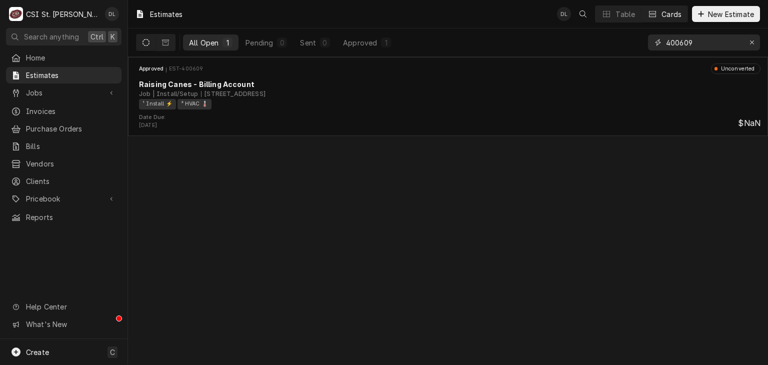
drag, startPoint x: 708, startPoint y: 44, endPoint x: 684, endPoint y: 50, distance: 24.9
click at [684, 50] on input "400609" at bounding box center [703, 43] width 75 height 16
type input "4"
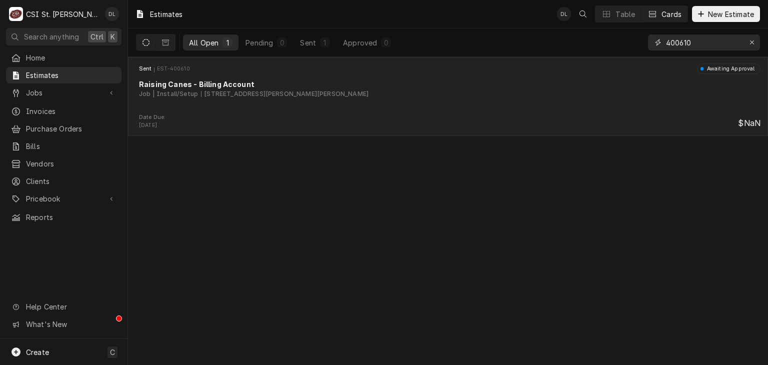
type input "400610"
click at [265, 91] on div "11080 Saint Charles Rock Rd, St Ann, MO 63074" at bounding box center [285, 94] width 168 height 9
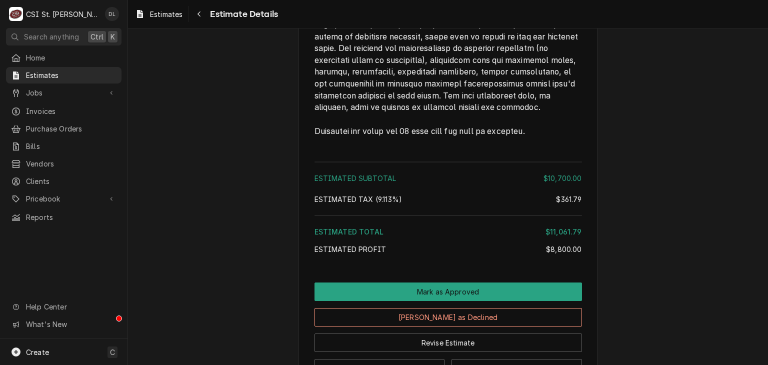
scroll to position [2325, 0]
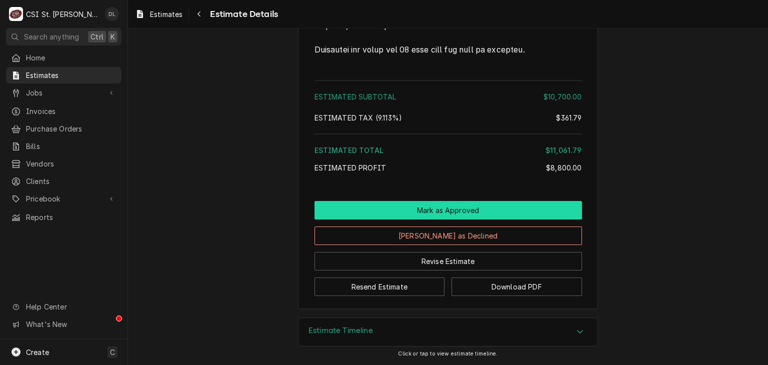
click at [451, 209] on button "Mark as Approved" at bounding box center [449, 210] width 268 height 19
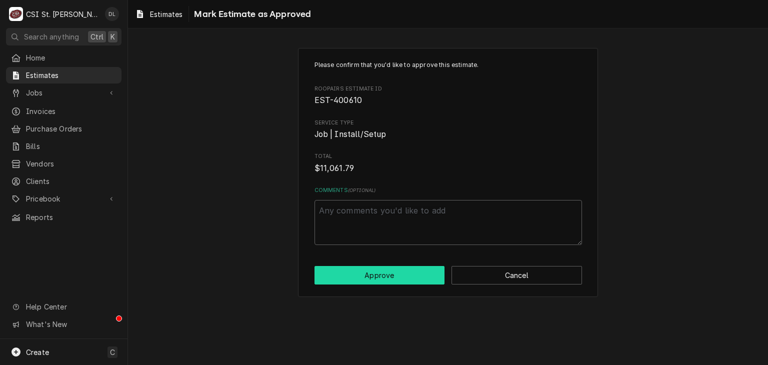
click at [385, 276] on button "Approve" at bounding box center [380, 275] width 131 height 19
type textarea "x"
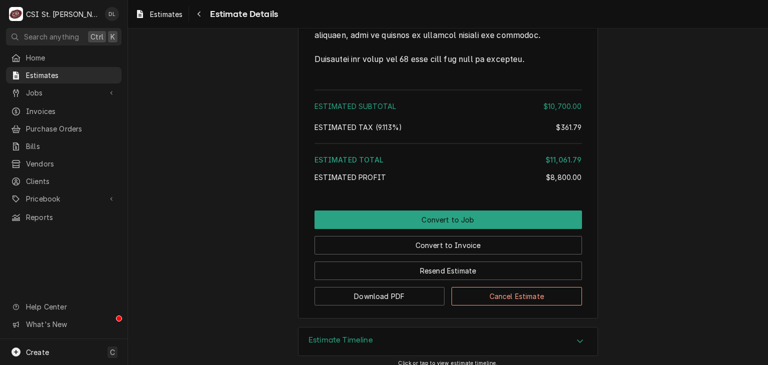
scroll to position [2325, 0]
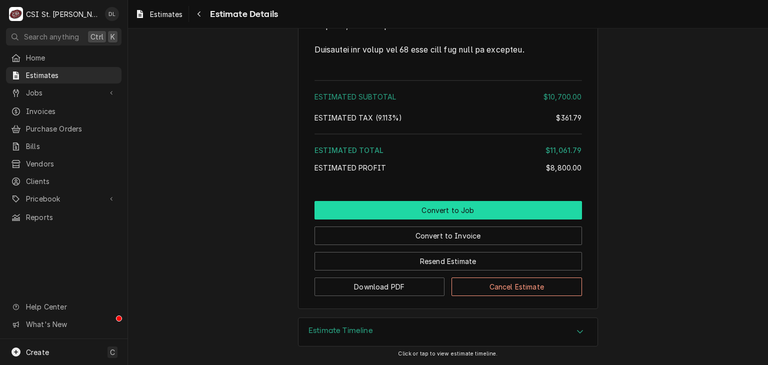
click at [462, 210] on button "Convert to Job" at bounding box center [449, 210] width 268 height 19
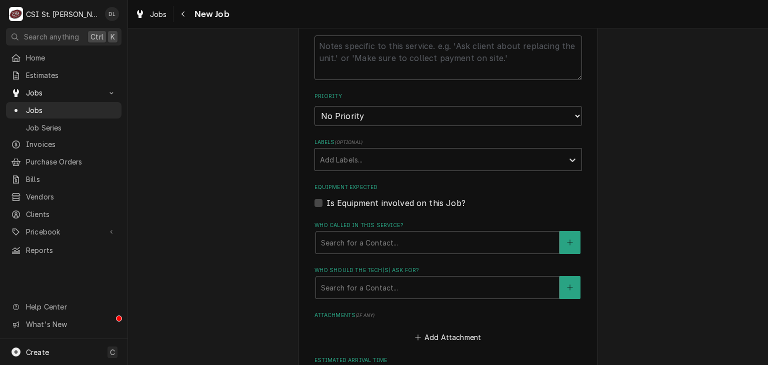
scroll to position [648, 0]
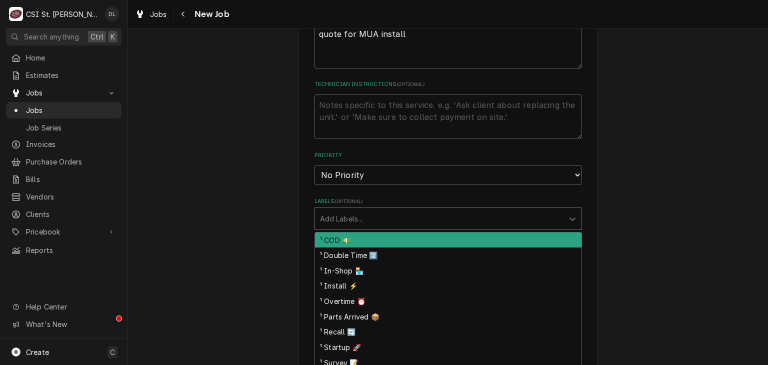
click at [434, 210] on div "Labels" at bounding box center [439, 219] width 239 height 18
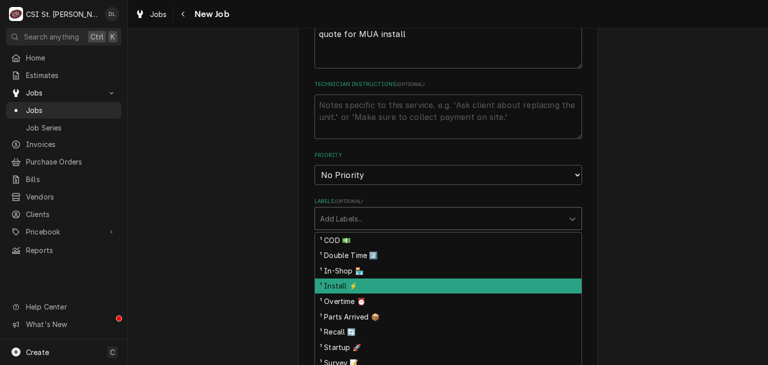
click at [355, 279] on div "¹ Install ⚡️" at bounding box center [448, 287] width 267 height 16
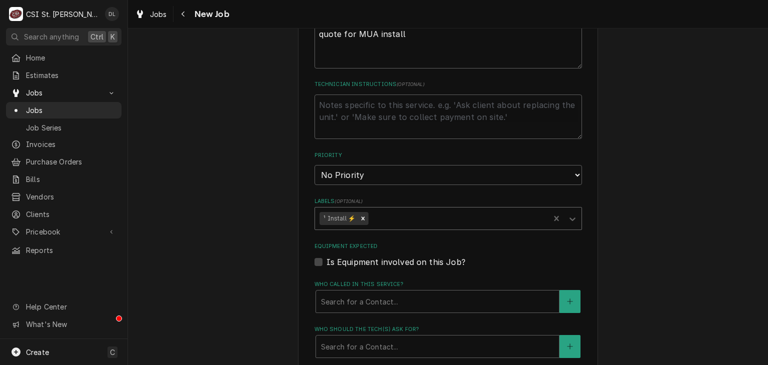
click at [406, 210] on div "Labels" at bounding box center [458, 219] width 175 height 18
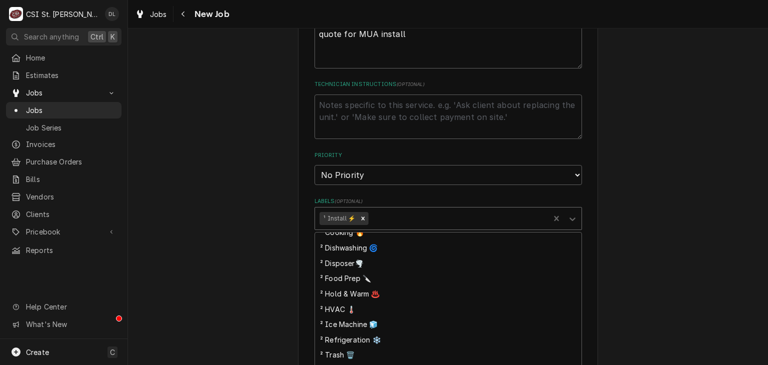
scroll to position [200, 0]
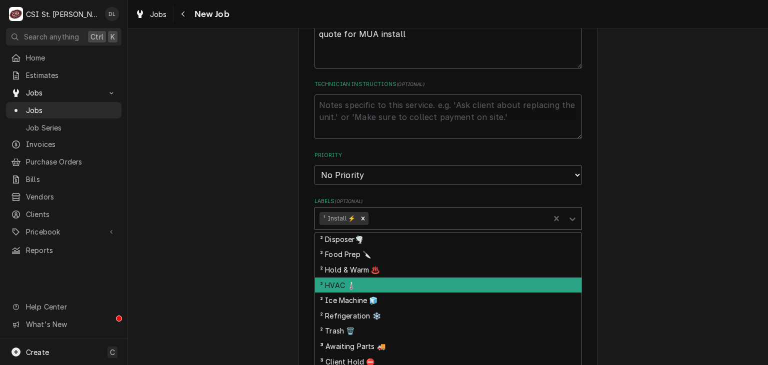
click at [348, 278] on div "² HVAC 🌡️" at bounding box center [448, 286] width 267 height 16
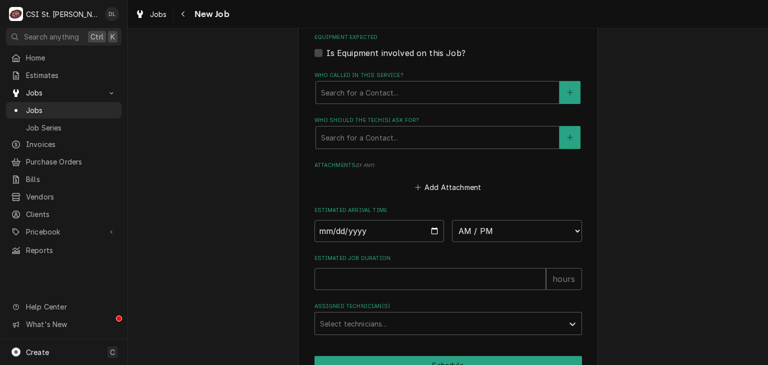
scroll to position [898, 0]
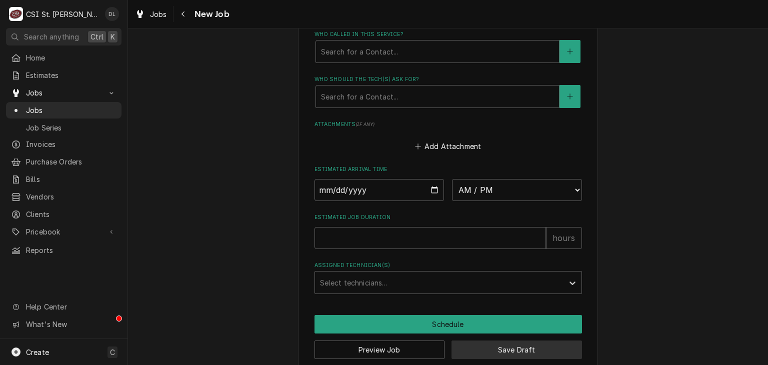
click at [526, 341] on button "Save Draft" at bounding box center [517, 350] width 131 height 19
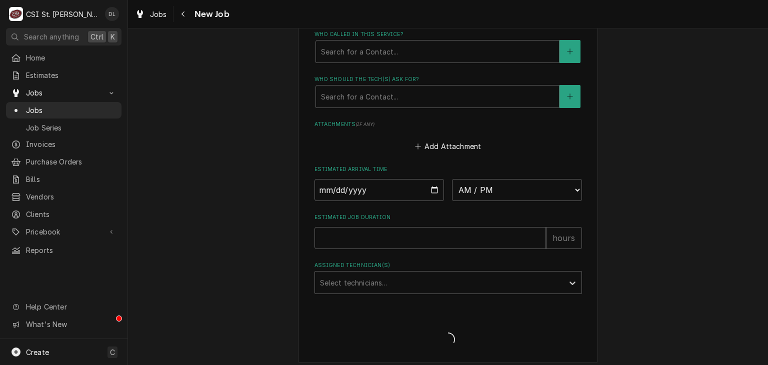
scroll to position [889, 0]
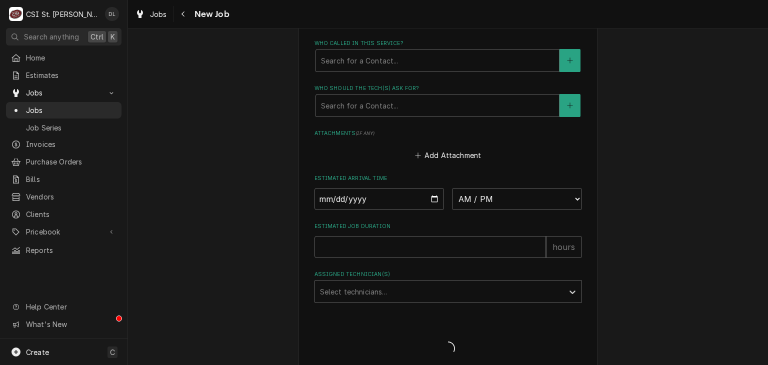
type textarea "x"
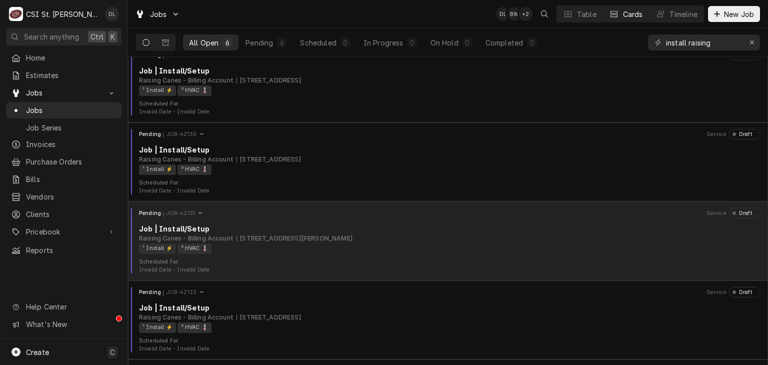
scroll to position [166, 0]
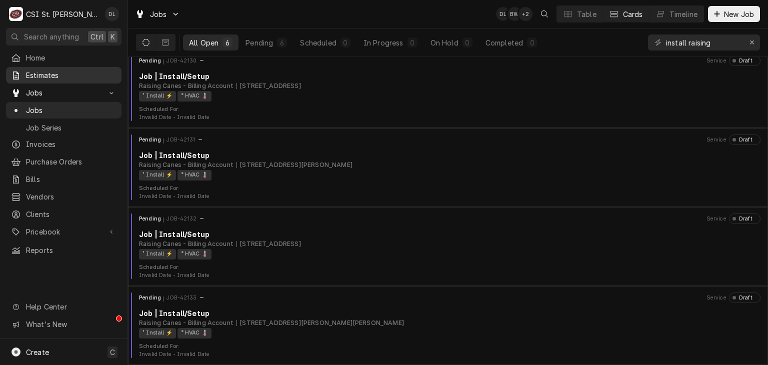
click at [54, 75] on span "Estimates" at bounding box center [71, 75] width 91 height 11
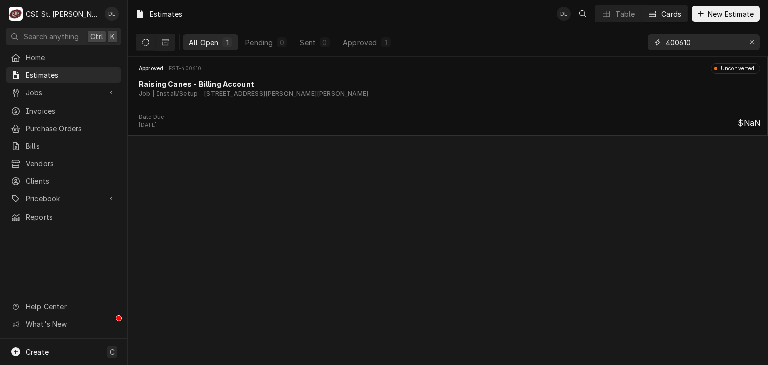
click at [717, 44] on input "400610" at bounding box center [703, 43] width 75 height 16
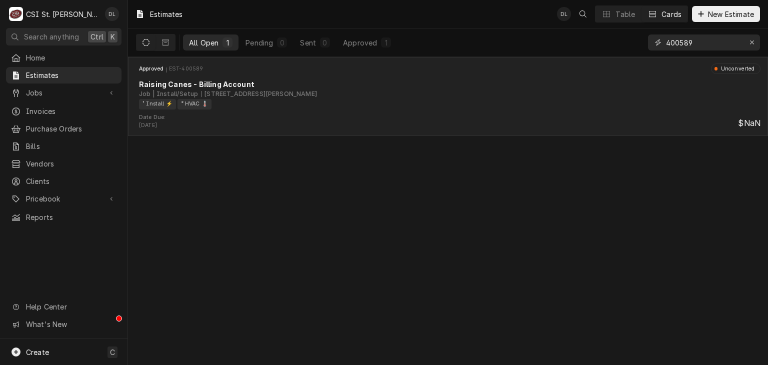
type input "400589"
click at [286, 91] on div "[STREET_ADDRESS][PERSON_NAME]" at bounding box center [259, 94] width 116 height 9
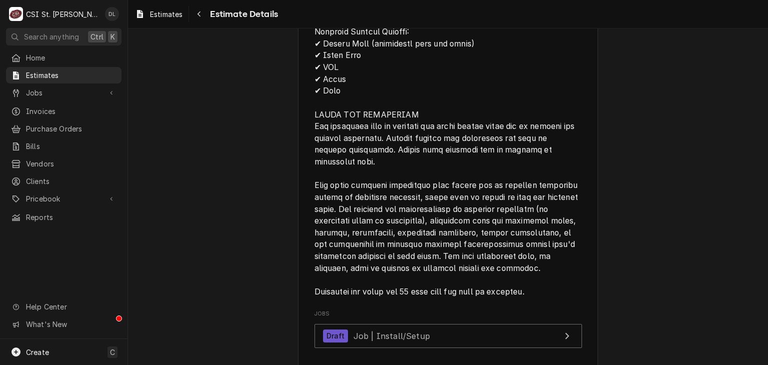
scroll to position [2341, 0]
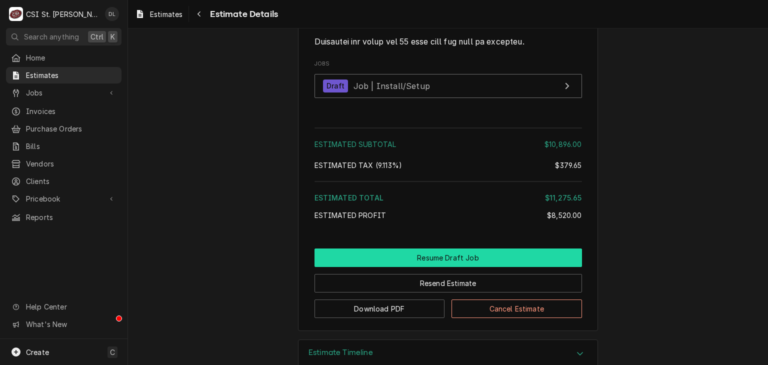
click at [446, 267] on button "Resume Draft Job" at bounding box center [449, 258] width 268 height 19
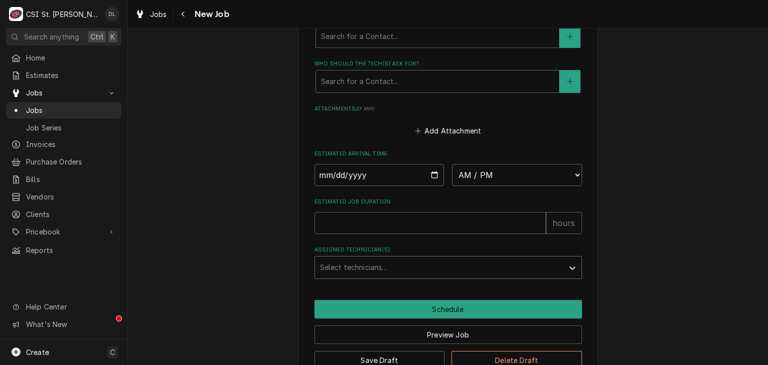
scroll to position [880, 0]
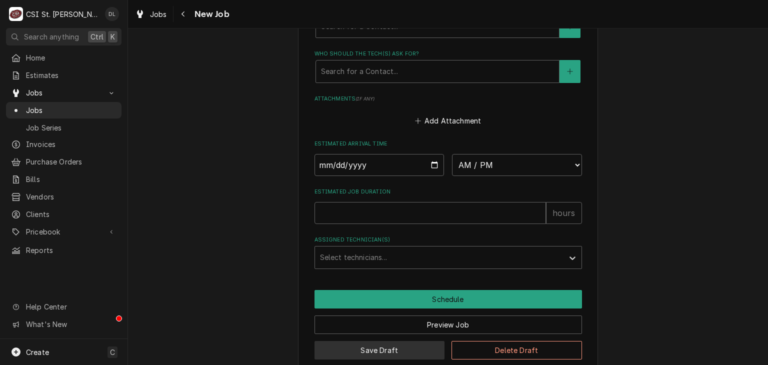
click at [390, 341] on button "Save Draft" at bounding box center [380, 350] width 131 height 19
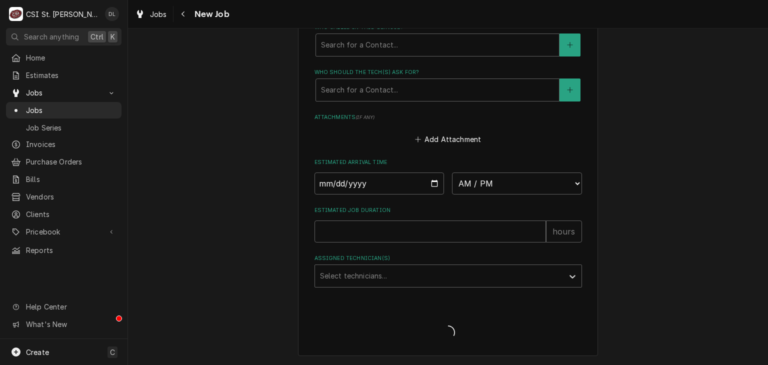
scroll to position [846, 0]
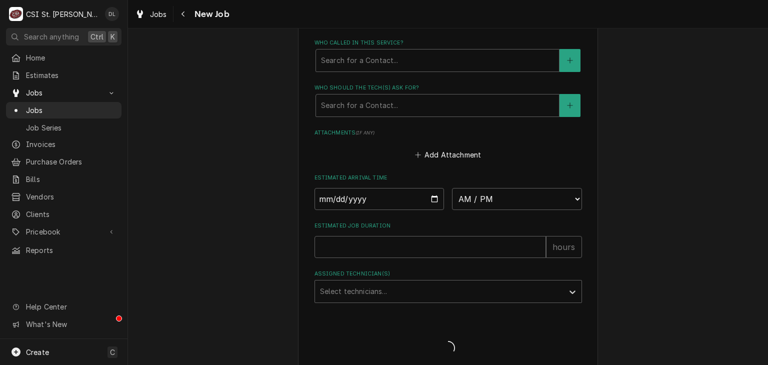
type textarea "x"
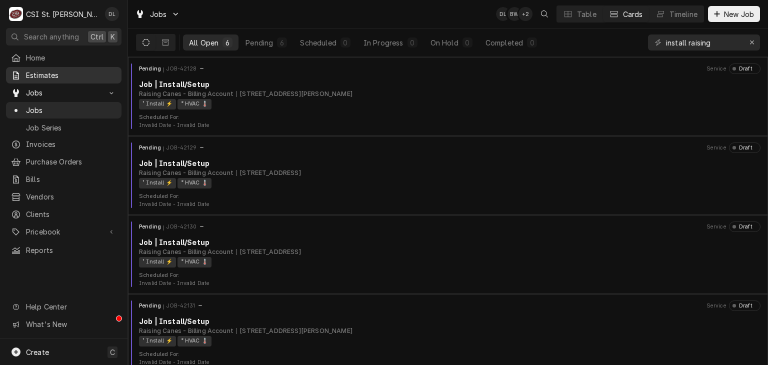
click at [50, 77] on span "Estimates" at bounding box center [71, 75] width 91 height 11
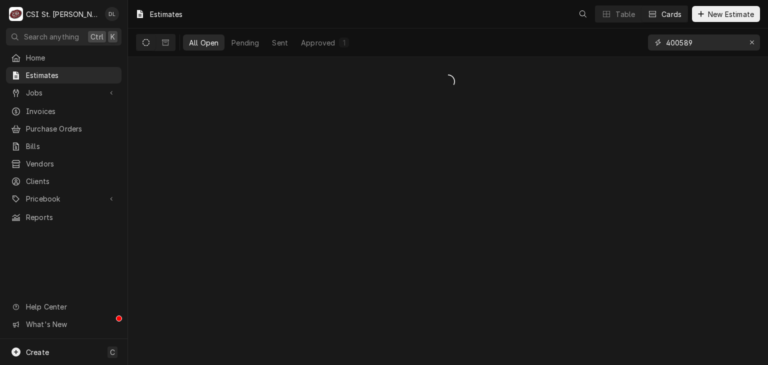
click at [705, 44] on input "400589" at bounding box center [703, 43] width 75 height 16
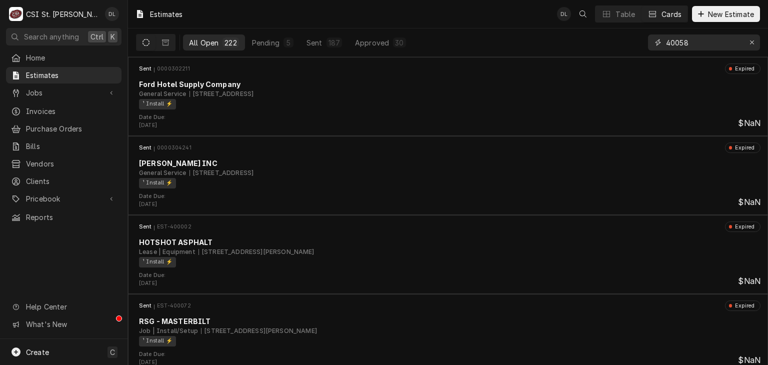
type input "400589"
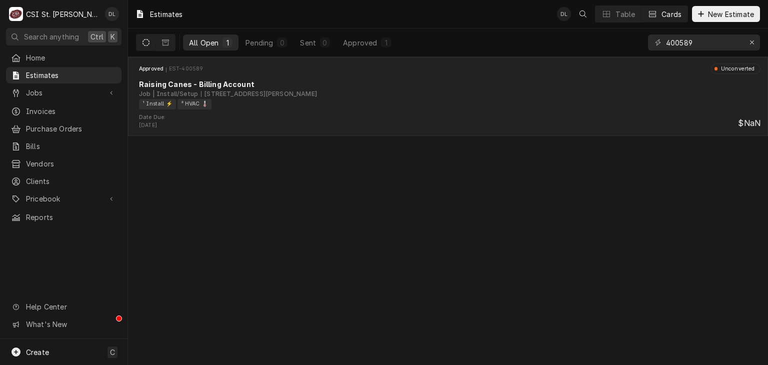
click at [414, 105] on div "¹ Install ⚡️ ² HVAC 🌡️" at bounding box center [446, 104] width 615 height 11
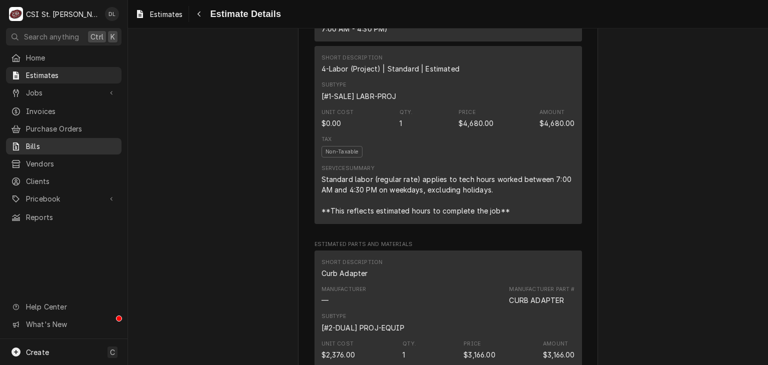
scroll to position [840, 0]
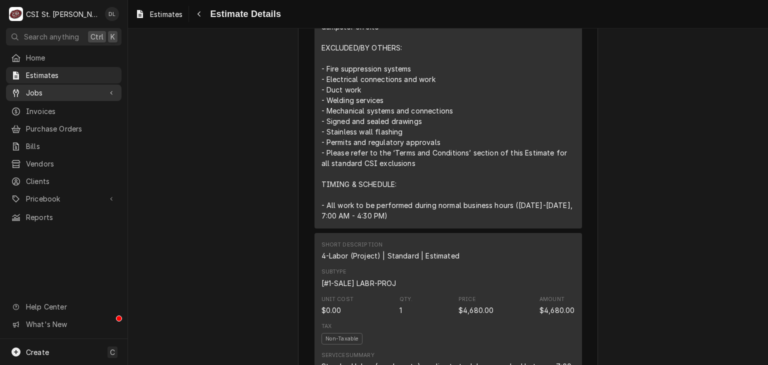
click at [54, 92] on span "Jobs" at bounding box center [64, 93] width 76 height 11
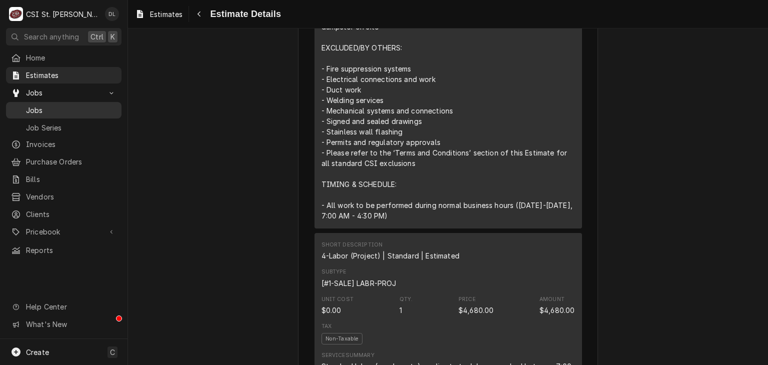
click at [24, 106] on div "Jobs" at bounding box center [64, 110] width 106 height 11
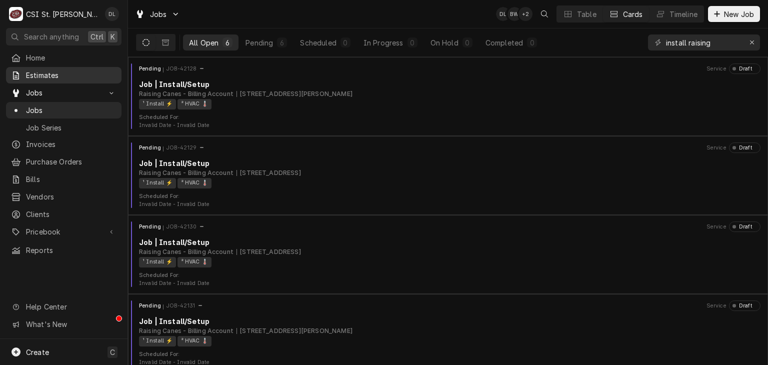
click at [34, 78] on div "Estimates" at bounding box center [64, 75] width 112 height 13
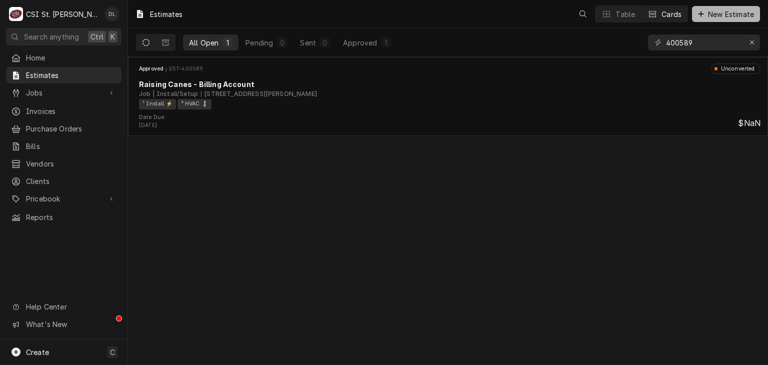
click at [706, 14] on span "New Estimate" at bounding box center [731, 14] width 50 height 11
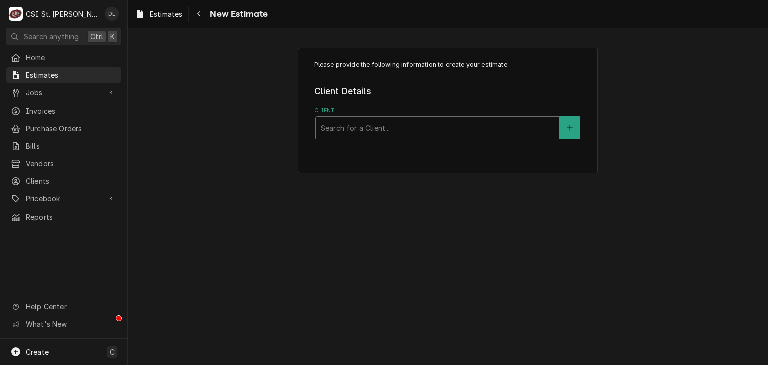
click at [365, 134] on div "Client" at bounding box center [437, 128] width 233 height 18
type input "raising canes"
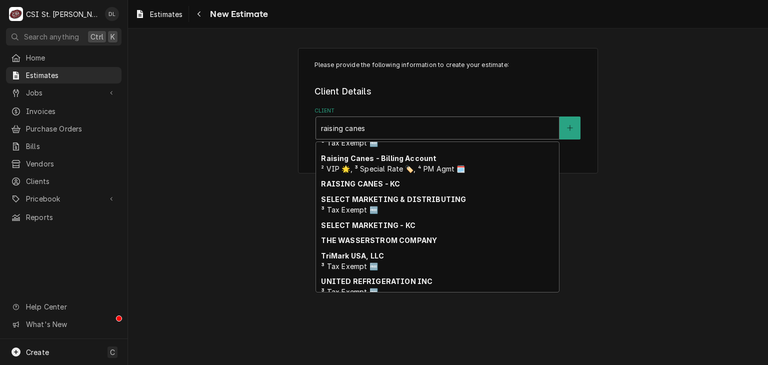
scroll to position [195, 0]
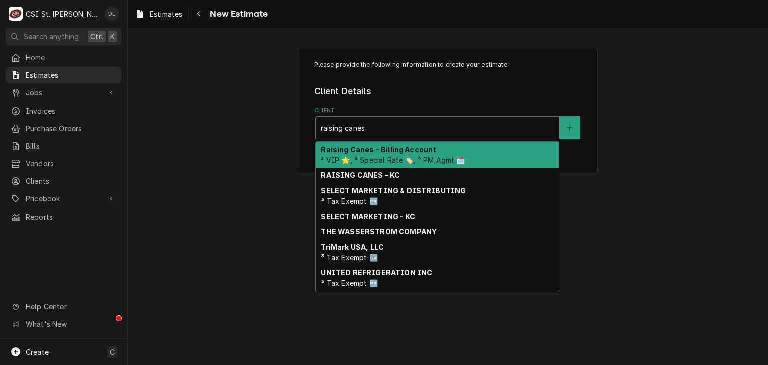
click at [418, 157] on span "² VIP 🌟, ³ Special Rate 🏷️, ⁴ PM Agmt 🗓️" at bounding box center [393, 160] width 144 height 9
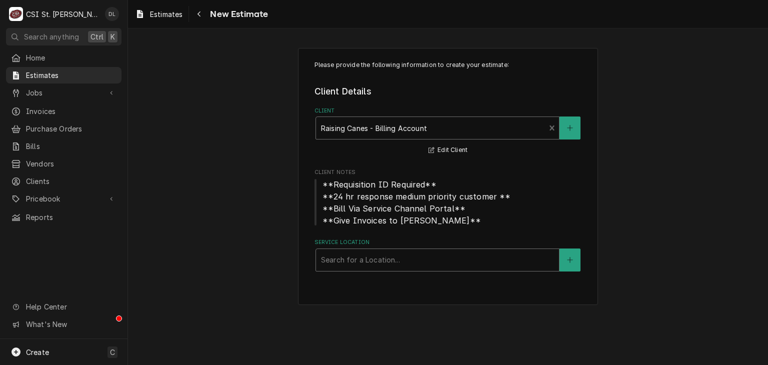
click at [422, 261] on div "Service Location" at bounding box center [437, 260] width 233 height 18
type input "185"
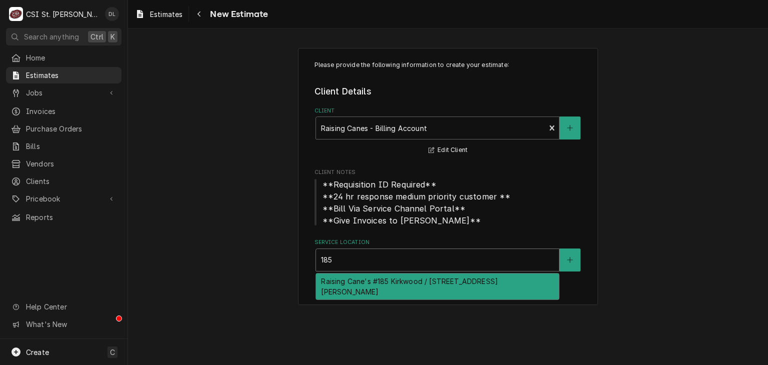
click at [404, 285] on div "Raising Cane's #185 Kirkwood / 1034 S Kirkwood Rd, Kirkwood, MO 63122" at bounding box center [437, 287] width 243 height 26
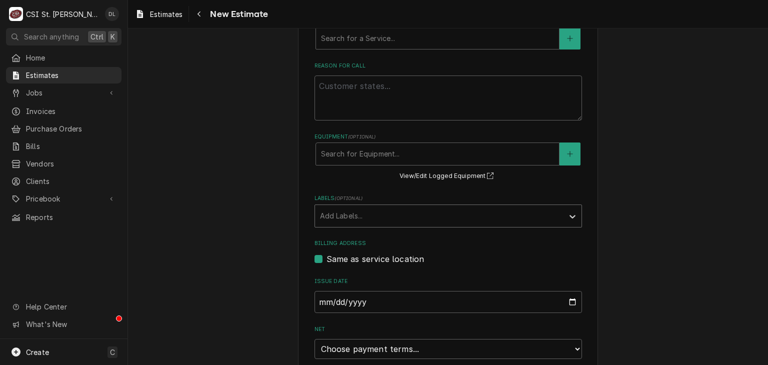
scroll to position [450, 0]
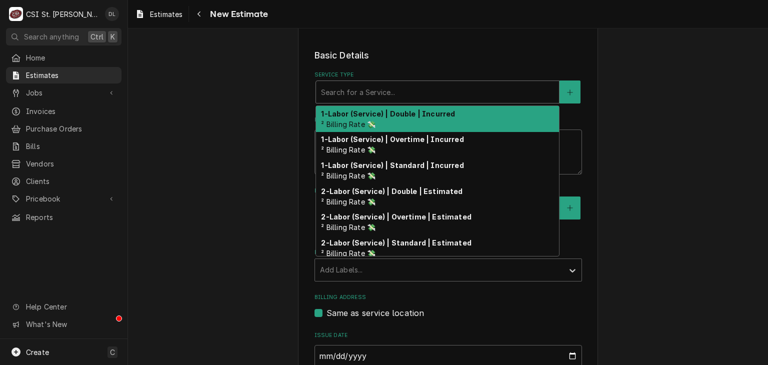
click at [383, 83] on div "Service Type" at bounding box center [437, 92] width 233 height 18
type textarea "x"
type input "i"
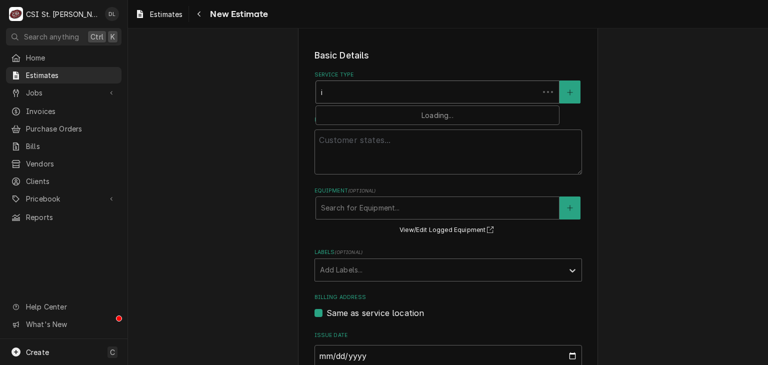
type textarea "x"
type input "in"
type textarea "x"
type input "inst"
type textarea "x"
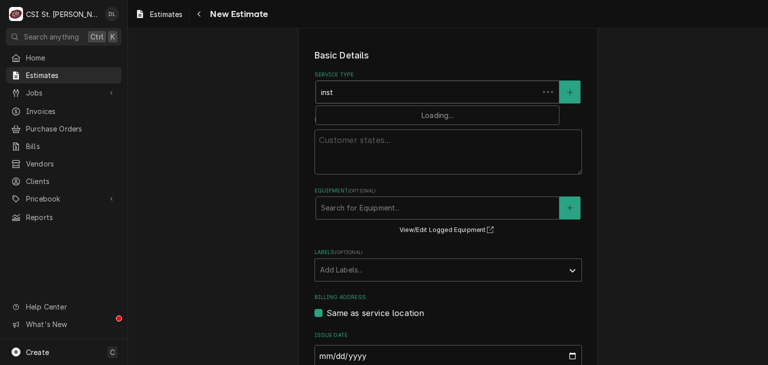
type input "insta"
type textarea "x"
type input "instal"
type textarea "x"
type input "install"
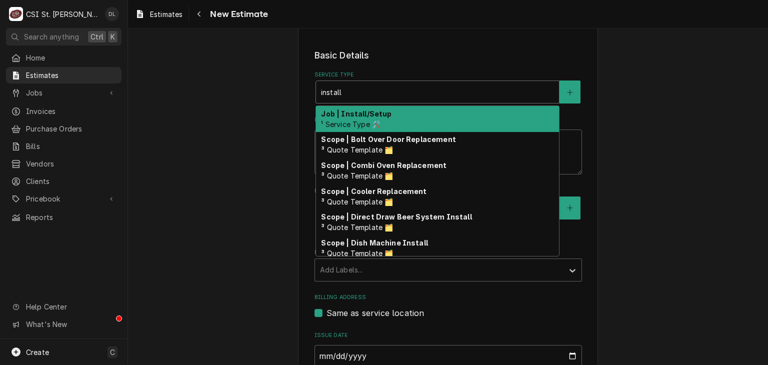
click at [370, 120] on span "¹ Service Type 🛠️" at bounding box center [351, 124] width 60 height 9
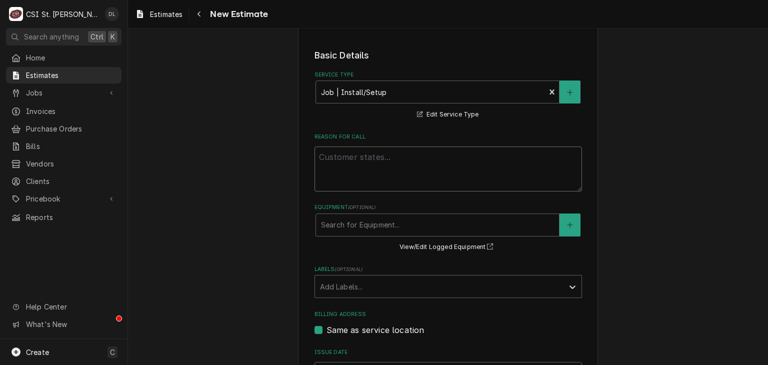
drag, startPoint x: 403, startPoint y: 147, endPoint x: 399, endPoint y: 155, distance: 8.3
click at [399, 155] on textarea "Reason For Call" at bounding box center [449, 169] width 268 height 45
type textarea "x"
type textarea "i"
type textarea "x"
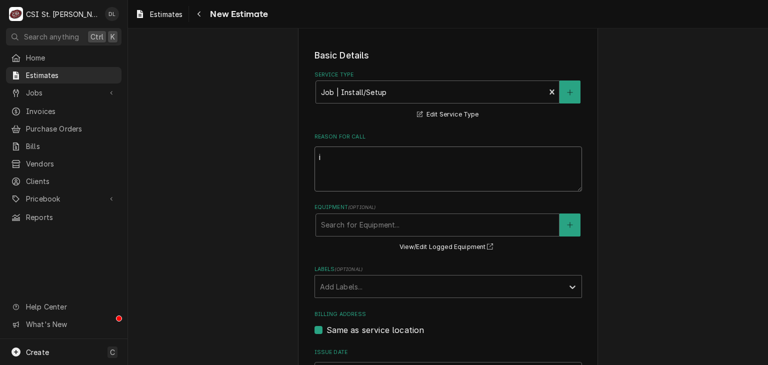
type textarea "in"
type textarea "x"
type textarea "inst"
type textarea "x"
type textarea "insta"
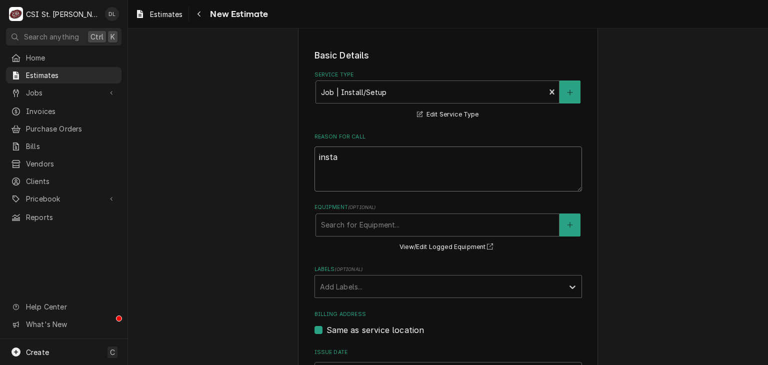
type textarea "x"
type textarea "instal"
type textarea "x"
type textarea "install"
type textarea "x"
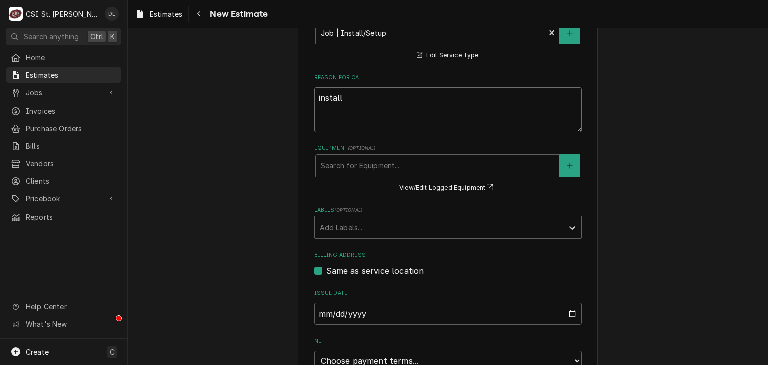
scroll to position [550, 0]
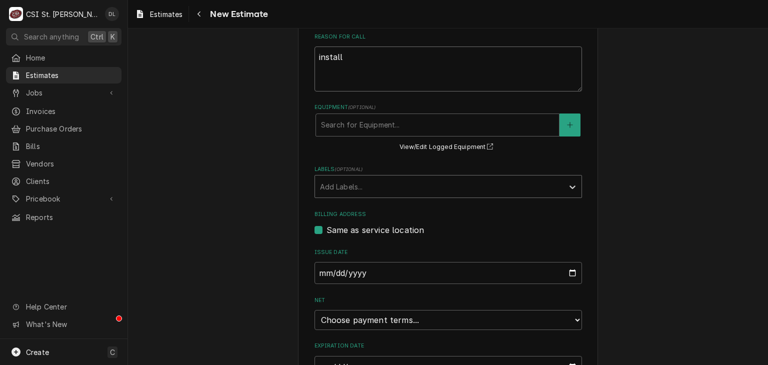
type textarea "install"
click at [427, 178] on div "Labels" at bounding box center [439, 187] width 239 height 18
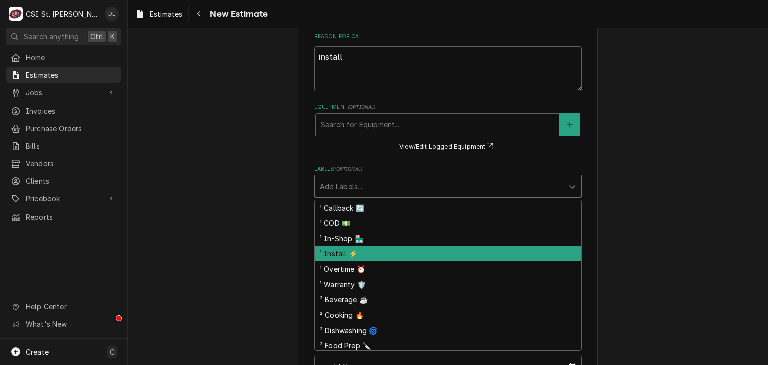
click at [344, 247] on div "¹ Install ⚡️" at bounding box center [448, 255] width 267 height 16
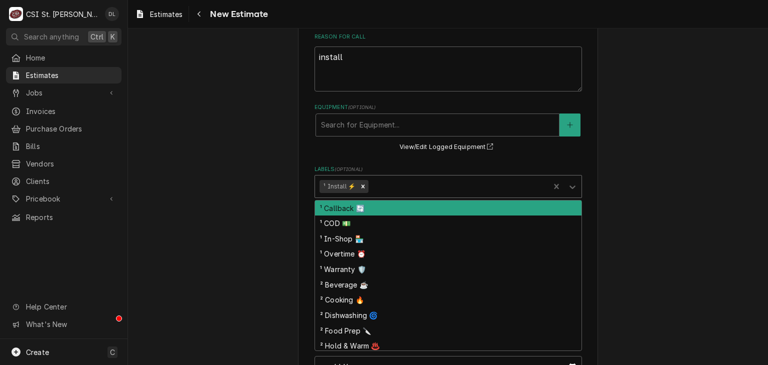
click at [399, 178] on div "Labels" at bounding box center [458, 187] width 175 height 18
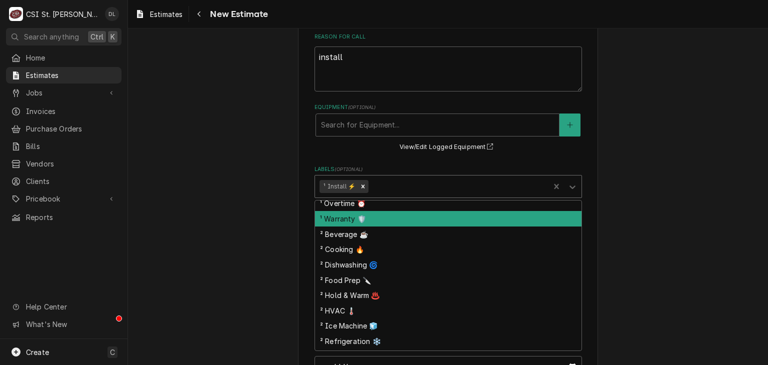
scroll to position [80, 0]
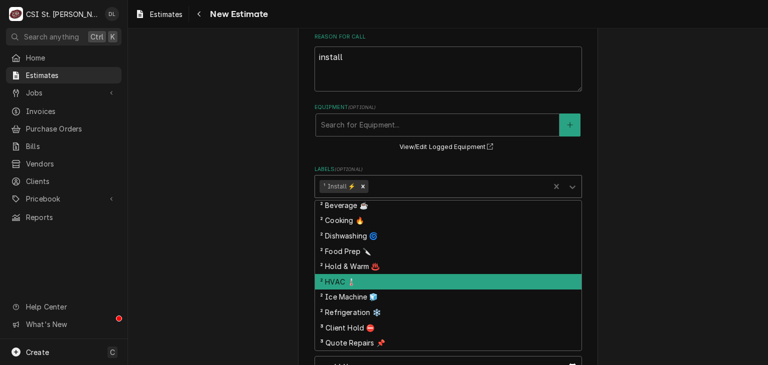
click at [384, 274] on div "² HVAC 🌡️" at bounding box center [448, 282] width 267 height 16
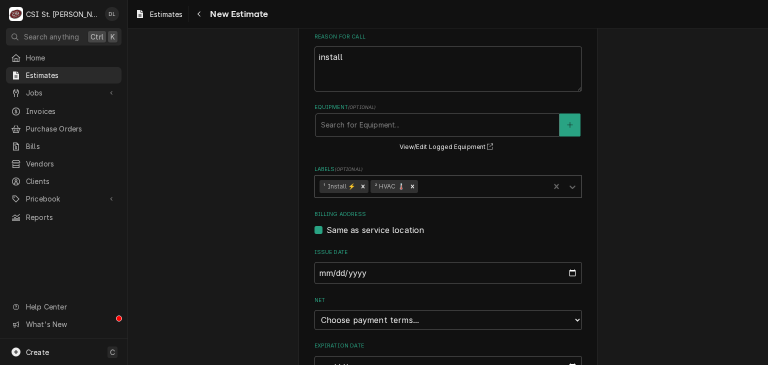
scroll to position [592, 0]
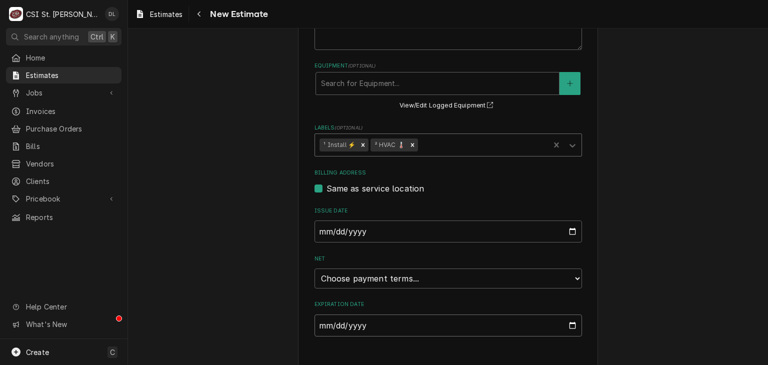
click at [566, 317] on input "Expiration Date" at bounding box center [449, 326] width 268 height 22
click at [569, 315] on input "Expiration Date" at bounding box center [449, 326] width 268 height 22
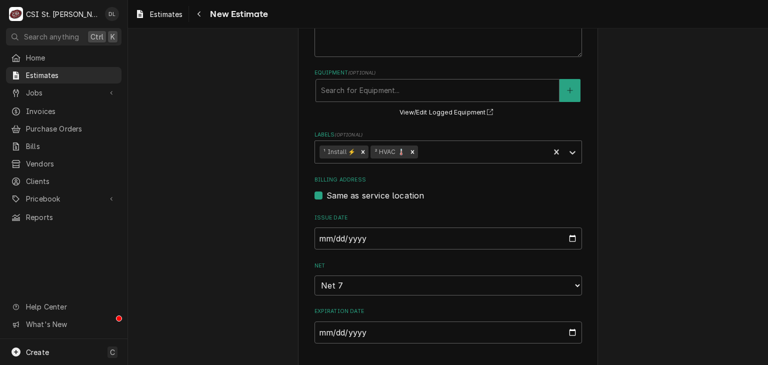
type textarea "x"
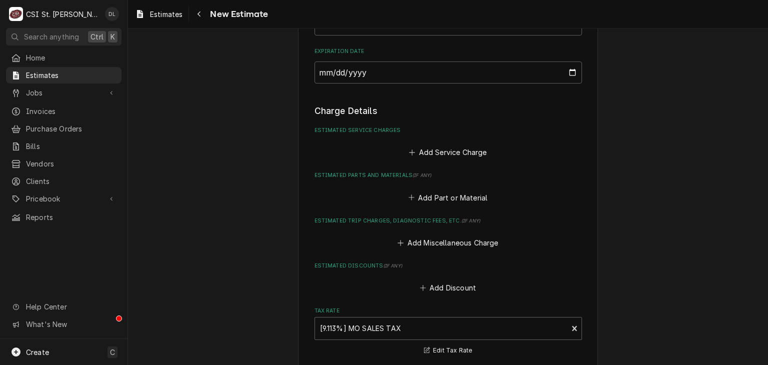
scroll to position [846, 0]
click at [409, 148] on icon "Estimated Service Charges" at bounding box center [412, 151] width 6 height 7
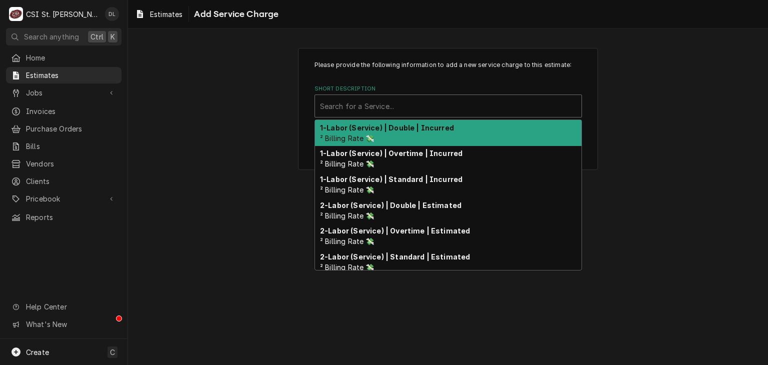
click at [360, 111] on div "Short Description" at bounding box center [448, 106] width 257 height 18
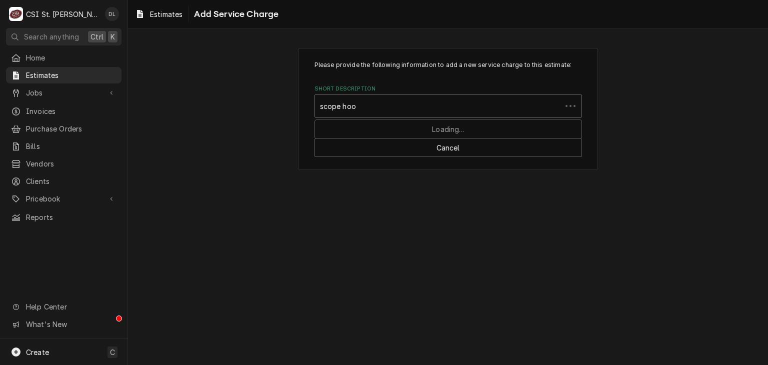
type input "scope hood"
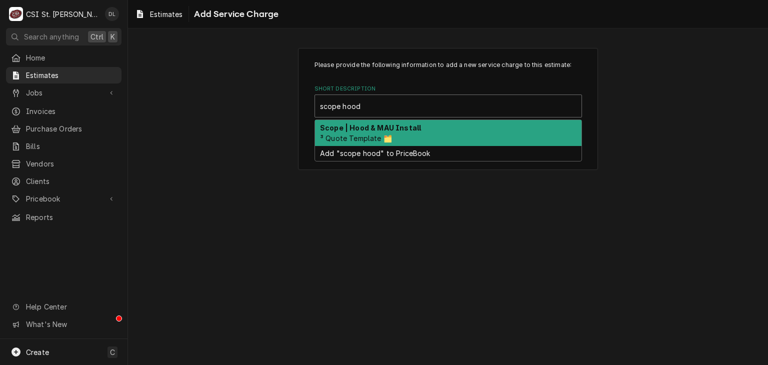
click at [369, 135] on span "³ Quote Template 🗂️" at bounding box center [356, 138] width 72 height 9
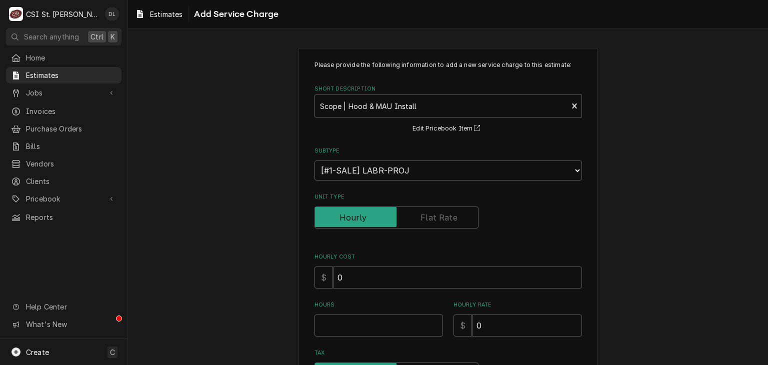
type textarea "x"
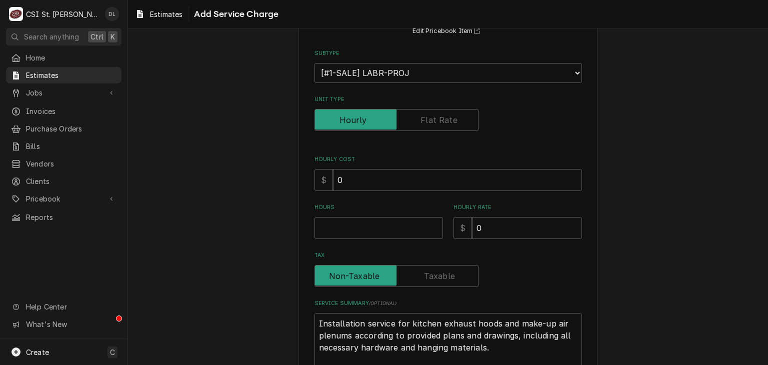
scroll to position [100, 0]
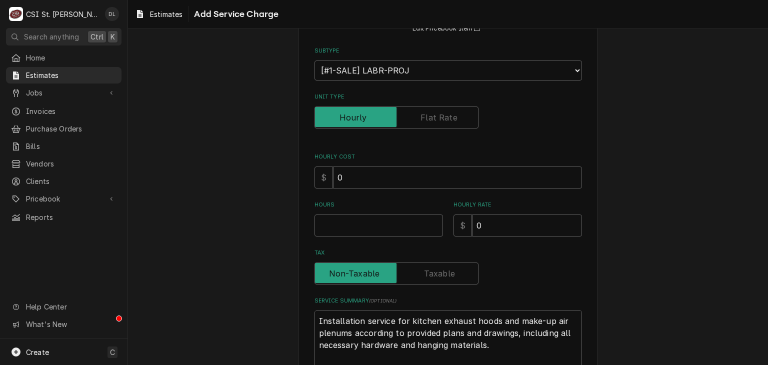
click at [446, 123] on label "Unit Type" at bounding box center [397, 118] width 164 height 22
click at [446, 119] on label "Unit Type" at bounding box center [397, 118] width 164 height 22
click at [446, 119] on input "Unit Type" at bounding box center [396, 118] width 155 height 22
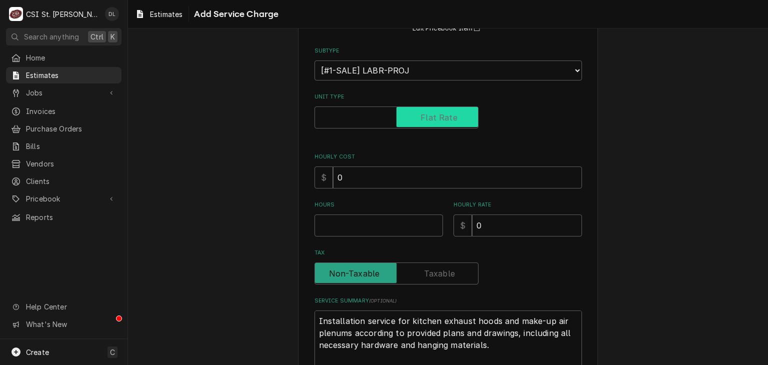
checkbox input "true"
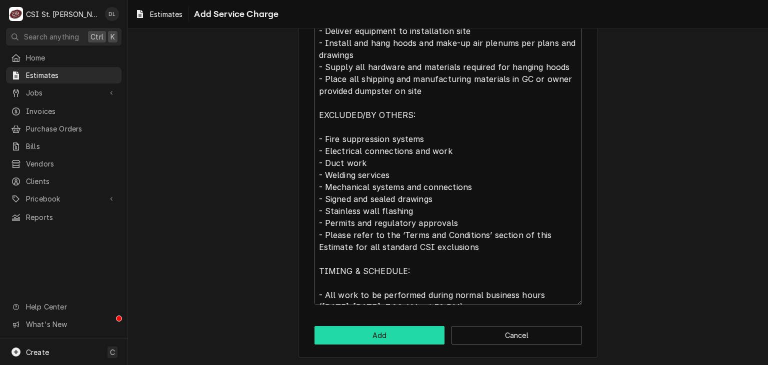
scroll to position [12, 0]
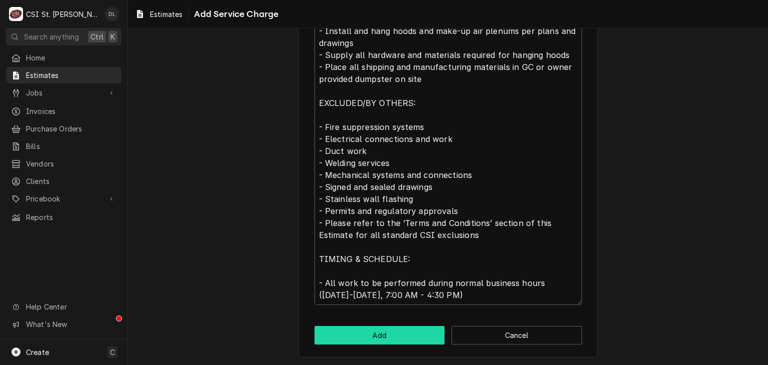
click at [388, 339] on button "Add" at bounding box center [380, 335] width 131 height 19
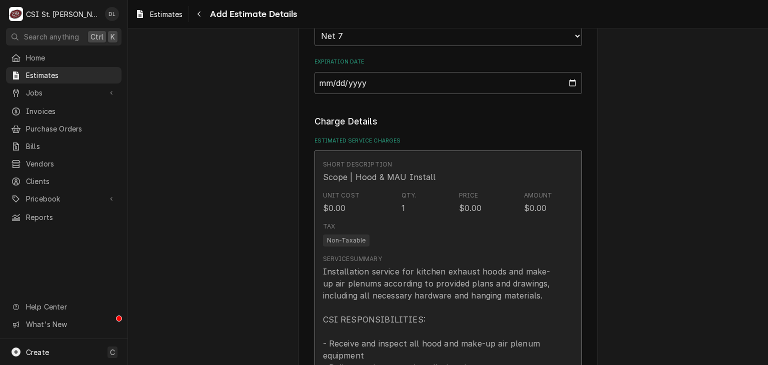
scroll to position [834, 0]
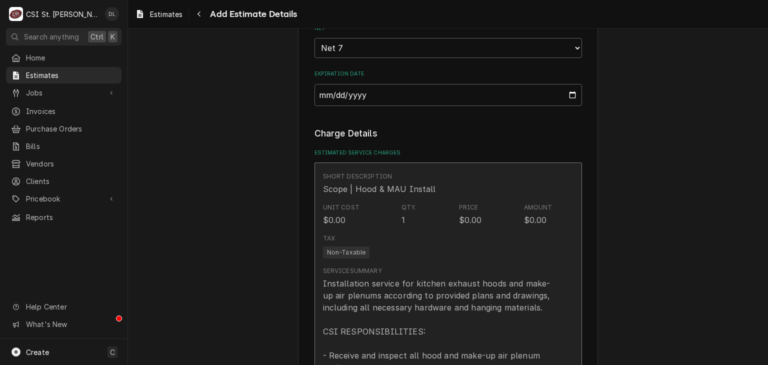
type textarea "x"
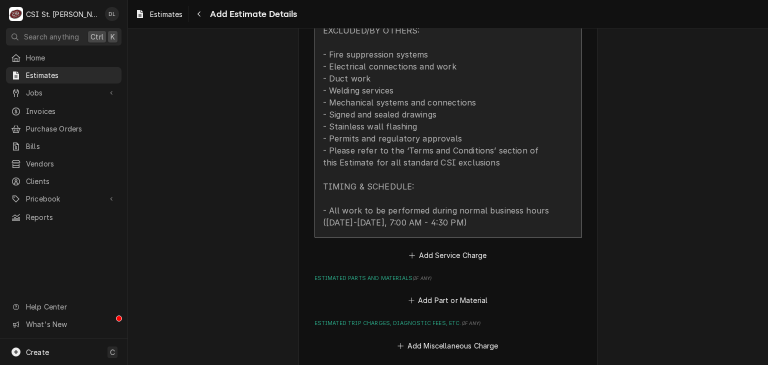
scroll to position [1285, 0]
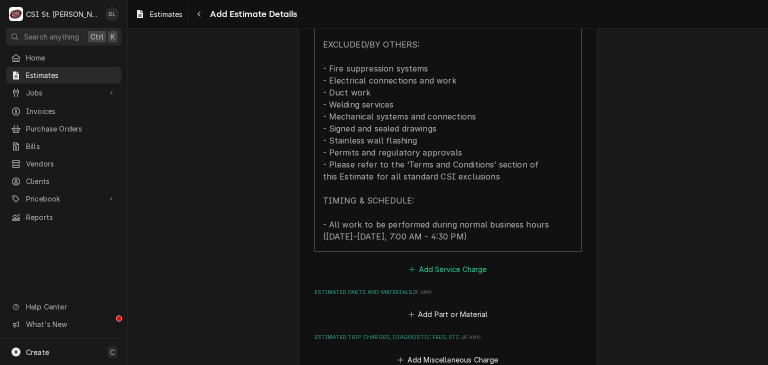
click at [408, 263] on button "Add Service Charge" at bounding box center [448, 270] width 81 height 14
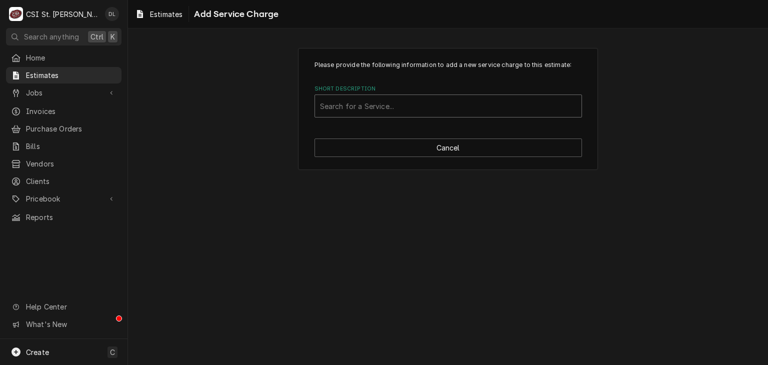
click at [390, 107] on div "Short Description" at bounding box center [448, 106] width 257 height 18
type input "project labor"
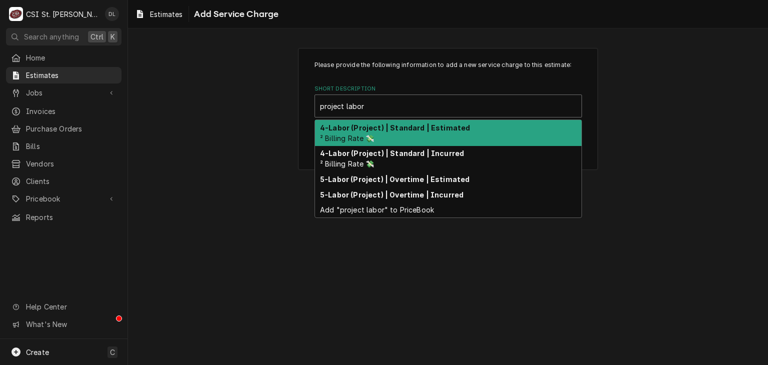
click at [447, 132] on div "4-Labor (Project) | Standard | Estimated ² Billing Rate 💸" at bounding box center [448, 133] width 267 height 26
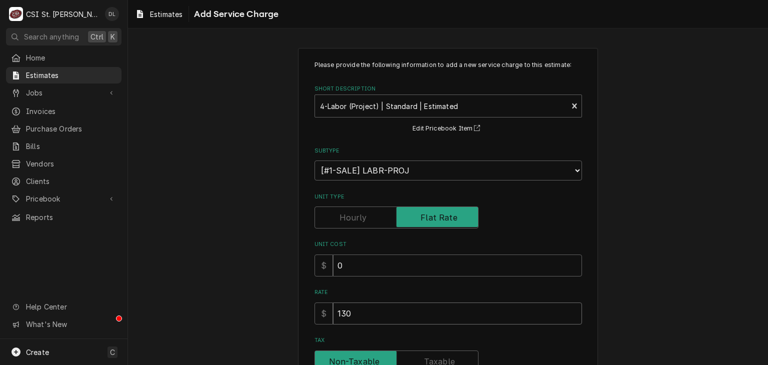
drag, startPoint x: 381, startPoint y: 312, endPoint x: 297, endPoint y: 297, distance: 84.9
click at [298, 300] on div "Please provide the following information to add a new service charge to this es…" at bounding box center [448, 278] width 300 height 460
type textarea "x"
type input "4"
type textarea "x"
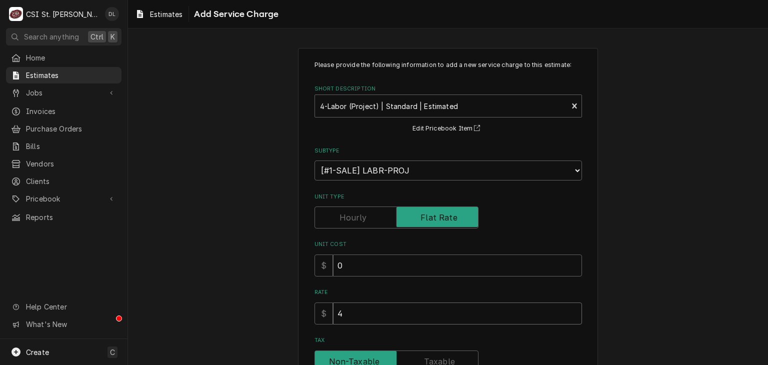
type input "46"
type textarea "x"
type input "468"
type textarea "x"
type input "4680"
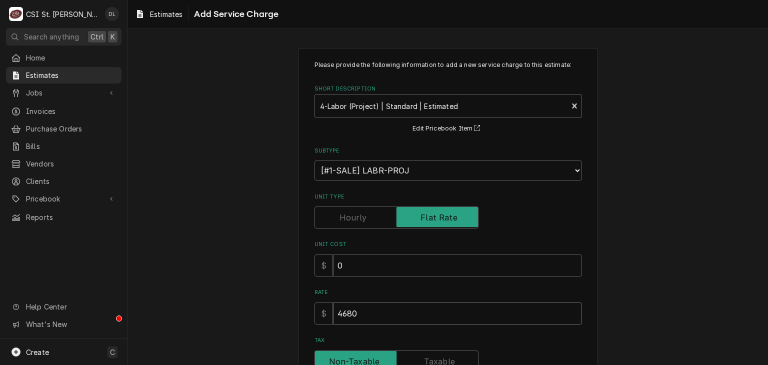
type textarea "x"
type input "4680"
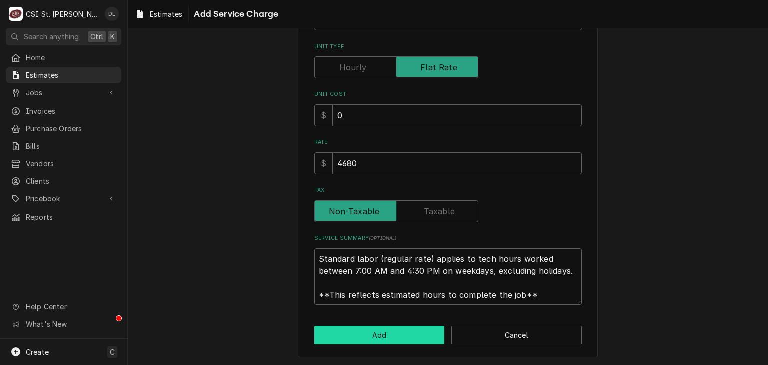
scroll to position [12, 0]
click at [384, 329] on button "Add" at bounding box center [380, 335] width 131 height 19
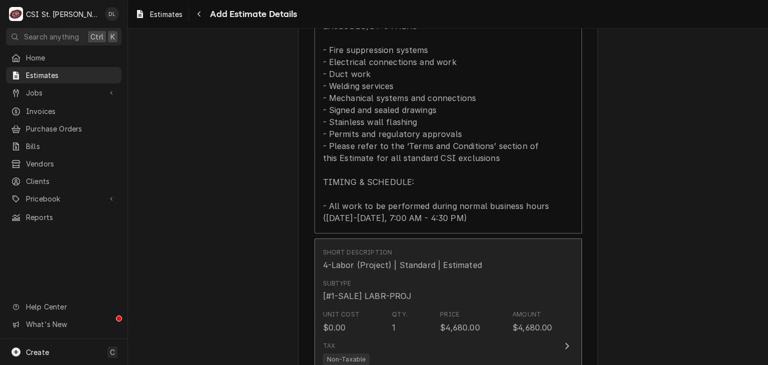
type textarea "x"
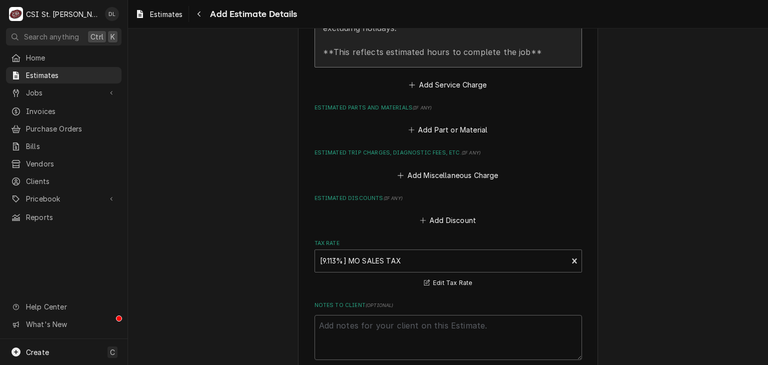
scroll to position [1553, 0]
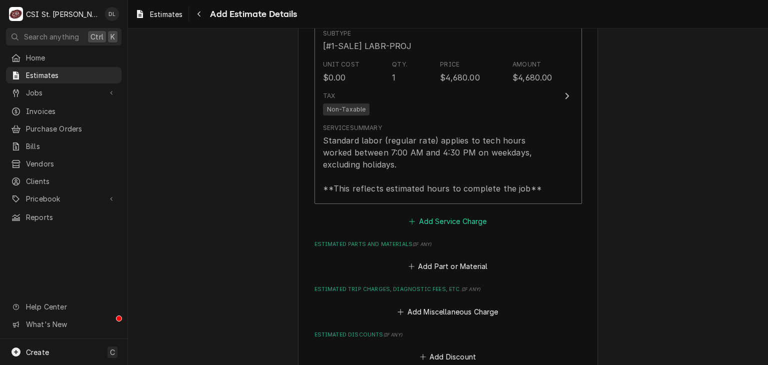
click at [408, 214] on button "Add Service Charge" at bounding box center [448, 221] width 81 height 14
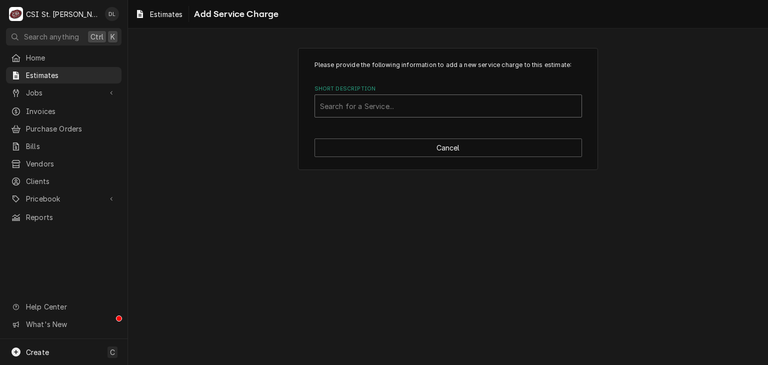
click at [378, 111] on div "Short Description" at bounding box center [448, 106] width 257 height 18
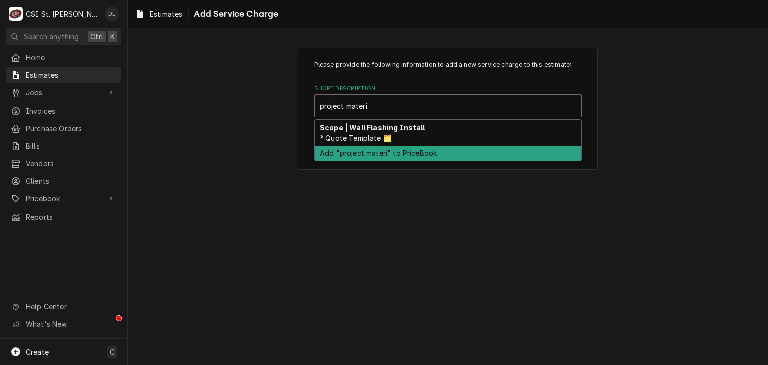
type input "project materi"
drag, startPoint x: 562, startPoint y: 192, endPoint x: 569, endPoint y: 173, distance: 20.9
click at [562, 192] on div "Please provide the following information to add a new service charge to this es…" at bounding box center [448, 197] width 640 height 337
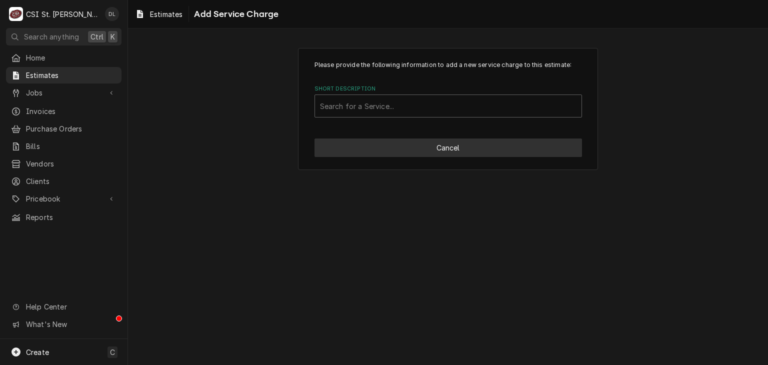
click at [452, 151] on button "Cancel" at bounding box center [449, 148] width 268 height 19
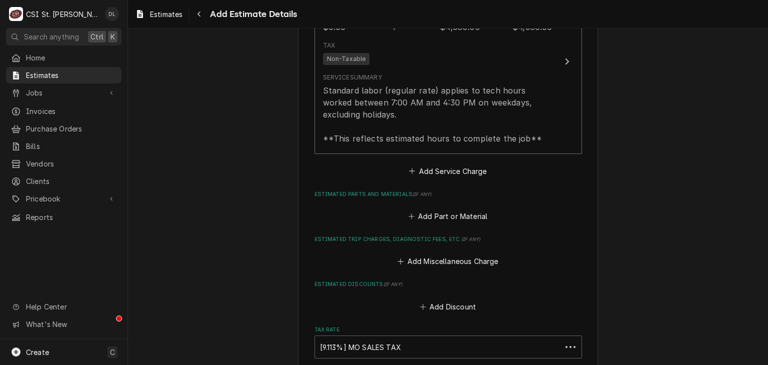
scroll to position [1603, 0]
type textarea "x"
click at [409, 214] on icon "Estimated Parts and Materials" at bounding box center [412, 217] width 6 height 6
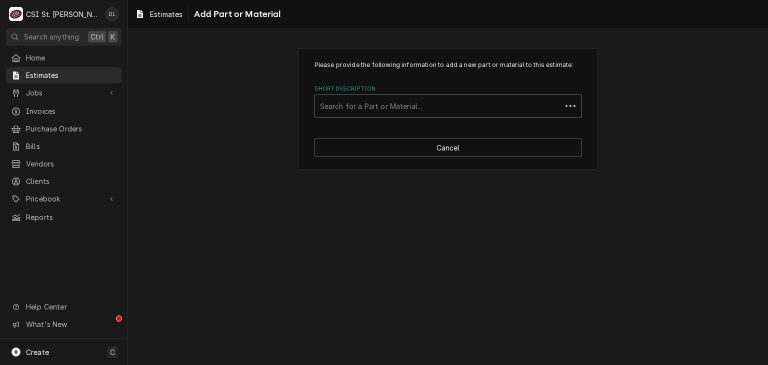
click at [394, 109] on div "Short Description" at bounding box center [438, 106] width 237 height 18
type input "project ma"
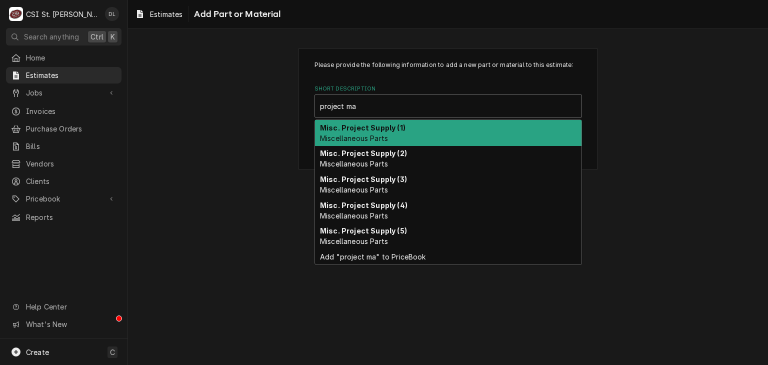
click at [376, 130] on strong "Misc. Project Supply (1)" at bounding box center [363, 128] width 86 height 9
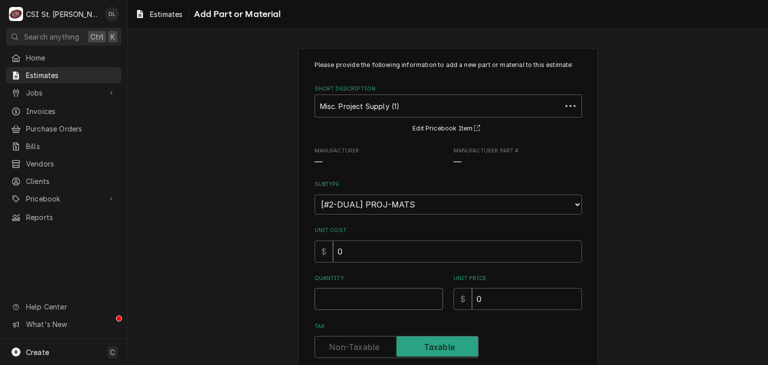
click at [388, 295] on input "Quantity" at bounding box center [379, 299] width 129 height 22
type textarea "x"
type input "1"
type textarea "x"
click at [449, 102] on div "Short Description" at bounding box center [441, 106] width 243 height 18
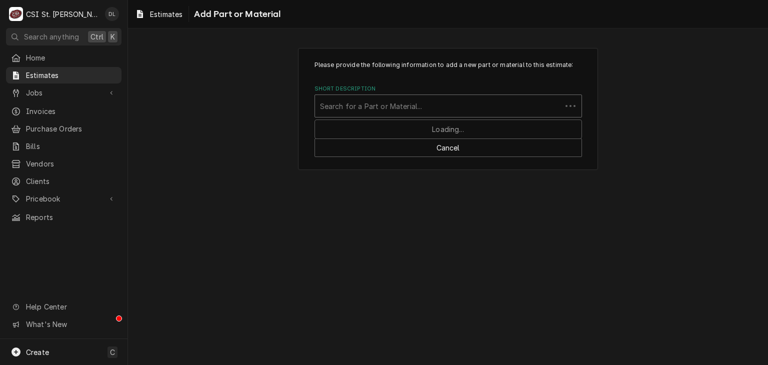
click at [442, 103] on div "Short Description" at bounding box center [438, 106] width 237 height 18
type input "curb adapter"
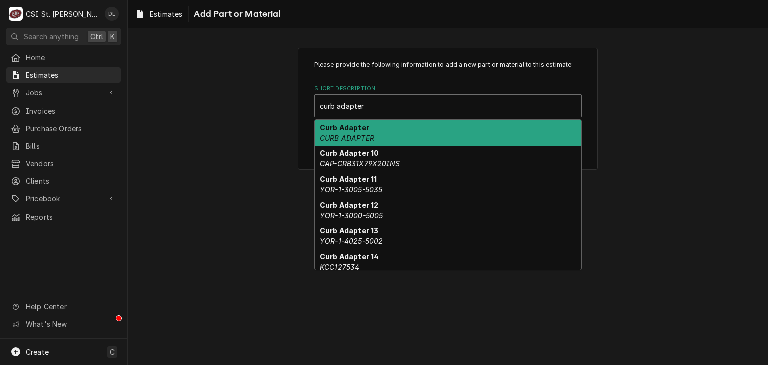
click at [367, 136] on em "CURB ADAPTER" at bounding box center [347, 138] width 55 height 9
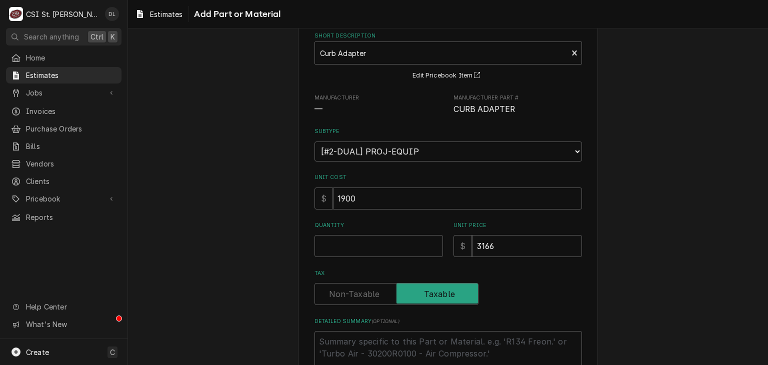
scroll to position [124, 0]
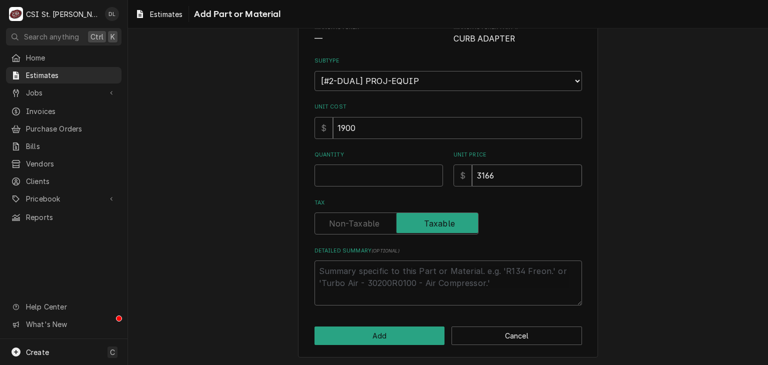
drag, startPoint x: 514, startPoint y: 175, endPoint x: 398, endPoint y: 155, distance: 118.3
click at [400, 163] on div "Quantity Unit Price $ 3166" at bounding box center [449, 169] width 268 height 36
type textarea "x"
type input "2"
type textarea "x"
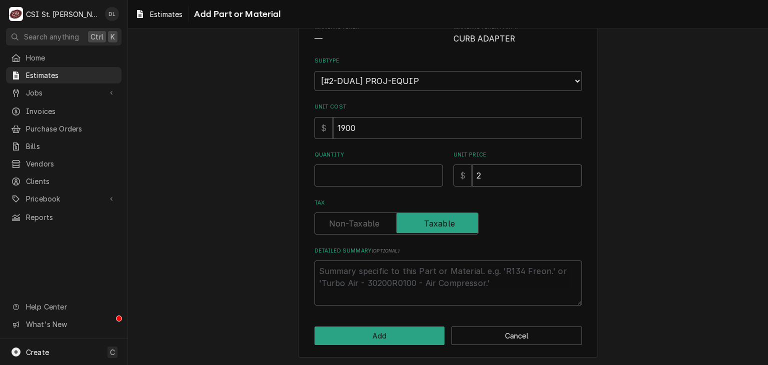
type input "29"
type textarea "x"
type input "297"
type textarea "x"
type input "2970"
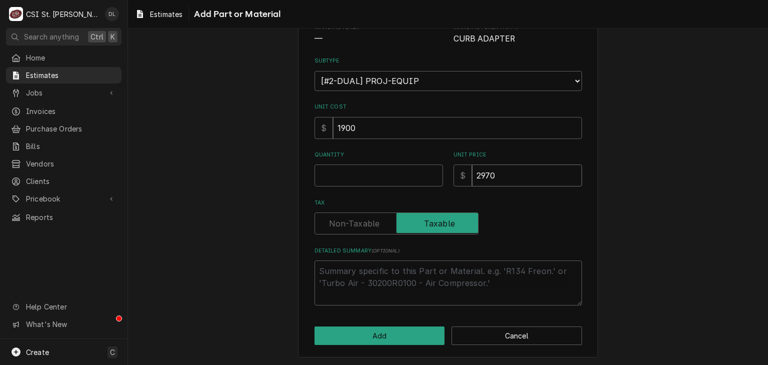
type textarea "x"
type input "2970"
click at [381, 337] on button "Add" at bounding box center [380, 336] width 131 height 19
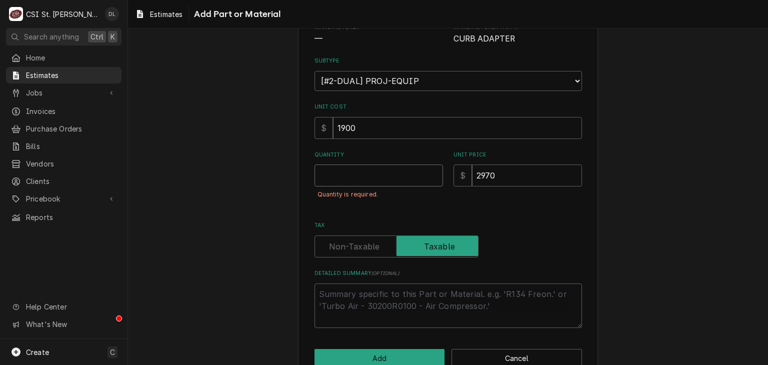
click at [371, 183] on input "Quantity" at bounding box center [379, 176] width 129 height 22
type textarea "x"
type input "1"
type textarea "x"
type input "1"
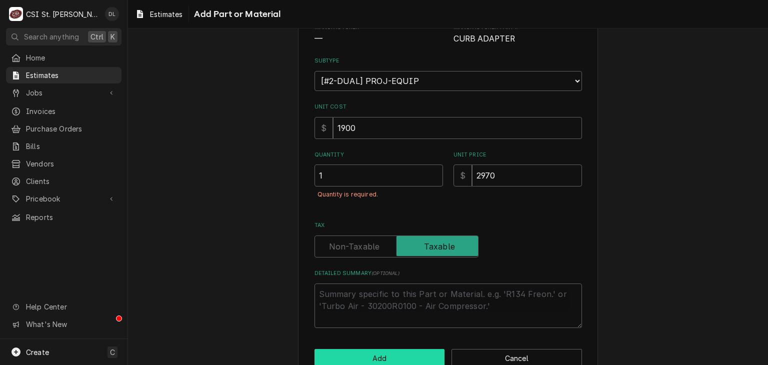
click at [400, 363] on button "Add" at bounding box center [380, 358] width 131 height 19
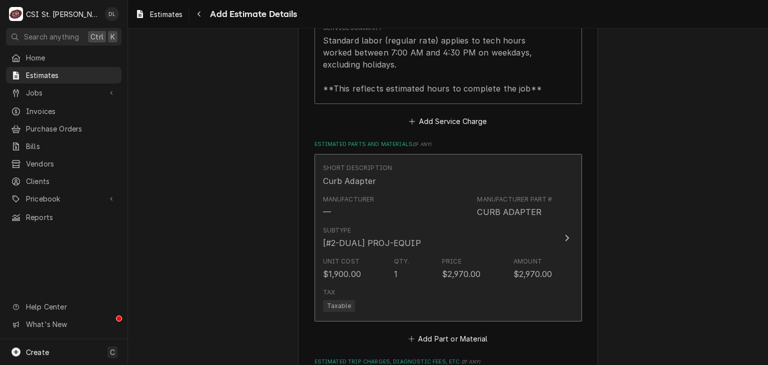
type textarea "x"
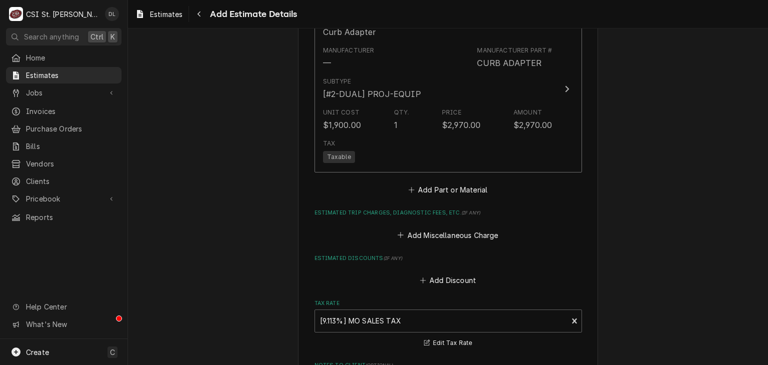
scroll to position [1803, 0]
click at [403, 174] on div "Short Description Curb Adapter Manufacturer — Manufacturer Part # CURB ADAPTER …" at bounding box center [449, 100] width 268 height 192
click at [409, 186] on icon "Estimated Parts and Materials" at bounding box center [412, 189] width 6 height 7
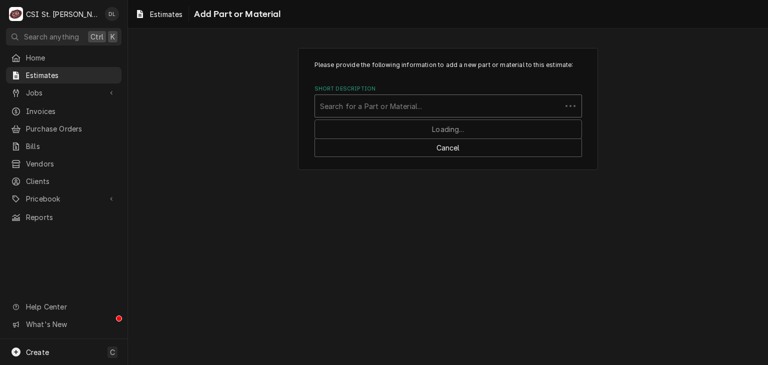
click at [383, 104] on div "Short Description" at bounding box center [438, 106] width 237 height 18
type input "project mat"
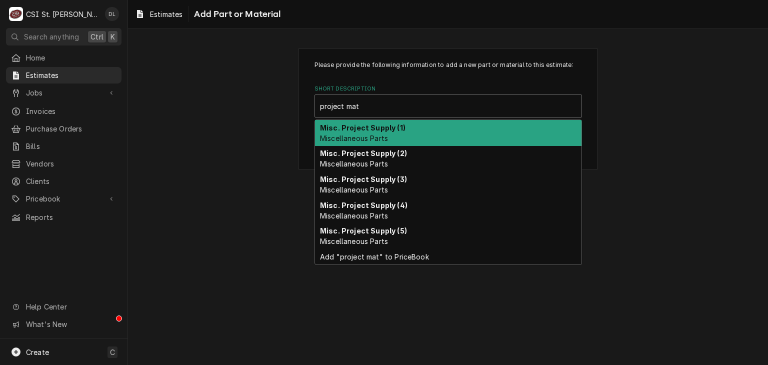
click at [385, 126] on strong "Misc. Project Supply (1)" at bounding box center [363, 128] width 86 height 9
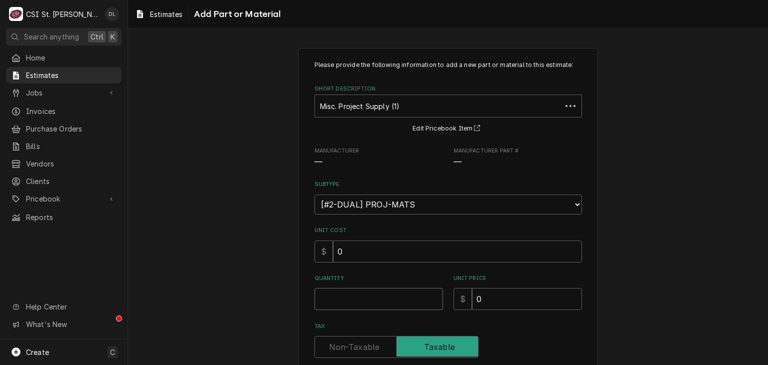
click at [350, 299] on input "Quantity" at bounding box center [379, 299] width 129 height 22
type textarea "x"
type input "1"
type textarea "x"
type input "1"
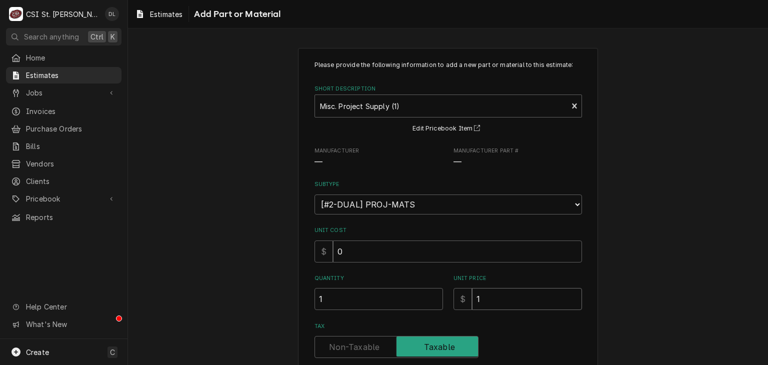
type textarea "x"
type input "10"
type textarea "x"
type input "100"
type textarea "x"
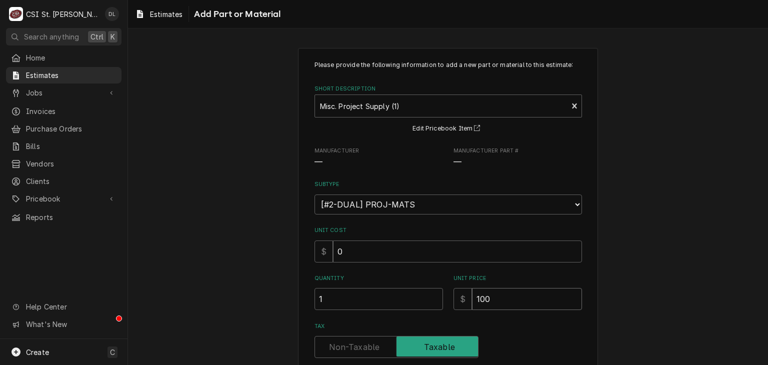
type input "1000"
type textarea "x"
type input "1000"
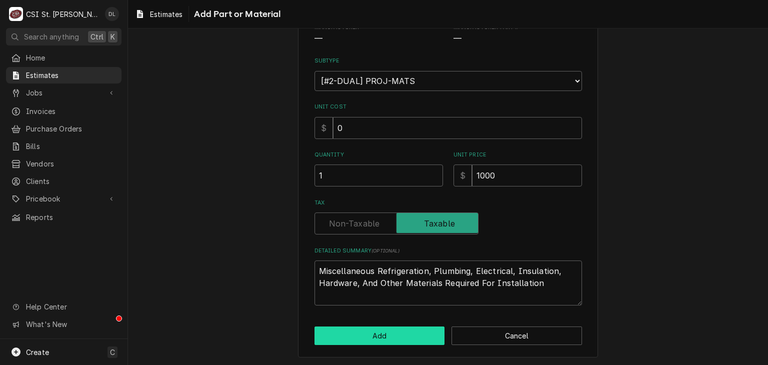
click at [368, 331] on button "Add" at bounding box center [380, 336] width 131 height 19
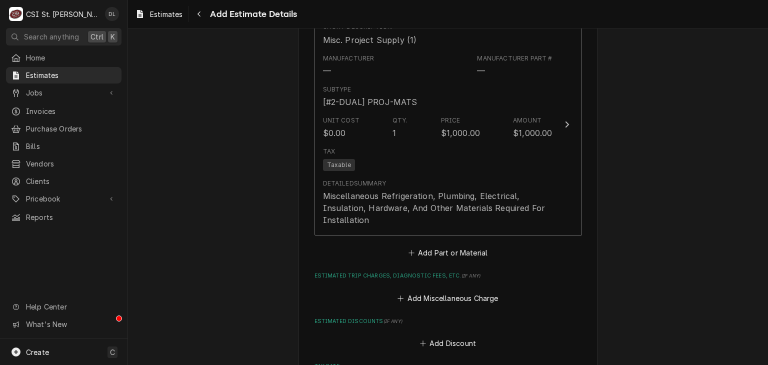
scroll to position [2108, 0]
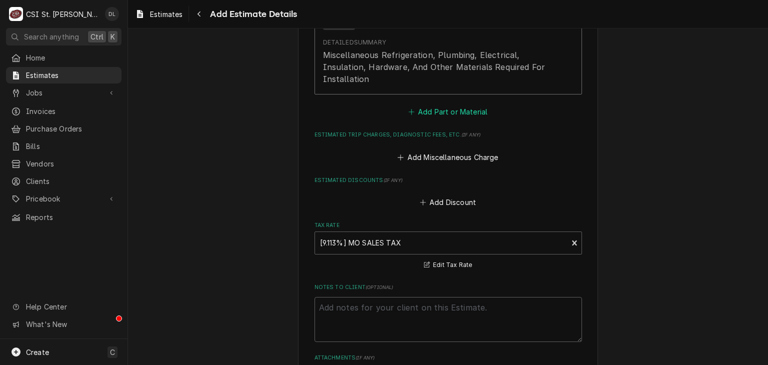
click at [409, 109] on icon "Estimated Parts and Materials" at bounding box center [412, 112] width 6 height 7
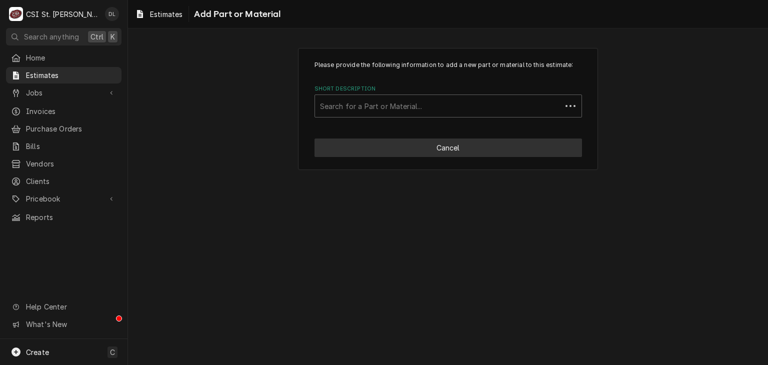
click at [502, 150] on button "Cancel" at bounding box center [449, 148] width 268 height 19
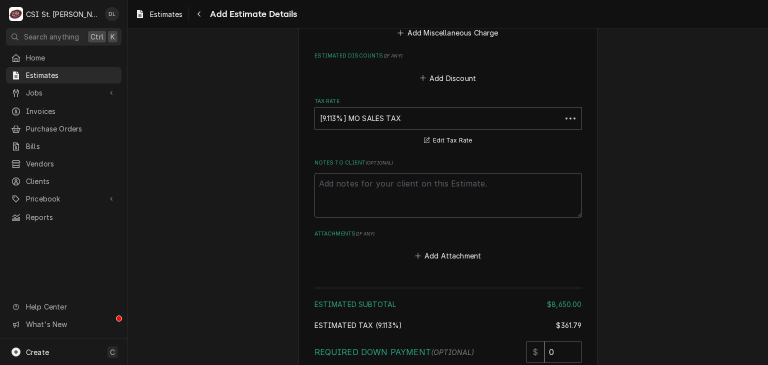
scroll to position [2233, 0]
type textarea "x"
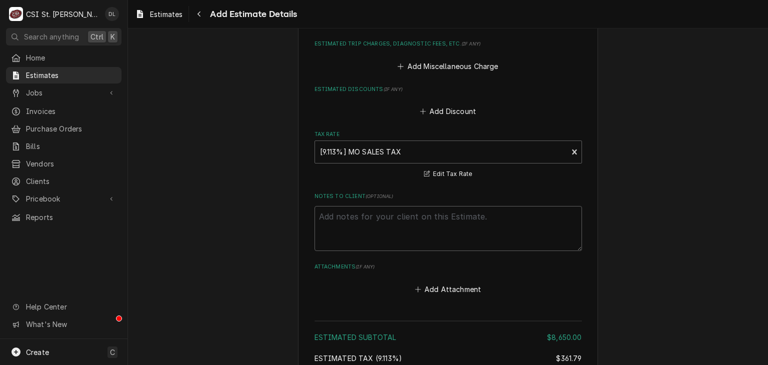
scroll to position [2133, 0]
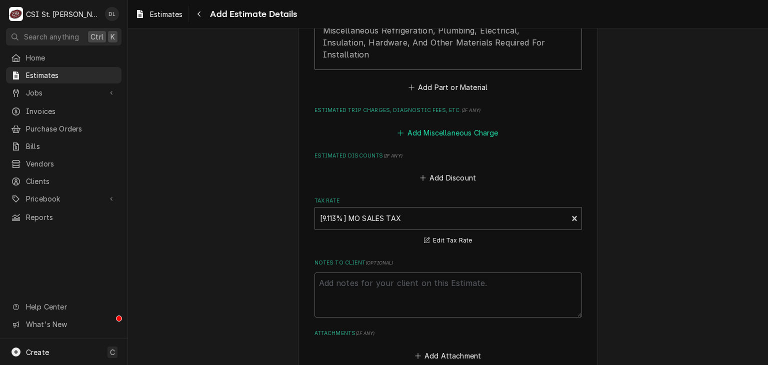
click at [398, 130] on icon "Estimated Trip Charges, Diagnostic Fees, etc." at bounding box center [401, 133] width 6 height 7
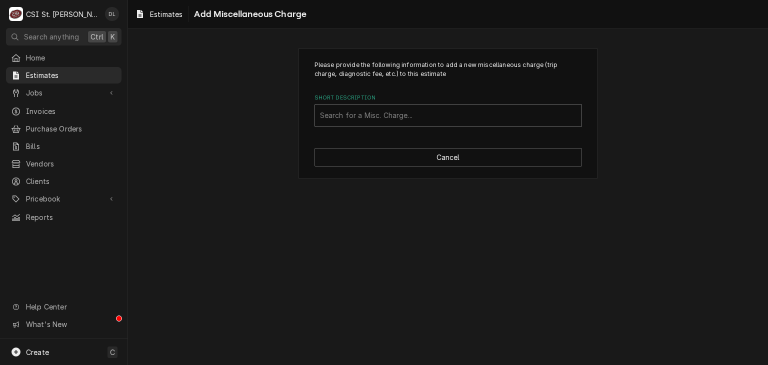
click at [395, 110] on div "Short Description" at bounding box center [448, 116] width 257 height 18
type input "crane"
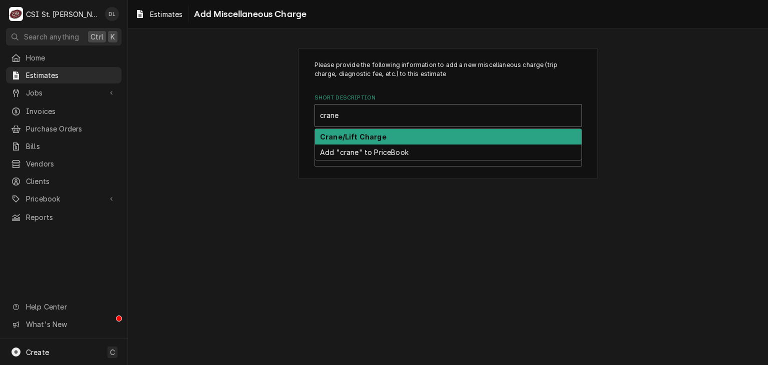
click at [392, 141] on div "Crane/Lift Charge" at bounding box center [448, 137] width 267 height 16
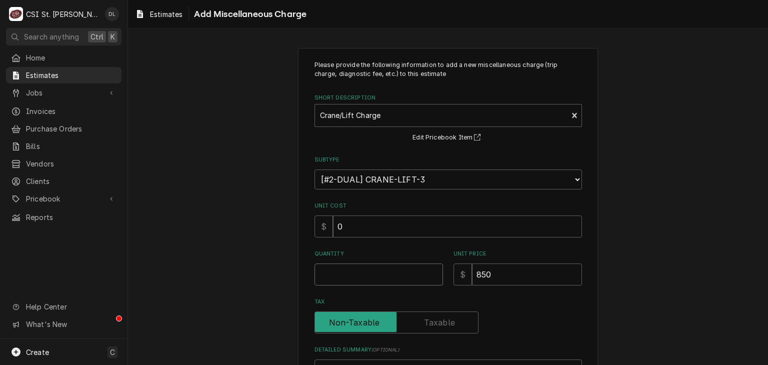
click at [365, 271] on input "Quantity" at bounding box center [379, 275] width 129 height 22
type textarea "x"
type input "1"
type textarea "x"
type input "1"
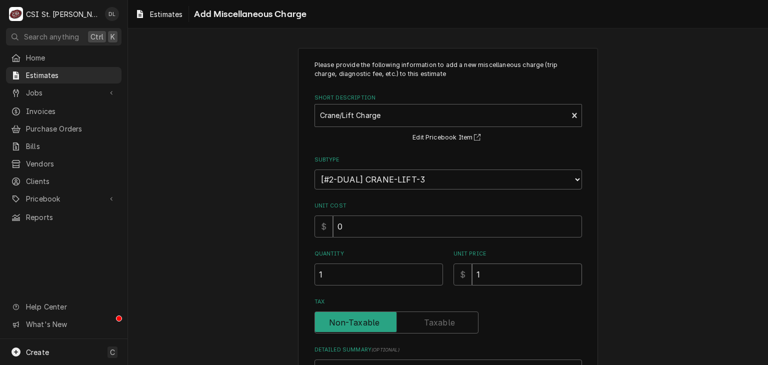
type textarea "x"
type input "17"
type textarea "x"
type input "178"
type textarea "x"
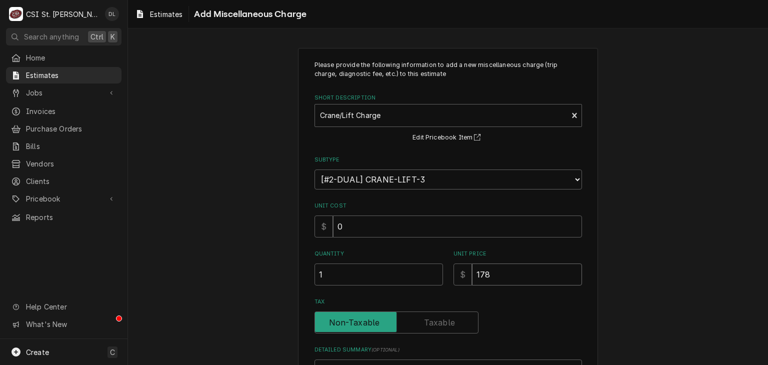
type input "1780"
type textarea "x"
type input "1780"
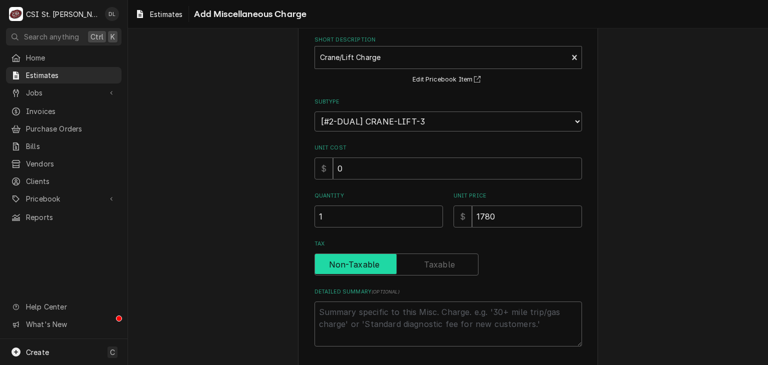
scroll to position [99, 0]
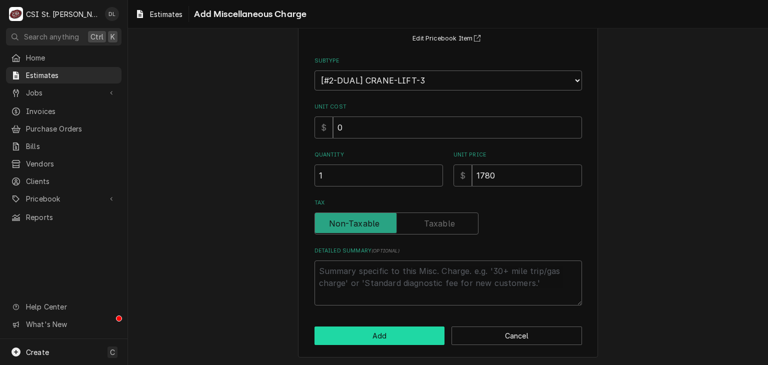
click at [399, 333] on button "Add" at bounding box center [380, 336] width 131 height 19
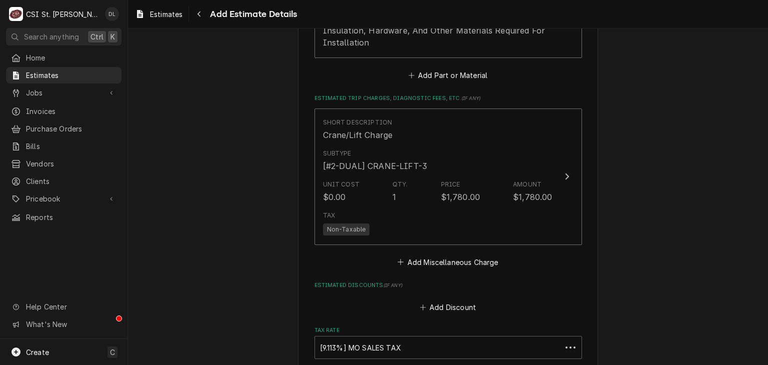
scroll to position [2288, 0]
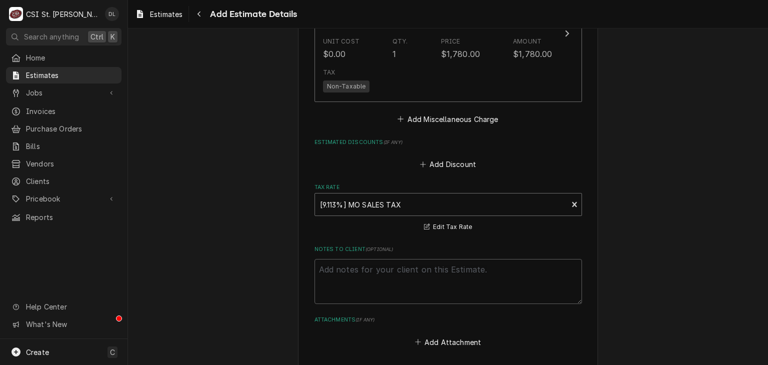
type textarea "x"
click at [398, 117] on icon "Estimated Trip Charges, Diagnostic Fees, etc." at bounding box center [401, 120] width 6 height 6
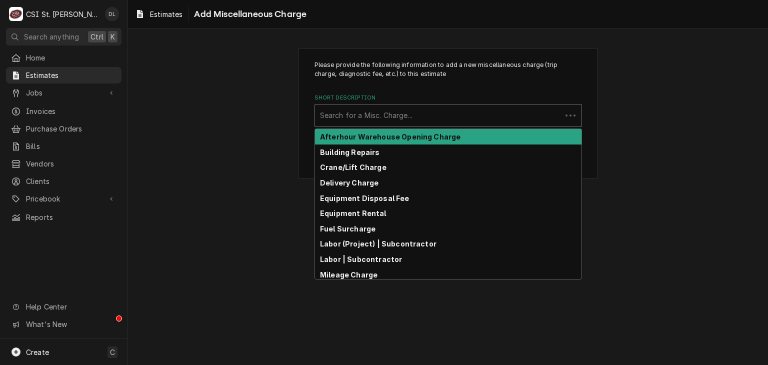
click at [404, 114] on div "Short Description" at bounding box center [438, 116] width 237 height 18
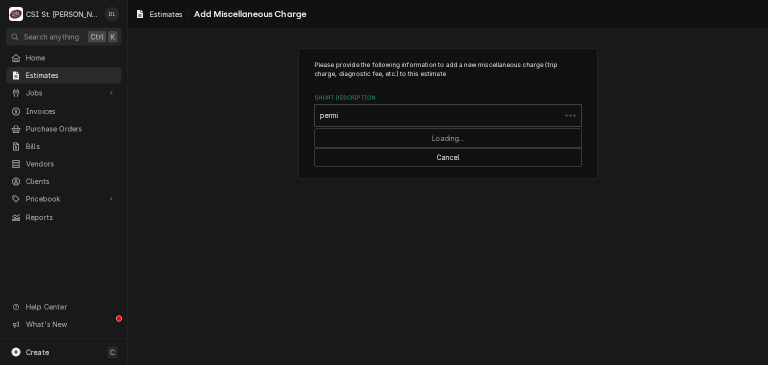
type input "permit"
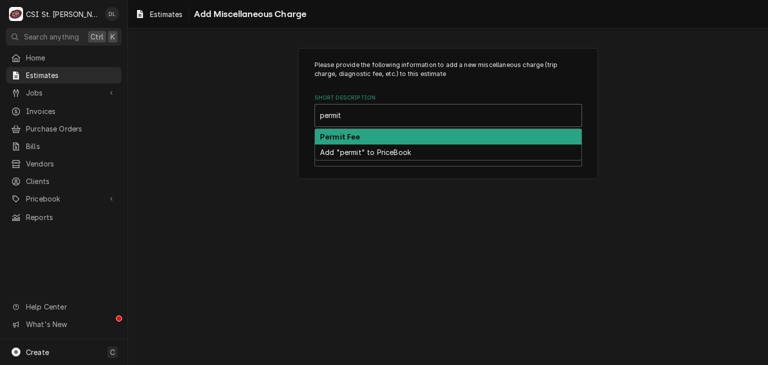
click at [370, 131] on div "Permit Fee" at bounding box center [448, 137] width 267 height 16
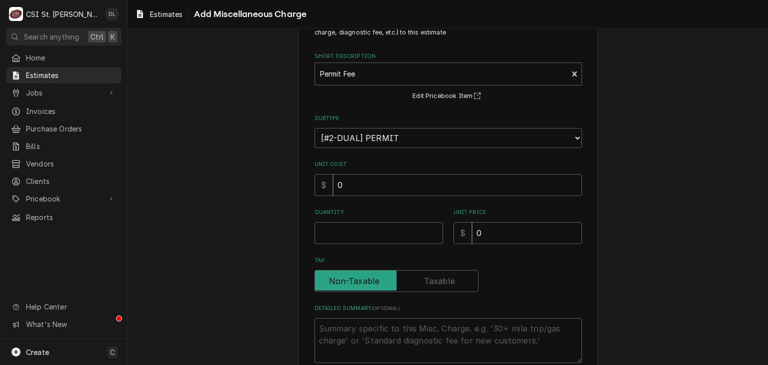
scroll to position [99, 0]
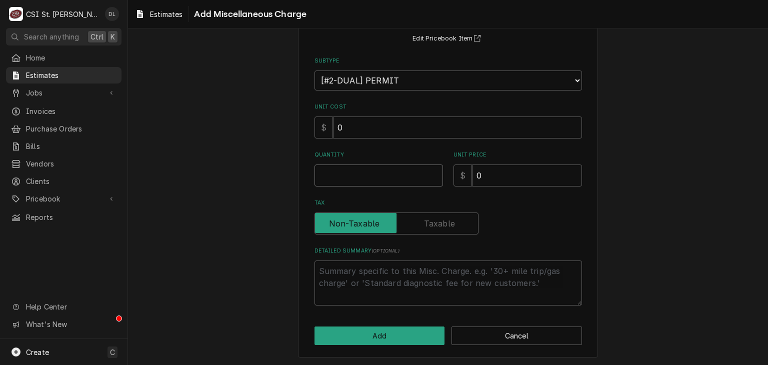
click at [384, 179] on input "Quantity" at bounding box center [379, 176] width 129 height 22
type textarea "x"
type input "1"
type textarea "x"
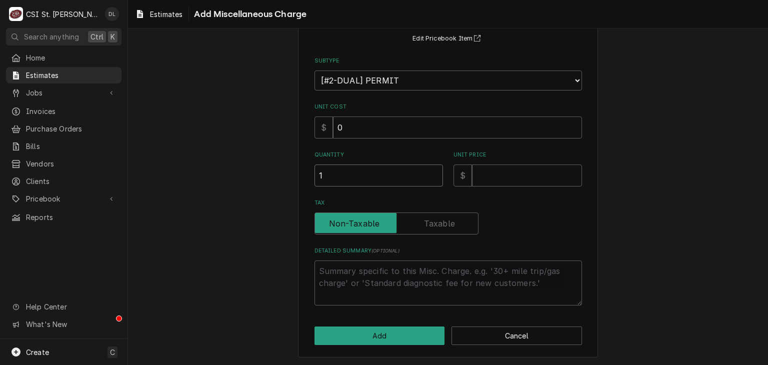
type input "10"
type textarea "x"
type input "13"
type textarea "x"
type input "130"
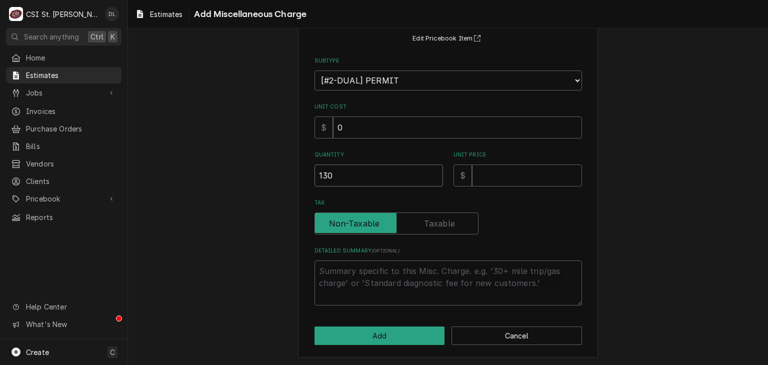
type textarea "x"
type input "1300"
type textarea "x"
type input "130"
type textarea "x"
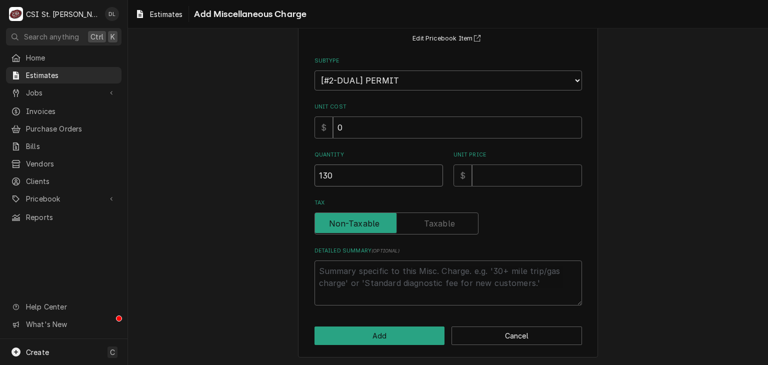
type input "13"
type textarea "x"
type input "1"
type textarea "x"
type input "3"
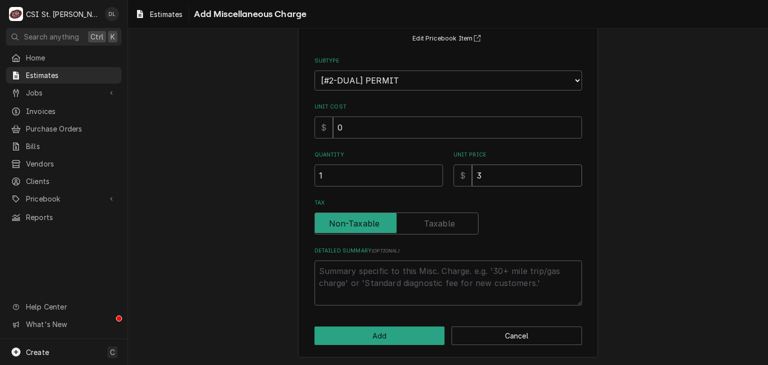
type textarea "x"
type input "30"
type textarea "x"
type input "300"
type textarea "x"
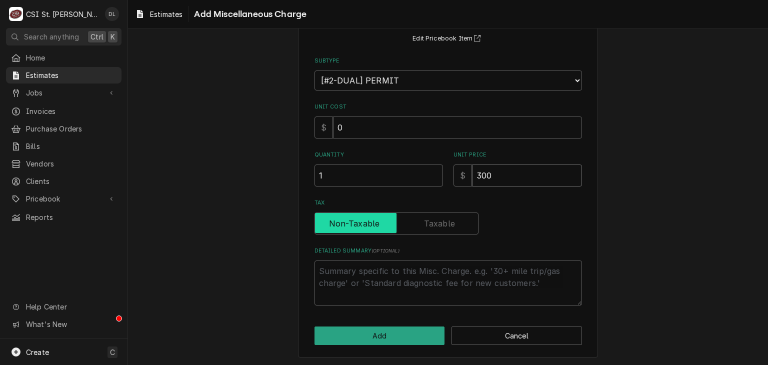
type input "300"
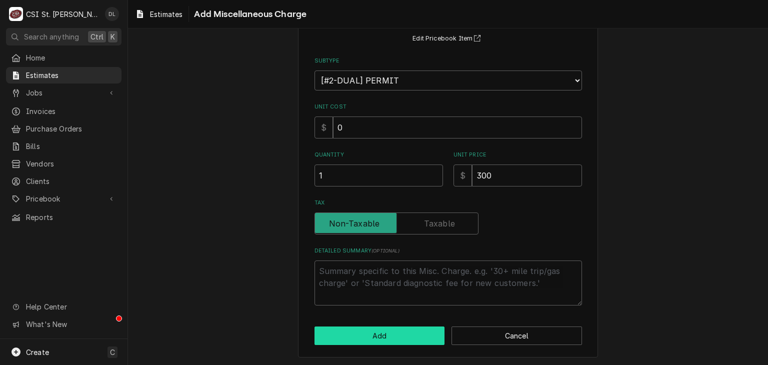
click at [372, 332] on button "Add" at bounding box center [380, 336] width 131 height 19
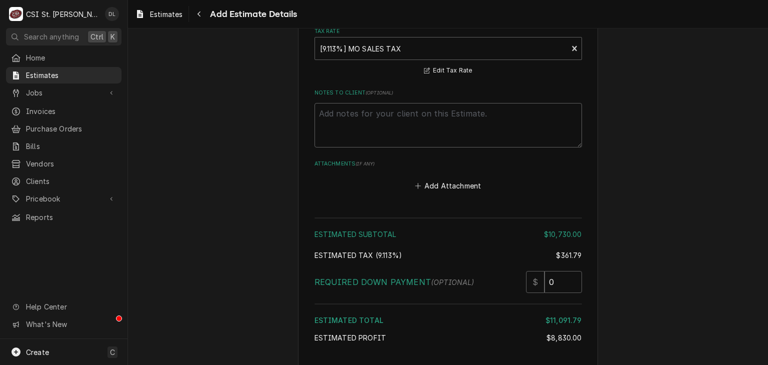
scroll to position [2640, 0]
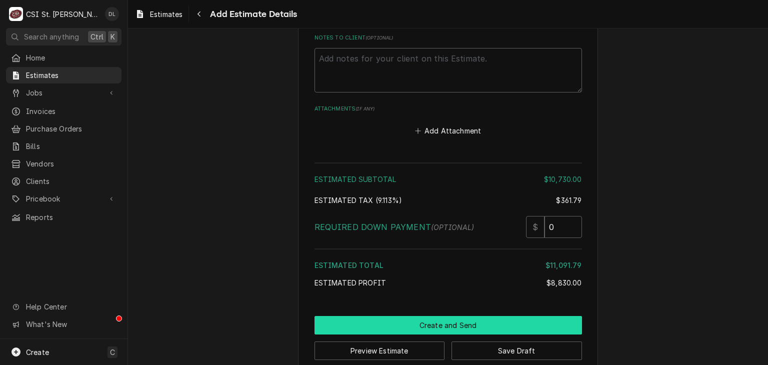
click at [460, 316] on button "Create and Send" at bounding box center [449, 325] width 268 height 19
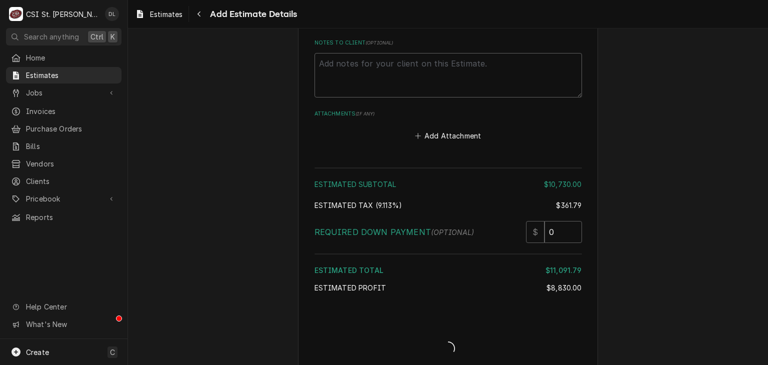
type textarea "x"
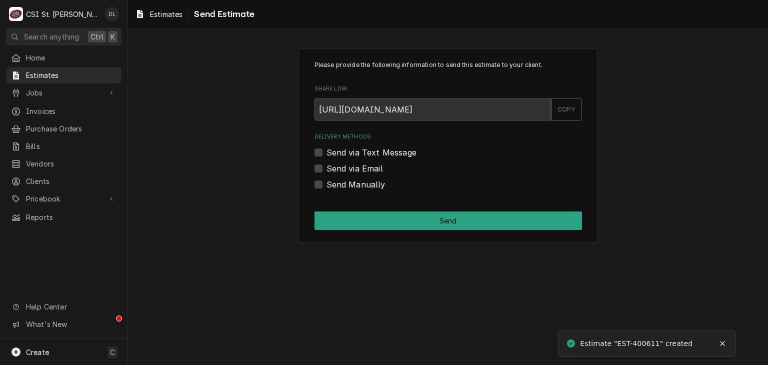
click at [327, 181] on label "Send Manually" at bounding box center [356, 185] width 59 height 12
click at [327, 181] on input "Send Manually" at bounding box center [461, 190] width 268 height 22
checkbox input "true"
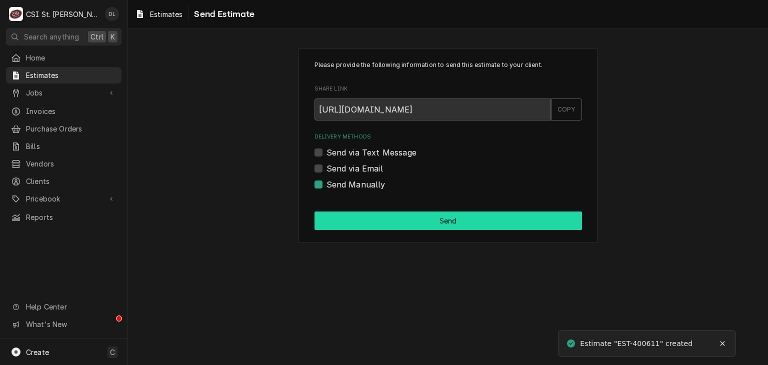
click at [469, 222] on button "Send" at bounding box center [449, 221] width 268 height 19
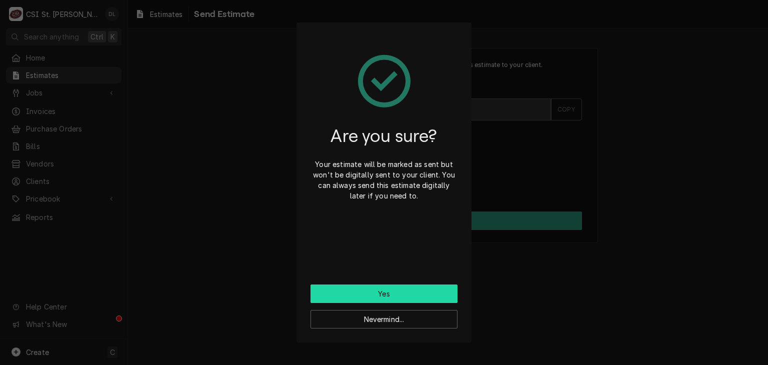
click at [395, 301] on button "Yes" at bounding box center [384, 294] width 147 height 19
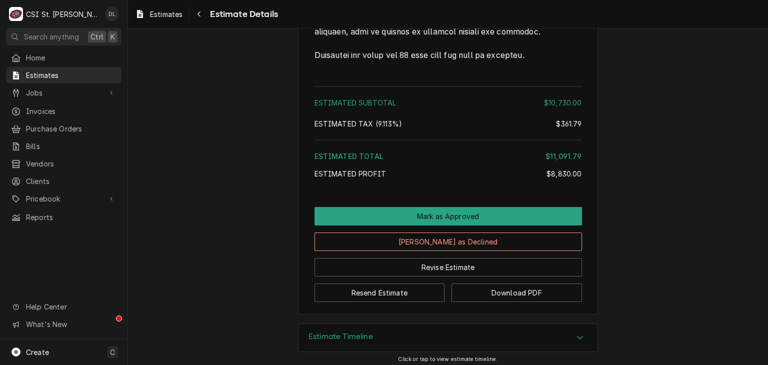
scroll to position [2361, 0]
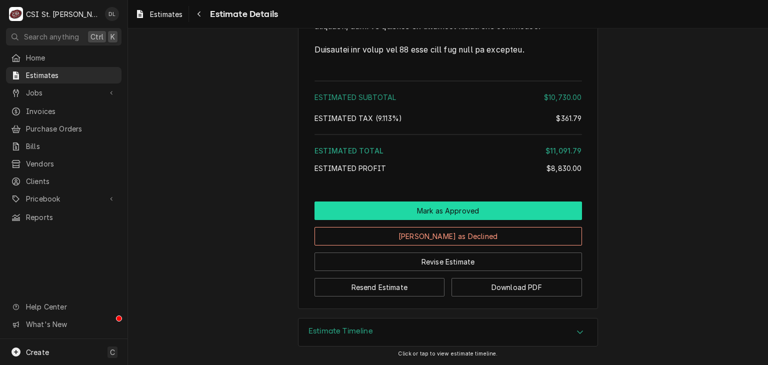
click at [466, 213] on button "Mark as Approved" at bounding box center [449, 211] width 268 height 19
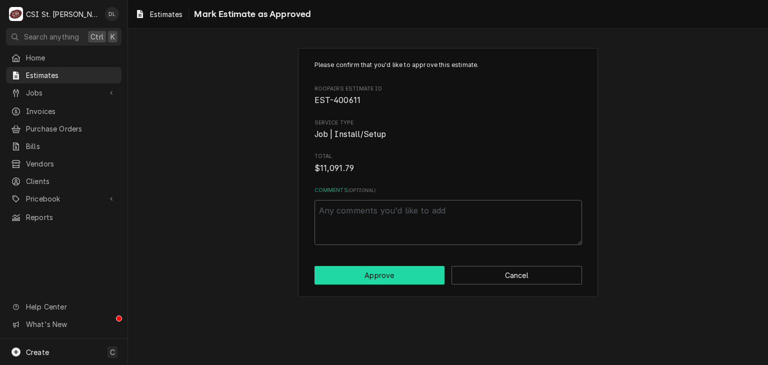
click at [380, 276] on button "Approve" at bounding box center [380, 275] width 131 height 19
type textarea "x"
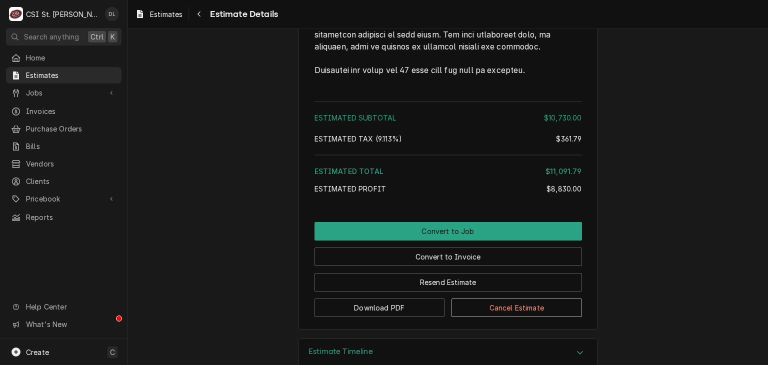
scroll to position [2361, 0]
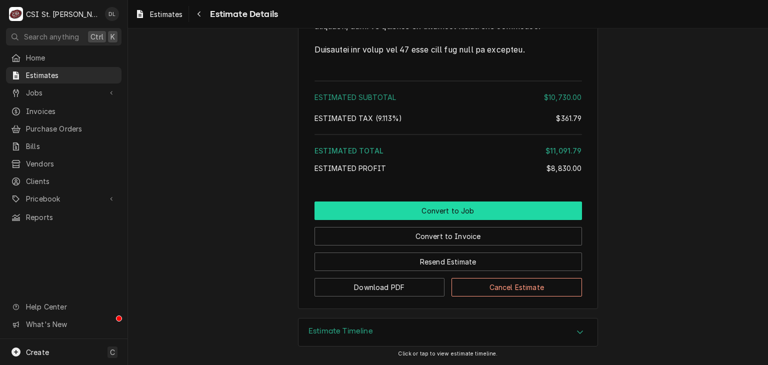
click at [447, 214] on button "Convert to Job" at bounding box center [449, 211] width 268 height 19
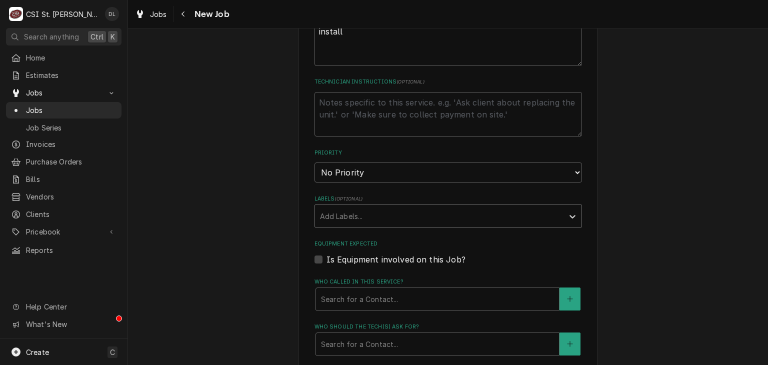
scroll to position [708, 0]
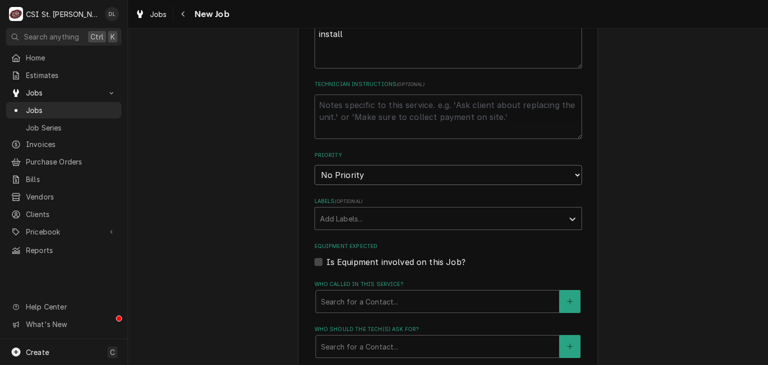
click at [430, 165] on select "No Priority Urgent High Medium Low" at bounding box center [449, 175] width 268 height 20
click at [577, 152] on div "Priority No Priority Urgent High Medium Low" at bounding box center [449, 169] width 268 height 34
click at [511, 210] on div "Labels" at bounding box center [439, 219] width 239 height 18
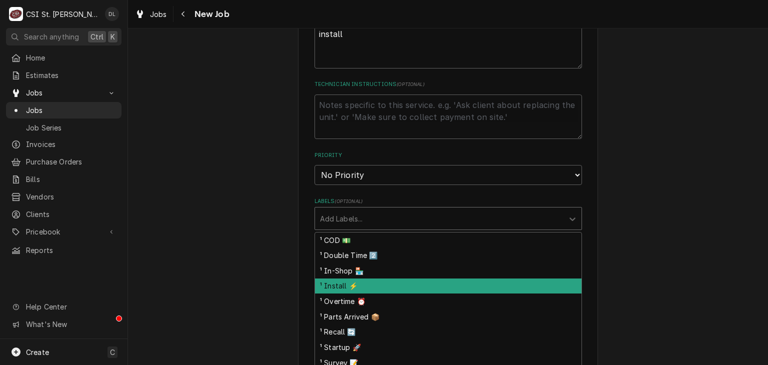
click at [358, 279] on div "¹ Install ⚡️" at bounding box center [448, 287] width 267 height 16
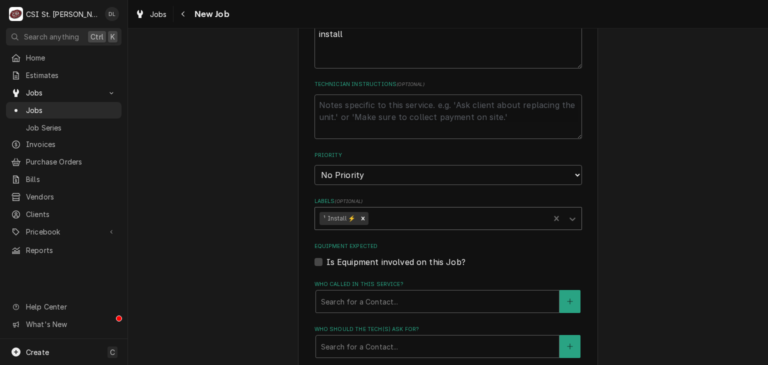
click at [399, 210] on div "Labels" at bounding box center [458, 219] width 175 height 18
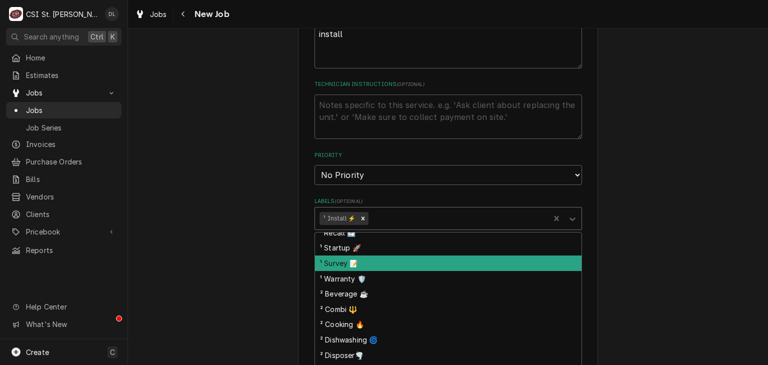
scroll to position [150, 0]
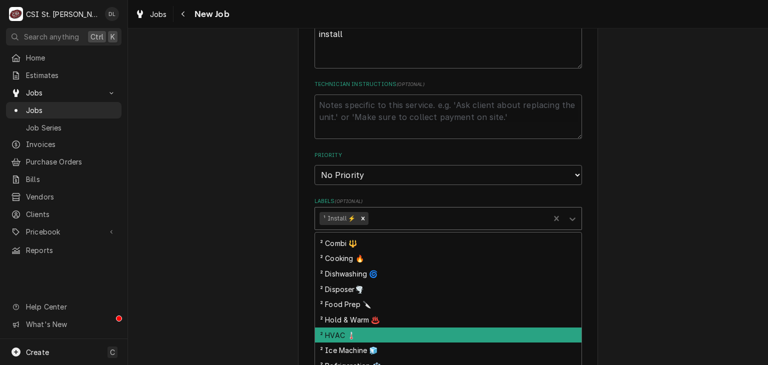
click at [358, 328] on div "² HVAC 🌡️" at bounding box center [448, 336] width 267 height 16
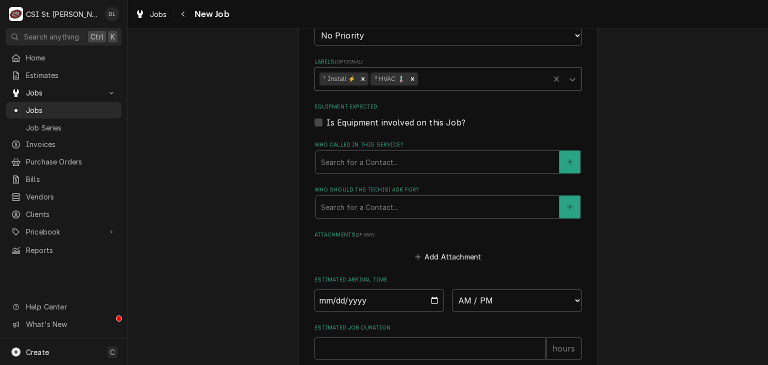
scroll to position [958, 0]
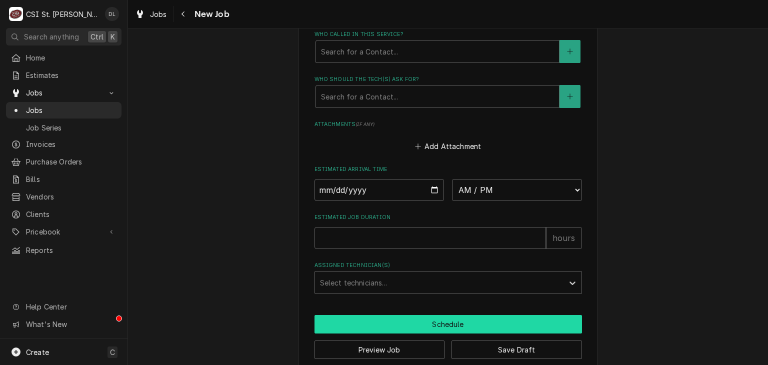
click at [449, 315] on button "Schedule" at bounding box center [449, 324] width 268 height 19
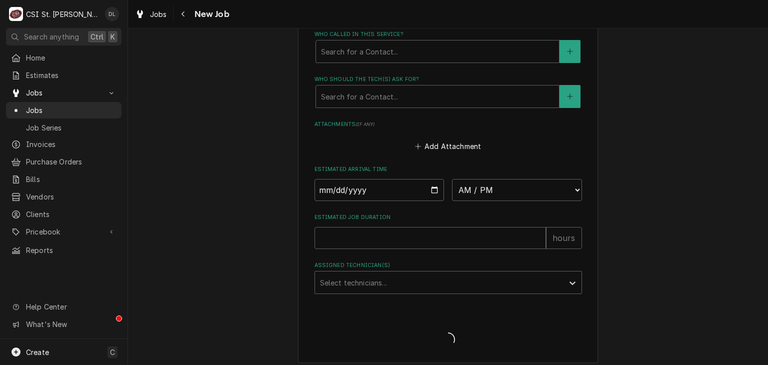
scroll to position [949, 0]
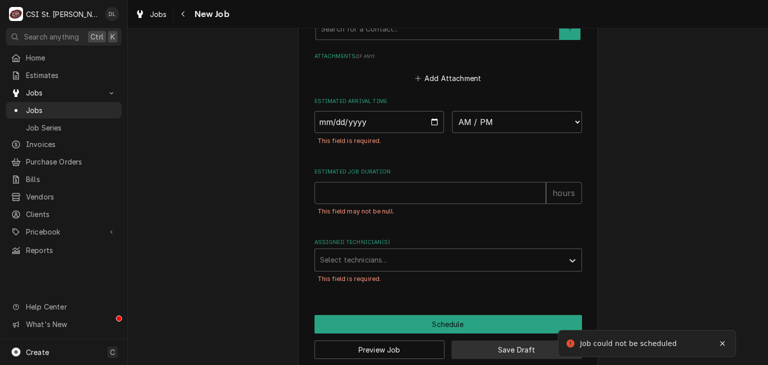
click at [535, 341] on button "Save Draft" at bounding box center [517, 350] width 131 height 19
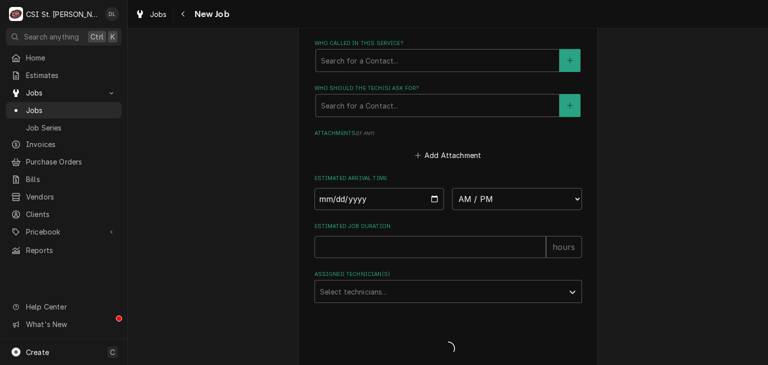
type textarea "x"
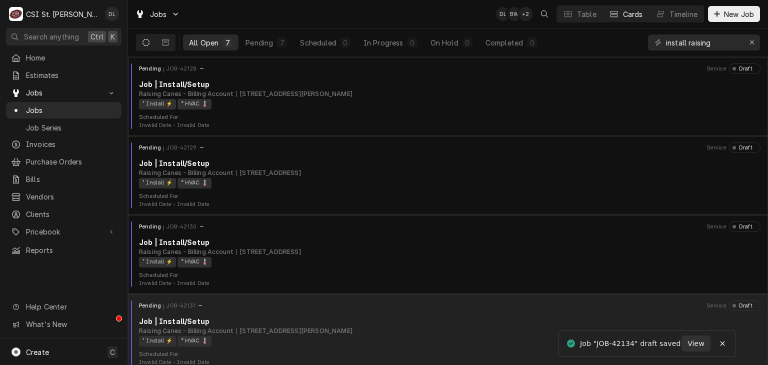
scroll to position [245, 0]
